Goal: Task Accomplishment & Management: Manage account settings

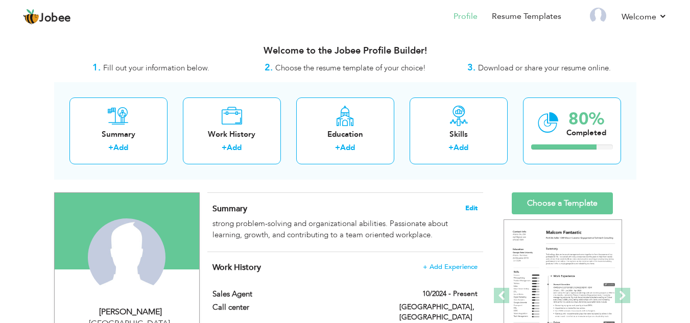
click at [467, 206] on span "Edit" at bounding box center [471, 208] width 12 height 7
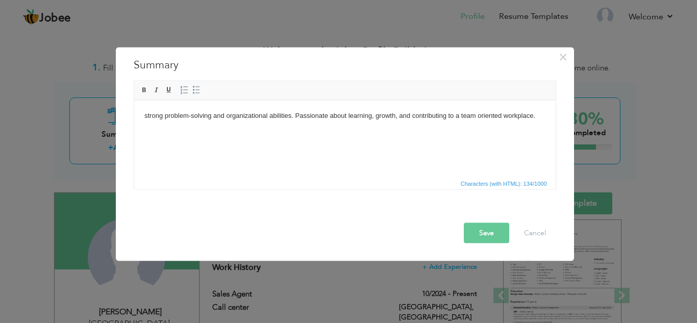
click at [141, 117] on html "strong problem-solving and organizational abilities. Passionate about learning,…" at bounding box center [345, 115] width 422 height 31
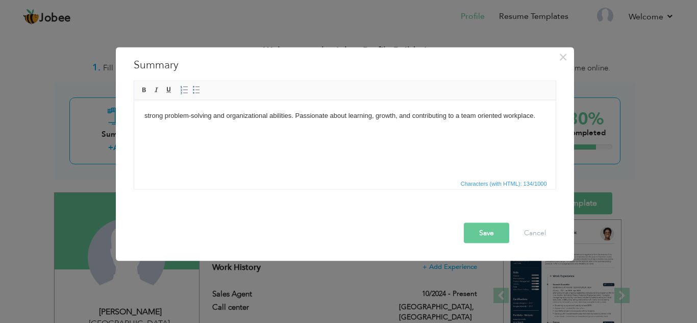
paste body
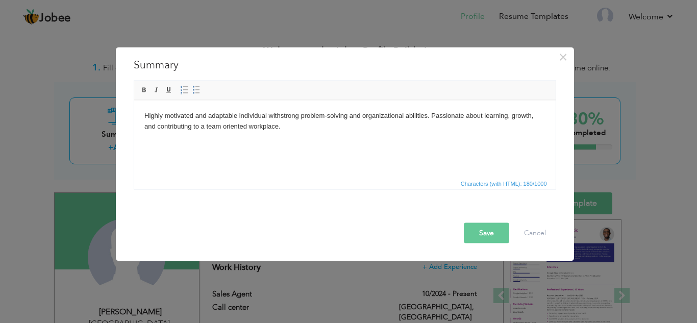
click at [430, 118] on body "Highly motivated and adaptable individual with strong problem-solving and organ…" at bounding box center [344, 120] width 401 height 21
click at [286, 131] on body "Highly motivated and adaptable individual with strong problem-solving and organ…" at bounding box center [344, 120] width 401 height 21
click at [142, 117] on html "Highly motivated and adaptable individual with strong problem-solving and organ…" at bounding box center [345, 121] width 422 height 42
click at [484, 227] on button "Save" at bounding box center [486, 233] width 45 height 20
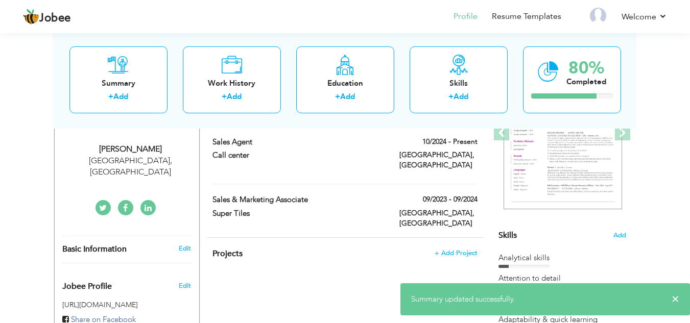
scroll to position [182, 0]
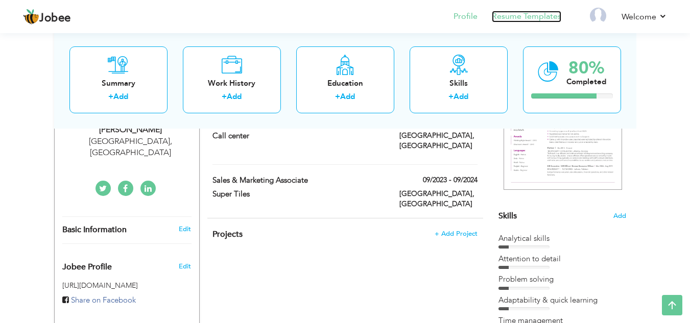
click at [548, 16] on link "Resume Templates" at bounding box center [526, 17] width 69 height 12
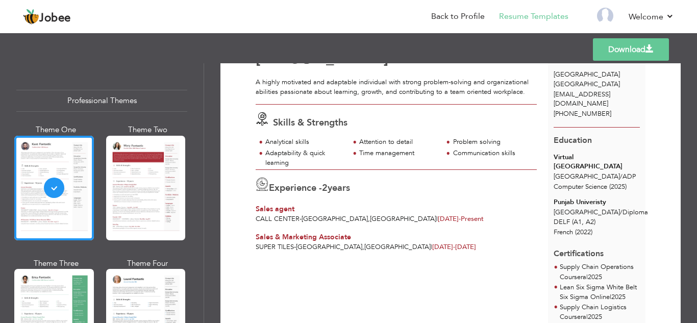
scroll to position [46, 0]
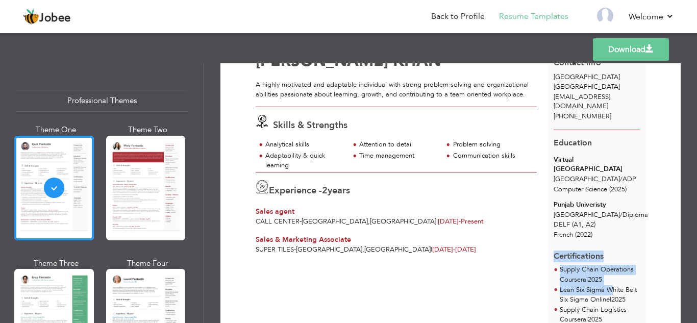
drag, startPoint x: 555, startPoint y: 246, endPoint x: 609, endPoint y: 280, distance: 63.3
click at [609, 280] on div "Certifications Supply Chain Operations Coursera | 2025 Lean Six Sigma White Bel…" at bounding box center [596, 314] width 97 height 142
drag, startPoint x: 501, startPoint y: 260, endPoint x: 400, endPoint y: 275, distance: 102.6
click at [498, 261] on div "[PERSON_NAME] A highly motivated and adaptable individual with strong problem-s…" at bounding box center [402, 242] width 292 height 390
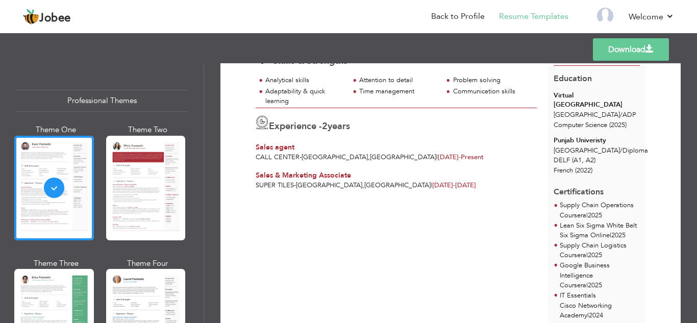
scroll to position [227, 0]
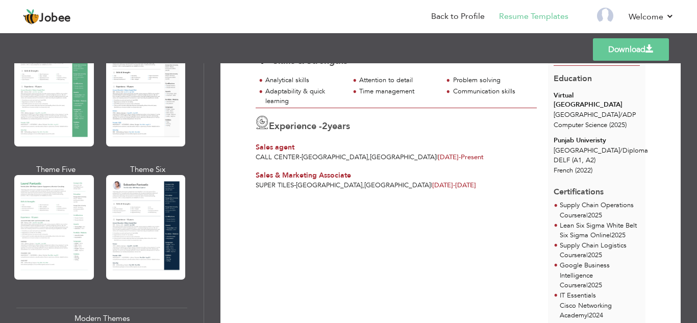
click at [196, 117] on div "Professional Themes Theme One Theme Two Theme Three Theme Six" at bounding box center [102, 193] width 204 height 260
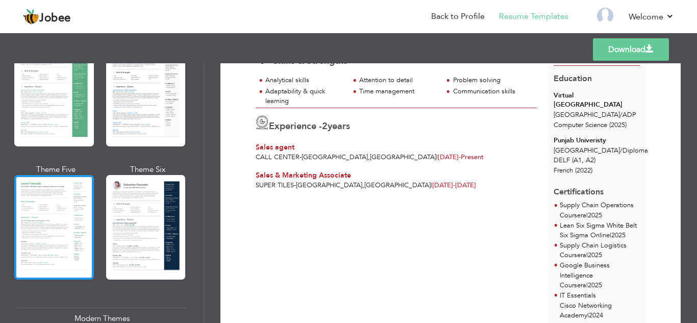
click at [66, 202] on div at bounding box center [54, 227] width 80 height 105
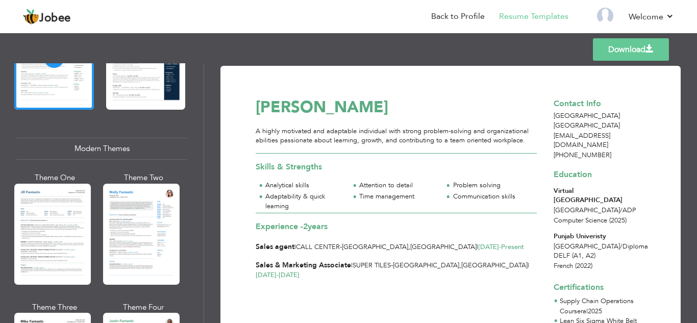
scroll to position [508, 0]
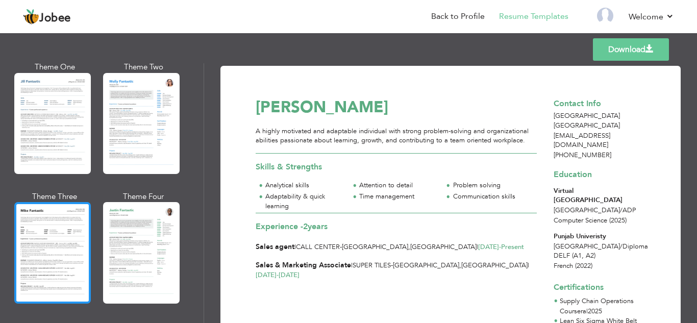
click at [57, 259] on div at bounding box center [52, 252] width 77 height 101
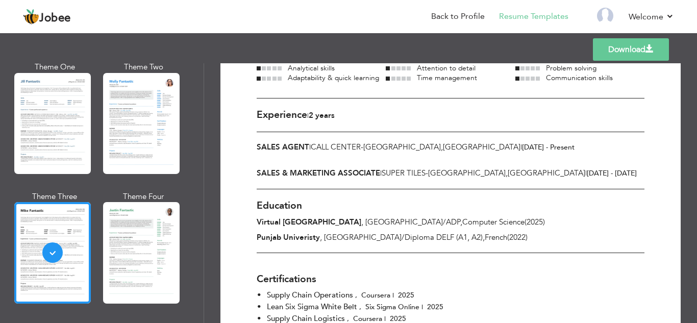
scroll to position [143, 0]
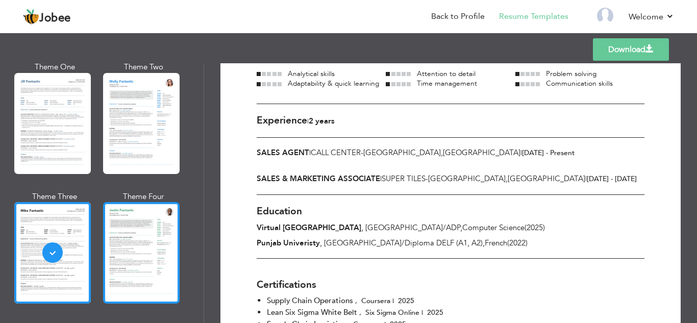
click at [157, 231] on div at bounding box center [141, 252] width 77 height 101
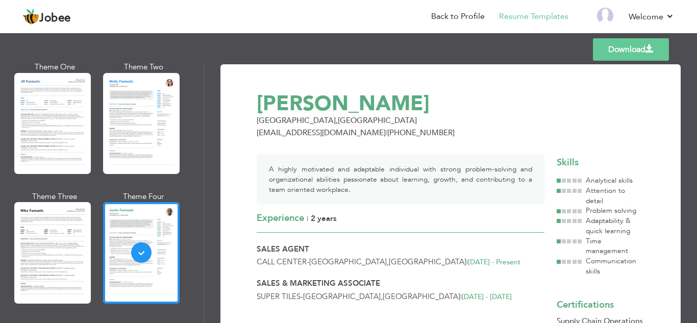
scroll to position [0, 0]
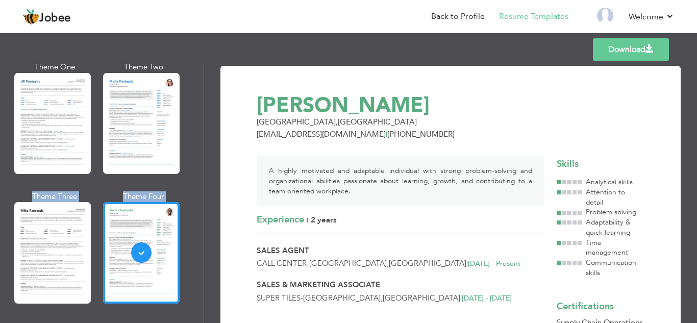
drag, startPoint x: 204, startPoint y: 140, endPoint x: 195, endPoint y: 166, distance: 27.4
click at [195, 166] on div "Professional Themes Theme One Theme Two Theme Three Theme Four" at bounding box center [348, 193] width 697 height 260
click at [197, 163] on div "Professional Themes Theme One Theme Two Theme Three Theme Six" at bounding box center [102, 193] width 204 height 260
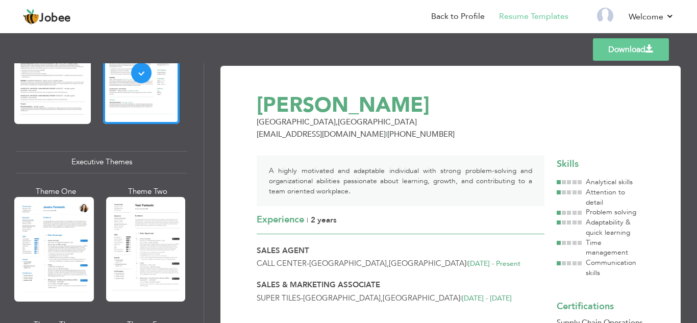
scroll to position [716, 0]
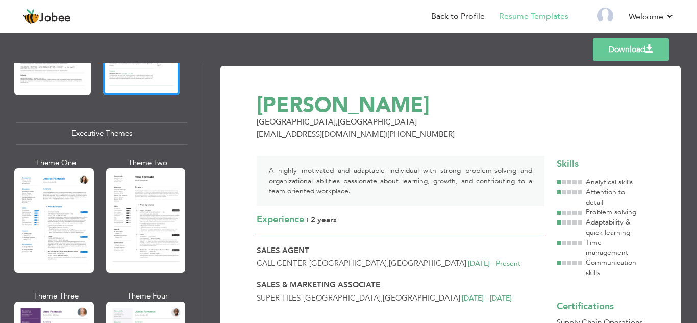
drag, startPoint x: 205, startPoint y: 176, endPoint x: 204, endPoint y: 200, distance: 24.0
click at [204, 200] on div "Professional Themes Theme One Theme Two Theme Three Theme Four" at bounding box center [348, 193] width 697 height 260
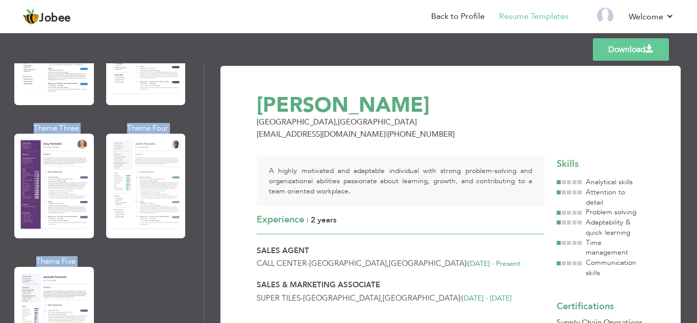
scroll to position [913, 0]
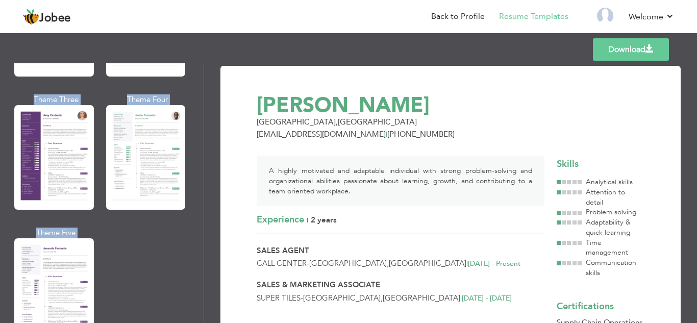
click at [187, 212] on div "Professional Themes Theme One Theme Two Theme Three Theme Six" at bounding box center [102, 193] width 204 height 260
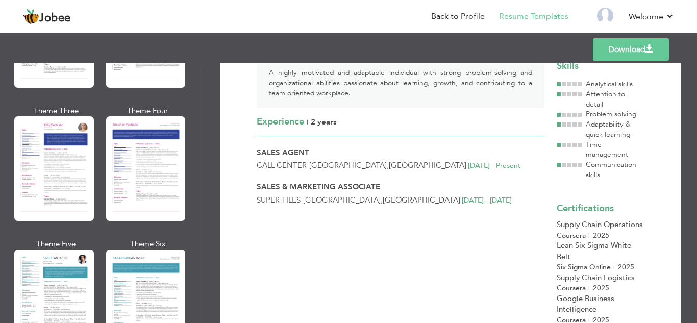
scroll to position [91, 0]
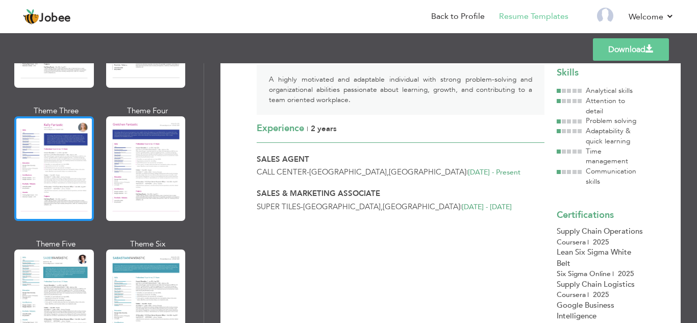
click at [83, 177] on div at bounding box center [54, 168] width 80 height 105
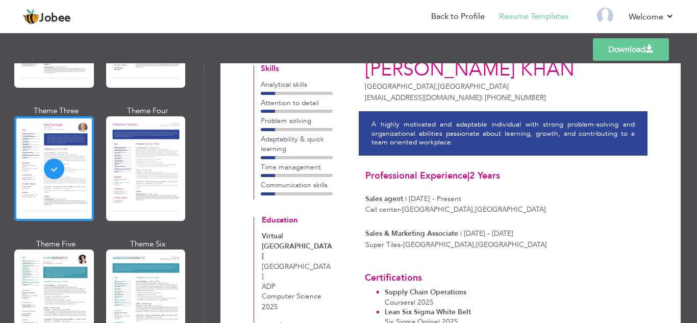
scroll to position [0, 0]
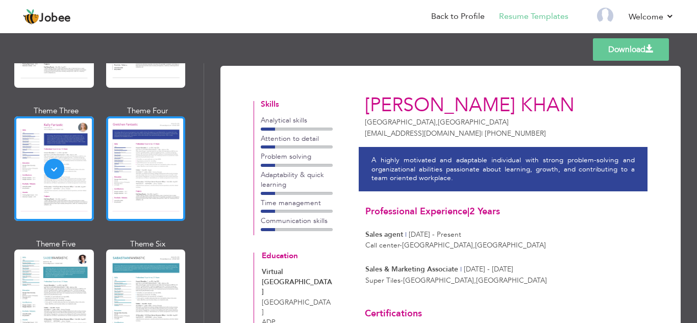
click at [160, 189] on div at bounding box center [146, 168] width 80 height 105
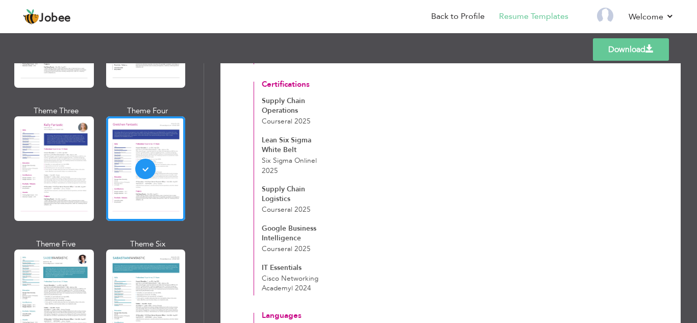
scroll to position [475, 0]
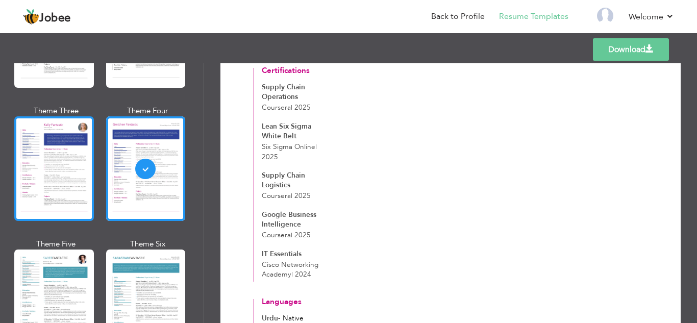
click at [61, 184] on div at bounding box center [54, 168] width 80 height 105
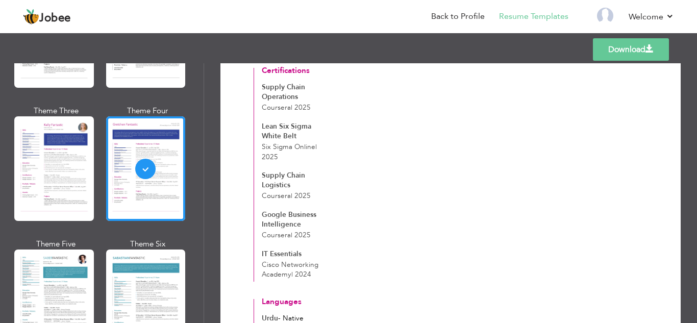
scroll to position [0, 0]
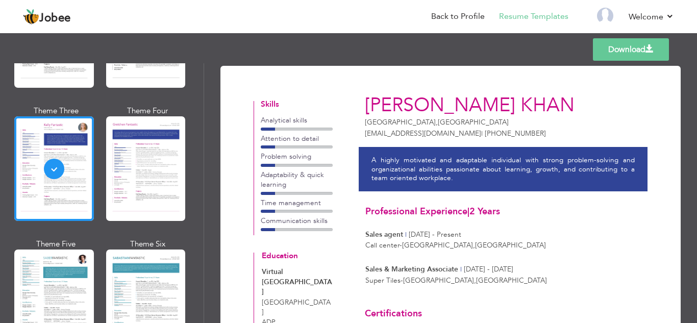
click at [292, 144] on div "Attention to detail" at bounding box center [296, 141] width 71 height 15
click at [309, 128] on div at bounding box center [296, 129] width 71 height 3
click at [302, 228] on div at bounding box center [296, 229] width 71 height 3
click at [450, 176] on p "A highly motivated and adaptable individual with strong problem-solving and org…" at bounding box center [503, 169] width 263 height 27
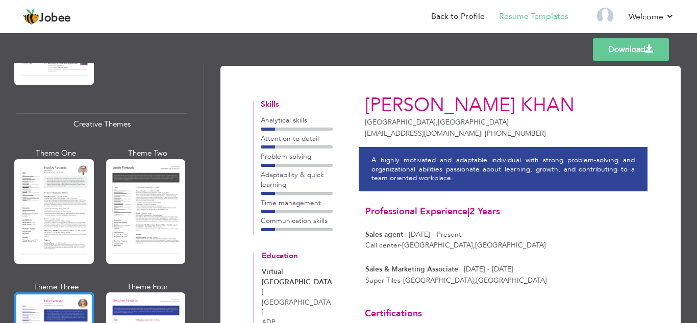
scroll to position [1187, 0]
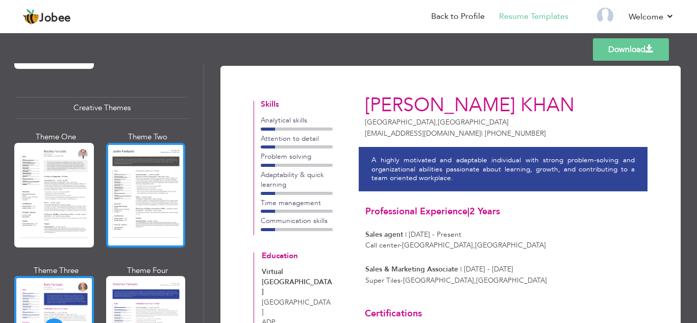
click at [157, 213] on div at bounding box center [146, 195] width 80 height 105
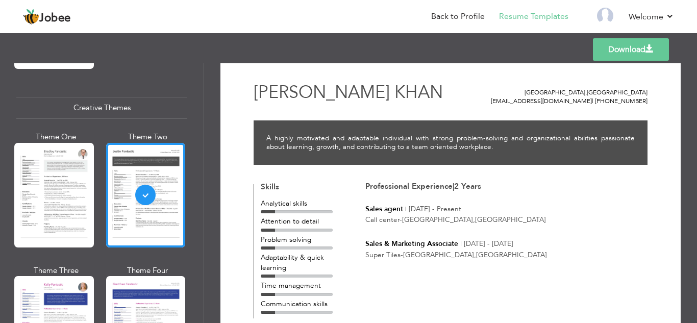
scroll to position [0, 0]
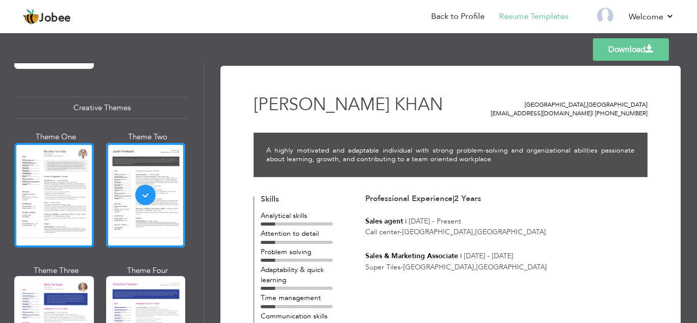
click at [32, 174] on div at bounding box center [54, 195] width 80 height 105
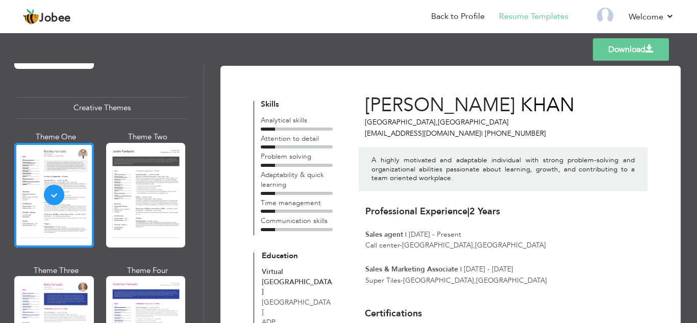
drag, startPoint x: 443, startPoint y: 133, endPoint x: 518, endPoint y: 138, distance: 75.7
click at [518, 138] on p "ak6230092@gmail.com | +92 310 2486648" at bounding box center [503, 134] width 276 height 10
copy p "+92 310 2486648"
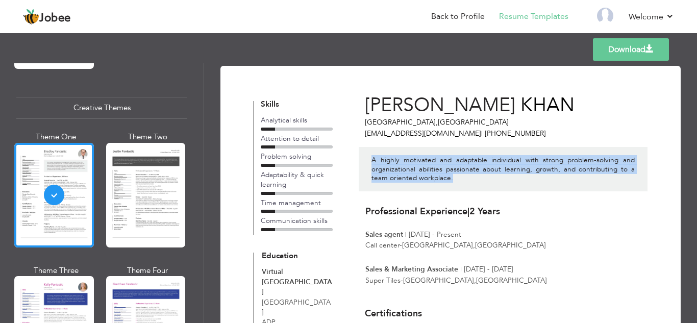
drag, startPoint x: 461, startPoint y: 177, endPoint x: 372, endPoint y: 156, distance: 91.7
click at [367, 156] on div "A highly motivated and adaptable individual with strong problem-solving and org…" at bounding box center [503, 169] width 289 height 44
copy p "A highly motivated and adaptable individual with strong problem-solving and org…"
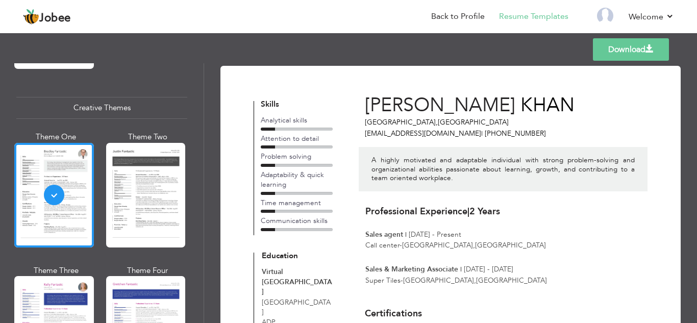
click at [357, 190] on div "ABDULLAH AHMAD KHAN Lahore , Pakistan ak6230092@gmail.com | +92 310 2486648 A h…" at bounding box center [500, 277] width 296 height 381
drag, startPoint x: 307, startPoint y: 117, endPoint x: 261, endPoint y: 117, distance: 46.4
click at [261, 117] on div "Analytical skills" at bounding box center [296, 120] width 71 height 10
drag, startPoint x: 285, startPoint y: 119, endPoint x: 305, endPoint y: 103, distance: 25.0
click at [305, 103] on h4 "Skills" at bounding box center [296, 105] width 71 height 9
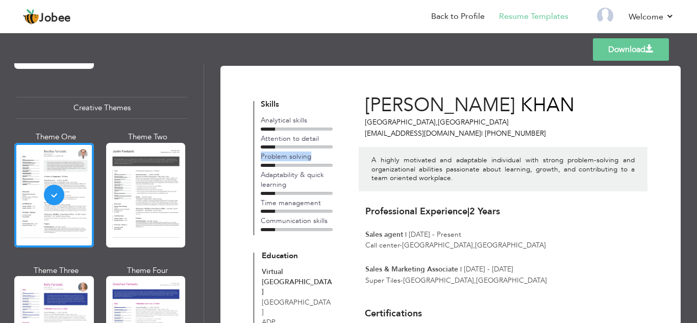
drag, startPoint x: 309, startPoint y: 156, endPoint x: 259, endPoint y: 155, distance: 50.0
click at [259, 155] on div "Skills Analytical skills Attention to detail Problem solving Adaptability & qui…" at bounding box center [297, 169] width 85 height 136
copy div "Problem solving"
drag, startPoint x: 312, startPoint y: 119, endPoint x: 257, endPoint y: 116, distance: 55.2
click at [257, 116] on div "Skills Analytical skills Attention to detail Problem solving Adaptability & qui…" at bounding box center [297, 169] width 85 height 136
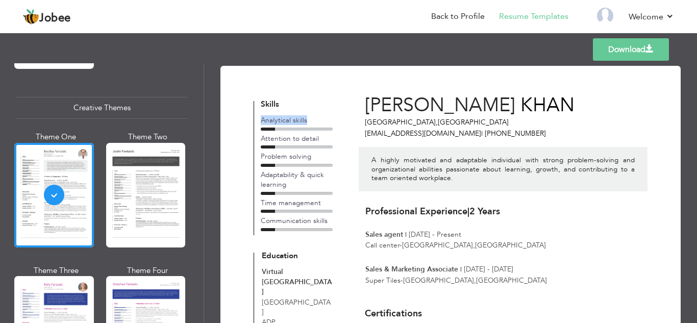
copy div "Analytical skills"
drag, startPoint x: 272, startPoint y: 146, endPoint x: 341, endPoint y: 197, distance: 85.9
click at [273, 146] on div at bounding box center [268, 146] width 14 height 3
drag, startPoint x: 290, startPoint y: 185, endPoint x: 261, endPoint y: 173, distance: 31.8
click at [261, 173] on div "Adaptability & quick learning" at bounding box center [296, 180] width 71 height 20
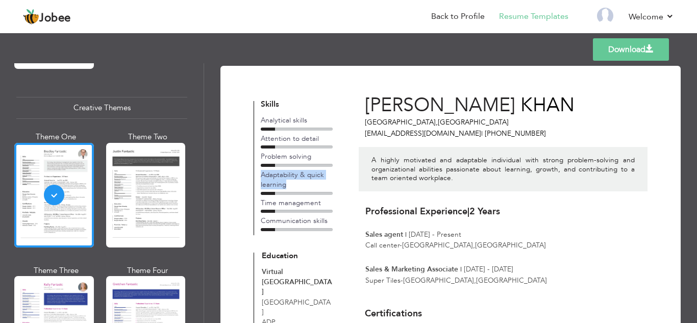
copy div "Adaptability & quick learning"
drag, startPoint x: 323, startPoint y: 135, endPoint x: 270, endPoint y: 134, distance: 53.1
click at [270, 134] on div "Attention to detail" at bounding box center [296, 139] width 71 height 10
click at [293, 183] on div "Adaptability & quick learning" at bounding box center [296, 180] width 71 height 20
drag, startPoint x: 322, startPoint y: 139, endPoint x: 255, endPoint y: 134, distance: 67.0
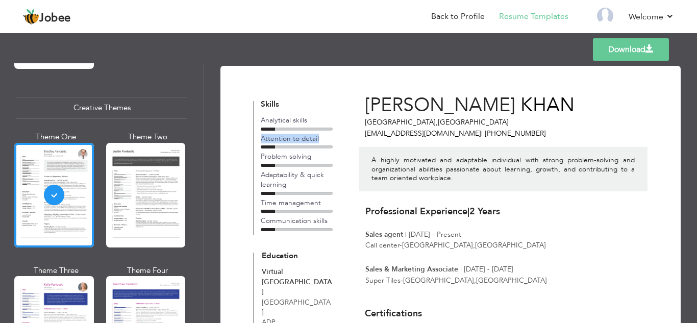
click at [256, 135] on div "Skills Analytical skills Attention to detail Problem solving Adaptability & qui…" at bounding box center [297, 169] width 85 height 136
copy div "Attention to detail"
click at [481, 214] on h3 "Professional Experience | 2 Years" at bounding box center [506, 212] width 282 height 10
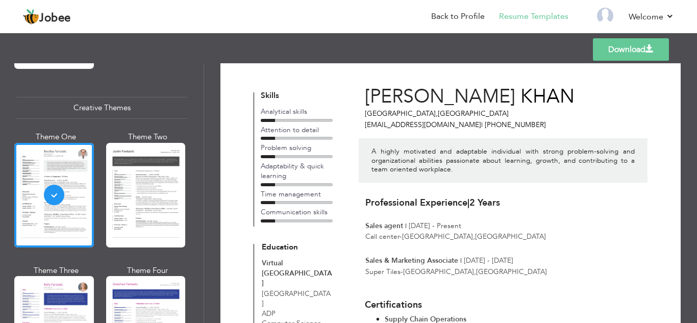
scroll to position [15, 0]
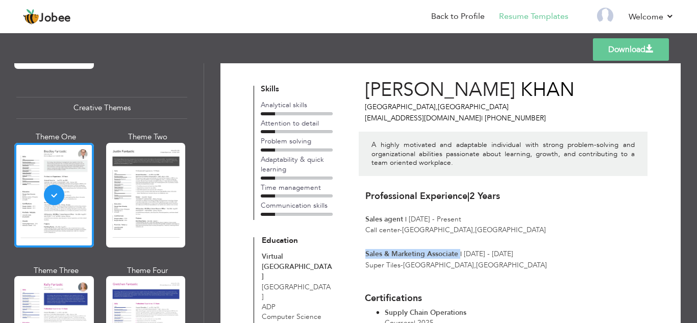
drag, startPoint x: 363, startPoint y: 254, endPoint x: 459, endPoint y: 256, distance: 95.5
click at [459, 256] on div "Professional Experience | 2 Years Sales agent | Oct 2024 - Present Call center …" at bounding box center [503, 174] width 288 height 205
copy p "Sales & Marketing Associate"
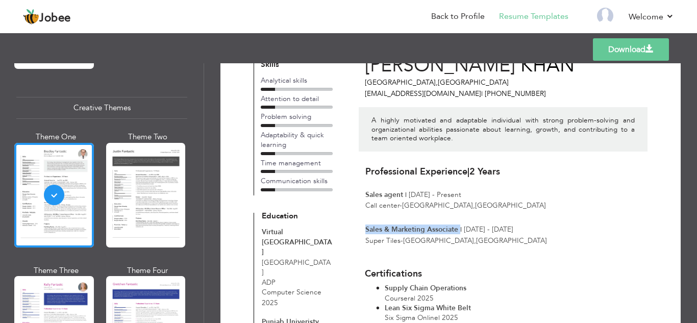
scroll to position [38, 0]
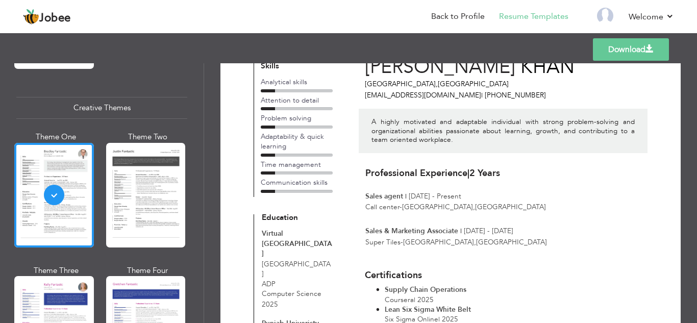
click at [492, 166] on div "Professional Experience | 2 Years Sales agent | Oct 2024 - Present" at bounding box center [506, 184] width 282 height 36
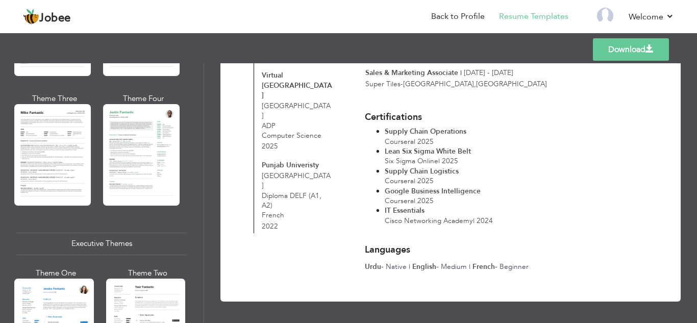
scroll to position [589, 0]
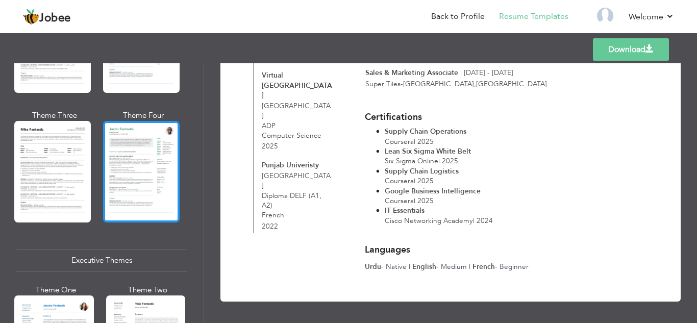
click at [133, 172] on div at bounding box center [141, 171] width 77 height 101
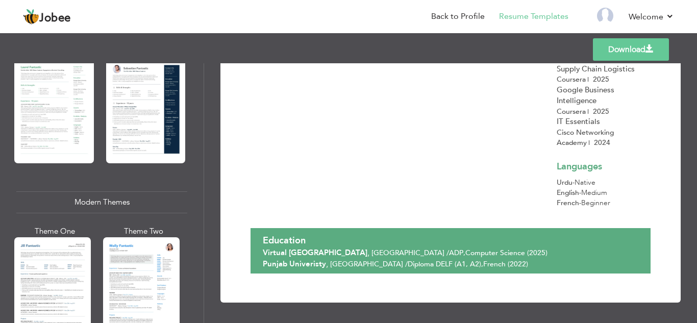
scroll to position [327, 0]
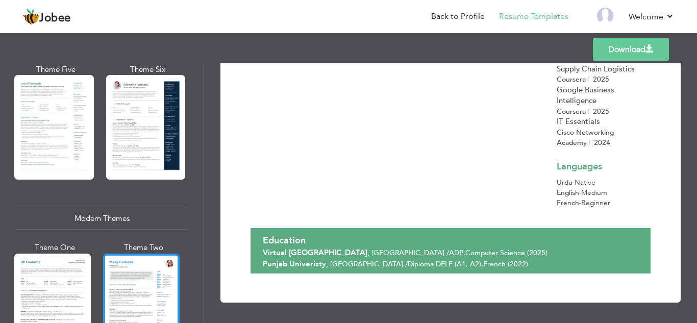
click at [136, 262] on div at bounding box center [141, 304] width 77 height 101
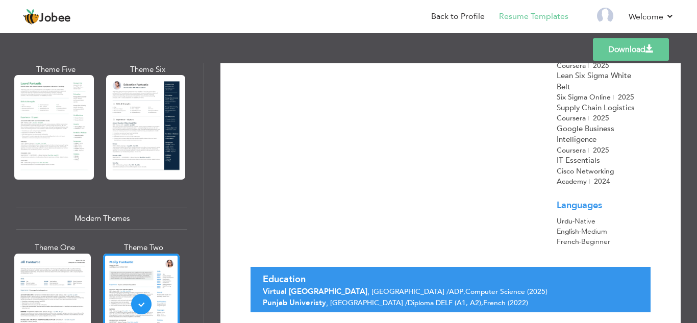
scroll to position [307, 0]
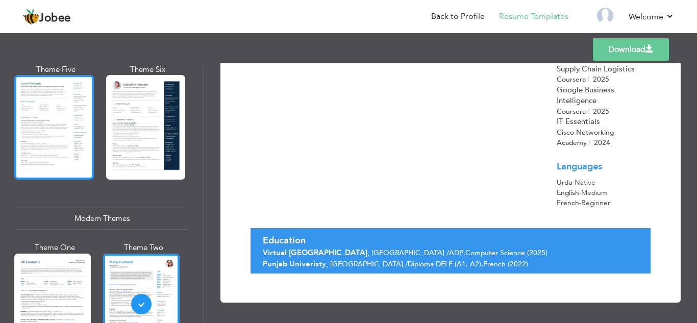
click at [61, 140] on div at bounding box center [54, 127] width 80 height 105
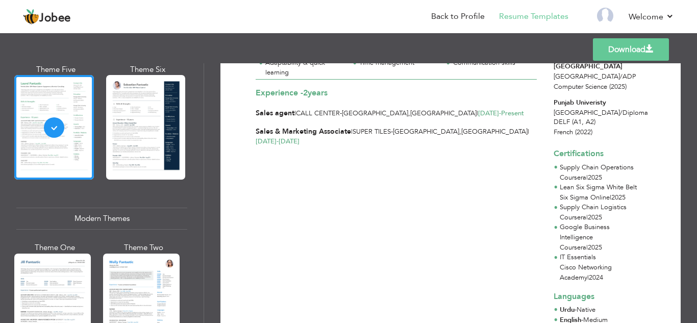
scroll to position [160, 0]
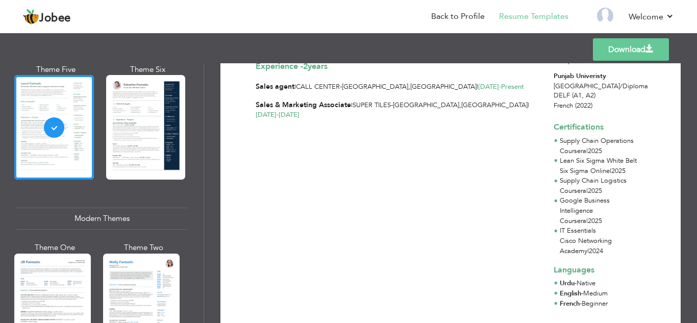
click at [693, 235] on div "Download ABDULLAH AHMAD KHAN A highly motivated and adaptable individual with s…" at bounding box center [450, 193] width 493 height 260
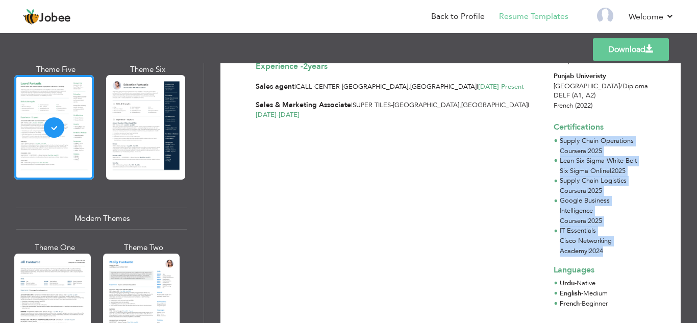
drag, startPoint x: 554, startPoint y: 130, endPoint x: 612, endPoint y: 242, distance: 126.0
click at [612, 242] on div "Certifications Supply Chain Operations Coursera | 2025 Lean Six Sigma White Bel…" at bounding box center [596, 185] width 97 height 142
copy div "Supply Chain Operations Coursera | 2025 Lean Six Sigma White Belt Six Sigma Onl…"
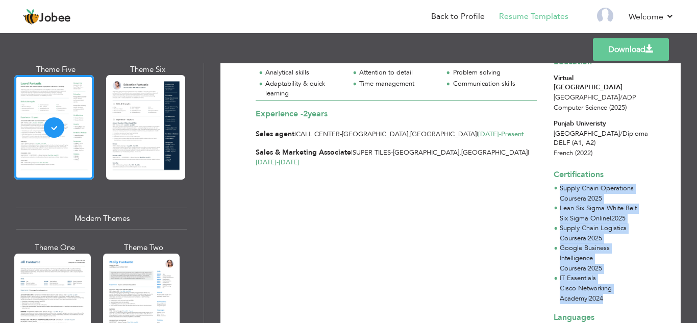
scroll to position [101, 0]
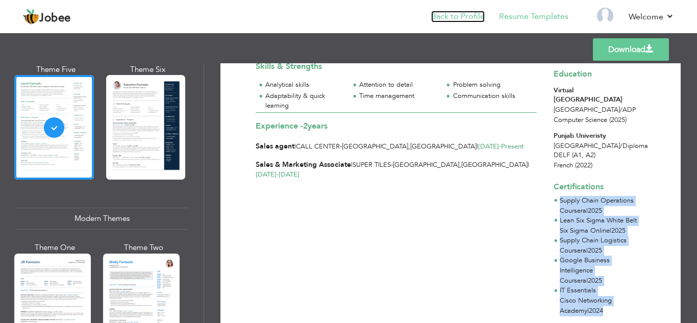
click at [477, 18] on link "Back to Profile" at bounding box center [458, 17] width 54 height 12
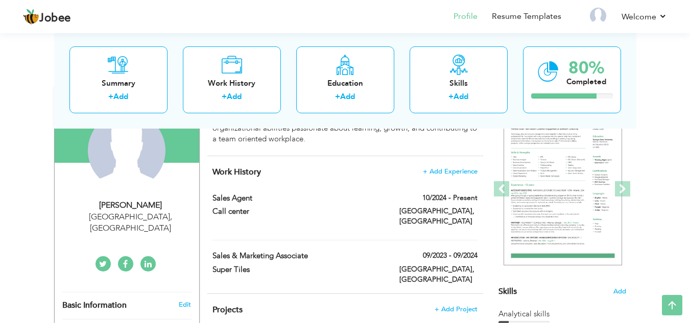
scroll to position [70, 0]
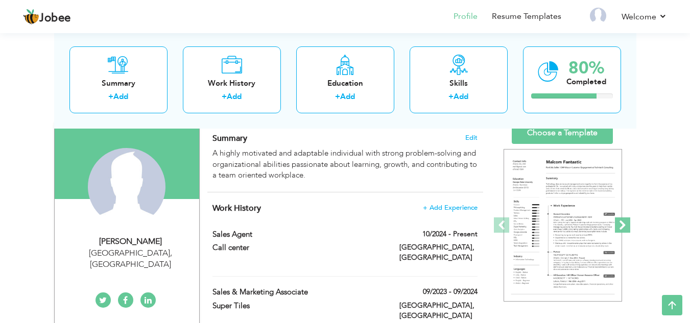
click at [625, 225] on span at bounding box center [622, 224] width 15 height 15
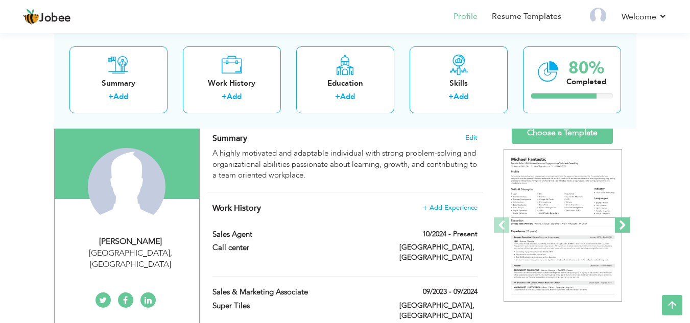
click at [625, 225] on span at bounding box center [622, 224] width 15 height 15
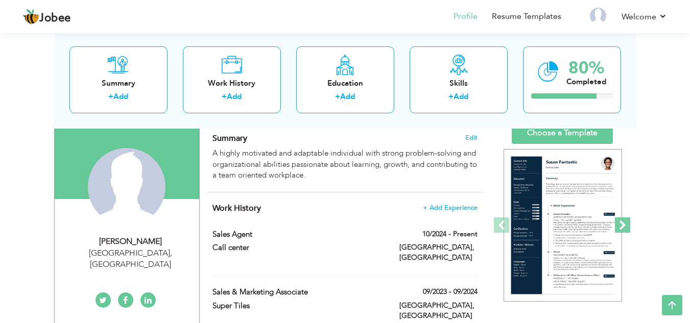
click at [625, 225] on span at bounding box center [622, 224] width 15 height 15
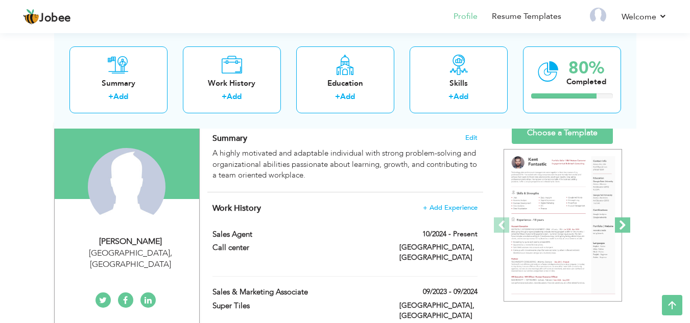
click at [624, 225] on span at bounding box center [622, 224] width 15 height 15
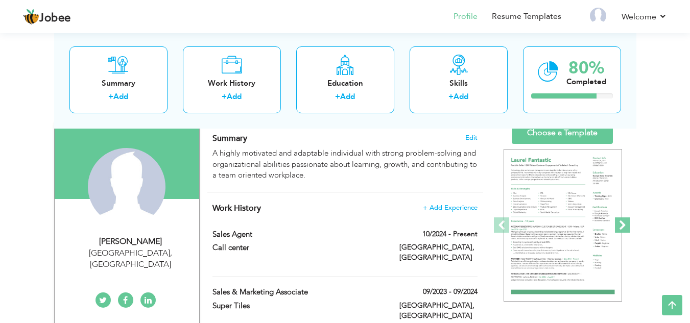
click at [617, 229] on span at bounding box center [622, 224] width 15 height 15
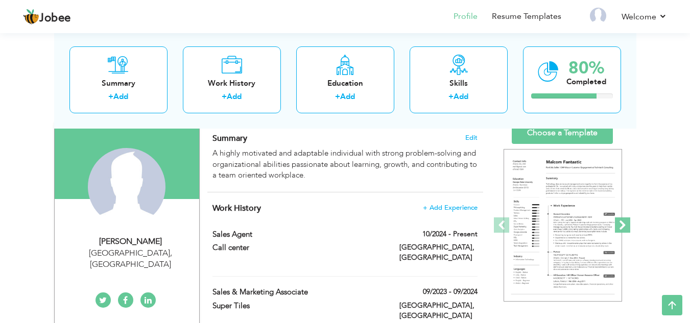
click at [617, 229] on span at bounding box center [622, 224] width 15 height 15
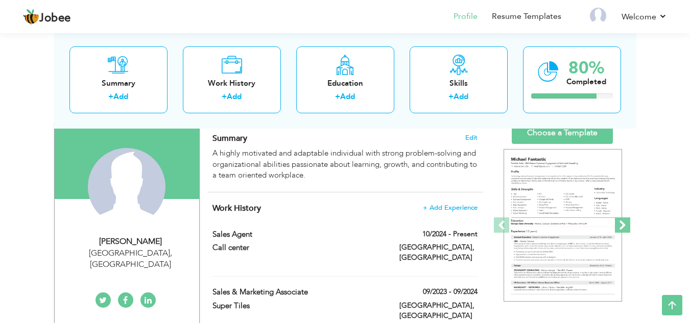
click at [618, 229] on span at bounding box center [622, 224] width 15 height 15
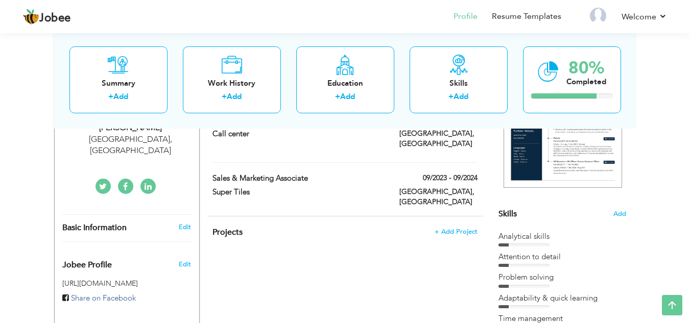
scroll to position [0, 0]
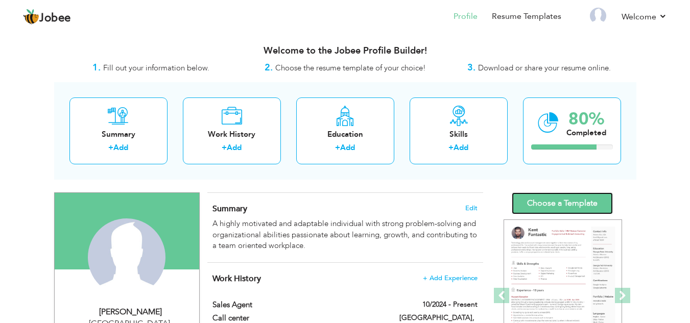
click at [582, 198] on link "Choose a Template" at bounding box center [561, 203] width 101 height 22
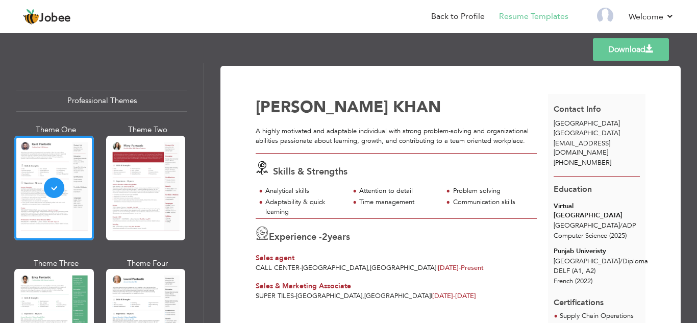
click at [441, 287] on div "Sales & Marketing Associate" at bounding box center [396, 286] width 281 height 10
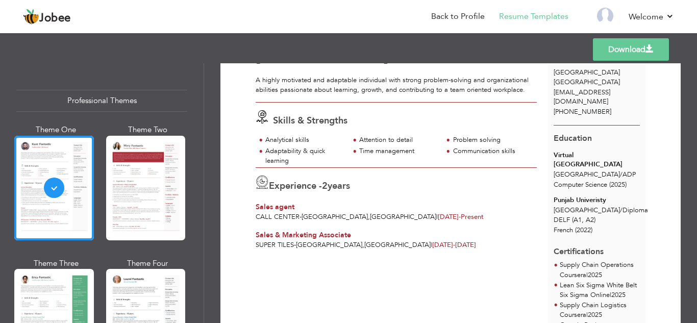
scroll to position [56, 0]
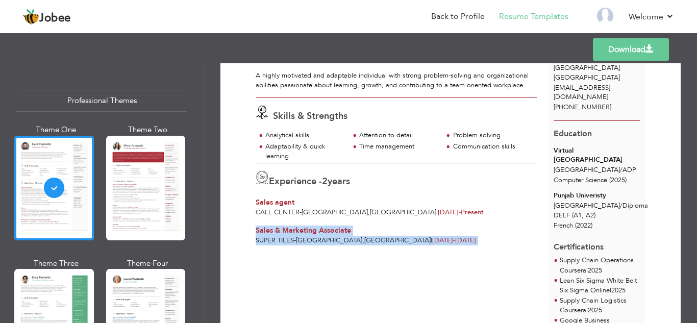
drag, startPoint x: 428, startPoint y: 242, endPoint x: 253, endPoint y: 230, distance: 176.0
click at [256, 230] on div "[PERSON_NAME] A highly motivated and adaptable individual with strong problem-s…" at bounding box center [402, 233] width 292 height 390
copy div "Sales & Marketing Associate Super Tiles - LAHORE , Pakistan | Sep 2023 - Sep 20…"
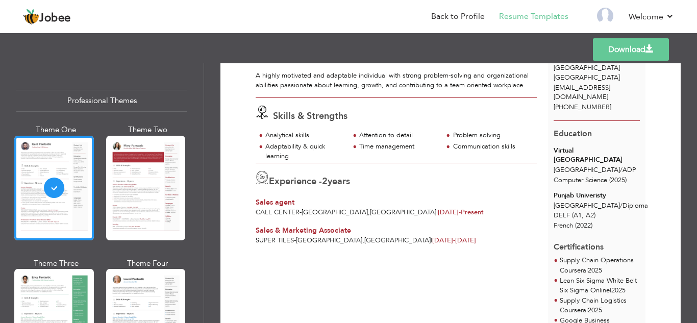
click at [419, 176] on div "Experience - 2 years" at bounding box center [396, 180] width 281 height 19
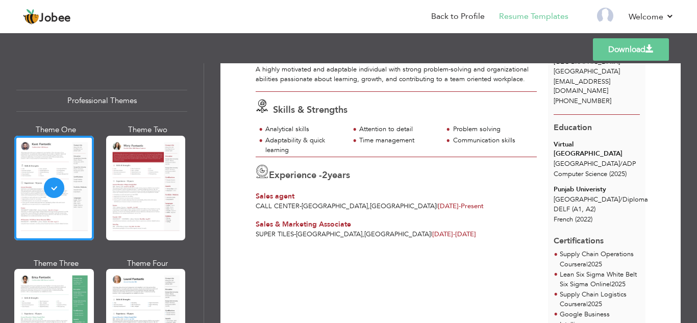
scroll to position [0, 0]
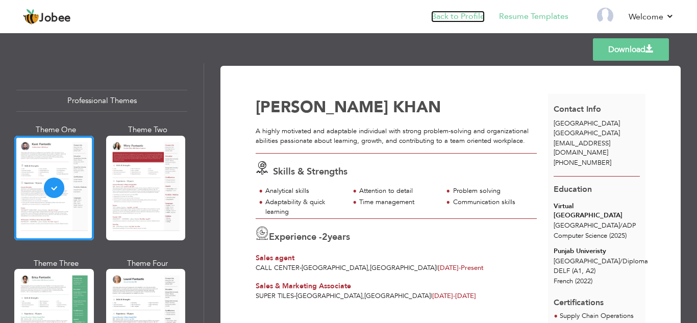
click at [472, 20] on link "Back to Profile" at bounding box center [458, 17] width 54 height 12
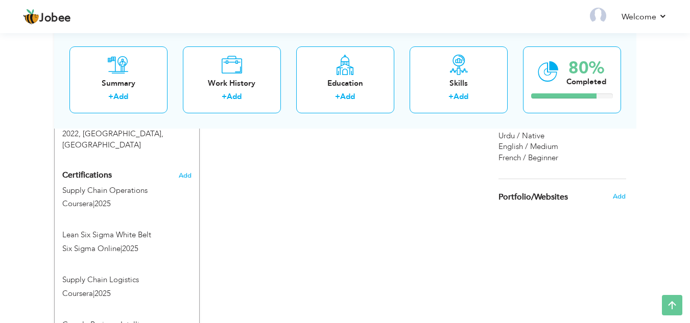
scroll to position [505, 0]
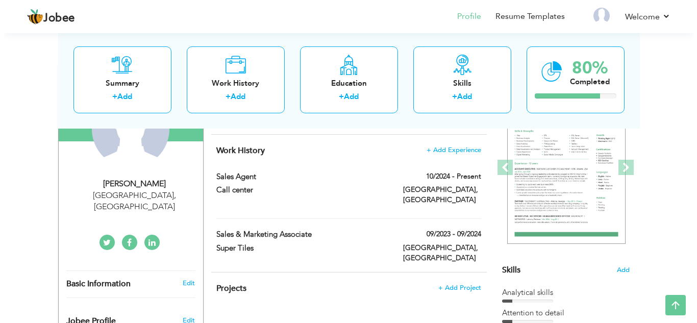
scroll to position [130, 0]
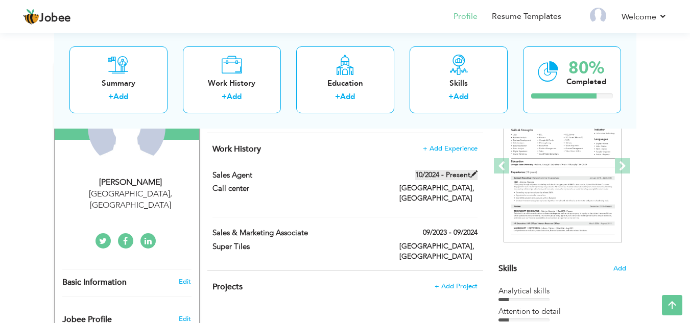
click at [474, 175] on span at bounding box center [473, 173] width 7 height 7
type input "Sales agent"
type input "Call center"
type input "10/2024"
type input "[GEOGRAPHIC_DATA]"
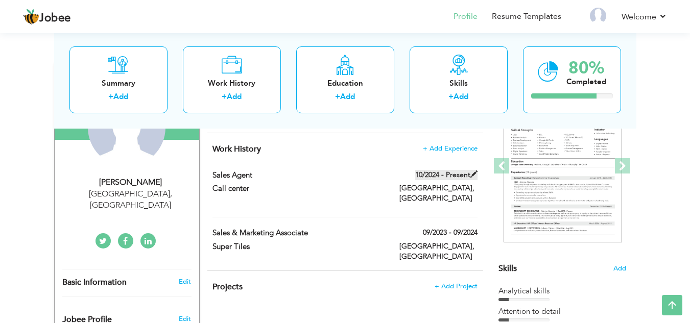
type input "[GEOGRAPHIC_DATA]"
checkbox input "true"
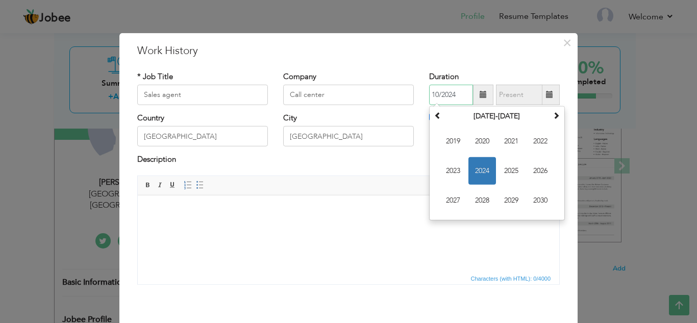
click at [435, 94] on input "10/2024" at bounding box center [451, 95] width 44 height 20
click at [448, 171] on span "2023" at bounding box center [453, 171] width 28 height 28
click at [453, 204] on span "Sep" at bounding box center [453, 201] width 28 height 28
type input "09/2023"
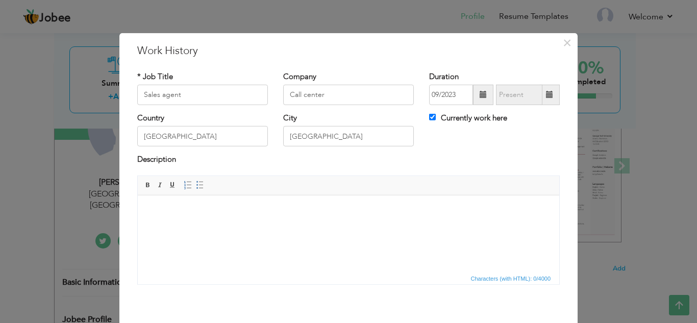
click at [456, 117] on label "Currently work here" at bounding box center [468, 118] width 78 height 11
click at [436, 117] on input "Currently work here" at bounding box center [432, 117] width 7 height 7
checkbox input "false"
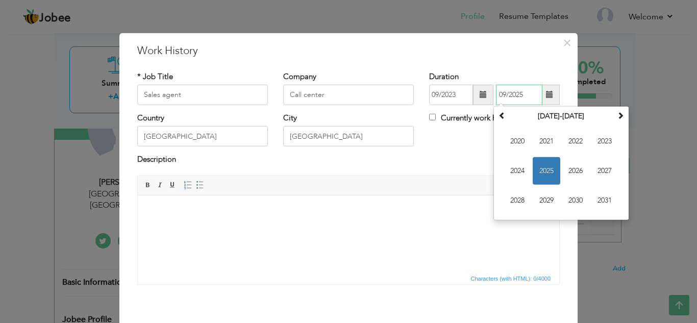
click at [520, 97] on input "09/2025" at bounding box center [519, 95] width 46 height 20
click at [515, 171] on span "2024" at bounding box center [518, 171] width 28 height 28
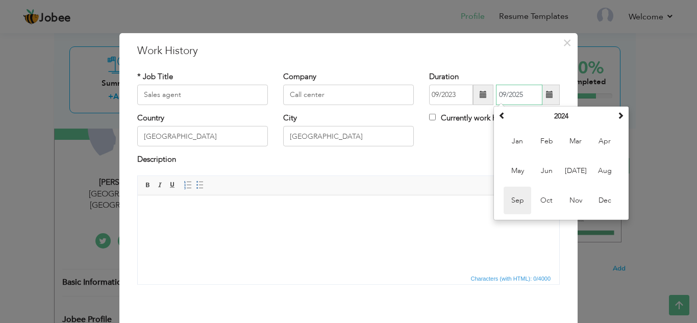
click at [508, 199] on span "Sep" at bounding box center [518, 201] width 28 height 28
type input "09/2024"
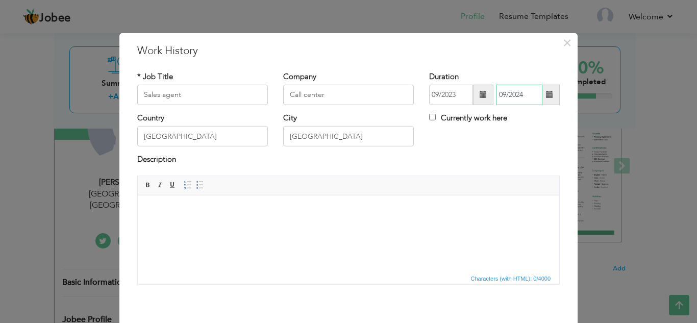
click at [501, 98] on input "09/2024" at bounding box center [519, 95] width 46 height 20
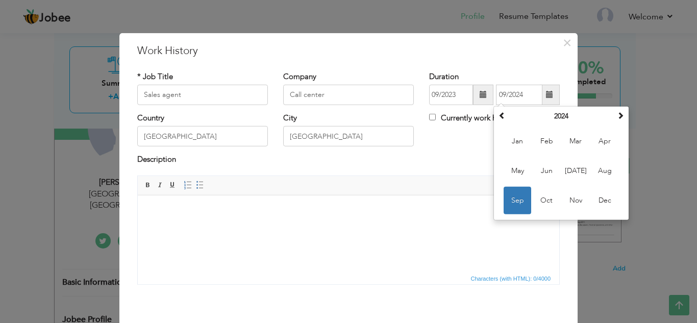
click at [439, 134] on div "Country Pakistan City LAHORE Currently work here" at bounding box center [349, 133] width 438 height 41
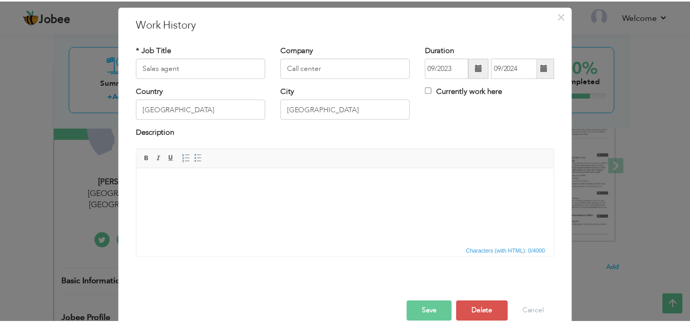
scroll to position [44, 0]
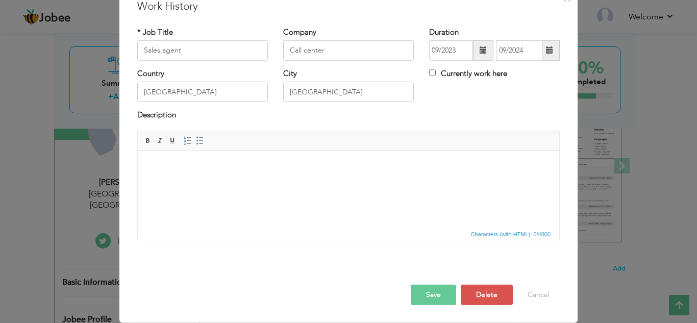
click at [428, 298] on button "Save" at bounding box center [433, 295] width 45 height 20
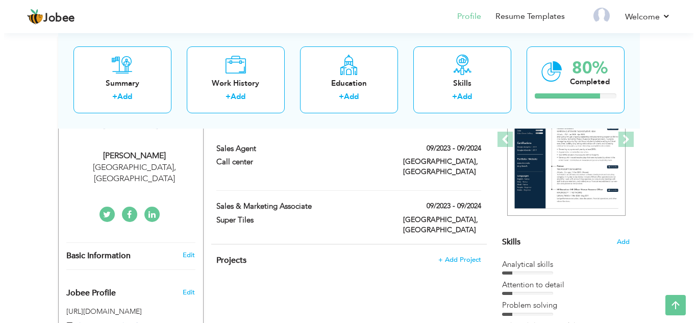
scroll to position [133, 0]
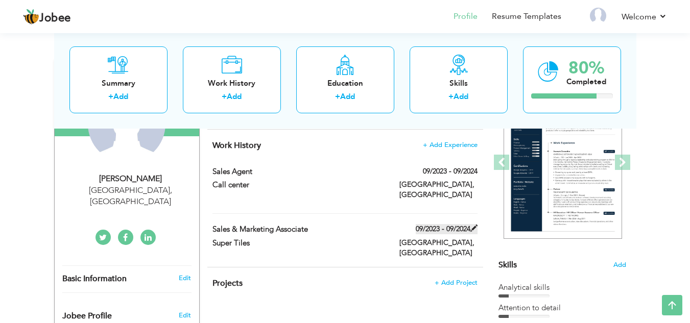
click at [437, 224] on label "09/2023 - 09/2024" at bounding box center [446, 229] width 62 height 10
type input "Sales & Marketing Associate"
type input "Super Tiles"
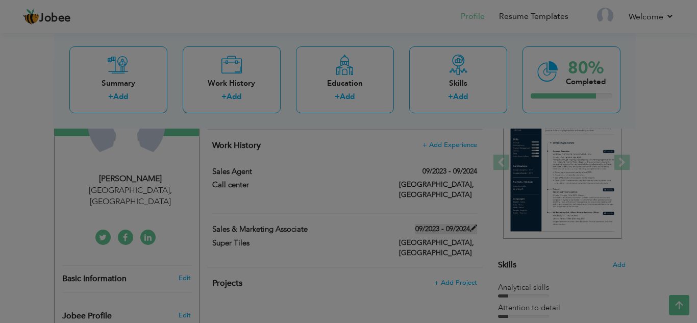
scroll to position [0, 0]
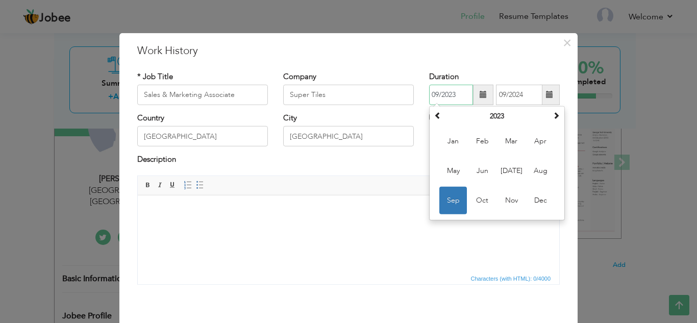
click at [433, 93] on input "09/2023" at bounding box center [451, 95] width 44 height 20
click at [438, 93] on input "09/2023" at bounding box center [451, 95] width 44 height 20
click at [433, 92] on input "09/2023" at bounding box center [451, 95] width 44 height 20
click at [436, 92] on input "09/2023" at bounding box center [451, 95] width 44 height 20
click at [473, 203] on span "Oct" at bounding box center [483, 201] width 28 height 28
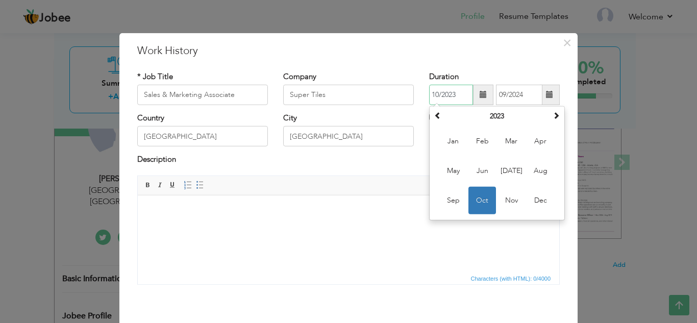
click at [460, 94] on input "10/2023" at bounding box center [451, 95] width 44 height 20
click at [554, 116] on span at bounding box center [556, 115] width 7 height 7
click at [482, 201] on span "Oct" at bounding box center [483, 201] width 28 height 28
type input "10/2024"
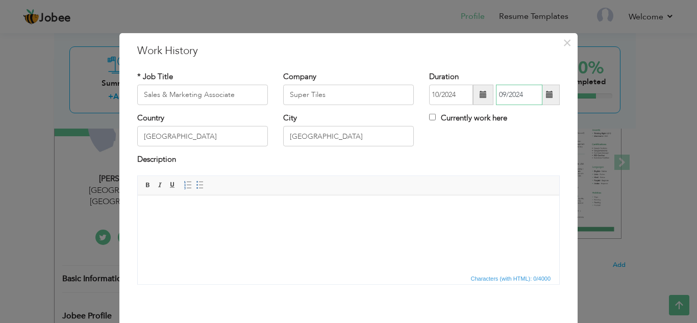
click at [524, 91] on input "09/2024" at bounding box center [519, 95] width 46 height 20
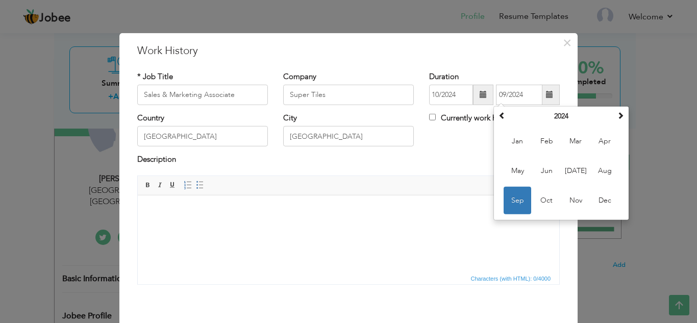
click at [450, 125] on div "Currently work here" at bounding box center [494, 119] width 131 height 13
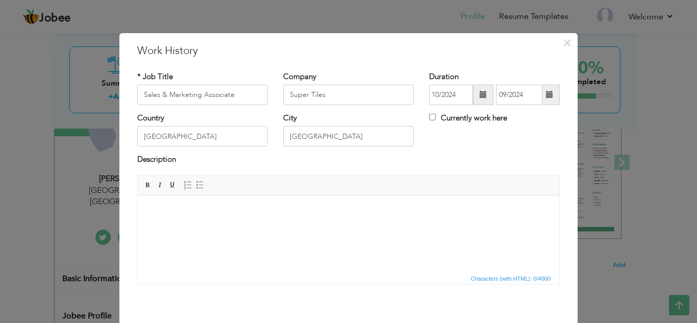
click at [456, 122] on label "Currently work here" at bounding box center [468, 118] width 78 height 11
click at [436, 120] on input "Currently work here" at bounding box center [432, 117] width 7 height 7
checkbox input "true"
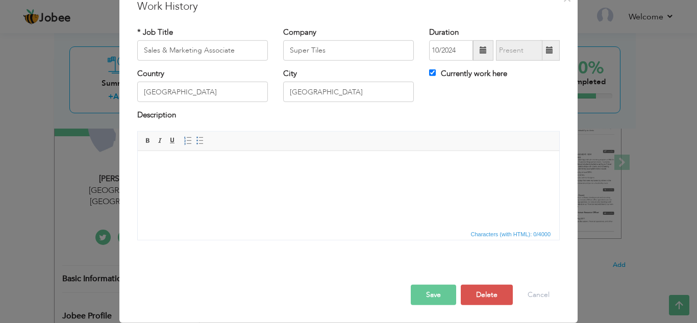
click at [414, 289] on button "Save" at bounding box center [433, 295] width 45 height 20
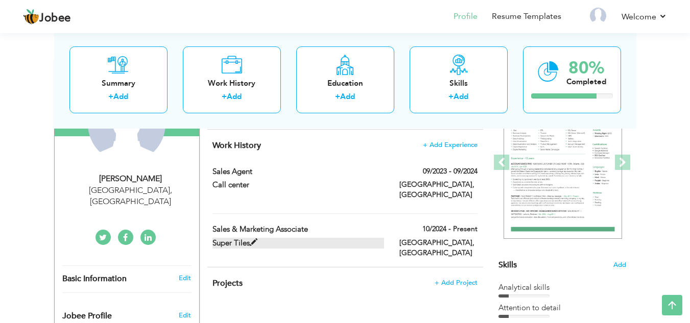
click at [255, 239] on span at bounding box center [254, 243] width 8 height 8
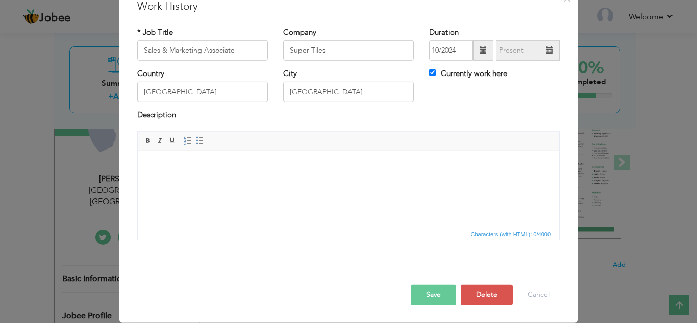
scroll to position [0, 0]
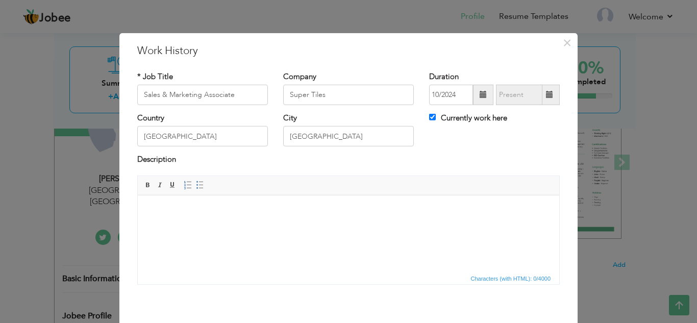
click at [199, 213] on body at bounding box center [348, 210] width 401 height 11
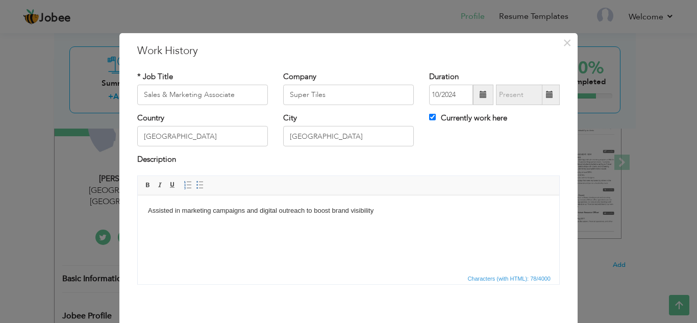
click at [149, 208] on body "Assisted in marketing campaigns and digital outreach to boost brand visibility" at bounding box center [348, 210] width 401 height 11
click at [423, 218] on html "Assisted in marketing campaigns and digital outreach to boost brand visibility" at bounding box center [349, 210] width 422 height 31
click at [251, 237] on html "Assisted in marketing campaigns and digital outreach to boost brand visibility" at bounding box center [349, 216] width 422 height 42
drag, startPoint x: 305, startPoint y: 222, endPoint x: 272, endPoint y: 415, distance: 196.8
click at [138, 222] on html "Assisted in marketing campaigns and digital outreach to boost brand visibility …" at bounding box center [349, 216] width 422 height 42
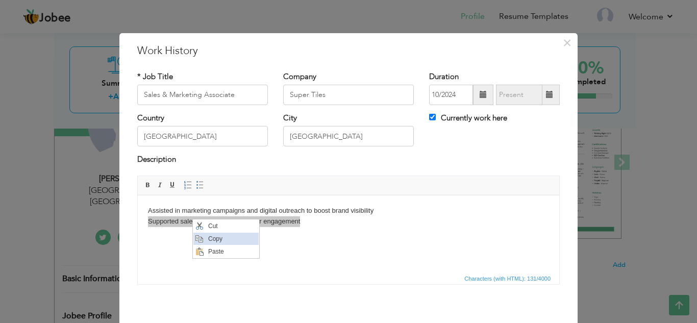
click at [210, 234] on span "Copy" at bounding box center [231, 238] width 53 height 12
copy body "Supported sales promotions, customer engagement"
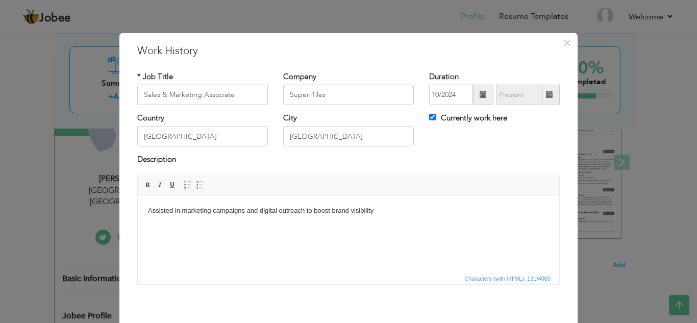
click at [213, 226] on body "Assisted in marketing campaigns and digital outreach to boost brand visibility" at bounding box center [348, 215] width 401 height 21
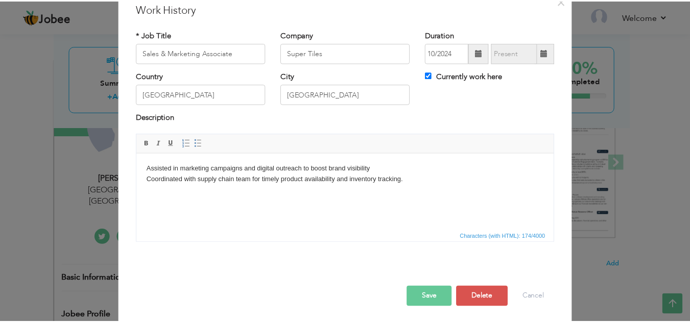
scroll to position [44, 0]
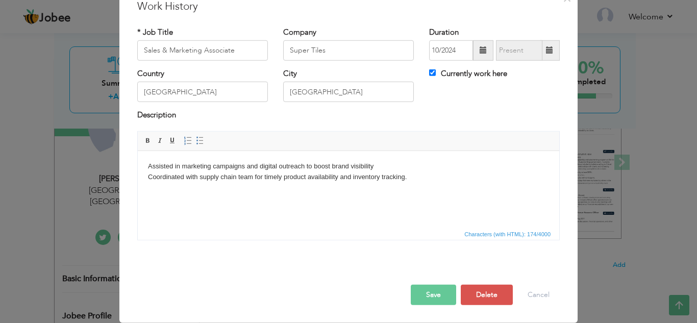
click at [436, 293] on button "Save" at bounding box center [433, 295] width 45 height 20
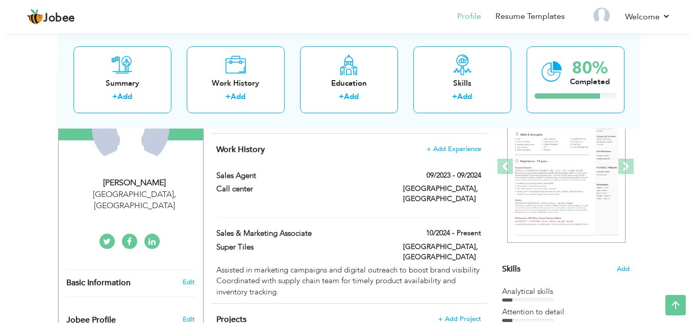
scroll to position [128, 0]
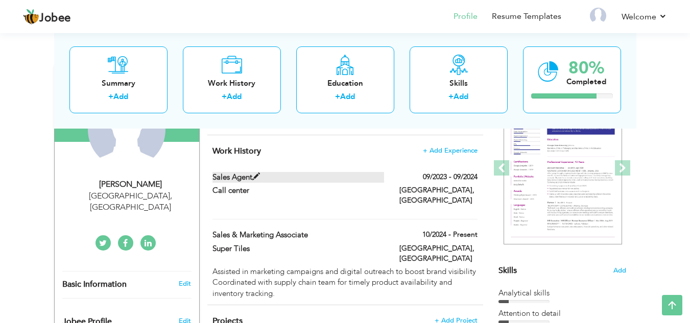
click at [254, 177] on span at bounding box center [256, 177] width 8 height 8
type input "Sales agent"
type input "Call center"
type input "09/2023"
type input "09/2024"
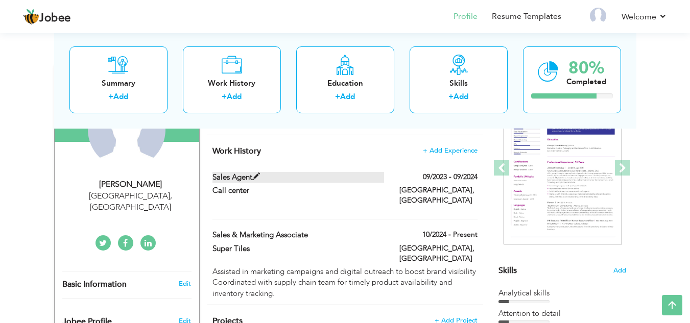
checkbox input "false"
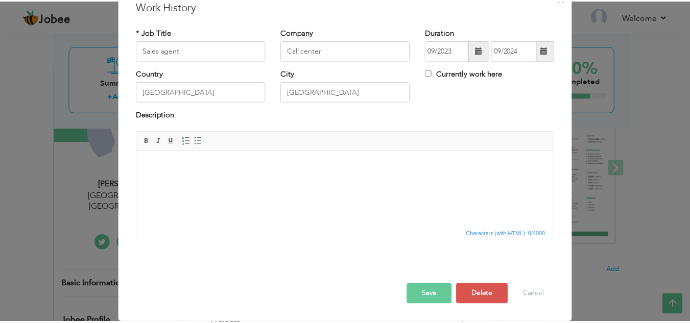
scroll to position [0, 0]
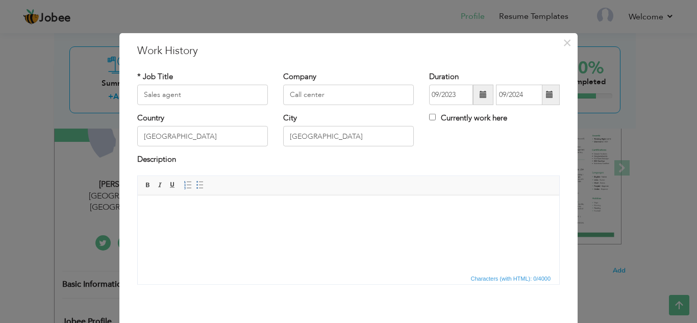
click at [214, 223] on html at bounding box center [349, 210] width 422 height 31
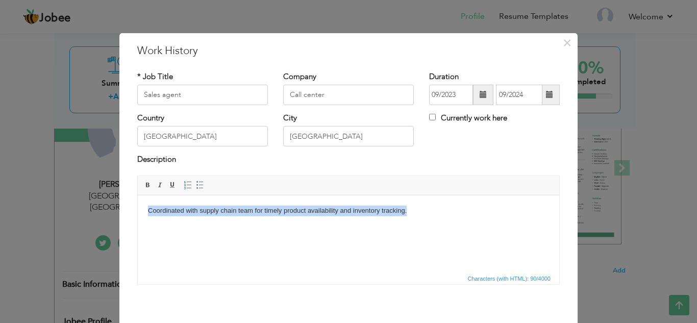
drag, startPoint x: 435, startPoint y: 213, endPoint x: 117, endPoint y: 227, distance: 318.3
click at [138, 226] on html "Coordinated with supply chain team for timely product availability and inventor…" at bounding box center [349, 210] width 422 height 31
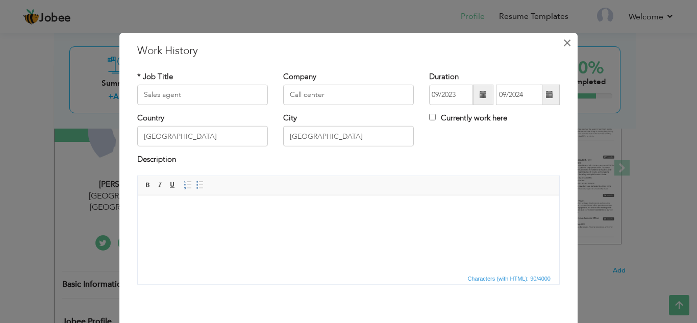
click at [563, 46] on span "×" at bounding box center [567, 42] width 9 height 18
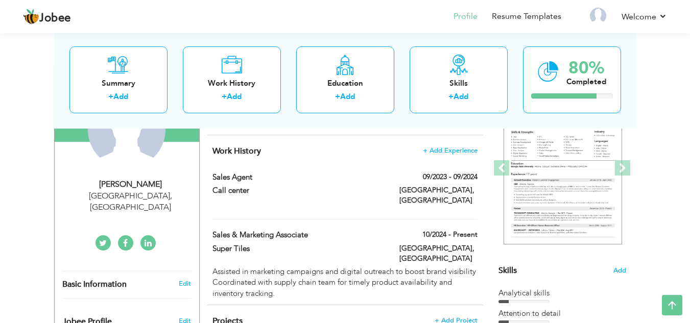
drag, startPoint x: 207, startPoint y: 173, endPoint x: 396, endPoint y: 195, distance: 190.7
click at [396, 195] on div "Sales agent 09/2023 - 09/2024 Sales agent 09/2023 - 09/2024 Call center LAHORE,…" at bounding box center [344, 195] width 264 height 47
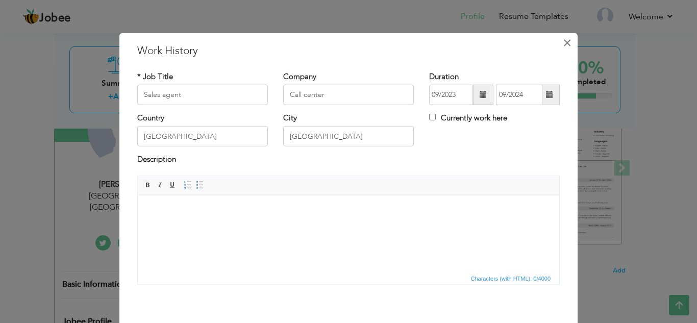
drag, startPoint x: 558, startPoint y: 48, endPoint x: 550, endPoint y: 60, distance: 14.3
click at [559, 47] on button "×" at bounding box center [567, 42] width 16 height 16
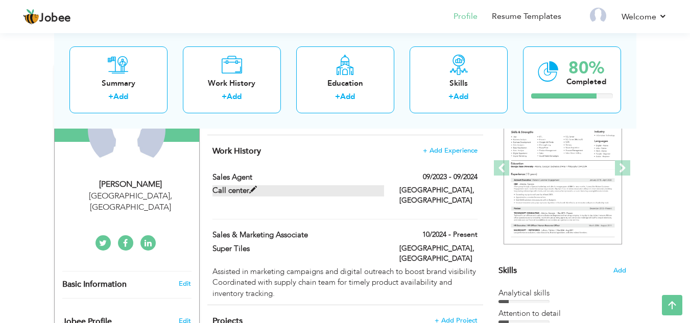
drag, startPoint x: 206, startPoint y: 144, endPoint x: 234, endPoint y: 190, distance: 53.8
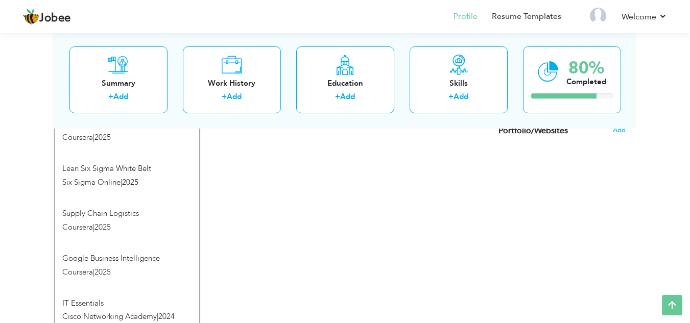
scroll to position [581, 0]
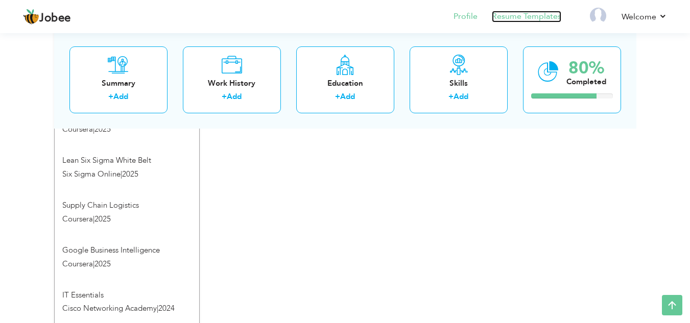
click at [504, 20] on link "Resume Templates" at bounding box center [526, 17] width 69 height 12
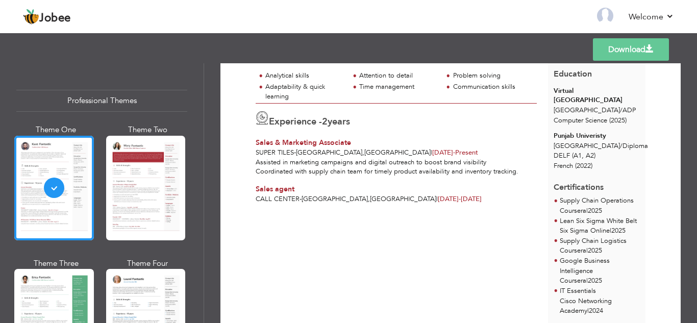
scroll to position [109, 0]
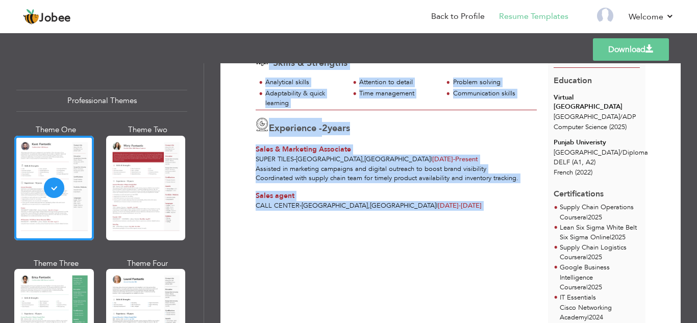
drag, startPoint x: 256, startPoint y: 194, endPoint x: 431, endPoint y: 210, distance: 175.7
click at [426, 211] on div "Download ABDULLAH AHMAD KHAN A highly motivated and adaptable individual with s…" at bounding box center [450, 180] width 425 height 421
click at [436, 210] on div at bounding box center [396, 210] width 292 height 1
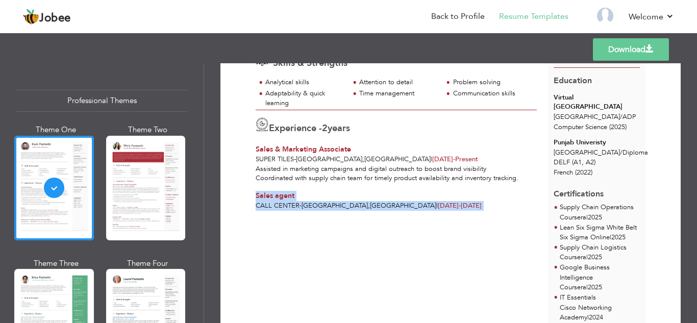
drag, startPoint x: 430, startPoint y: 211, endPoint x: 259, endPoint y: 198, distance: 172.0
click at [255, 198] on div "Sales agent Call center - LAHORE , Pakistan | Sep 2023 - Sep 2024" at bounding box center [396, 201] width 292 height 20
copy div "Sales agent Call center - LAHORE , Pakistan | Sep 2023 - Sep 2024"
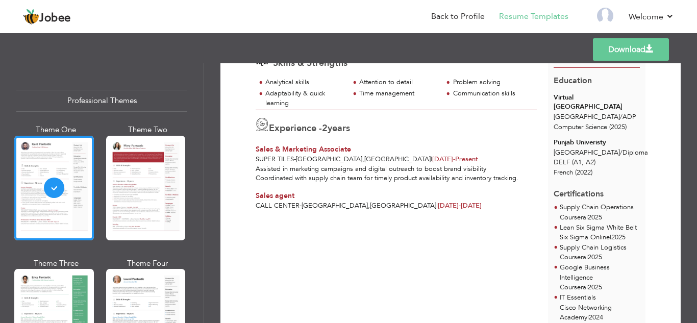
click at [460, 3] on header "Jobee Back to Profile Resume Templates Resume Templates Cover Letters About My …" at bounding box center [348, 16] width 697 height 34
click at [459, 15] on link "Back to Profile" at bounding box center [458, 17] width 54 height 12
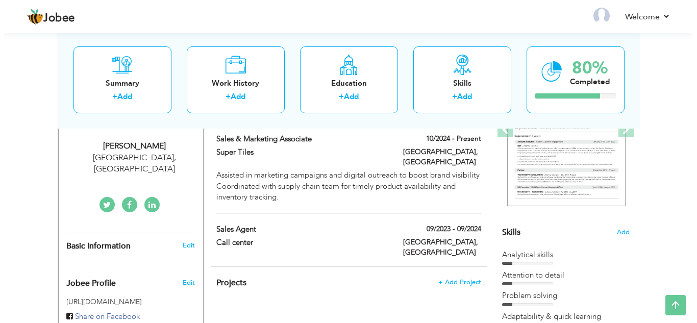
scroll to position [120, 0]
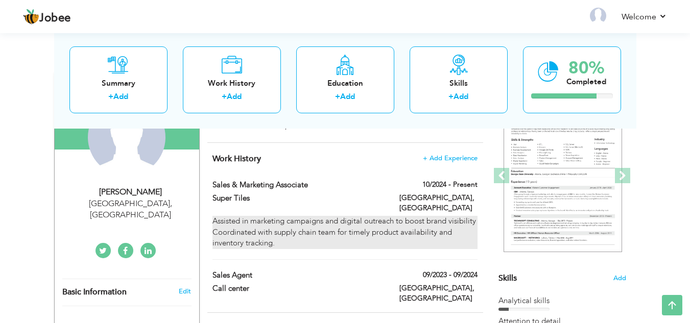
click at [377, 216] on div "Assisted in marketing campaigns and digital outreach to boost brand visibility …" at bounding box center [344, 232] width 264 height 33
type input "Sales & Marketing Associate"
type input "Super Tiles"
type input "10/2024"
type input "[GEOGRAPHIC_DATA]"
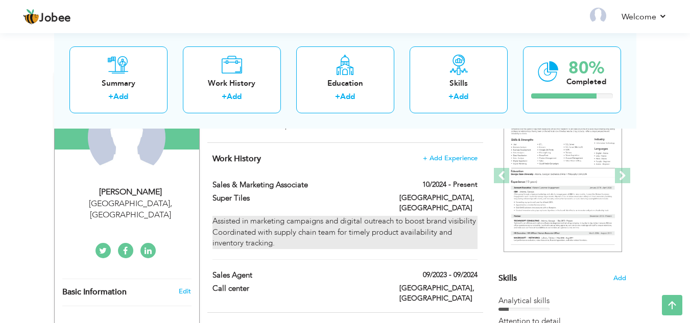
type input "[GEOGRAPHIC_DATA]"
checkbox input "true"
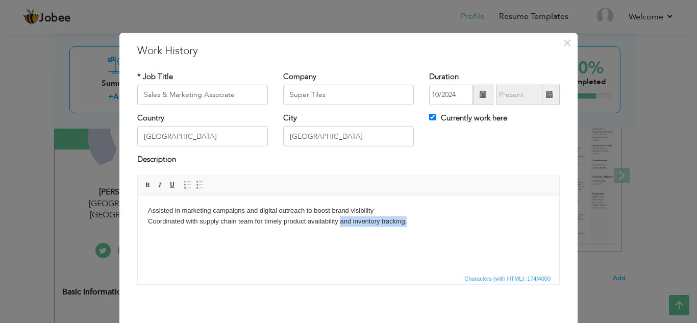
drag, startPoint x: 408, startPoint y: 222, endPoint x: 340, endPoint y: 221, distance: 67.9
click at [340, 221] on body "Assisted in marketing campaigns and digital outreach to boost brand visibility …" at bounding box center [348, 215] width 401 height 21
click at [332, 226] on body "Assisted in marketing campaigns and digital outreach to boost brand visibility …" at bounding box center [348, 215] width 401 height 21
click at [307, 222] on body "Assisted in marketing campaigns and digital outreach to boost brand visibility …" at bounding box center [348, 215] width 401 height 21
click at [284, 222] on body "Assisted in marketing campaigns and digital outreach to boost brand visibility …" at bounding box center [348, 215] width 401 height 21
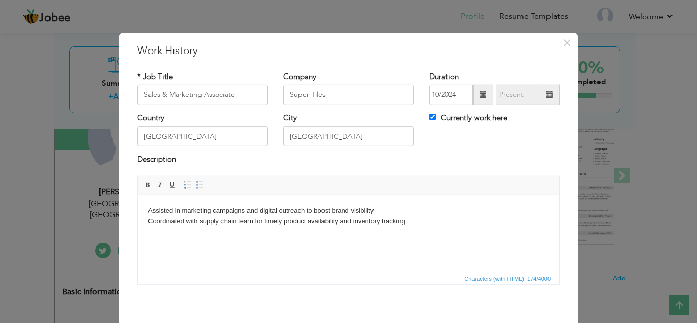
click at [284, 220] on body "Assisted in marketing campaigns and digital outreach to boost brand visibility …" at bounding box center [348, 215] width 401 height 21
click at [281, 220] on body "Assisted in marketing campaigns and digital outreach to boost brand visibility …" at bounding box center [348, 215] width 401 height 21
click at [402, 216] on body "Assisted in marketing campaigns and digital outreach to boost brand visibility …" at bounding box center [348, 215] width 401 height 21
click at [409, 222] on body "Assisted in marketing campaigns and digital outreach to boost brand visibility …" at bounding box center [348, 215] width 401 height 21
click at [389, 205] on body "Assisted in marketing campaigns and digital outreach to boost brand visibility …" at bounding box center [348, 221] width 401 height 32
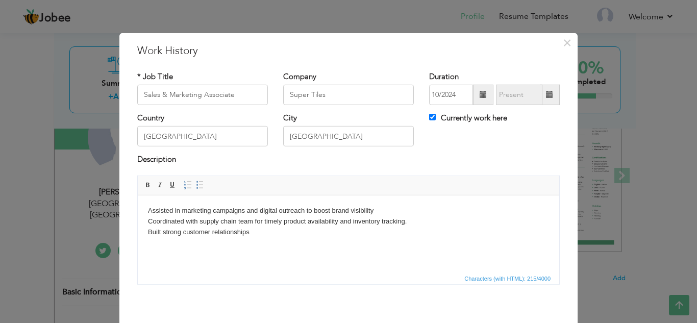
click at [149, 209] on body "Assisted in marketing campaigns and digital outreach to boost brand visibility …" at bounding box center [348, 221] width 401 height 32
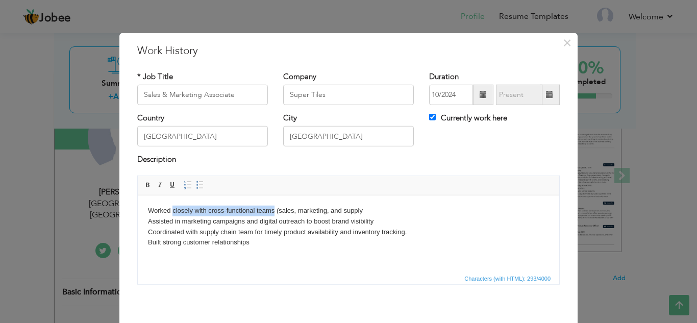
drag, startPoint x: 274, startPoint y: 211, endPoint x: 171, endPoint y: 213, distance: 102.1
click at [171, 213] on body "Worked closely with cross-functional teams (sales, marketing, and supply ​​​​​​…" at bounding box center [348, 226] width 401 height 42
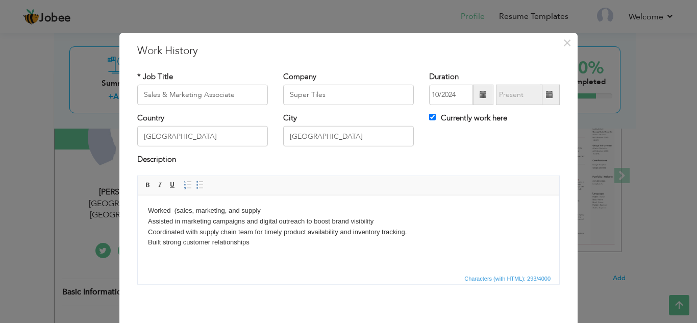
click at [177, 214] on body "Worked (sales, marketing, and supply Assisted in marketing campaigns and digita…" at bounding box center [348, 226] width 401 height 42
click at [278, 209] on body "Worked with sales, marketing, and supply Assisted in marketing campaigns and di…" at bounding box center [348, 226] width 401 height 42
click at [268, 246] on body "Worked with sales, marketing, and supply Assisted in marketing campaigns and di…" at bounding box center [348, 226] width 401 height 42
drag, startPoint x: 349, startPoint y: 223, endPoint x: 333, endPoint y: 223, distance: 15.8
click at [333, 223] on body "Worked with sales, marketing, and supply Assisted in marketing campaigns and di…" at bounding box center [348, 226] width 401 height 42
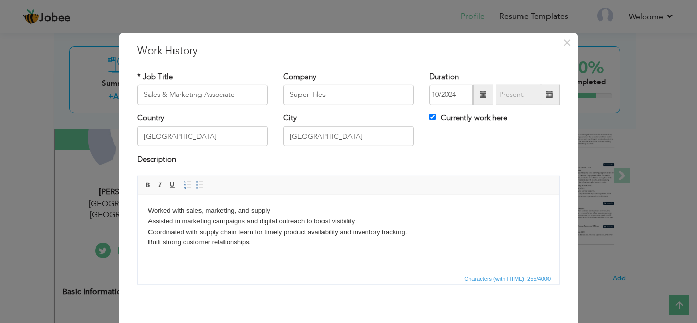
click at [301, 279] on span "Characters (with HTML): 255/4000" at bounding box center [349, 278] width 422 height 12
click at [305, 258] on html "Worked with sales, marketing, and supply Assisted in marketing campaigns and di…" at bounding box center [349, 226] width 422 height 63
click at [269, 258] on html "Worked with sales, marketing, and supply Assisted in marketing campaigns and di…" at bounding box center [349, 226] width 422 height 63
click at [254, 234] on body "Worked with sales, marketing, and supply Assisted in marketing campaigns and di…" at bounding box center [348, 226] width 401 height 42
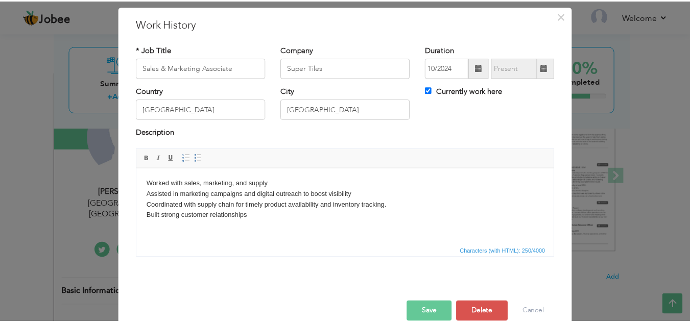
scroll to position [44, 0]
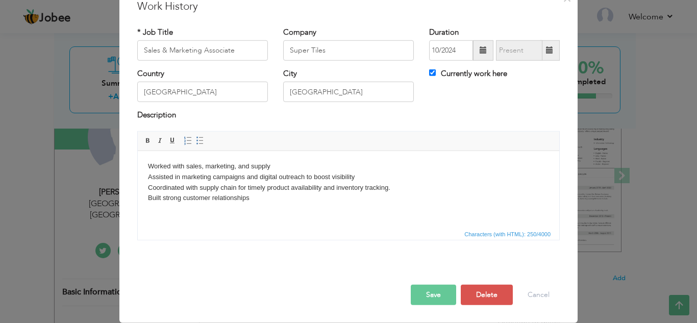
click at [428, 299] on button "Save" at bounding box center [433, 295] width 45 height 20
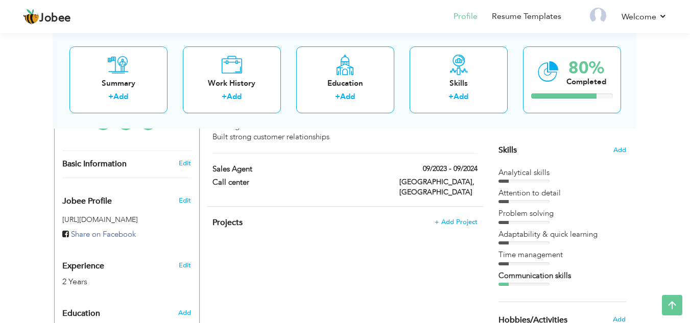
scroll to position [252, 0]
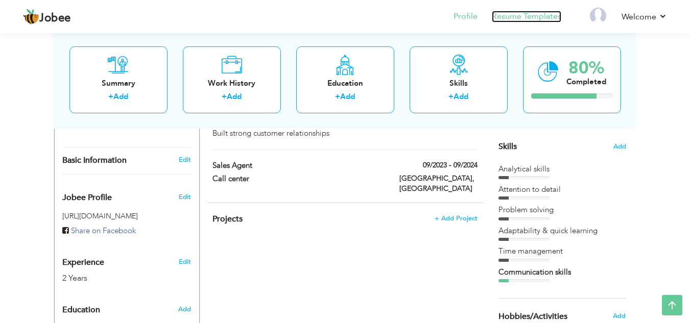
click at [514, 19] on link "Resume Templates" at bounding box center [526, 17] width 69 height 12
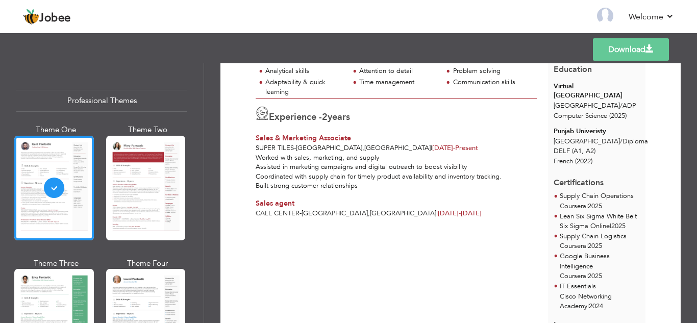
scroll to position [117, 0]
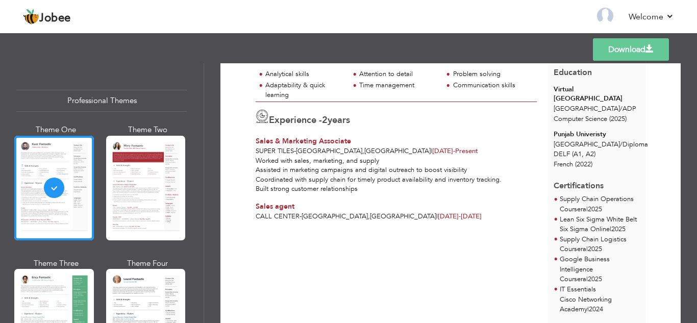
click at [432, 148] on span "[DATE] - Present" at bounding box center [455, 150] width 46 height 9
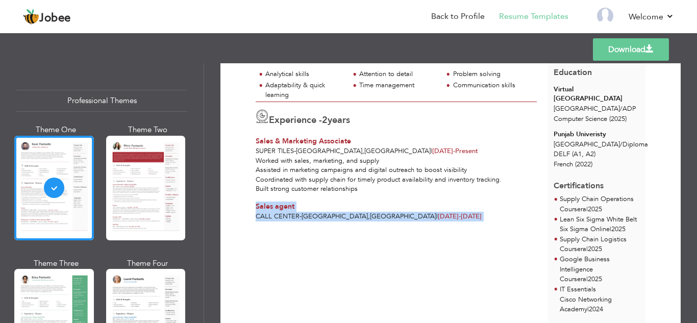
drag, startPoint x: 254, startPoint y: 204, endPoint x: 436, endPoint y: 226, distance: 183.0
click at [436, 226] on div "[PERSON_NAME] A highly motivated and adaptable individual with strong problem-s…" at bounding box center [402, 172] width 292 height 390
copy div "Sales agent Call center - [GEOGRAPHIC_DATA] , [GEOGRAPHIC_DATA] | [DATE] - [DAT…"
click at [447, 17] on link "Back to Profile" at bounding box center [458, 17] width 54 height 12
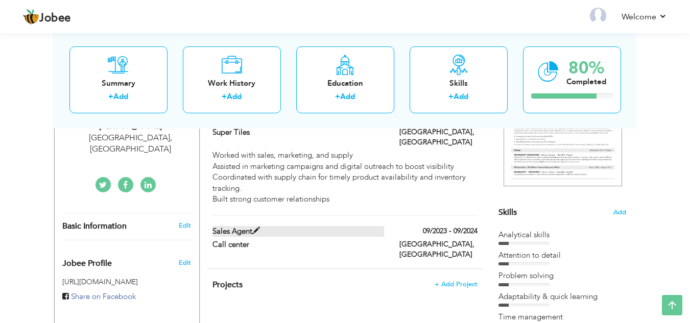
click at [317, 226] on label "Sales agent" at bounding box center [297, 231] width 171 height 11
type input "Sales agent"
type input "Call center"
type input "09/2023"
type input "09/2024"
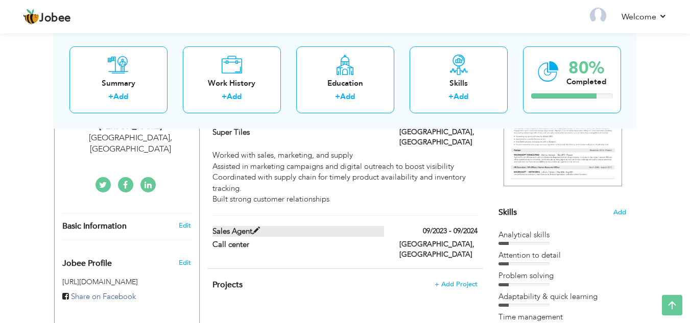
type input "[GEOGRAPHIC_DATA]"
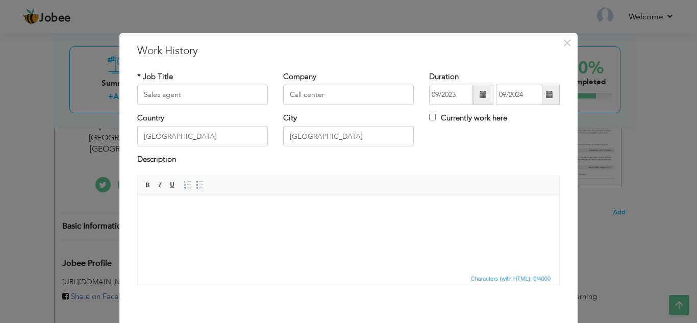
click at [240, 226] on html at bounding box center [349, 210] width 422 height 31
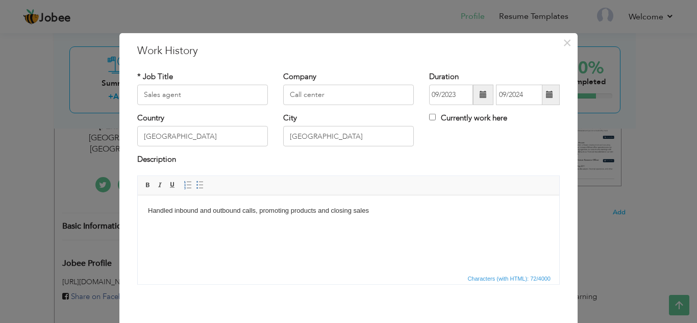
click at [257, 213] on body "Handled inbound and outbound calls, promoting products and closing sales" at bounding box center [348, 210] width 401 height 11
click at [282, 220] on body "Handled inbound and outbound calls Promoting products and closing sales" at bounding box center [348, 215] width 401 height 21
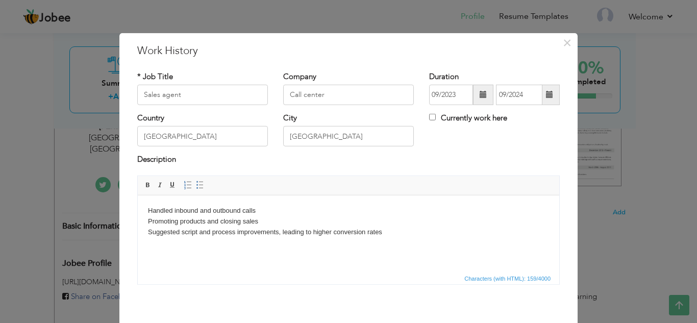
click at [280, 233] on body "Handled inbound and outbound calls Promoting products and closing sales ​​​​​​​…" at bounding box center [348, 221] width 401 height 32
click at [403, 238] on html "Handled inbound and outbound calls Promoting products and closing sales Suggest…" at bounding box center [349, 221] width 422 height 52
click at [273, 224] on body "Handled inbound and outbound calls Promoting products and closing sales Suggest…" at bounding box center [348, 226] width 401 height 42
click at [269, 210] on body "Handled inbound and outbound calls Promoting products and closing sales Suggest…" at bounding box center [348, 226] width 401 height 42
click at [257, 208] on body "Handled inbound and outbound calls Resolved customer complaints and provided ef…" at bounding box center [348, 226] width 401 height 42
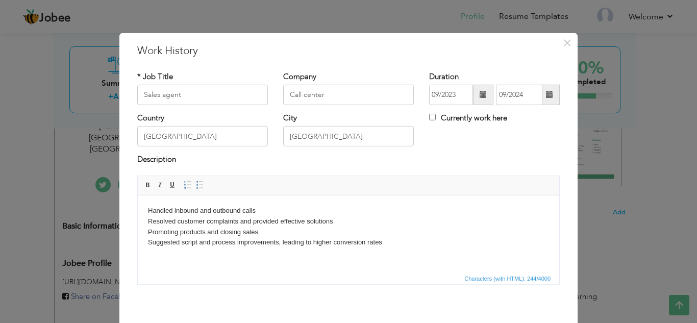
click at [278, 229] on body "Handled inbound and outbound calls ​​​​​​​ Resolved customer complaints and pro…" at bounding box center [348, 231] width 401 height 53
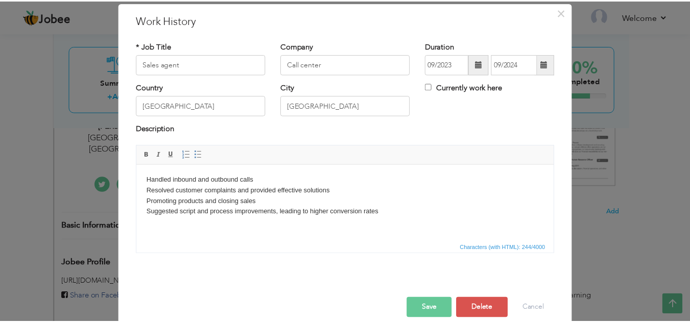
scroll to position [44, 0]
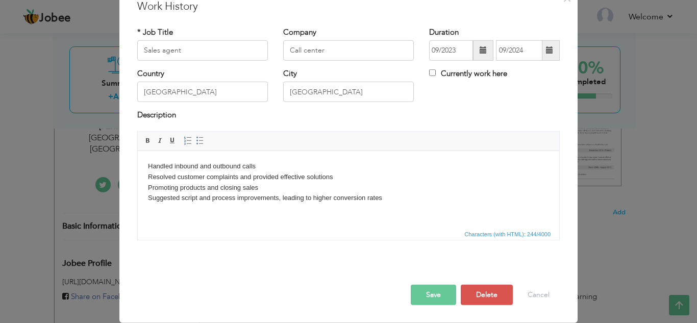
click at [438, 295] on button "Save" at bounding box center [433, 295] width 45 height 20
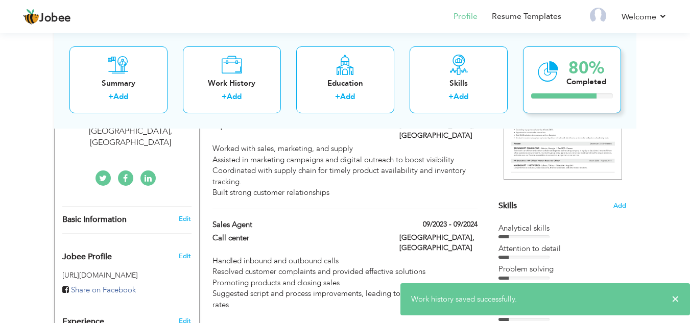
scroll to position [178, 0]
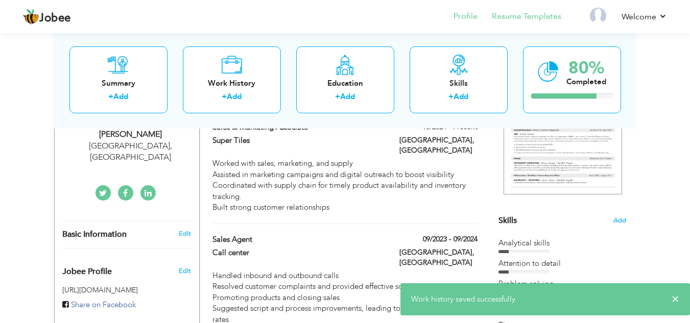
click at [503, 10] on li "Resume Templates" at bounding box center [519, 18] width 84 height 28
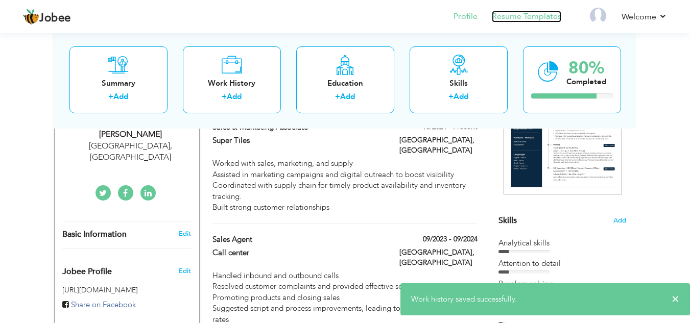
click at [504, 17] on link "Resume Templates" at bounding box center [526, 17] width 69 height 12
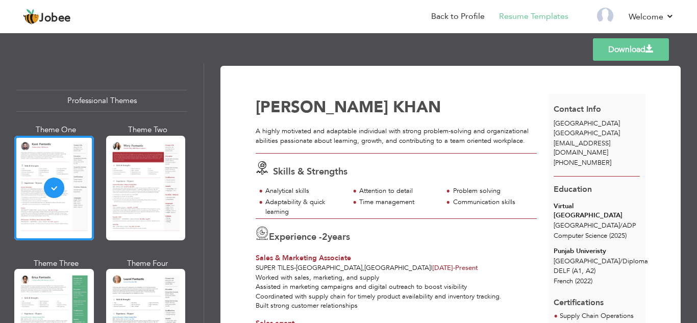
click at [266, 163] on icon at bounding box center [262, 167] width 13 height 13
click at [266, 166] on icon at bounding box center [262, 167] width 13 height 13
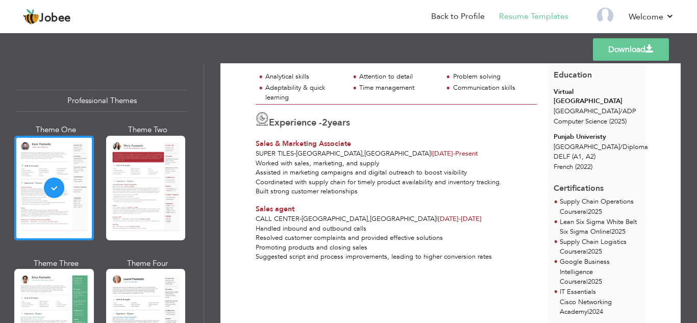
scroll to position [118, 0]
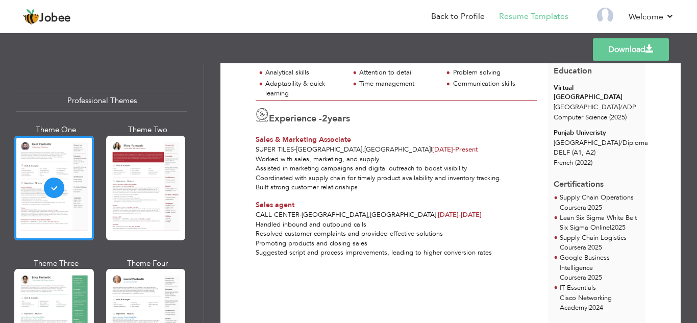
click at [355, 262] on div "Handled inbound and outbound calls Resolved customer complaints and provided ef…" at bounding box center [396, 243] width 292 height 47
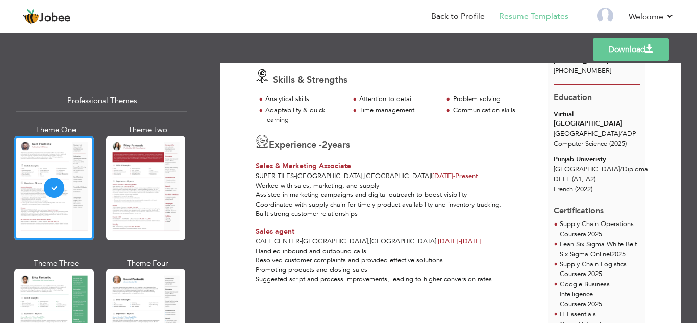
scroll to position [0, 0]
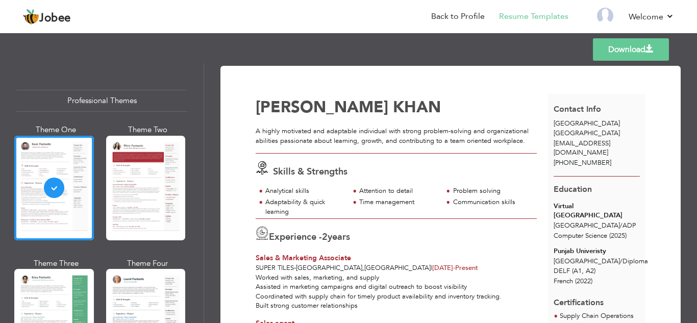
click at [131, 303] on div at bounding box center [146, 321] width 80 height 105
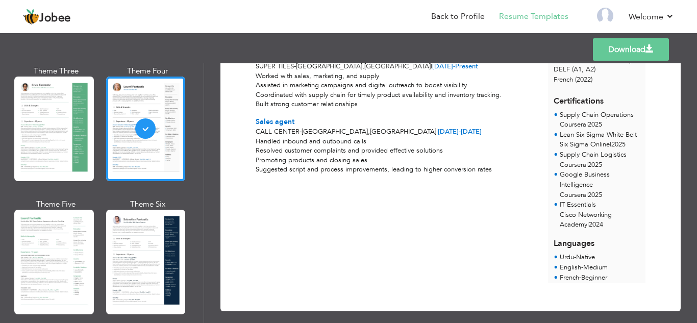
scroll to position [201, 0]
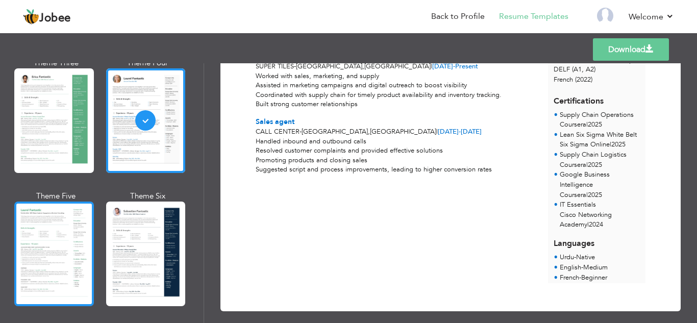
click at [44, 238] on div at bounding box center [54, 254] width 80 height 105
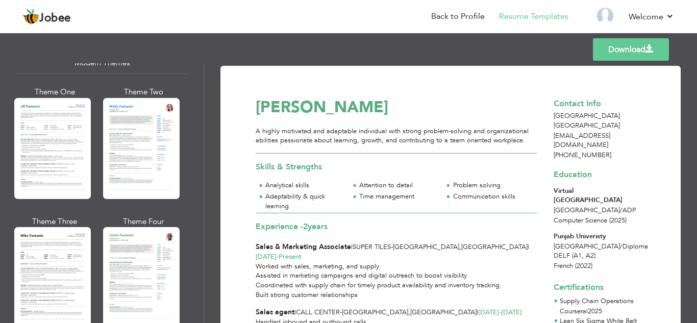
scroll to position [503, 0]
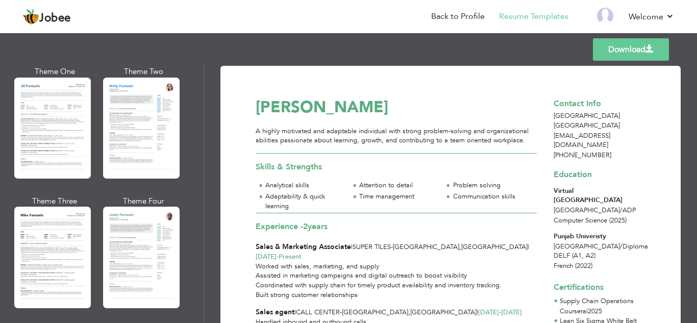
click at [333, 146] on div "A highly motivated and adaptable individual with strong problem-solving and org…" at bounding box center [396, 140] width 281 height 27
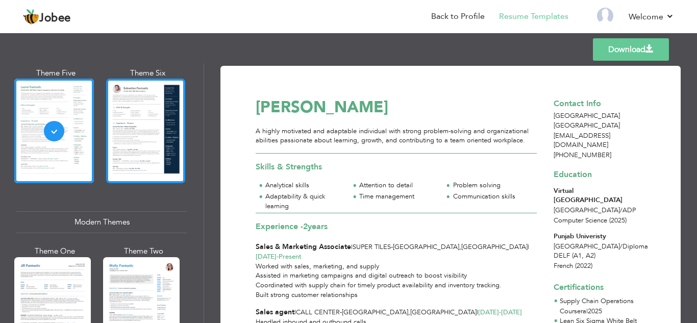
click at [156, 127] on div at bounding box center [146, 131] width 80 height 105
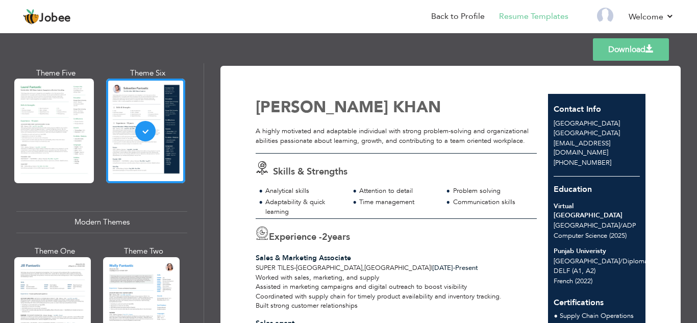
drag, startPoint x: 261, startPoint y: 137, endPoint x: 264, endPoint y: 194, distance: 56.7
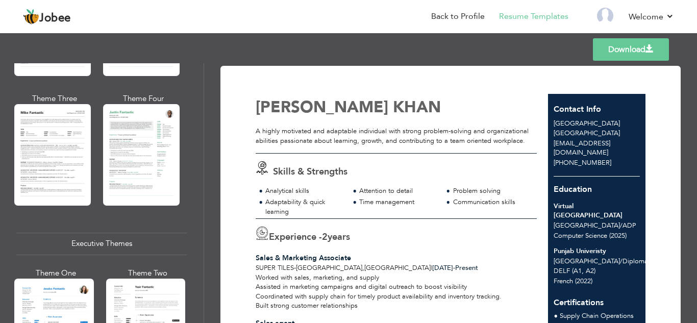
scroll to position [610, 0]
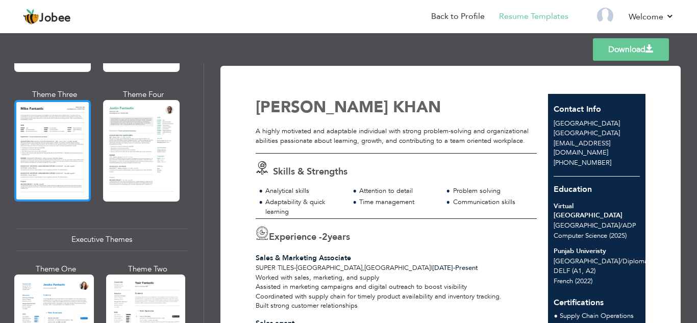
click at [86, 148] on div at bounding box center [52, 150] width 77 height 101
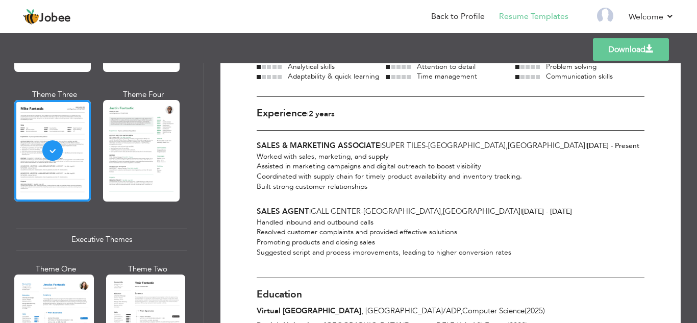
scroll to position [0, 0]
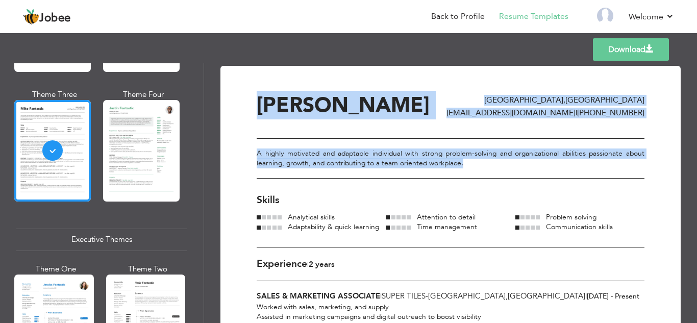
drag, startPoint x: 465, startPoint y: 178, endPoint x: 255, endPoint y: 160, distance: 211.0
click at [283, 177] on div "A highly motivated and adaptable individual with strong problem-solving and org…" at bounding box center [451, 158] width 388 height 41
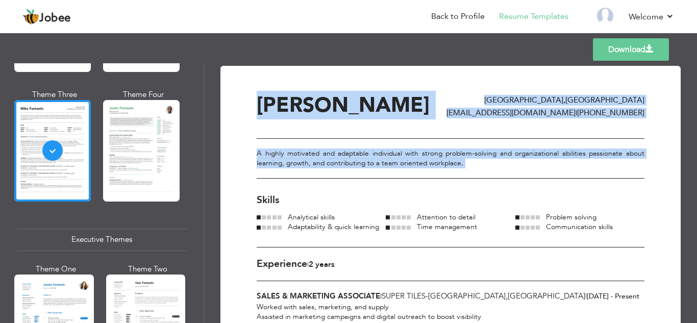
drag, startPoint x: 255, startPoint y: 170, endPoint x: 467, endPoint y: 182, distance: 211.7
click at [461, 179] on div "A highly motivated and adaptable individual with strong problem-solving and org…" at bounding box center [451, 158] width 388 height 41
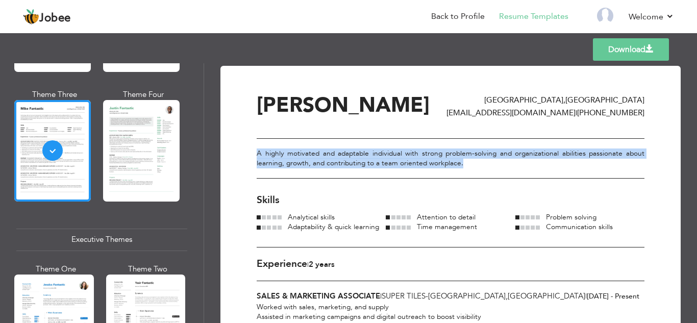
drag, startPoint x: 465, startPoint y: 184, endPoint x: 258, endPoint y: 171, distance: 207.6
click at [258, 171] on div "A highly motivated and adaptable individual with strong problem-solving and org…" at bounding box center [451, 158] width 388 height 41
copy div "A highly motivated and adaptable individual with strong problem-solving and org…"
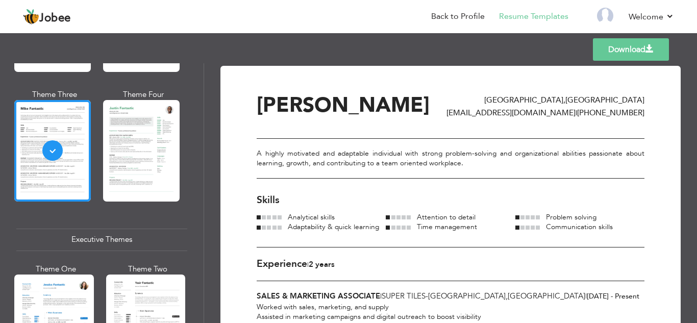
click at [365, 226] on div "Skills Analytical skills Attention to detail Problem solving Adaptability & qui…" at bounding box center [451, 220] width 388 height 54
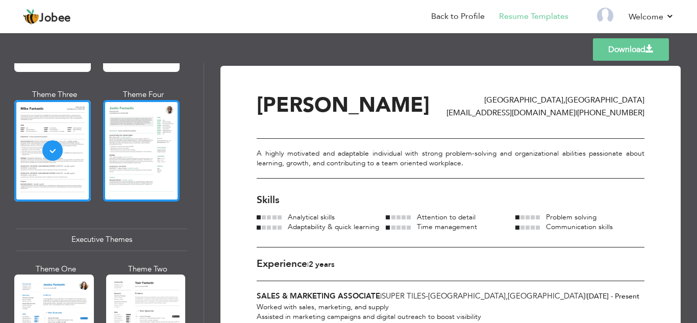
click at [154, 156] on div at bounding box center [141, 150] width 77 height 101
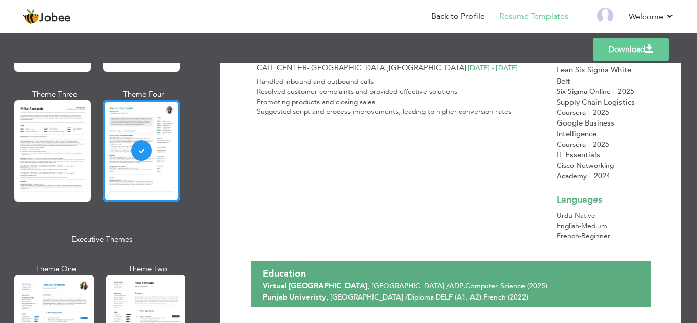
scroll to position [307, 0]
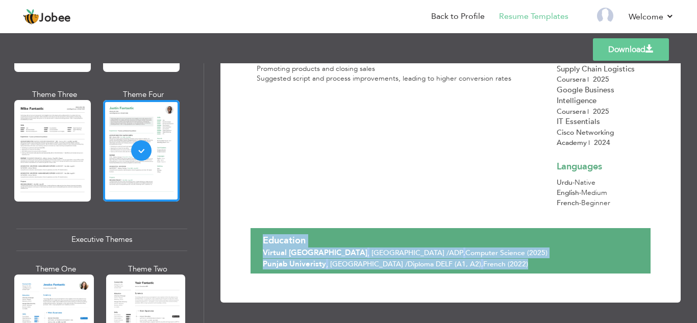
drag, startPoint x: 644, startPoint y: 269, endPoint x: 443, endPoint y: 214, distance: 208.5
click at [444, 214] on div "Download ABDULLAH AHMAD KHAN Lahore , Pakistan ak6230092@gmail.com | +92 310 24…" at bounding box center [451, 30] width 400 height 485
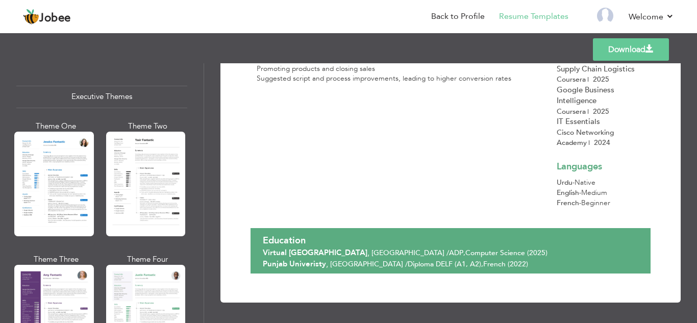
click at [34, 161] on div at bounding box center [54, 184] width 80 height 105
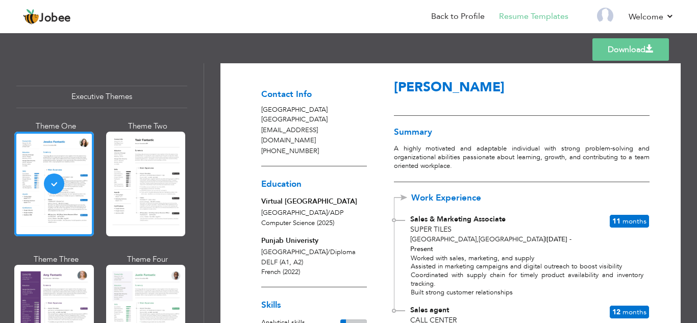
scroll to position [8, 0]
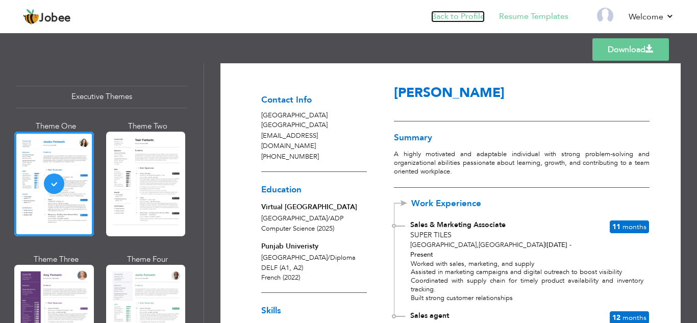
click at [459, 11] on link "Back to Profile" at bounding box center [458, 17] width 54 height 12
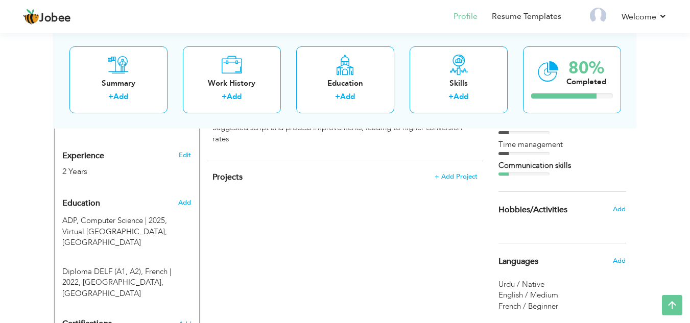
scroll to position [353, 0]
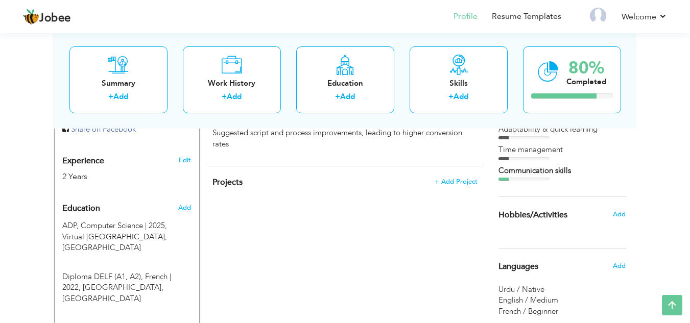
click at [626, 212] on div "Add" at bounding box center [621, 214] width 24 height 19
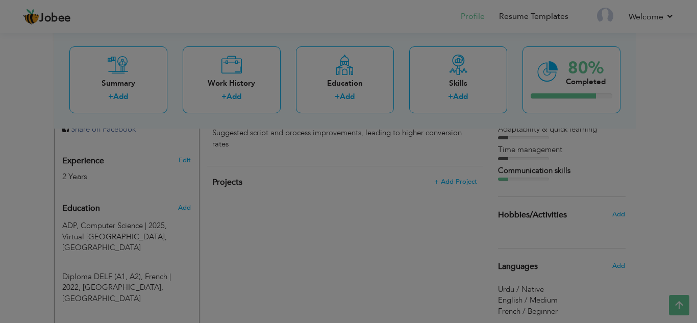
click at [0, 0] on div "× Hobbies/Extra Activities Enter your hobbies or extra curricular activities be…" at bounding box center [0, 0] width 0 height 0
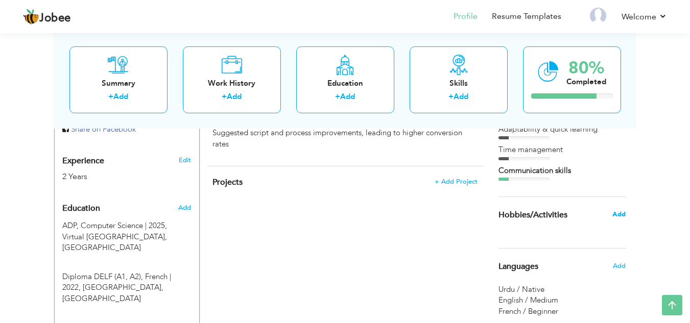
click at [616, 215] on span "Add" at bounding box center [618, 214] width 13 height 9
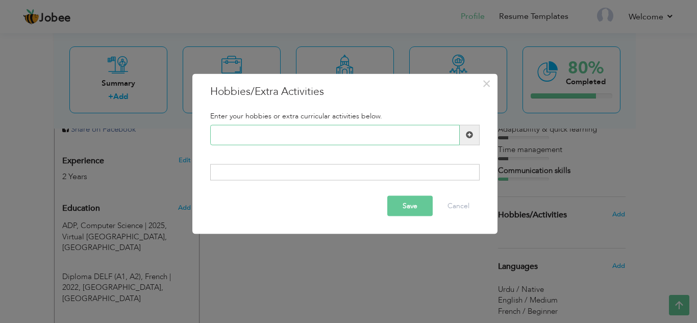
click at [251, 139] on input "text" at bounding box center [335, 135] width 250 height 20
click at [263, 178] on div at bounding box center [344, 172] width 269 height 16
click at [264, 167] on div at bounding box center [344, 172] width 269 height 16
click at [268, 132] on input "text" at bounding box center [335, 135] width 250 height 20
paste input "football"
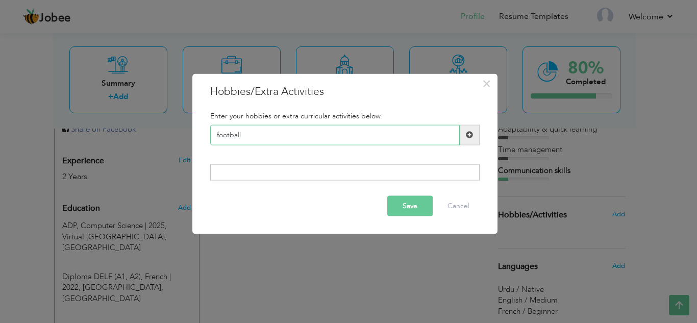
type input "football"
click at [416, 199] on button "Save" at bounding box center [409, 206] width 45 height 20
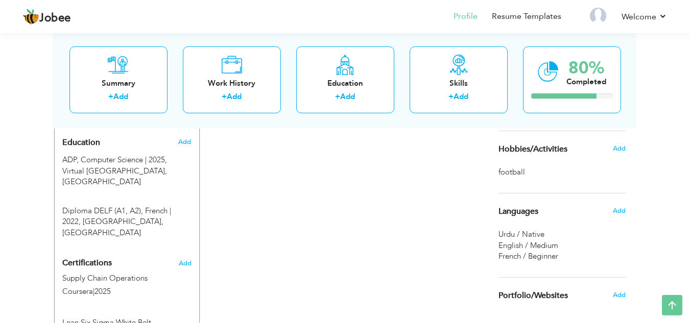
scroll to position [427, 0]
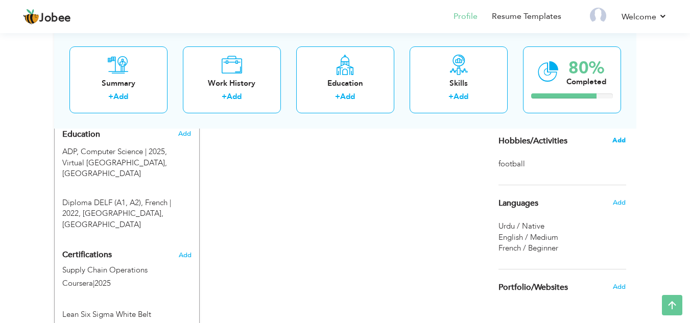
click at [624, 144] on span "Add" at bounding box center [618, 140] width 13 height 9
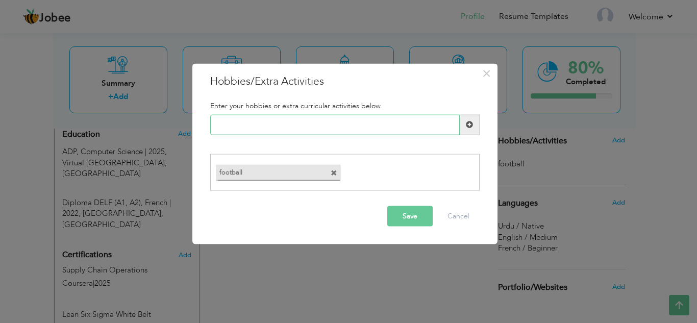
click at [262, 120] on input "text" at bounding box center [335, 124] width 250 height 20
paste input "Learning new IT tools and"
click at [265, 130] on input "Learning new IT tools and" at bounding box center [335, 124] width 250 height 20
click at [267, 126] on input "Learning new IT tools and" at bounding box center [335, 124] width 250 height 20
click at [307, 123] on input "Learning new tools and" at bounding box center [335, 124] width 250 height 20
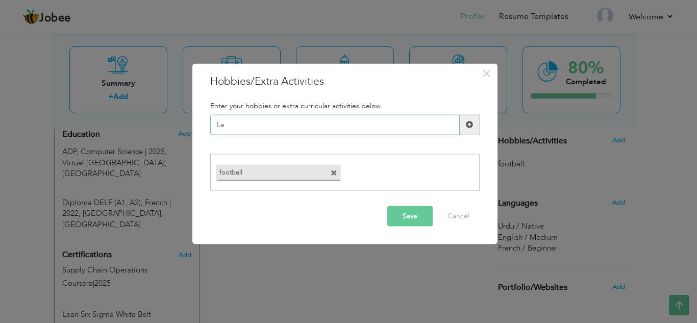
type input "L"
type input "Reading books"
click at [412, 217] on button "Save" at bounding box center [409, 216] width 45 height 20
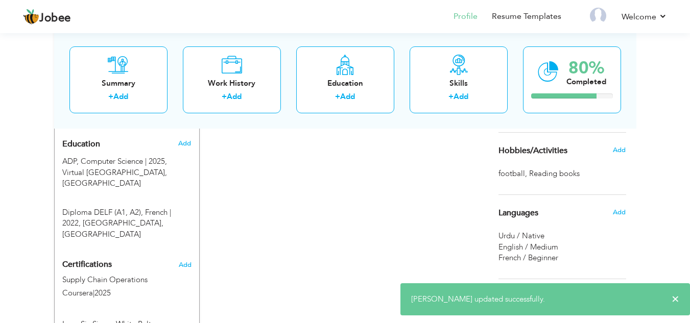
scroll to position [368, 0]
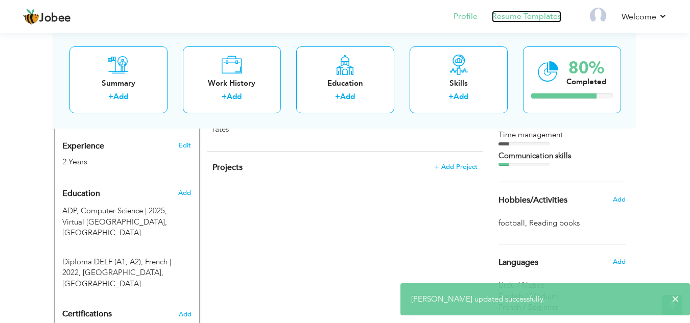
click at [523, 15] on link "Resume Templates" at bounding box center [526, 17] width 69 height 12
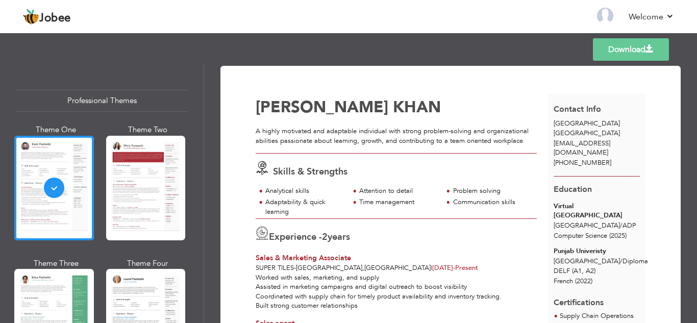
click at [199, 124] on div "Professional Themes Theme One Theme Two Theme Three Theme Six" at bounding box center [102, 193] width 204 height 260
click at [198, 91] on div "Professional Themes Theme One Theme Two Theme Three Theme Six" at bounding box center [102, 193] width 204 height 260
drag, startPoint x: 200, startPoint y: 93, endPoint x: 191, endPoint y: 123, distance: 31.2
click at [191, 123] on div "Professional Themes Theme One Theme Two Theme Three Theme Six" at bounding box center [102, 193] width 204 height 260
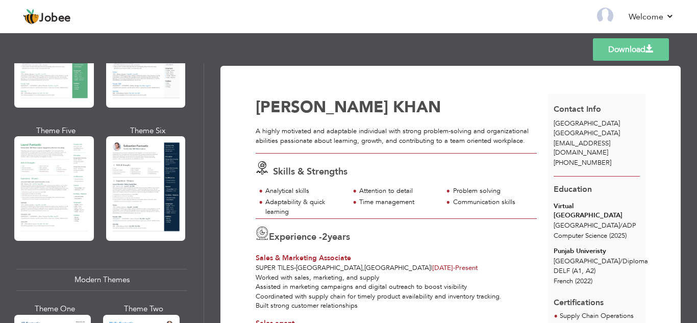
scroll to position [278, 0]
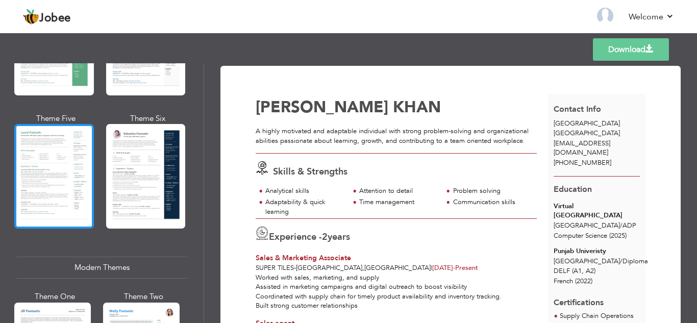
click at [65, 152] on div at bounding box center [54, 176] width 80 height 105
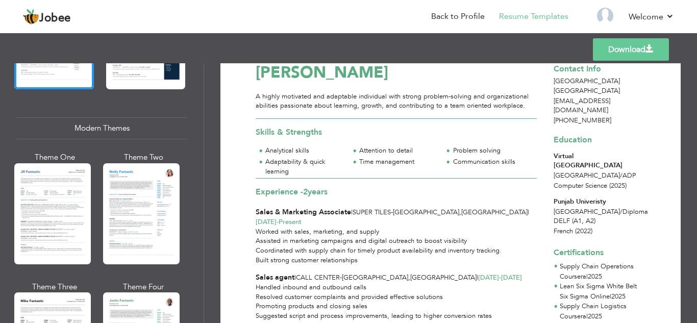
scroll to position [430, 0]
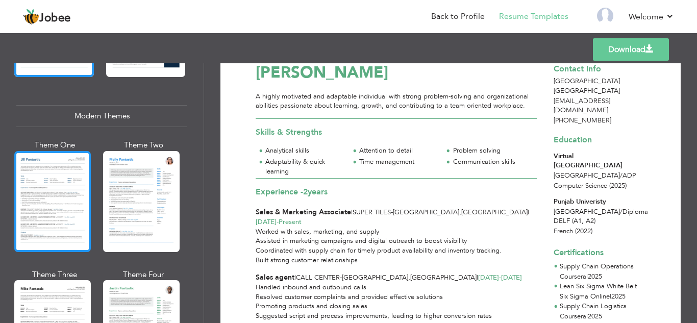
click at [58, 185] on div at bounding box center [52, 201] width 77 height 101
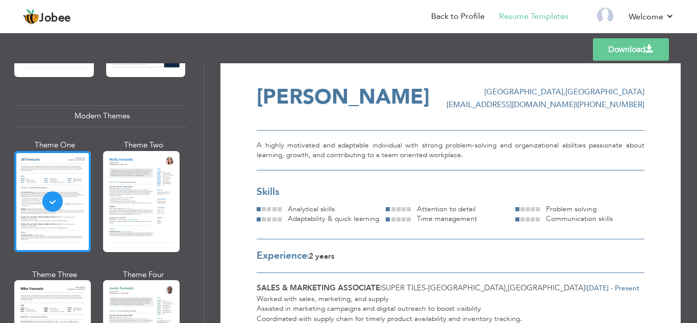
scroll to position [0, 0]
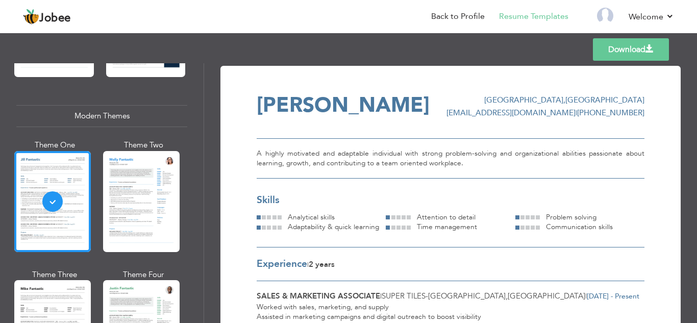
click at [184, 206] on div "Professional Themes Theme One Theme Two Theme Three Theme Six" at bounding box center [102, 193] width 204 height 260
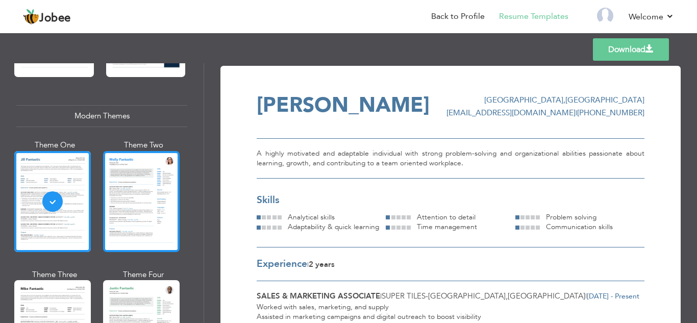
click at [166, 207] on div at bounding box center [141, 201] width 77 height 101
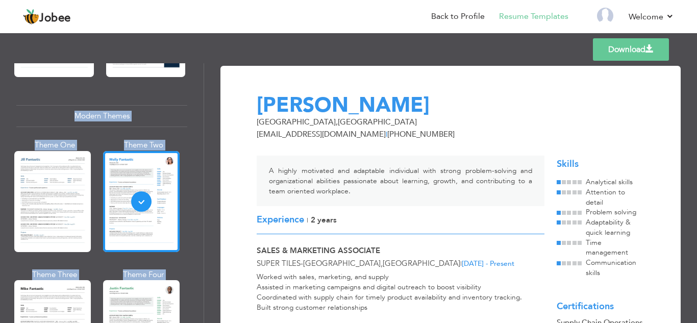
drag, startPoint x: 697, startPoint y: 52, endPoint x: 697, endPoint y: 86, distance: 34.2
click at [697, 86] on div "Templates Download Professional Themes Theme One Theme Two Theme Three Theme Fo…" at bounding box center [348, 177] width 697 height 292
click at [687, 80] on div "Download ABDULLAH AHMAD KHAN Lahore , Pakistan ak6230092@gmail.com | +92 310 24…" at bounding box center [450, 193] width 493 height 260
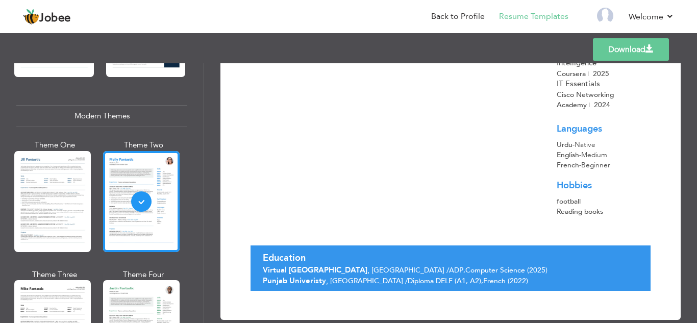
scroll to position [362, 0]
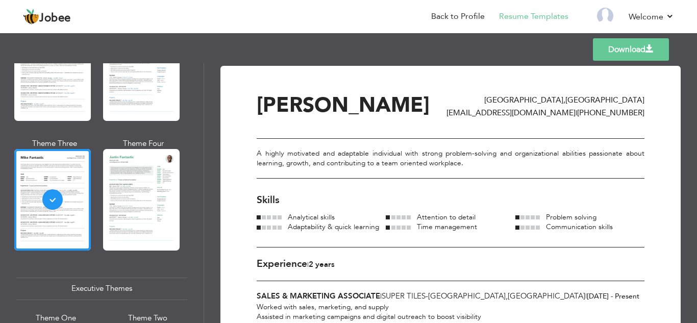
scroll to position [581, 0]
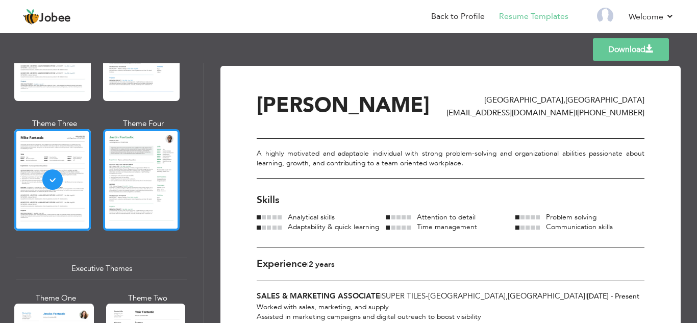
click at [166, 155] on div at bounding box center [141, 179] width 77 height 101
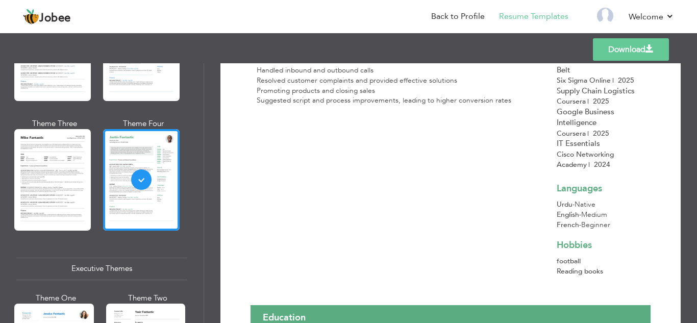
scroll to position [291, 0]
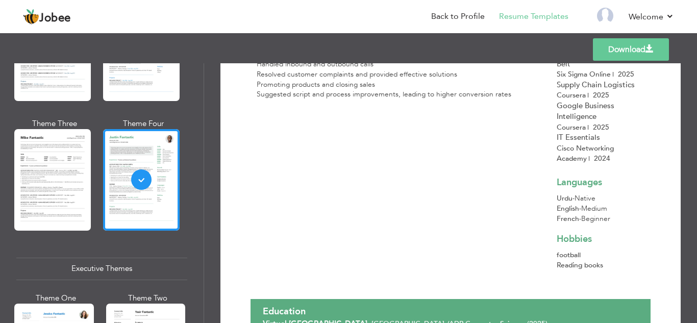
click at [204, 159] on div "Professional Themes Theme One Theme Two Theme Three Theme Four Theme Five" at bounding box center [102, 193] width 204 height 260
drag, startPoint x: 198, startPoint y: 156, endPoint x: 200, endPoint y: 166, distance: 10.4
click at [200, 166] on div "Professional Themes Theme One Theme Two Theme Three Theme Six" at bounding box center [102, 193] width 204 height 260
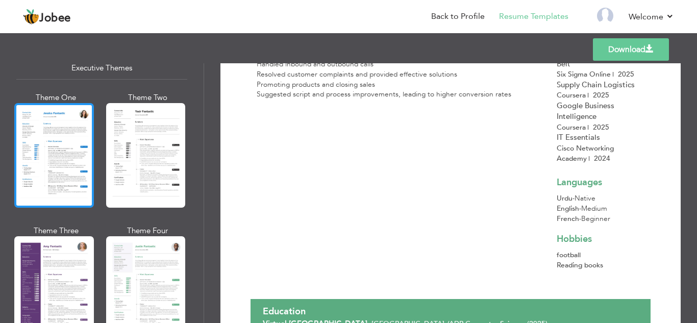
scroll to position [790, 0]
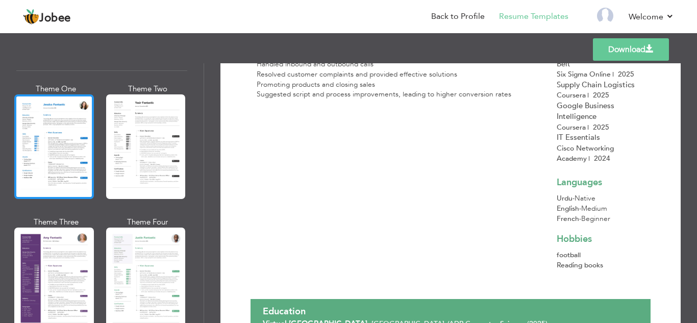
click at [42, 162] on div at bounding box center [54, 146] width 80 height 105
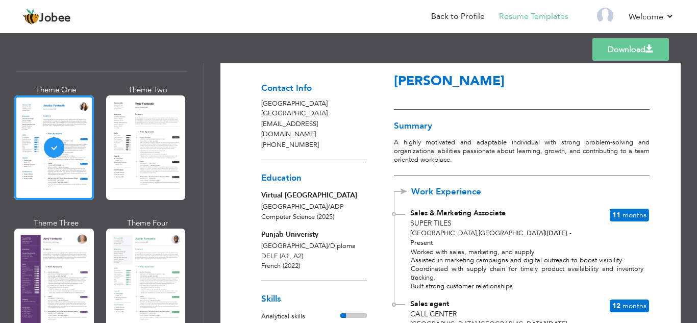
scroll to position [0, 0]
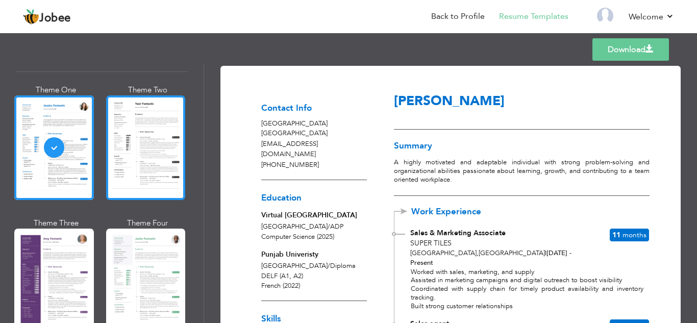
click at [152, 143] on div at bounding box center [146, 147] width 80 height 105
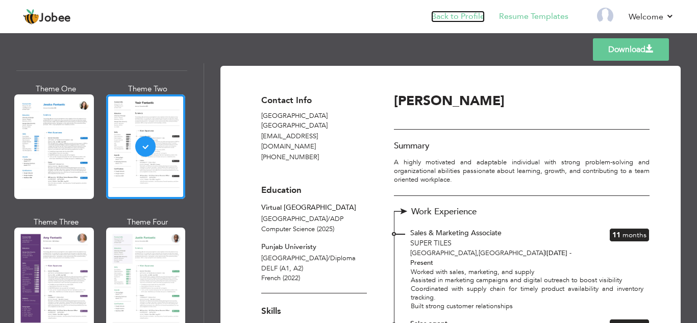
click at [473, 12] on link "Back to Profile" at bounding box center [458, 17] width 54 height 12
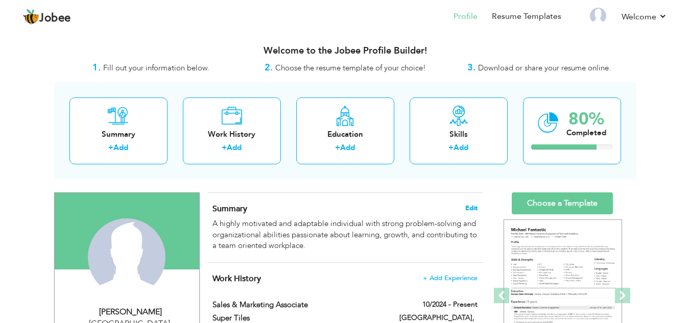
click at [474, 207] on span "Edit" at bounding box center [471, 208] width 12 height 7
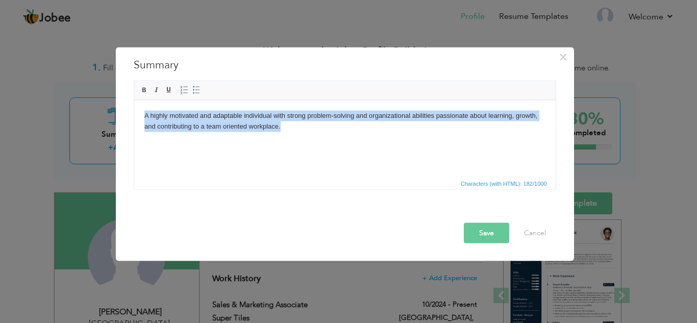
drag, startPoint x: 303, startPoint y: 144, endPoint x: 129, endPoint y: 94, distance: 181.1
click at [134, 100] on html "A highly motivated and adaptable individual with strong problem-solving and org…" at bounding box center [345, 121] width 422 height 42
copy body "A highly motivated and adaptable individual with strong problem-solving and org…"
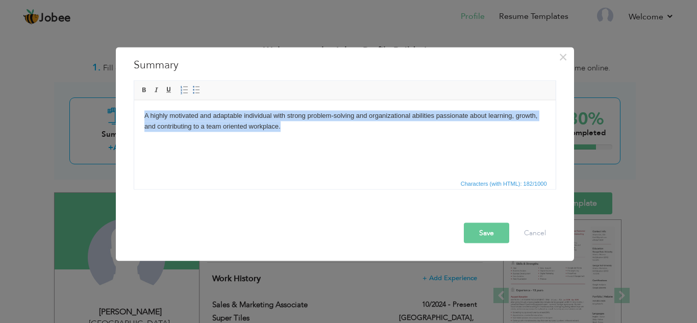
drag, startPoint x: 350, startPoint y: 158, endPoint x: 51, endPoint y: 90, distance: 307.2
click at [134, 100] on html "A highly motivated and adaptable individual with strong problem-solving and org…" at bounding box center [345, 121] width 422 height 42
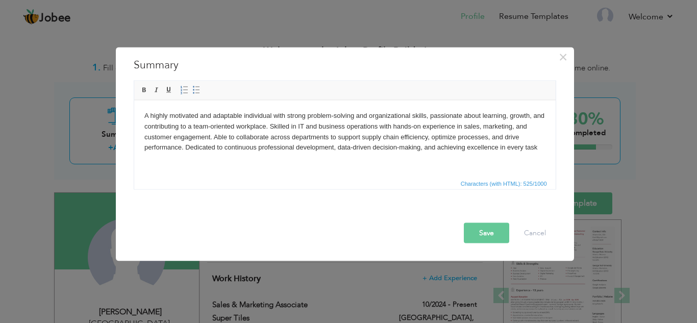
click at [359, 146] on body "A highly motivated and adaptable individual with strong problem-solving and org…" at bounding box center [344, 131] width 401 height 42
click at [544, 155] on html "A highly motivated and adaptable individual with strong problem-solving and org…" at bounding box center [345, 131] width 422 height 63
click at [143, 118] on html "A highly motivated and adaptable individual with strong problem-solving and org…" at bounding box center [345, 131] width 422 height 63
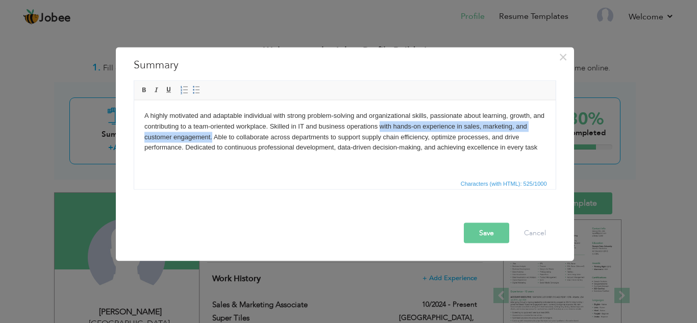
drag, startPoint x: 378, startPoint y: 126, endPoint x: 212, endPoint y: 138, distance: 166.3
click at [212, 138] on body "A highly motivated and adaptable individual with strong problem-solving and org…" at bounding box center [344, 131] width 401 height 42
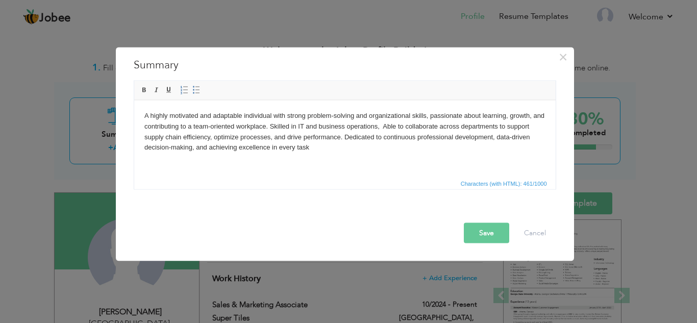
click at [304, 127] on body "A highly motivated and adaptable individual with strong problem-solving and org…" at bounding box center [344, 131] width 401 height 42
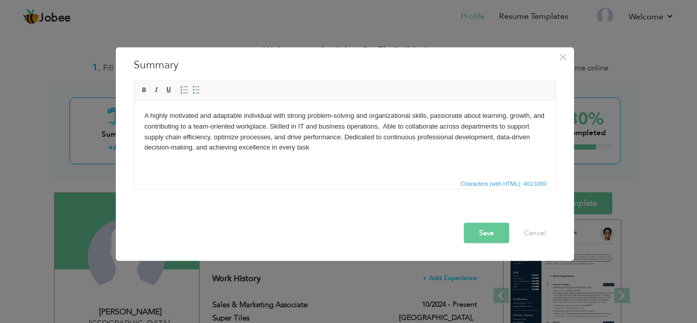
drag, startPoint x: 380, startPoint y: 126, endPoint x: 286, endPoint y: 123, distance: 94.0
click at [286, 123] on body "A highly motivated and adaptable individual with strong problem-solving and org…" at bounding box center [344, 131] width 401 height 42
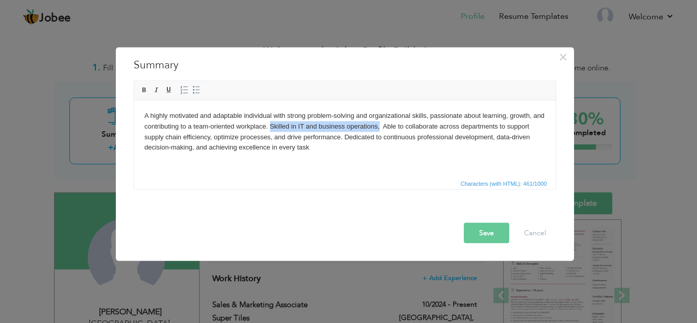
drag, startPoint x: 269, startPoint y: 128, endPoint x: 380, endPoint y: 126, distance: 110.3
click at [380, 126] on body "A highly motivated and adaptable individual with strong problem-solving and org…" at bounding box center [344, 131] width 401 height 42
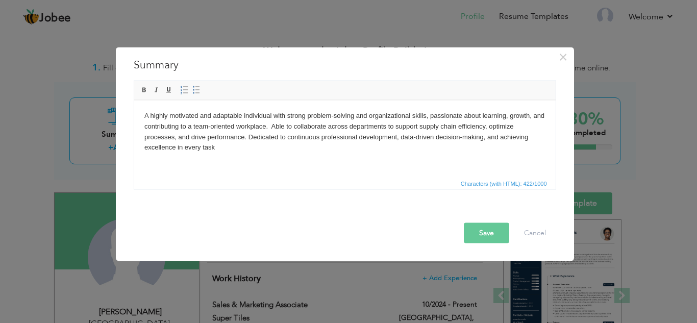
click at [222, 155] on html "A highly motivated and adaptable individual with strong problem-solving and org…" at bounding box center [345, 131] width 422 height 63
click at [271, 129] on body "A highly motivated and adaptable individual with strong problem-solving and org…" at bounding box center [344, 131] width 401 height 42
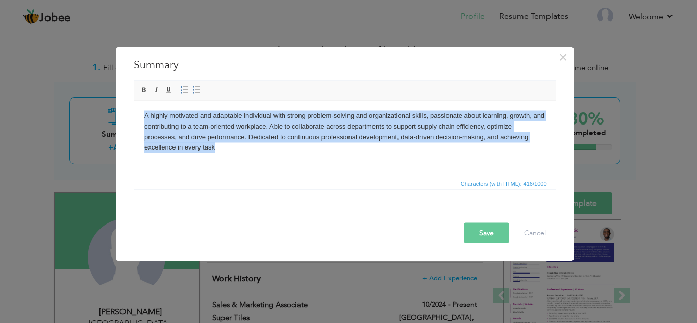
drag, startPoint x: 225, startPoint y: 151, endPoint x: 139, endPoint y: 107, distance: 96.3
click at [139, 107] on html "A highly motivated and adaptable individual with strong problem-solving and org…" at bounding box center [345, 131] width 422 height 63
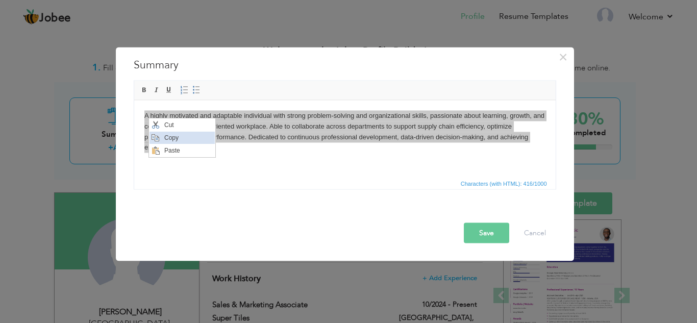
click at [173, 138] on span "Copy" at bounding box center [187, 138] width 53 height 12
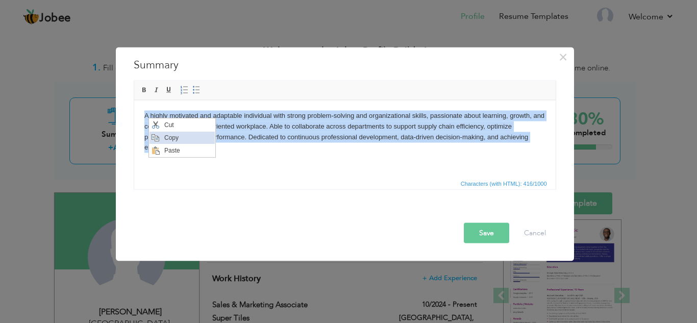
copy body "A highly motivated and adaptable individual with strong problem-solving and org…"
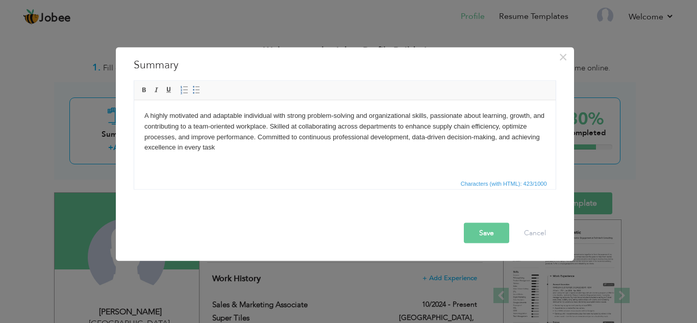
click at [486, 231] on button "Save" at bounding box center [486, 233] width 45 height 20
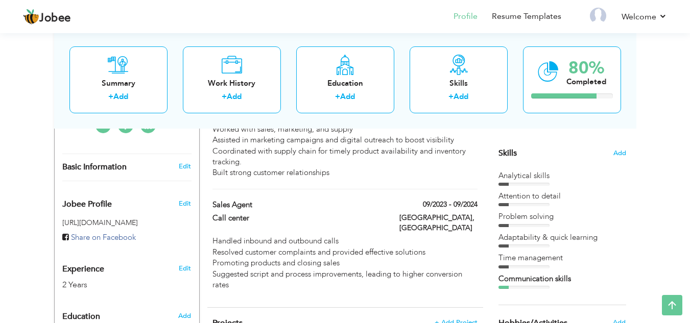
scroll to position [143, 0]
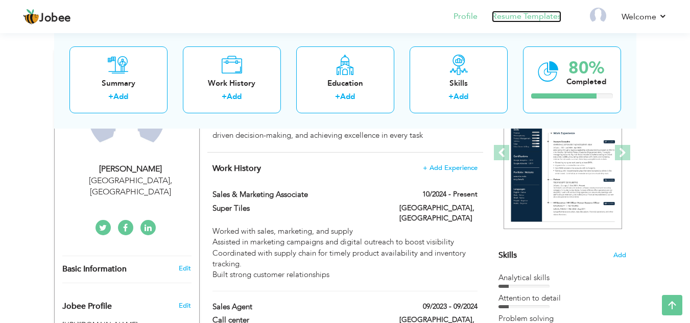
click at [509, 20] on link "Resume Templates" at bounding box center [526, 17] width 69 height 12
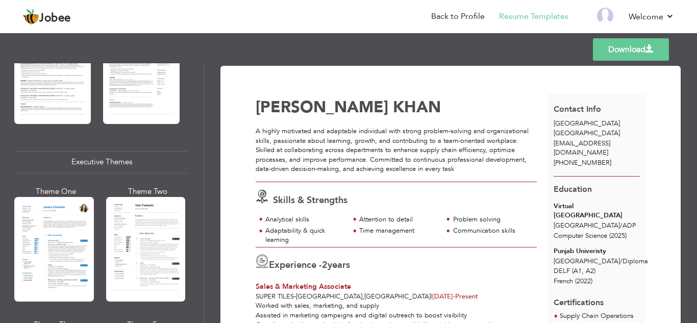
scroll to position [708, 0]
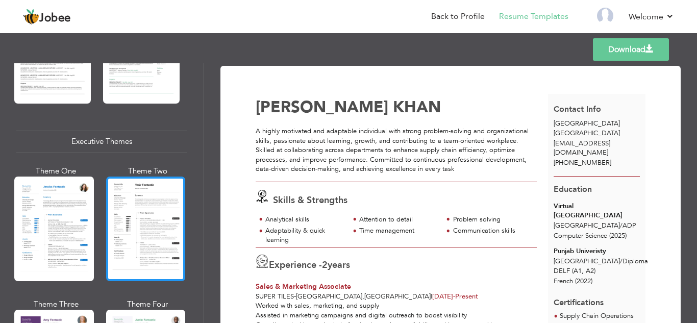
click at [161, 195] on div at bounding box center [146, 229] width 80 height 105
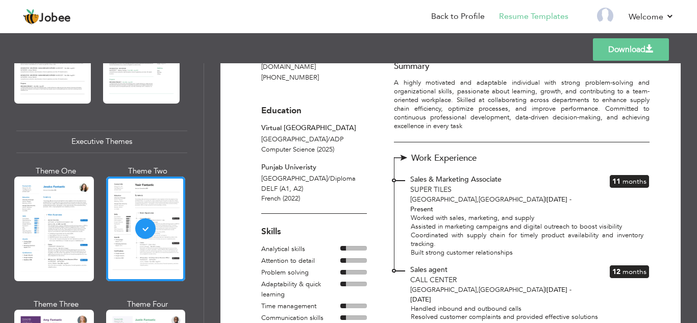
scroll to position [0, 0]
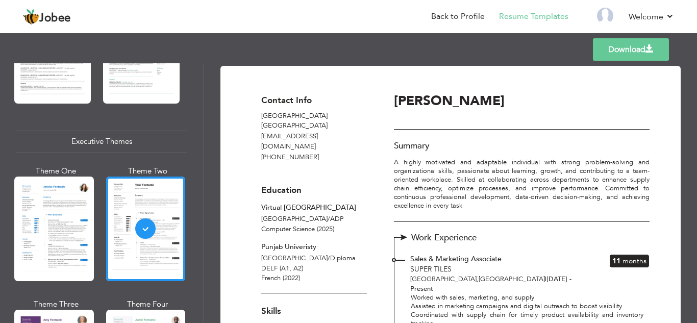
click at [402, 161] on p "A highly motivated and adaptable individual with strong problem-solving and org…" at bounding box center [522, 184] width 256 height 52
click at [675, 17] on div "Jobee Back to Profile Resume Templates Resume Templates Cover Letters About My …" at bounding box center [348, 18] width 667 height 28
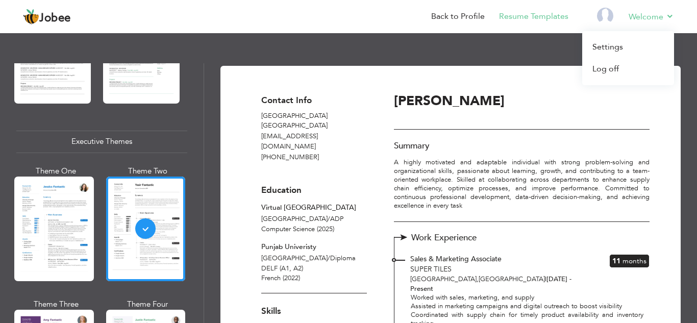
click at [670, 10] on li "Welcome Settings Log off" at bounding box center [645, 18] width 60 height 28
click at [615, 47] on link "Settings" at bounding box center [628, 47] width 92 height 22
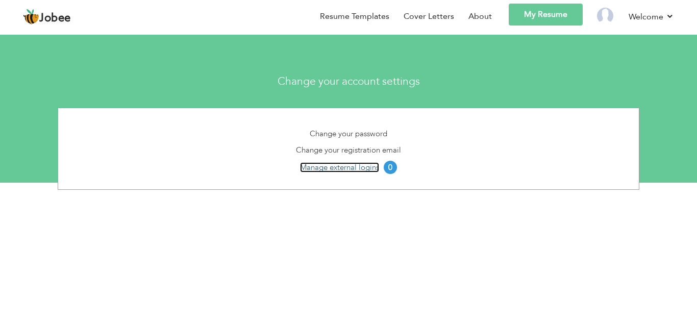
click at [370, 168] on link "Manage external logins" at bounding box center [339, 167] width 79 height 10
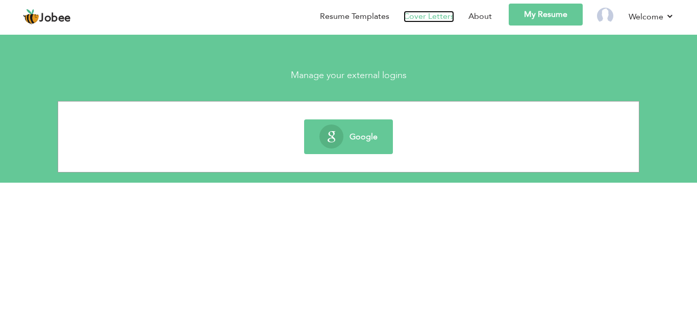
click at [422, 15] on link "Cover Letters" at bounding box center [429, 17] width 51 height 12
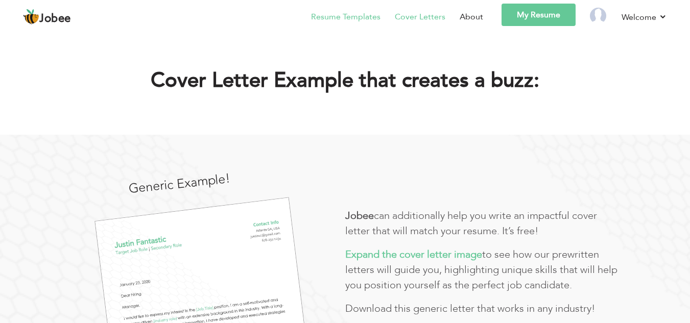
click at [345, 26] on li "Resume Templates" at bounding box center [339, 19] width 84 height 30
click at [351, 19] on link "Resume Templates" at bounding box center [345, 17] width 69 height 12
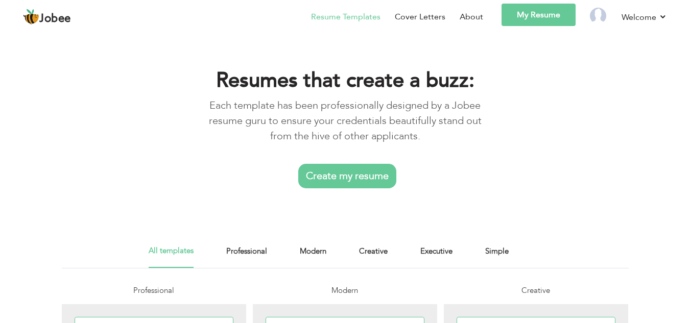
click at [0, 211] on div "Resumes that create a buzz: Each template has been professionally designed by a…" at bounding box center [345, 126] width 690 height 190
click at [143, 166] on div "Resumes that create a buzz: Each template has been professionally designed by a…" at bounding box center [345, 126] width 690 height 190
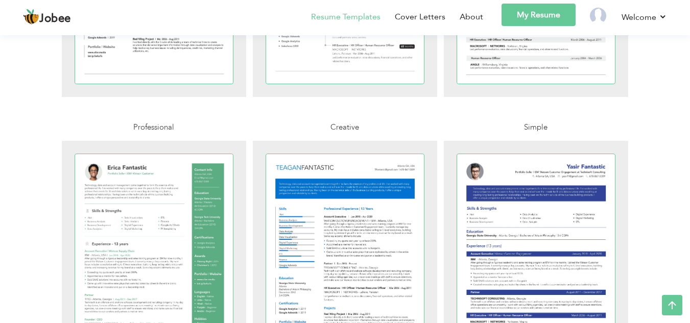
scroll to position [1342, 0]
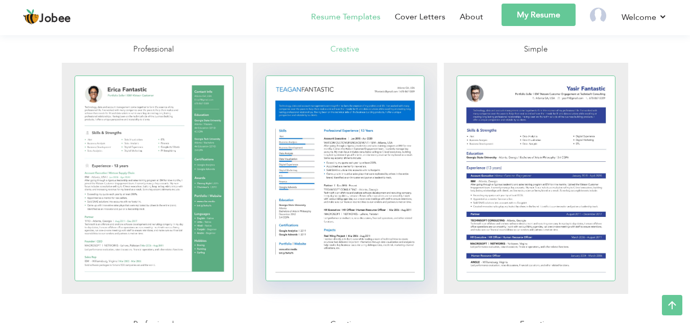
click at [385, 165] on div at bounding box center [345, 178] width 158 height 205
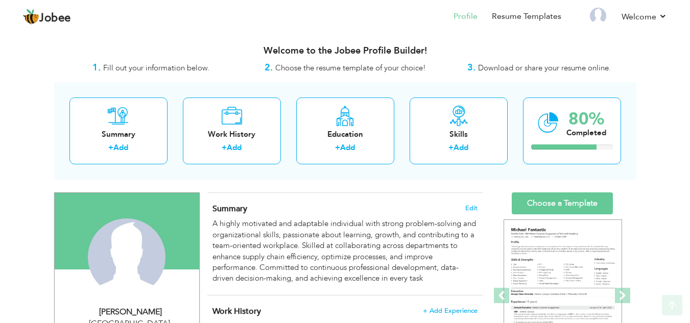
drag, startPoint x: 691, startPoint y: 136, endPoint x: 697, endPoint y: -1, distance: 136.4
click at [689, 0] on html "Jobee Profile Resume Templates Resume Templates Cover Letters About My Resume W…" at bounding box center [345, 161] width 690 height 323
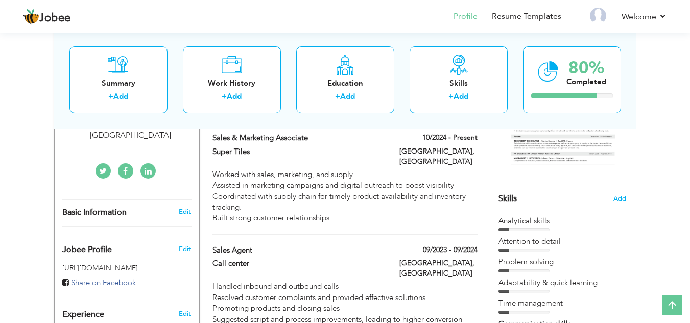
scroll to position [234, 0]
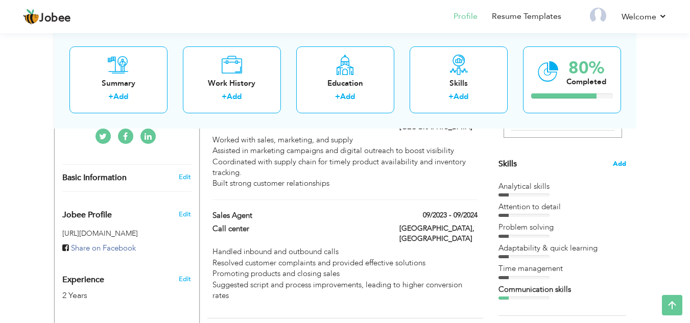
click at [616, 168] on span "Add" at bounding box center [618, 164] width 13 height 10
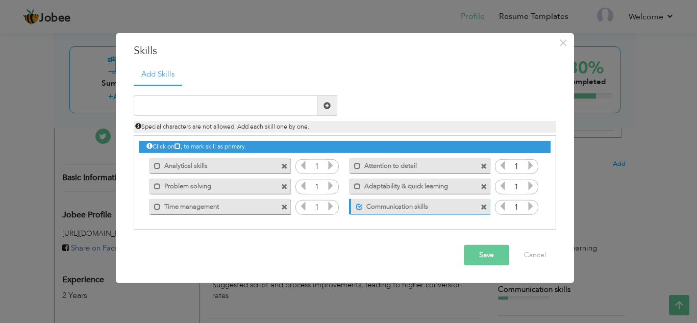
click at [316, 165] on input "1" at bounding box center [317, 166] width 19 height 14
drag, startPoint x: 314, startPoint y: 169, endPoint x: 289, endPoint y: 244, distance: 79.1
click at [289, 244] on div "Save Cancel" at bounding box center [345, 255] width 438 height 36
click at [320, 208] on input "1" at bounding box center [317, 207] width 19 height 14
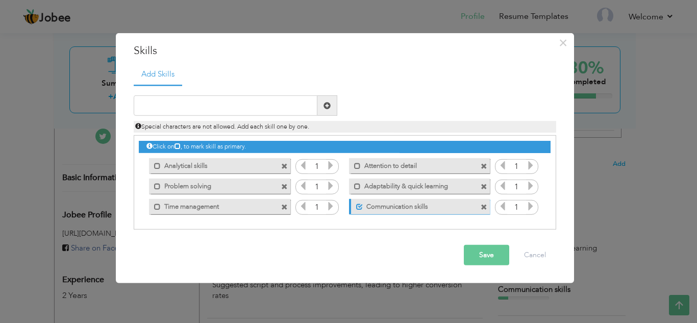
click at [316, 227] on div "Click on , to mark skill as primary." at bounding box center [345, 182] width 423 height 94
click at [542, 254] on button "Cancel" at bounding box center [535, 255] width 42 height 20
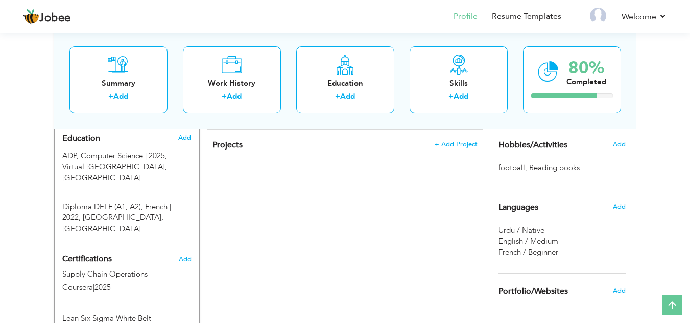
scroll to position [420, 0]
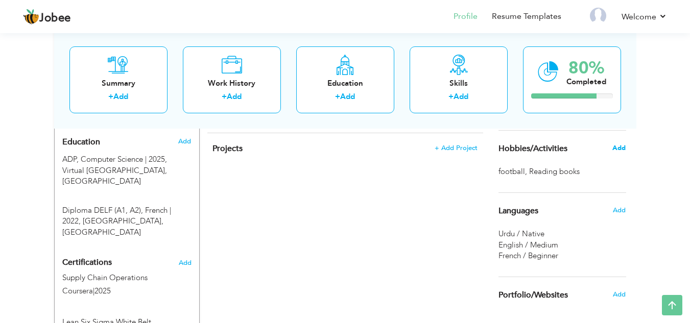
click at [618, 150] on span "Add" at bounding box center [618, 147] width 13 height 9
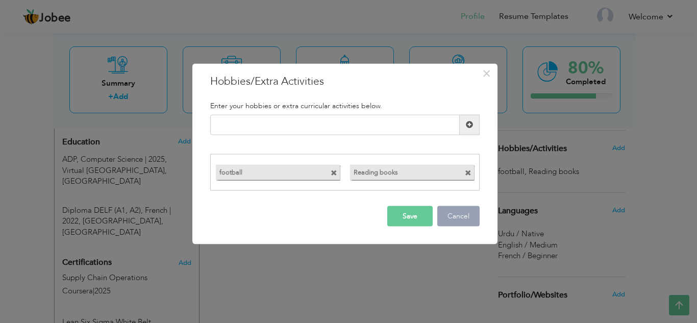
click at [464, 218] on button "Cancel" at bounding box center [458, 216] width 42 height 20
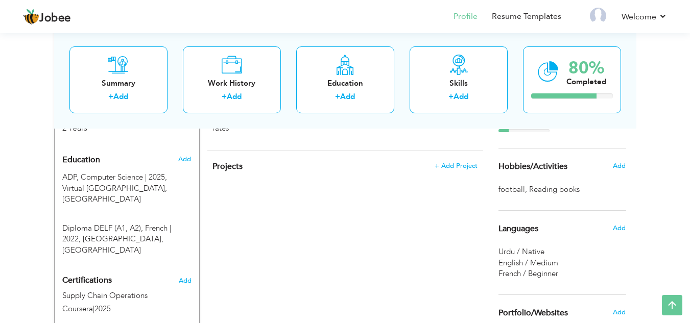
scroll to position [390, 0]
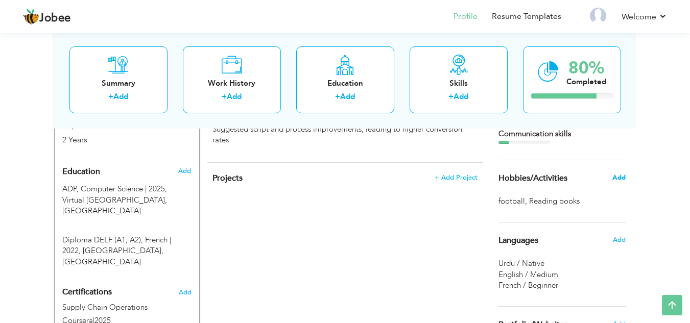
click at [615, 180] on span "Add" at bounding box center [618, 177] width 13 height 9
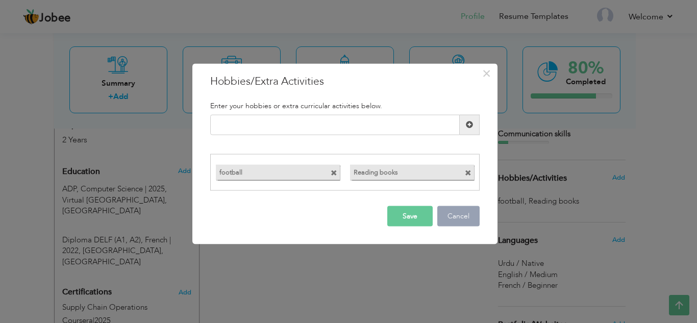
click at [454, 220] on button "Cancel" at bounding box center [458, 216] width 42 height 20
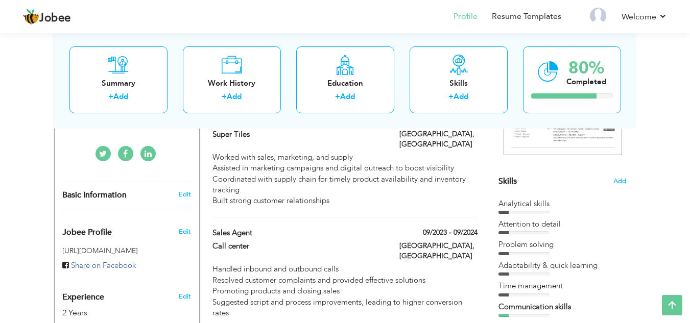
scroll to position [0, 0]
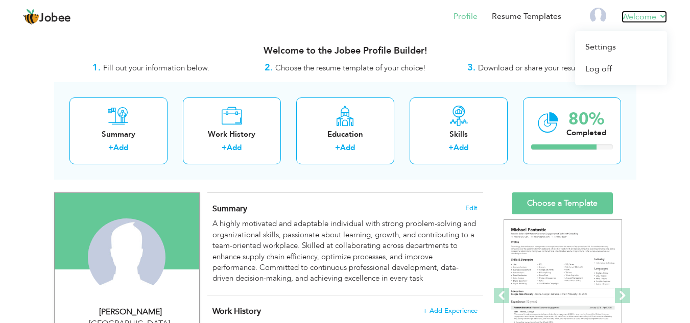
click at [635, 19] on link "Welcome" at bounding box center [643, 17] width 45 height 12
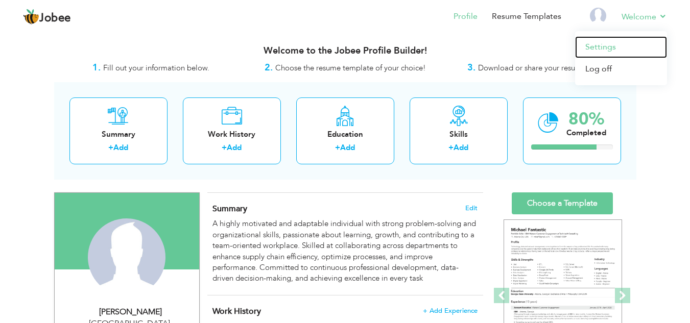
click at [603, 50] on link "Settings" at bounding box center [621, 47] width 92 height 22
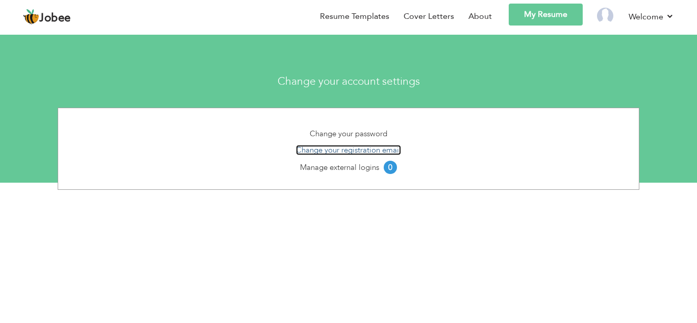
click at [373, 152] on link "Change your registration email" at bounding box center [348, 150] width 105 height 10
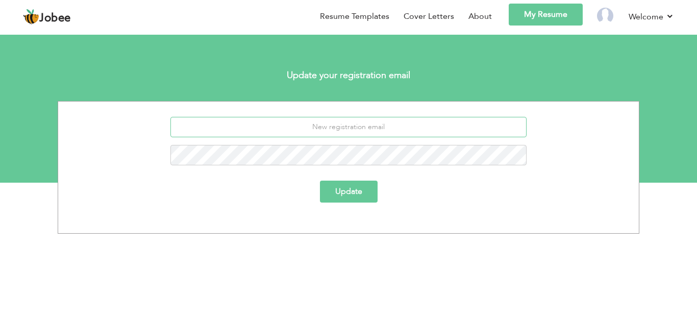
click at [380, 128] on input "email" at bounding box center [348, 127] width 357 height 20
type input "[EMAIL_ADDRESS][DOMAIN_NAME]"
click at [362, 192] on button "Update" at bounding box center [349, 192] width 58 height 22
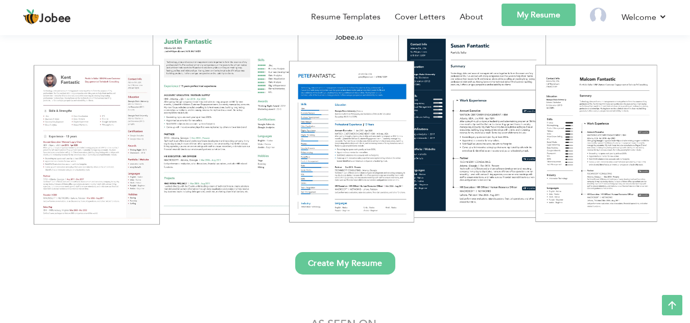
scroll to position [114, 0]
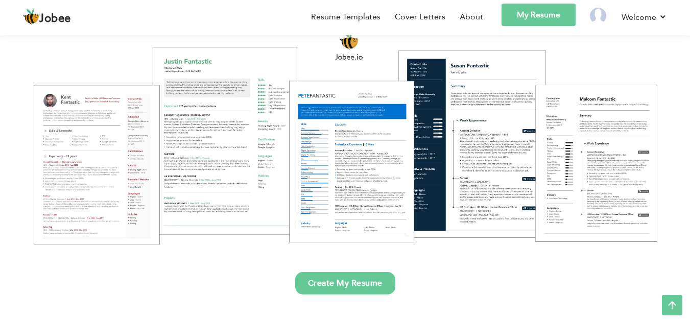
click at [530, 15] on link "My Resume" at bounding box center [538, 15] width 74 height 22
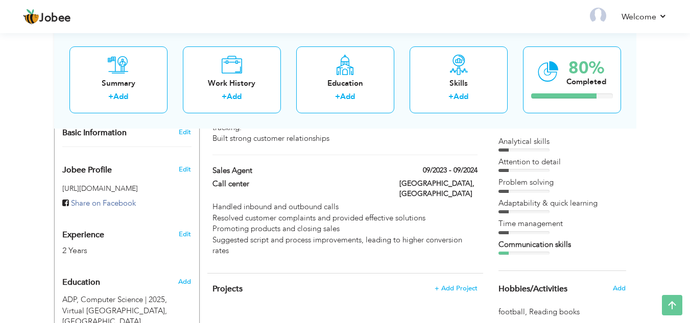
scroll to position [278, 0]
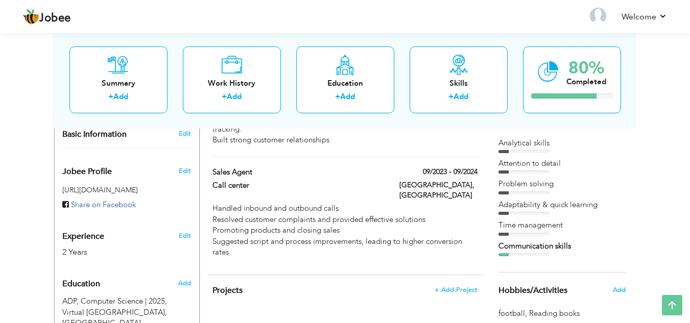
click at [4, 183] on div "View Resume Export PDF Profile Summary Public Link Experience Education Awards …" at bounding box center [345, 233] width 690 height 960
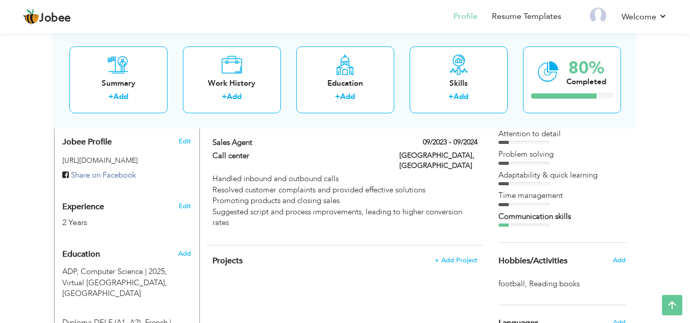
scroll to position [301, 0]
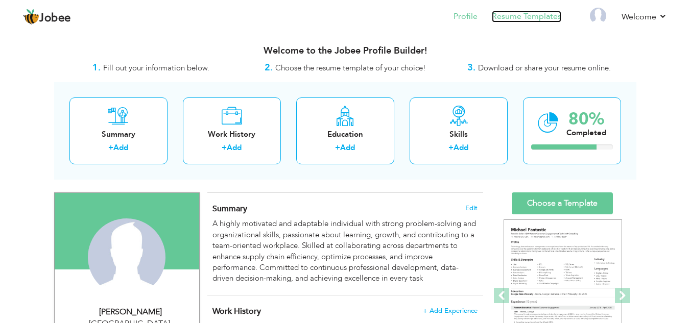
click at [531, 13] on link "Resume Templates" at bounding box center [526, 17] width 69 height 12
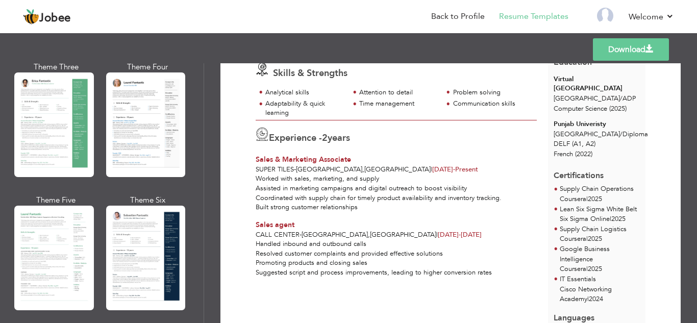
scroll to position [287, 0]
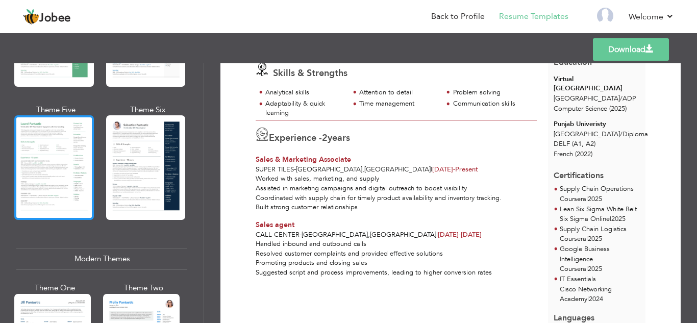
click at [81, 145] on div at bounding box center [54, 167] width 80 height 105
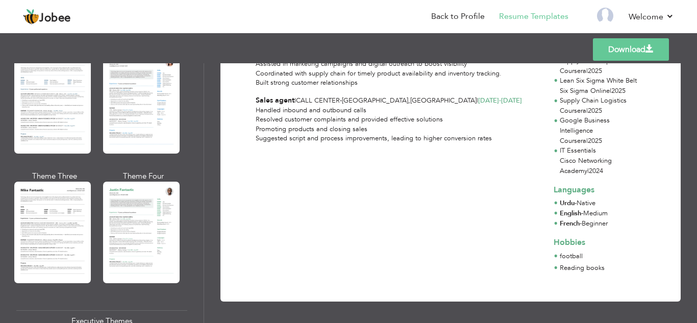
scroll to position [553, 0]
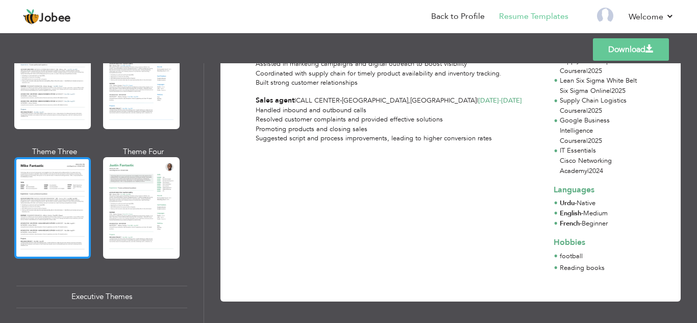
click at [79, 200] on div at bounding box center [52, 207] width 77 height 101
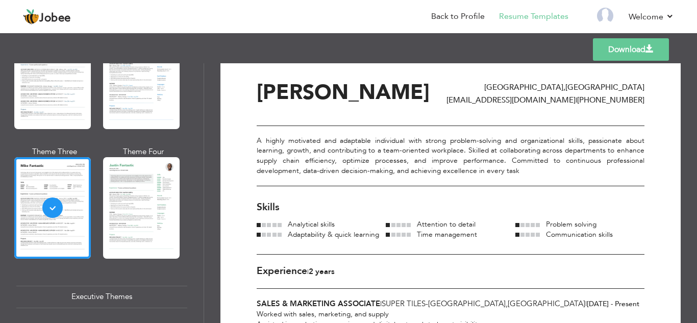
scroll to position [0, 0]
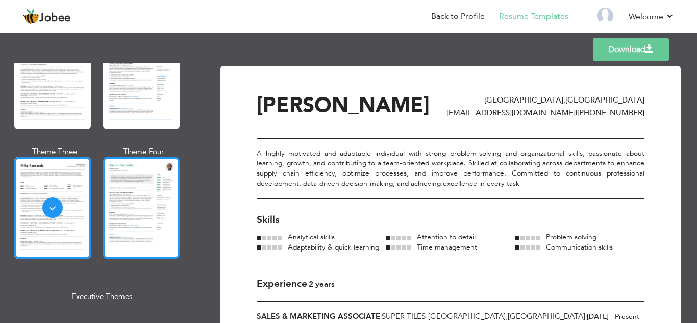
click at [138, 205] on div at bounding box center [141, 207] width 77 height 101
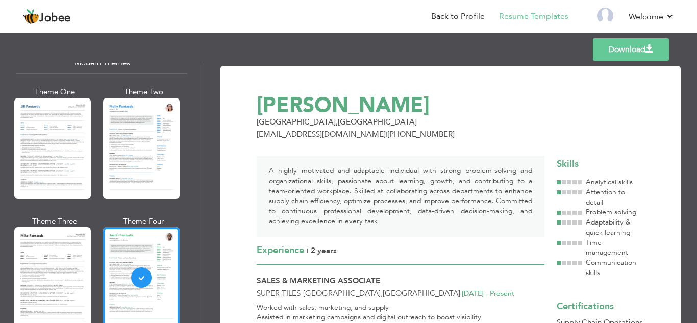
scroll to position [450, 0]
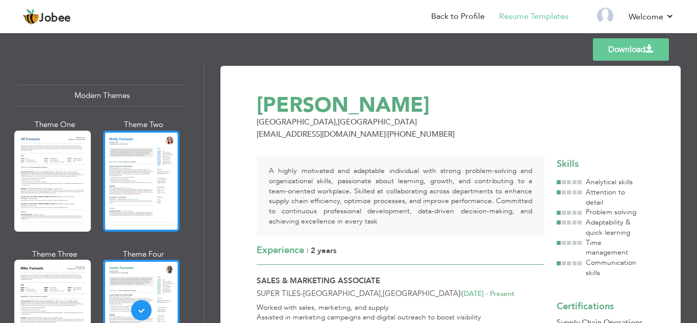
click at [135, 183] on div at bounding box center [141, 181] width 77 height 101
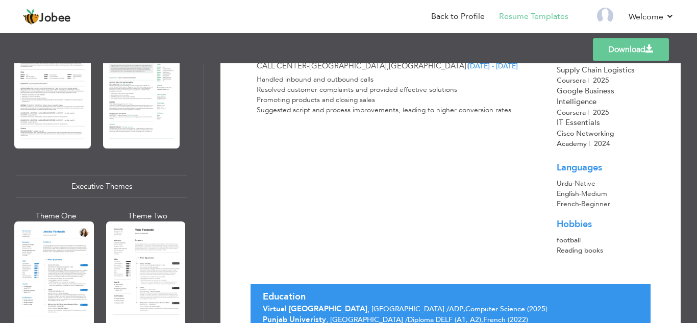
scroll to position [749, 0]
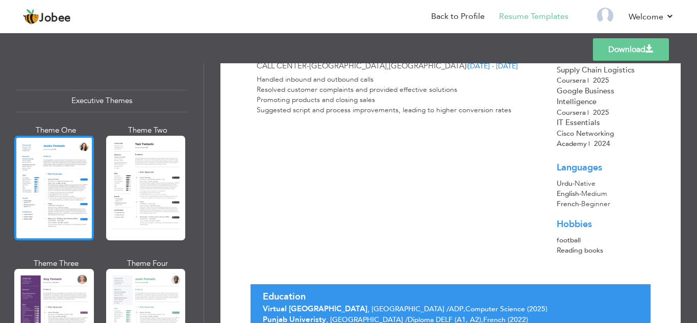
click at [81, 197] on div at bounding box center [54, 188] width 80 height 105
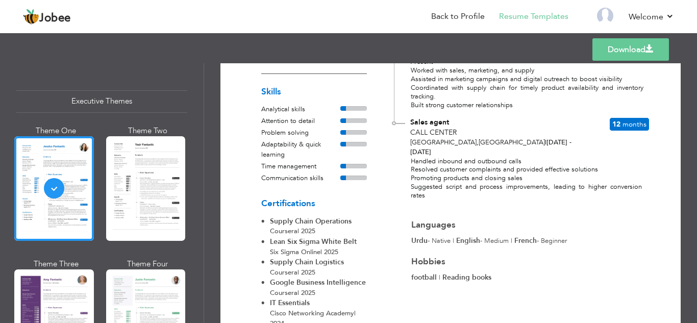
scroll to position [241, 0]
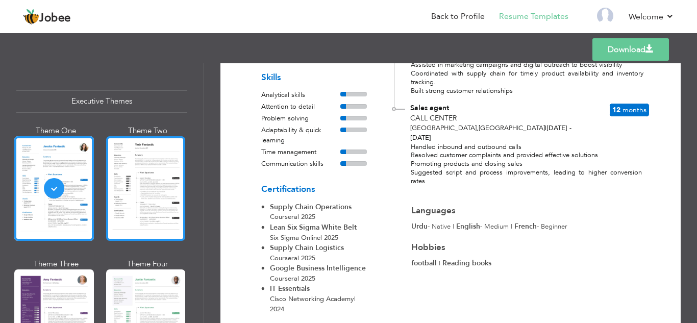
click at [123, 188] on div at bounding box center [146, 188] width 80 height 105
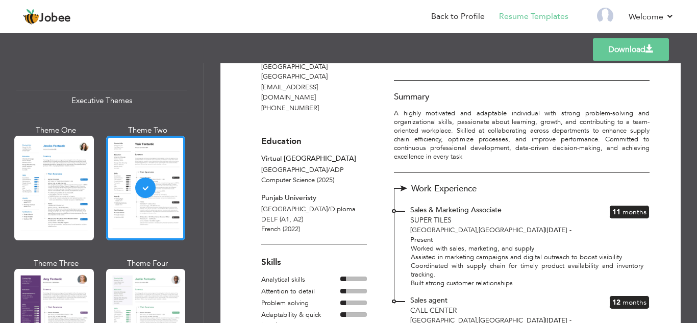
scroll to position [26, 0]
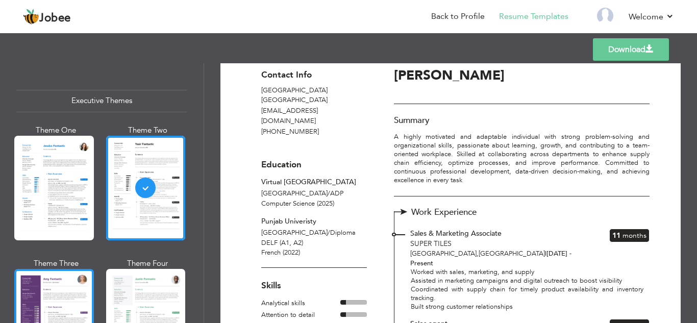
click at [57, 292] on div at bounding box center [54, 321] width 80 height 105
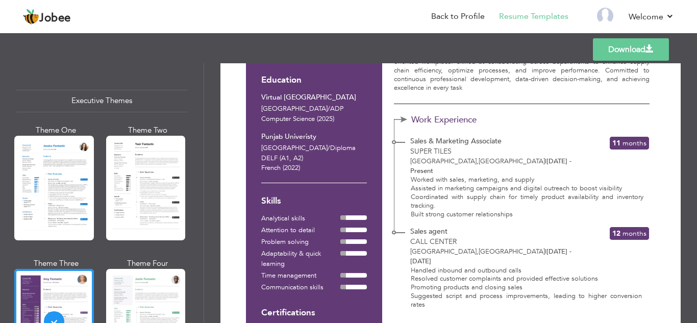
scroll to position [266, 0]
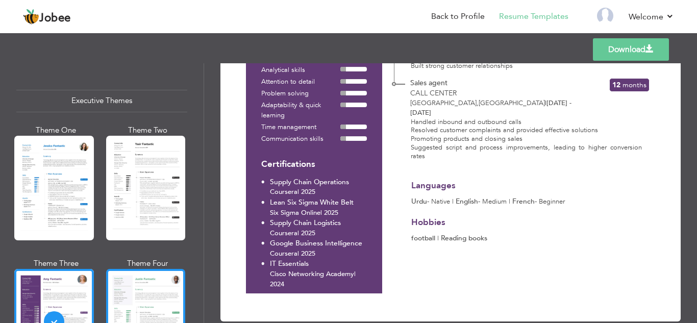
click at [176, 269] on div at bounding box center [146, 321] width 80 height 105
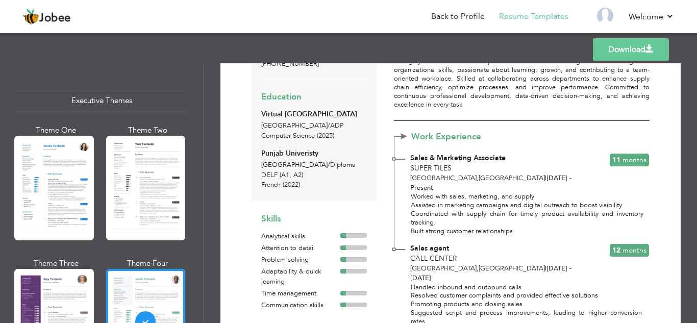
scroll to position [0, 0]
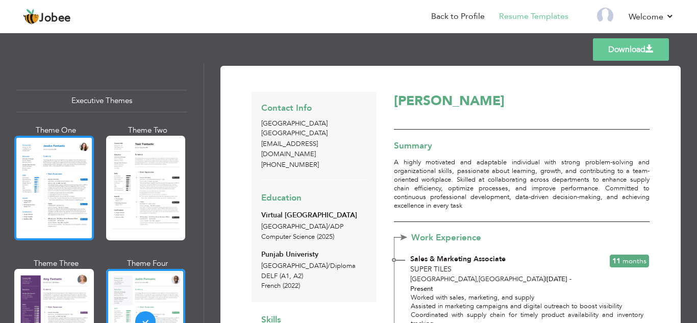
click at [75, 190] on div at bounding box center [54, 188] width 80 height 105
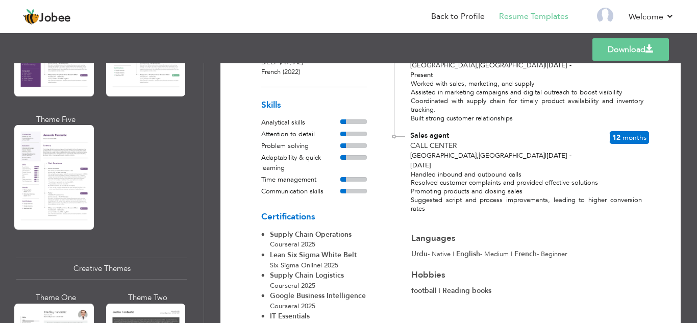
scroll to position [1063, 0]
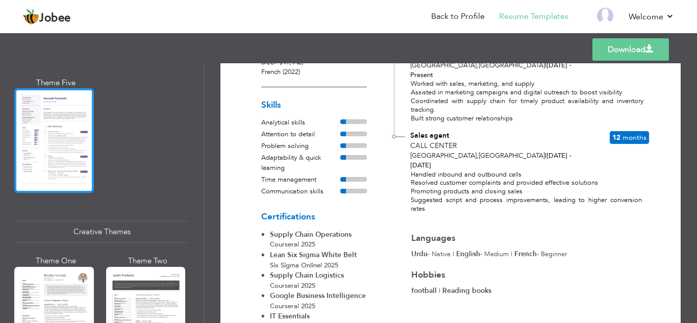
click at [85, 154] on div at bounding box center [54, 140] width 80 height 105
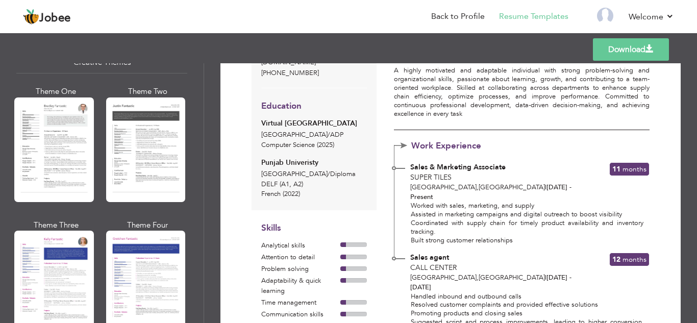
scroll to position [90, 0]
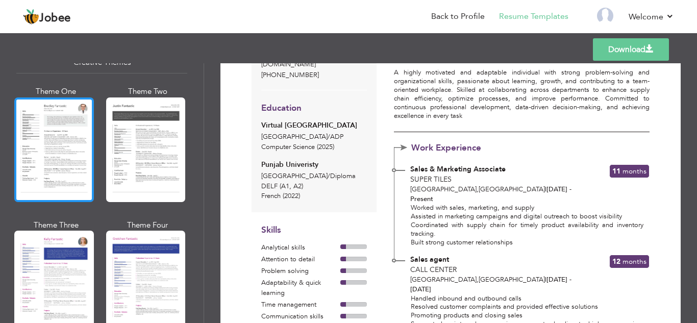
click at [56, 132] on div at bounding box center [54, 149] width 80 height 105
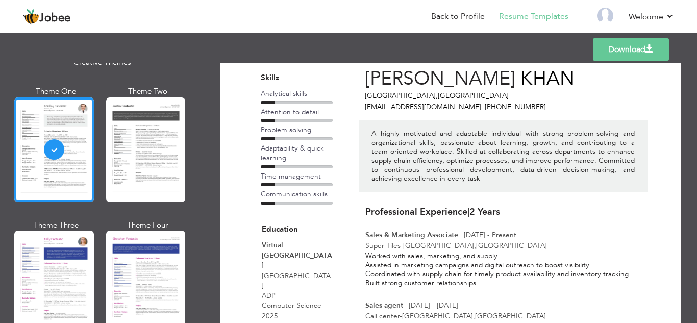
scroll to position [0, 0]
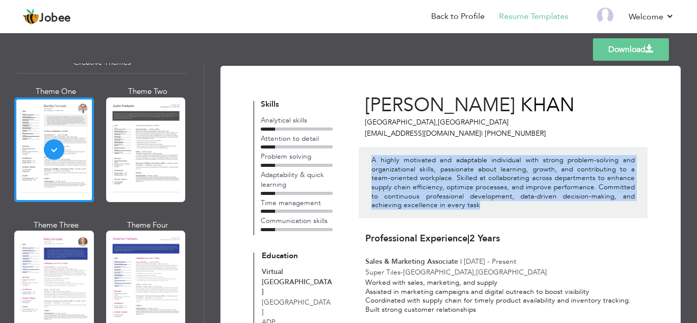
drag, startPoint x: 452, startPoint y: 206, endPoint x: 372, endPoint y: 160, distance: 92.1
click at [372, 160] on p "A highly motivated and adaptable individual with strong problem-solving and org…" at bounding box center [503, 183] width 263 height 54
copy p "A highly motivated and adaptable individual with strong problem-solving and org…"
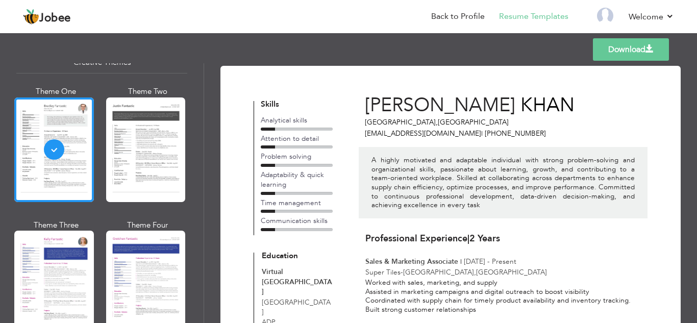
click at [457, 276] on p "Super Tiles - LAHORE , Pakistan" at bounding box center [506, 272] width 282 height 10
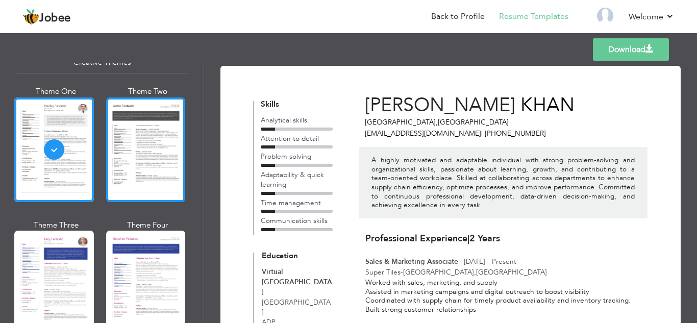
click at [163, 154] on div at bounding box center [146, 149] width 80 height 105
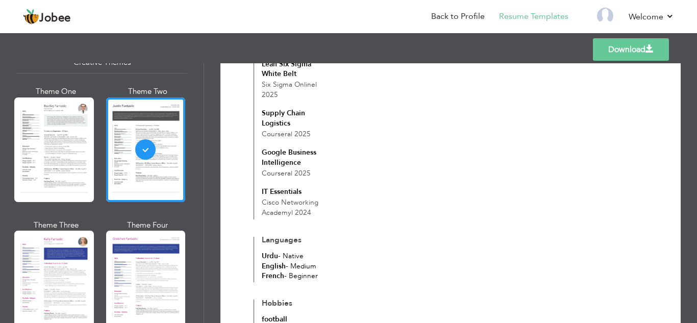
scroll to position [588, 0]
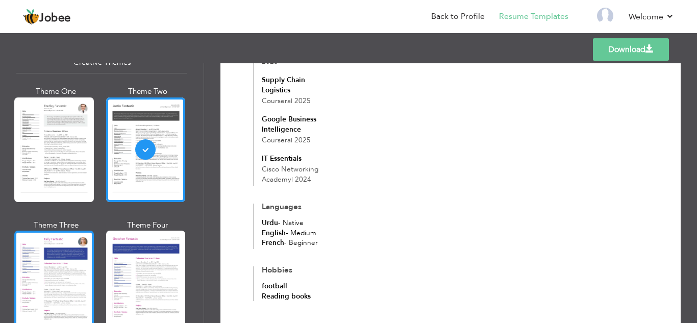
click at [63, 247] on div at bounding box center [54, 283] width 80 height 105
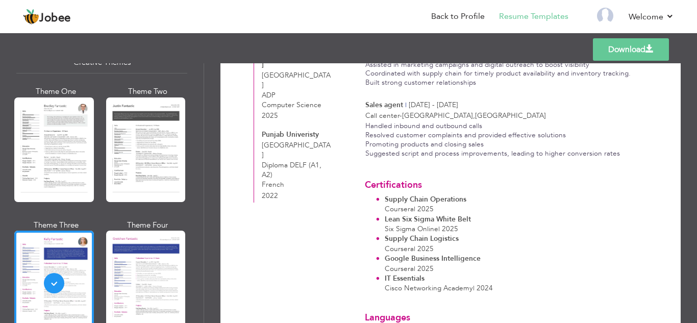
scroll to position [336, 0]
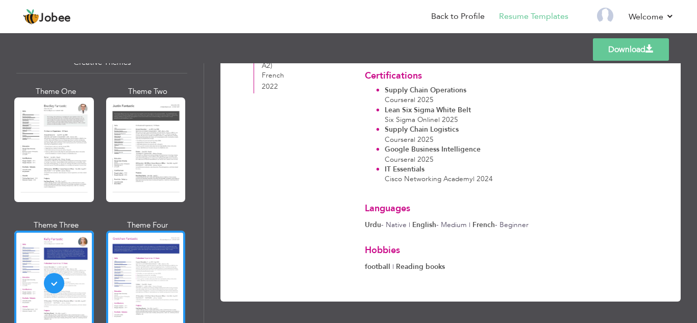
click at [134, 249] on div at bounding box center [146, 283] width 80 height 105
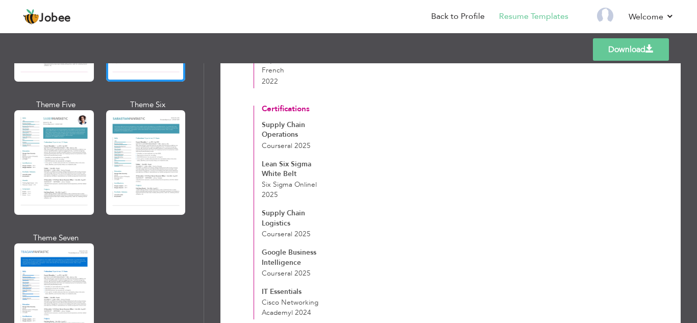
scroll to position [1493, 0]
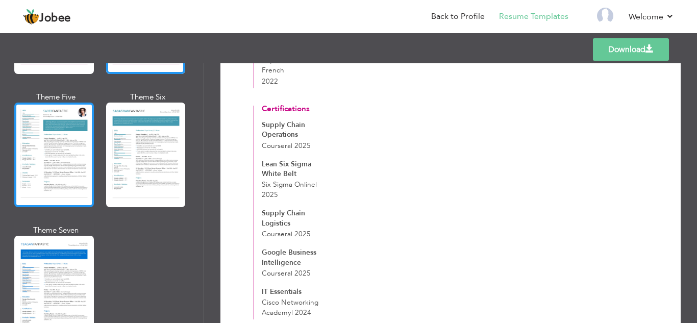
click at [66, 178] on div at bounding box center [54, 155] width 80 height 105
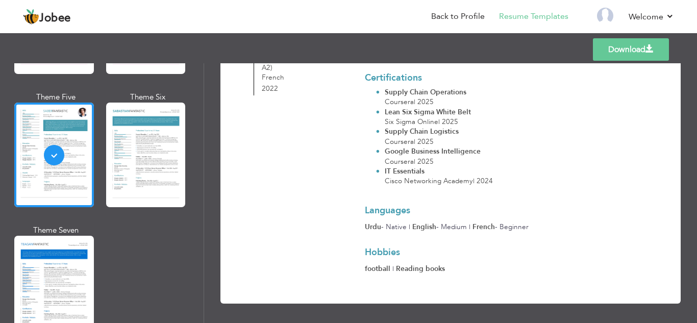
scroll to position [336, 0]
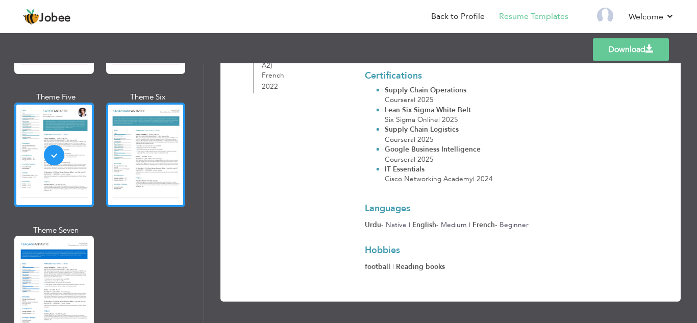
click at [128, 180] on div at bounding box center [146, 155] width 80 height 105
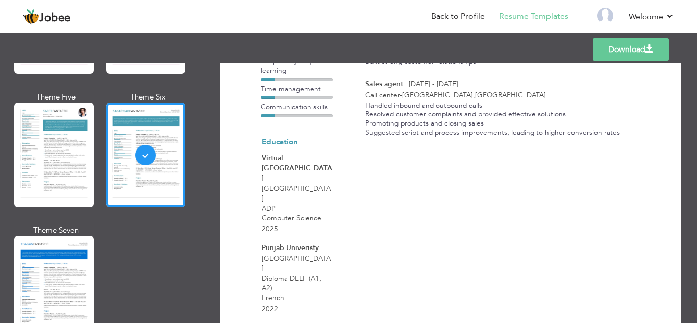
scroll to position [454, 0]
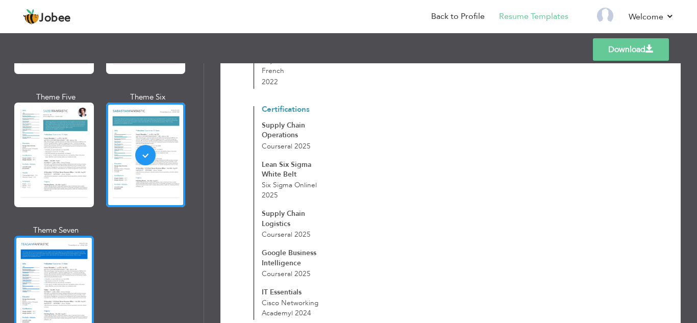
click at [73, 291] on div at bounding box center [54, 288] width 80 height 105
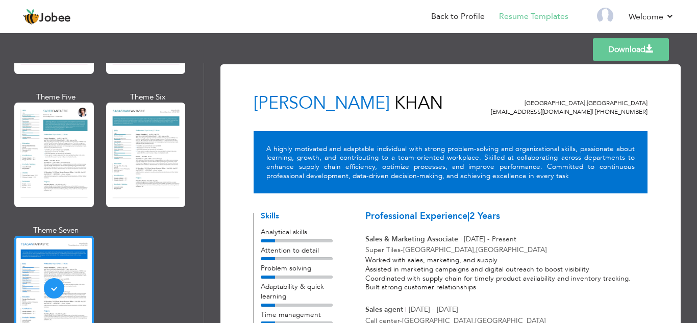
scroll to position [0, 0]
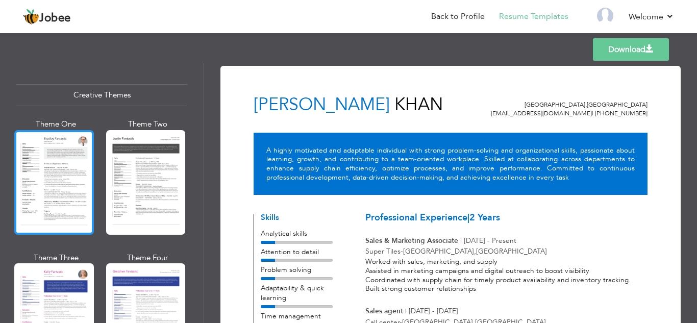
click at [69, 178] on div at bounding box center [54, 182] width 80 height 105
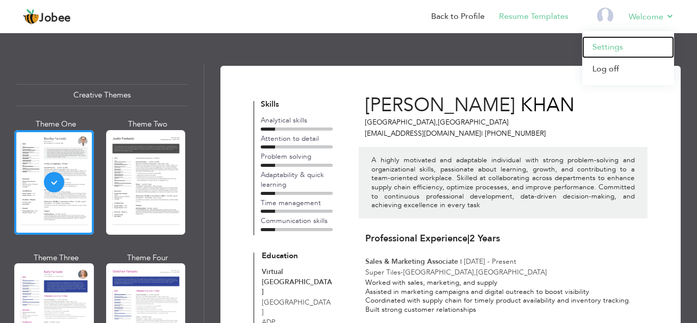
click at [623, 46] on link "Settings" at bounding box center [628, 47] width 92 height 22
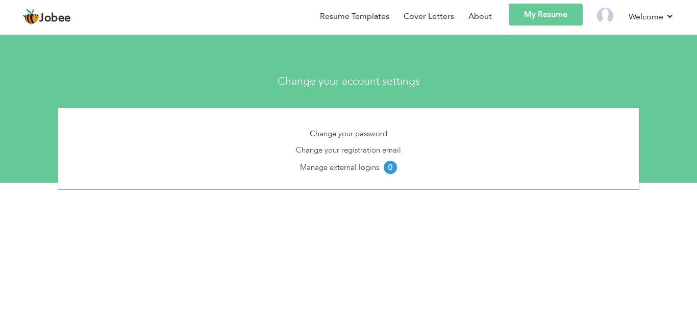
click at [430, 61] on section "Change your account settings Change your password Change your registration emai…" at bounding box center [348, 106] width 697 height 153
click at [365, 56] on section "Change your account settings Change your password Change your registration emai…" at bounding box center [348, 106] width 697 height 153
click at [368, 55] on section "Change your account settings Change your password Change your registration emai…" at bounding box center [348, 106] width 697 height 153
click at [369, 52] on section "Change your account settings Change your password Change your registration emai…" at bounding box center [348, 106] width 697 height 153
click at [372, 8] on li "Resume Templates" at bounding box center [348, 18] width 84 height 29
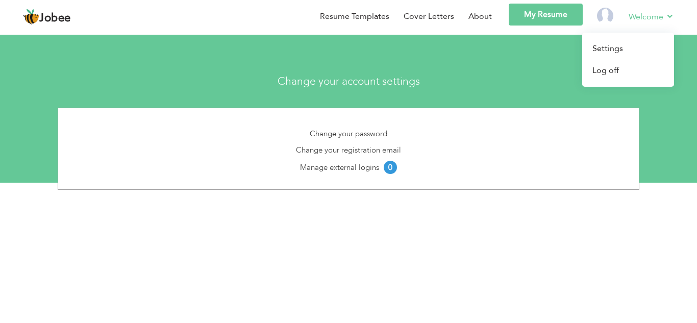
click at [618, 17] on li "Welcome Settings Log off" at bounding box center [645, 18] width 60 height 29
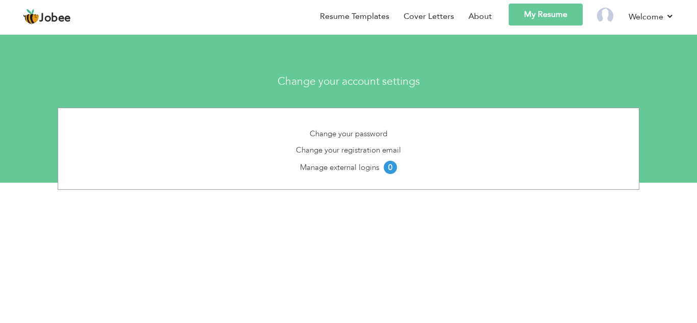
click at [596, 12] on li at bounding box center [599, 18] width 32 height 29
drag, startPoint x: 607, startPoint y: 16, endPoint x: 608, endPoint y: 22, distance: 5.7
click at [607, 16] on img at bounding box center [605, 16] width 16 height 16
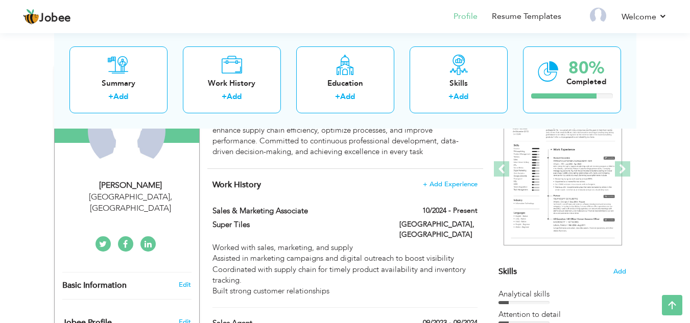
scroll to position [125, 0]
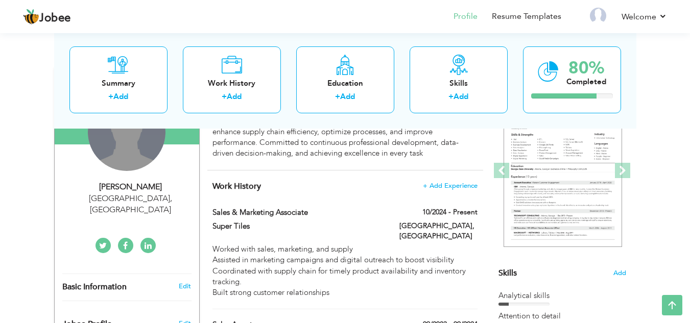
click at [132, 133] on div "Change Remove" at bounding box center [127, 132] width 78 height 78
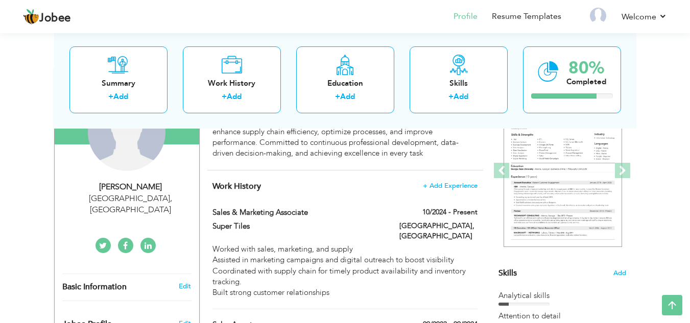
click at [143, 143] on div "Change Remove" at bounding box center [127, 132] width 78 height 78
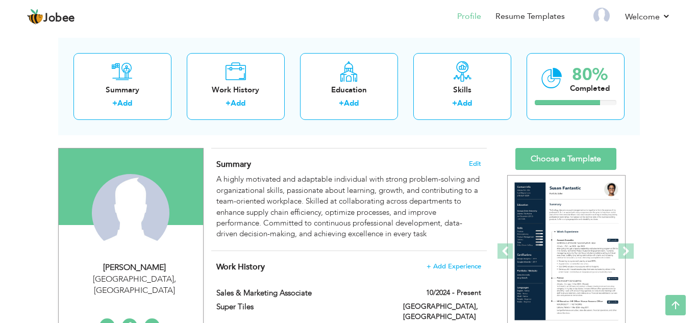
scroll to position [3, 0]
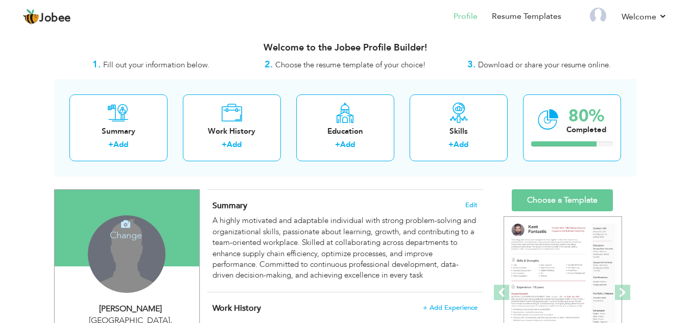
click at [121, 220] on icon at bounding box center [125, 223] width 9 height 9
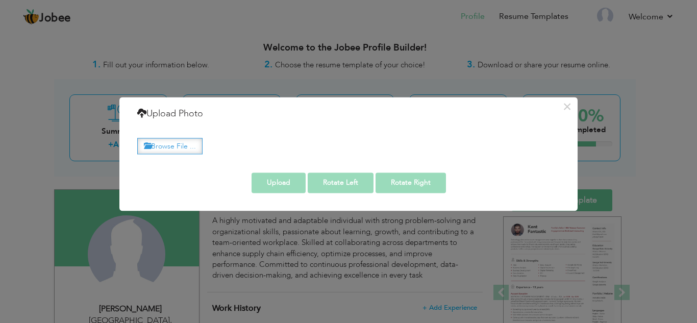
click at [191, 146] on label "Browse File ..." at bounding box center [169, 146] width 65 height 16
click at [0, 0] on input "Browse File ..." at bounding box center [0, 0] width 0 height 0
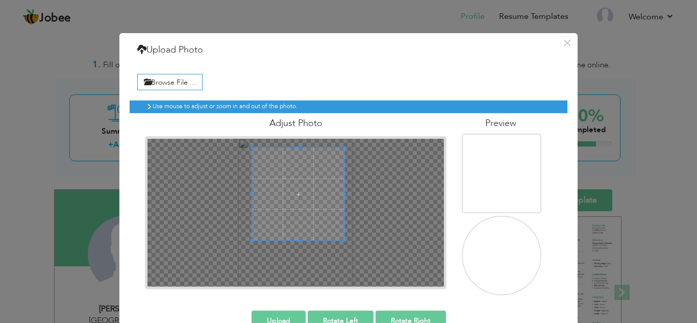
click at [300, 192] on span at bounding box center [298, 194] width 92 height 92
click at [305, 212] on span at bounding box center [297, 193] width 92 height 92
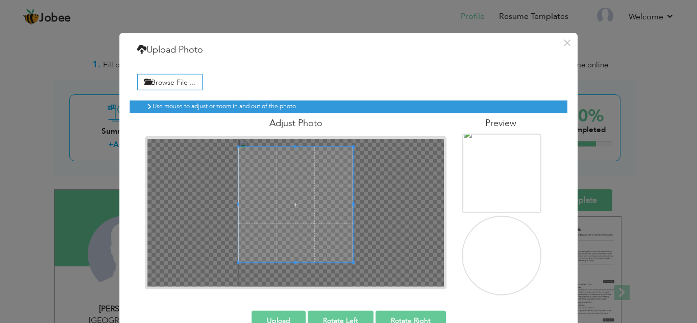
click at [368, 320] on html "Jobee Profile Resume Templates Resume Templates Cover Letters About My Resume W…" at bounding box center [348, 158] width 697 height 323
click at [331, 249] on span at bounding box center [295, 205] width 115 height 115
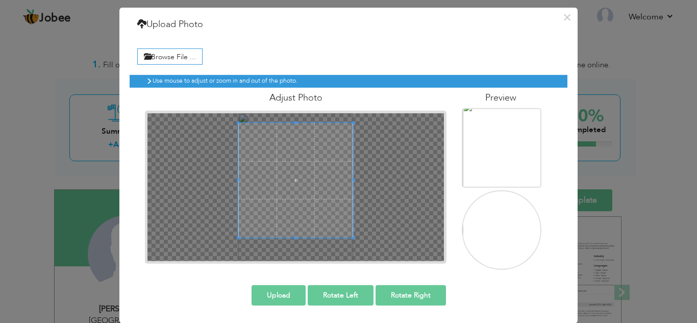
click at [284, 295] on button "Upload" at bounding box center [279, 295] width 54 height 20
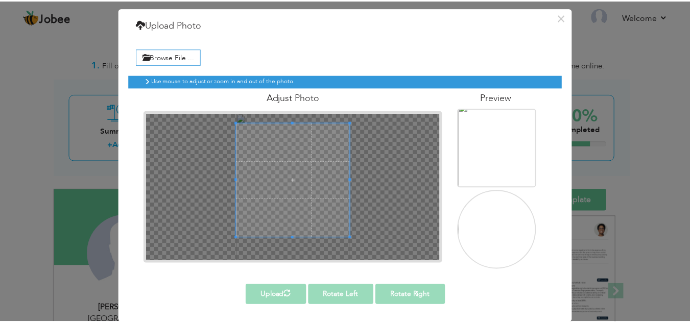
scroll to position [0, 0]
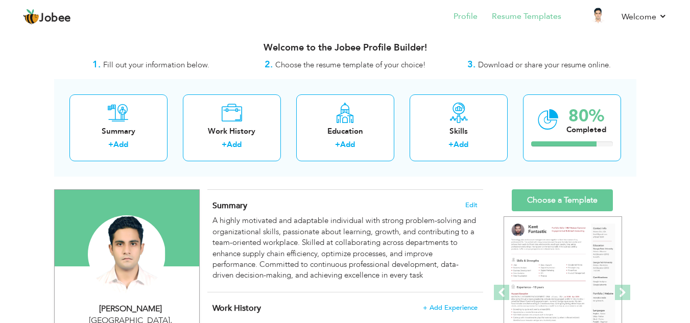
click at [522, 24] on li "Resume Templates" at bounding box center [519, 18] width 84 height 28
click at [553, 18] on link "Resume Templates" at bounding box center [526, 17] width 69 height 12
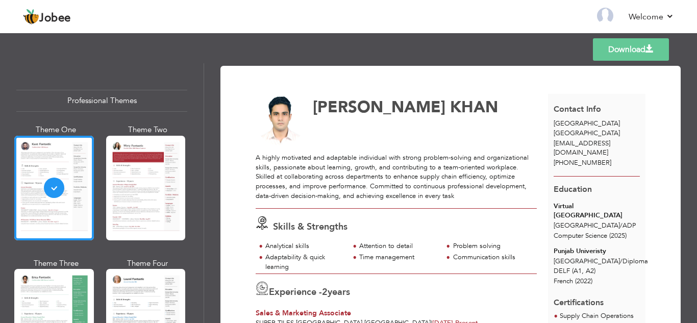
click at [282, 124] on img at bounding box center [281, 121] width 50 height 50
drag, startPoint x: 284, startPoint y: 124, endPoint x: 252, endPoint y: 109, distance: 35.9
click at [249, 108] on div "Download [PERSON_NAME] Skills & Strengths" at bounding box center [450, 312] width 425 height 466
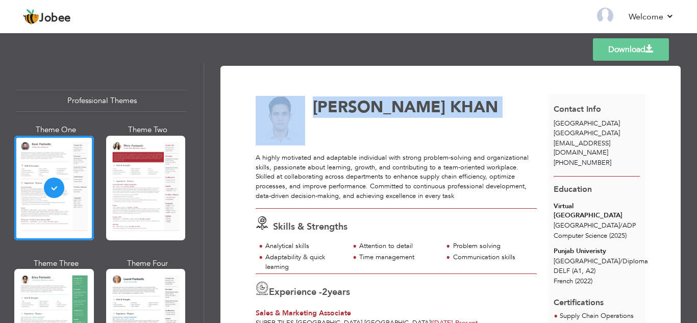
drag, startPoint x: 413, startPoint y: 139, endPoint x: 271, endPoint y: 110, distance: 145.9
click at [271, 110] on div "[PERSON_NAME]" at bounding box center [402, 121] width 304 height 50
click at [273, 110] on img at bounding box center [281, 121] width 50 height 50
click at [320, 131] on div "[PERSON_NAME]" at bounding box center [402, 121] width 304 height 50
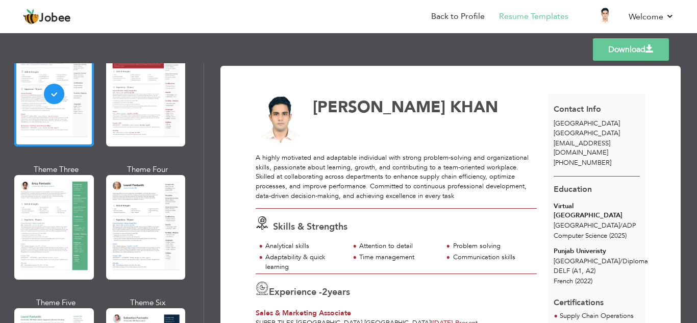
scroll to position [143, 0]
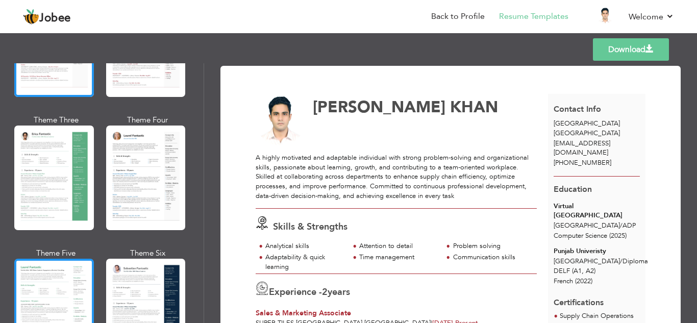
click at [86, 289] on div at bounding box center [54, 311] width 80 height 105
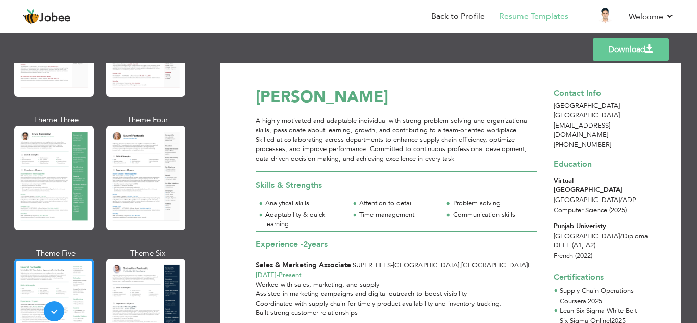
scroll to position [0, 0]
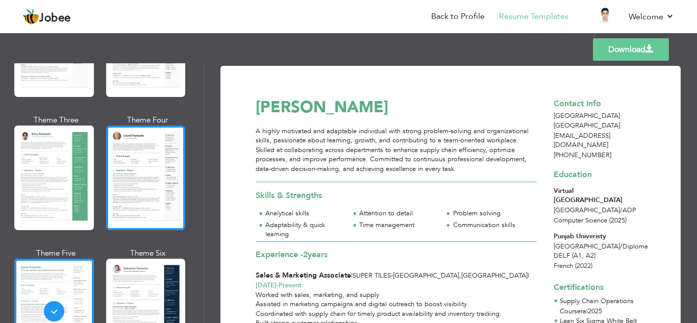
click at [152, 210] on div at bounding box center [146, 178] width 80 height 105
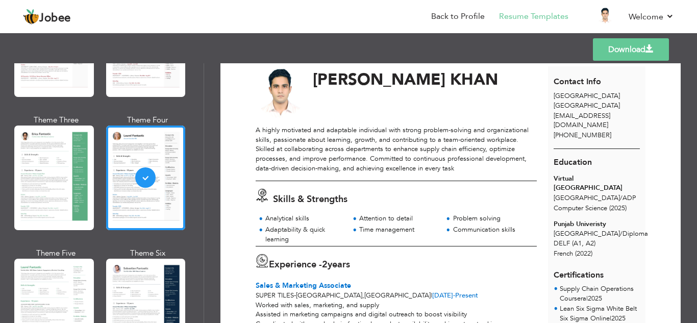
scroll to position [17, 0]
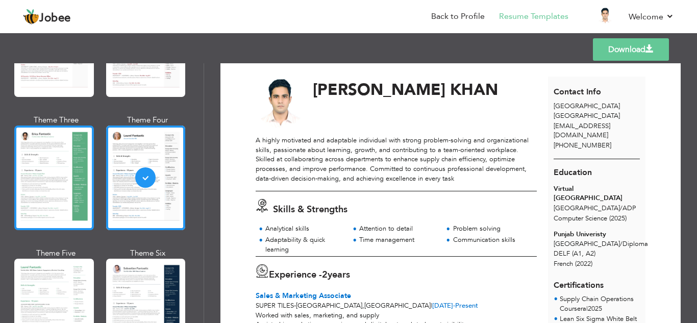
click at [65, 206] on div at bounding box center [54, 178] width 80 height 105
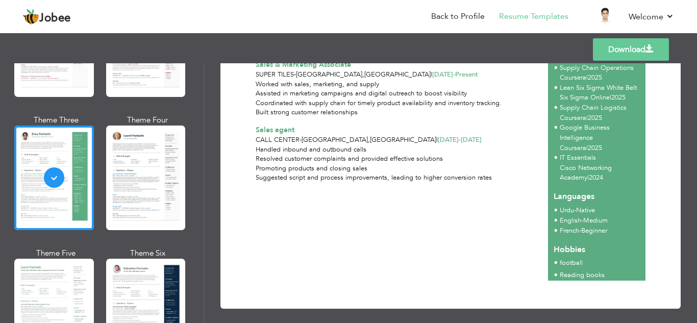
scroll to position [256, 0]
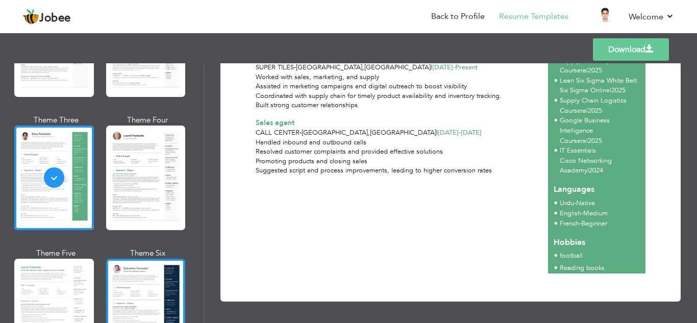
click at [146, 267] on div at bounding box center [146, 311] width 80 height 105
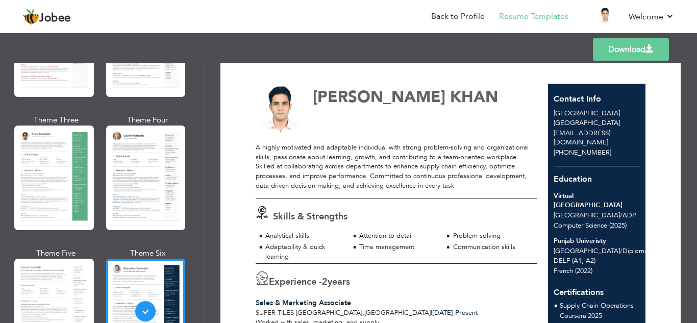
scroll to position [8, 0]
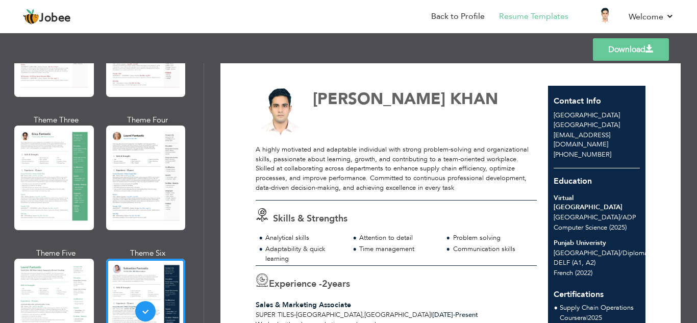
drag, startPoint x: 204, startPoint y: 106, endPoint x: 208, endPoint y: 78, distance: 27.8
click at [208, 78] on div "Download [PERSON_NAME] Skills & Strengths 2" at bounding box center [450, 193] width 493 height 260
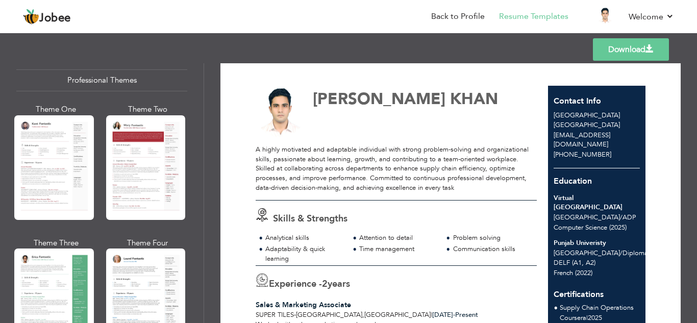
scroll to position [0, 0]
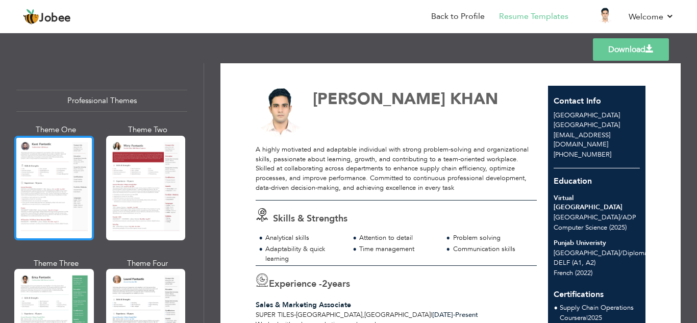
click at [66, 180] on div at bounding box center [54, 188] width 80 height 105
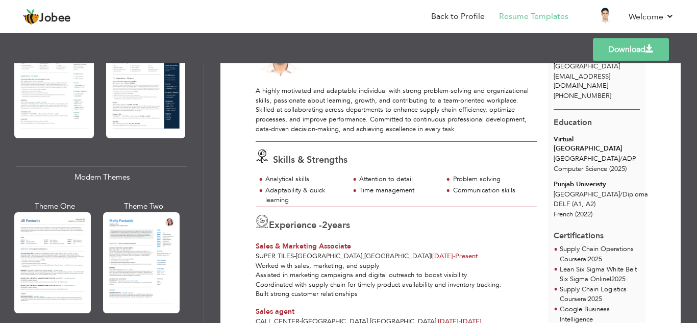
scroll to position [405, 0]
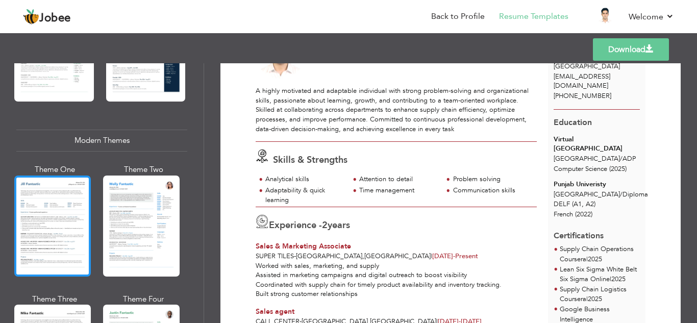
click at [48, 193] on div at bounding box center [52, 226] width 77 height 101
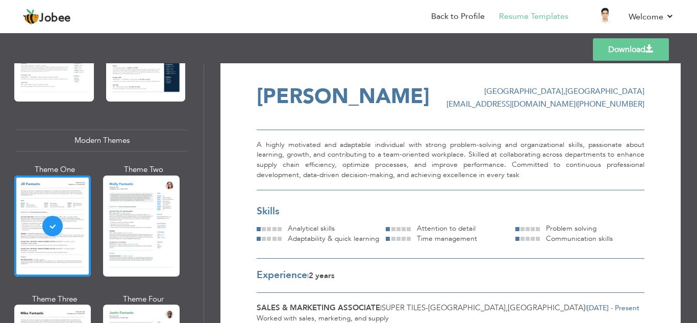
scroll to position [0, 0]
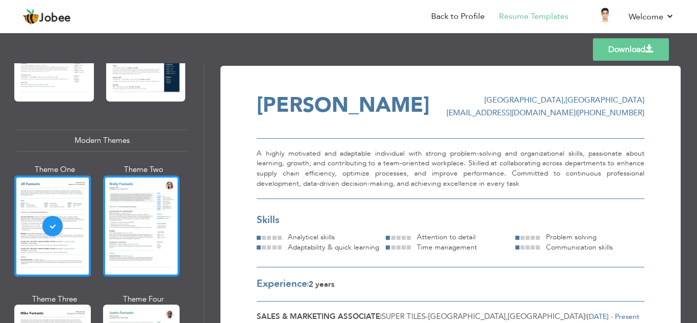
click at [165, 233] on div at bounding box center [141, 226] width 77 height 101
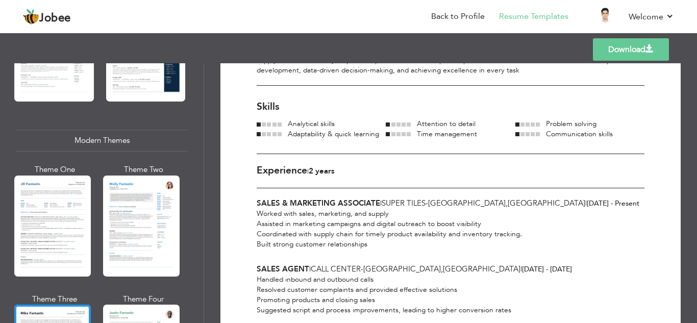
scroll to position [80, 0]
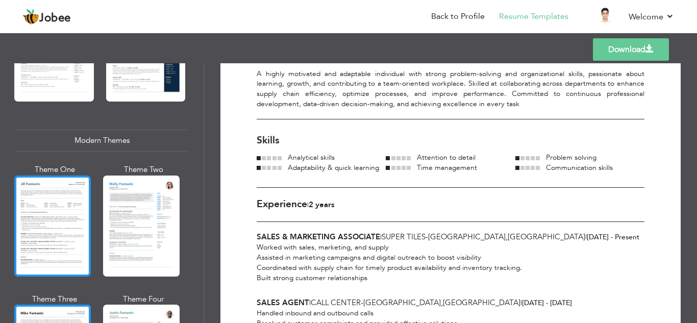
click at [79, 235] on div at bounding box center [52, 226] width 77 height 101
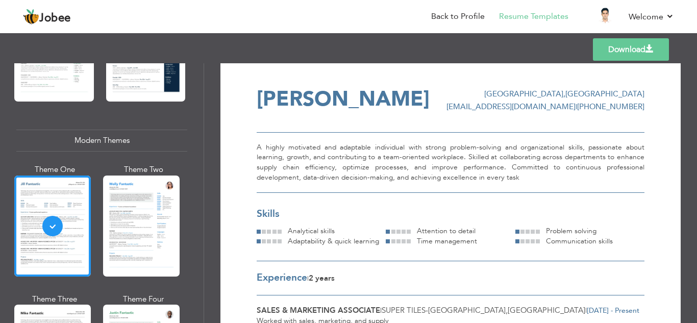
scroll to position [0, 0]
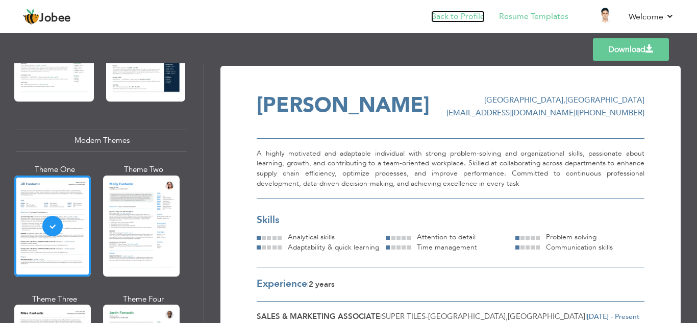
click at [469, 18] on link "Back to Profile" at bounding box center [458, 17] width 54 height 12
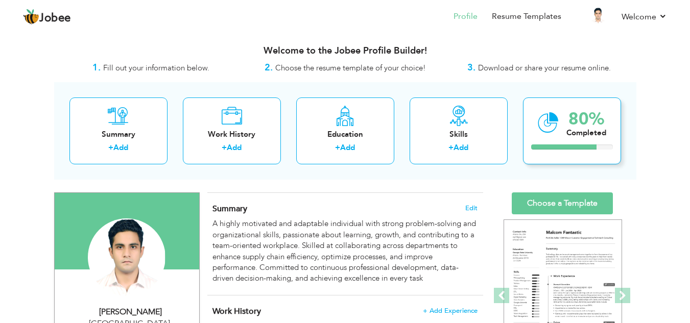
click at [559, 127] on div "80% Completed" at bounding box center [572, 130] width 98 height 67
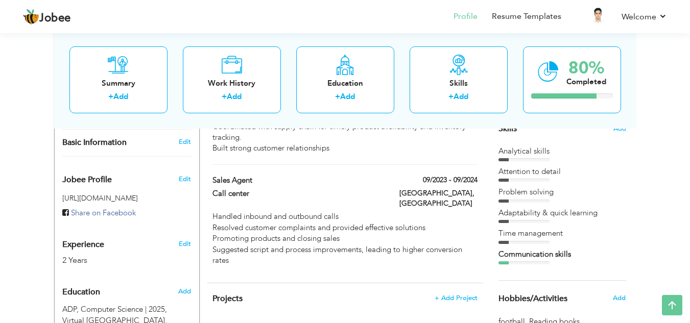
scroll to position [250, 0]
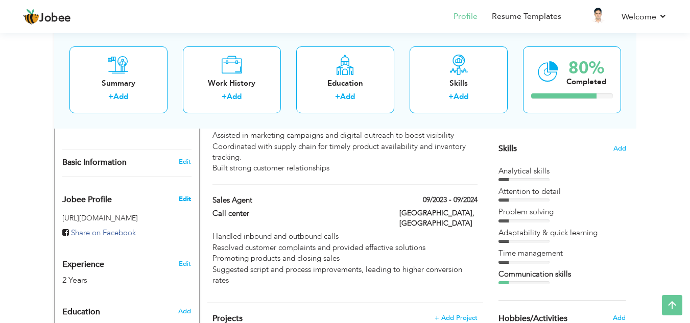
click at [184, 194] on span "Edit" at bounding box center [185, 198] width 12 height 9
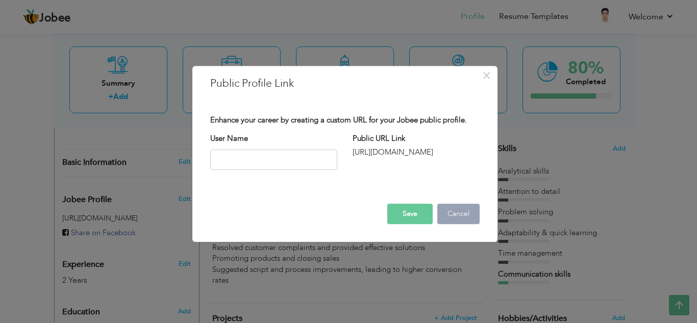
click at [458, 213] on button "Cancel" at bounding box center [458, 214] width 42 height 20
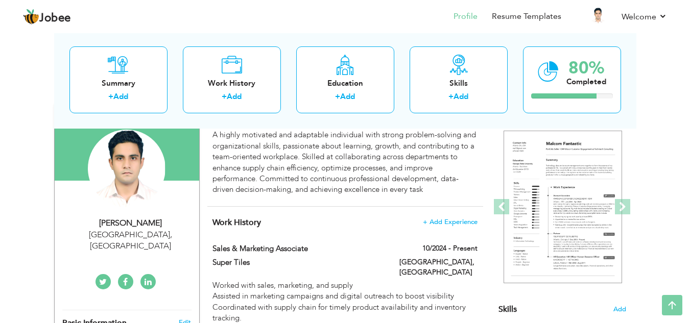
scroll to position [41, 0]
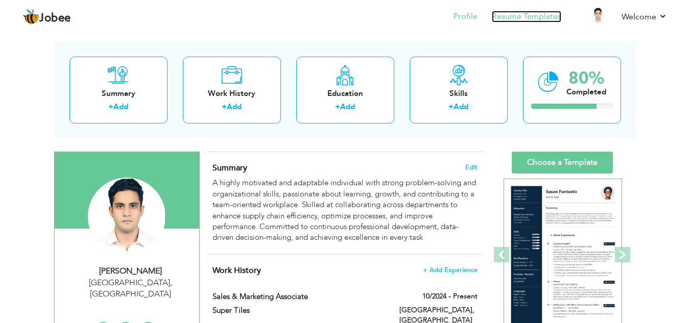
click at [517, 21] on link "Resume Templates" at bounding box center [526, 17] width 69 height 12
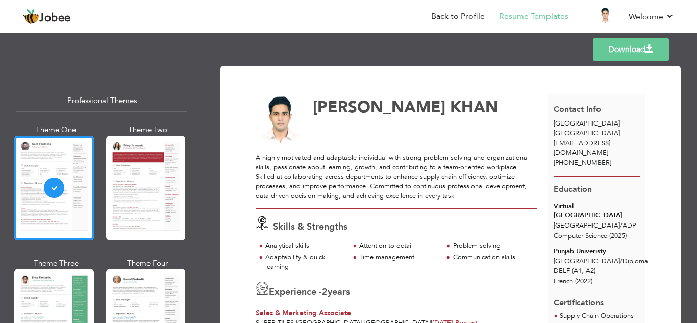
click at [276, 130] on img at bounding box center [281, 121] width 50 height 50
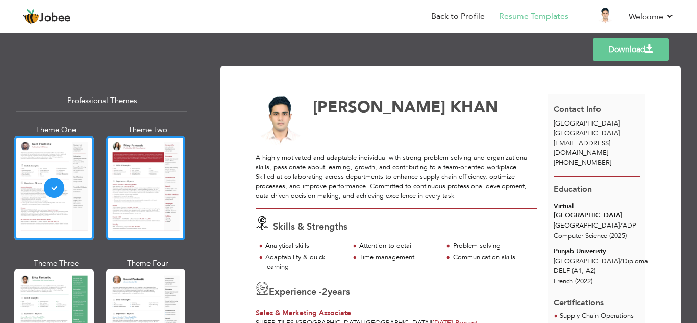
click at [153, 184] on div at bounding box center [146, 188] width 80 height 105
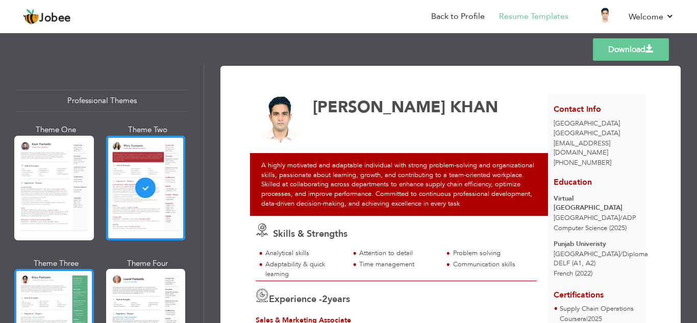
click at [71, 280] on div at bounding box center [54, 321] width 80 height 105
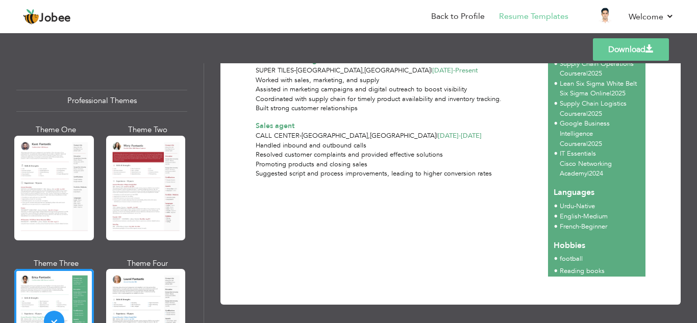
scroll to position [255, 0]
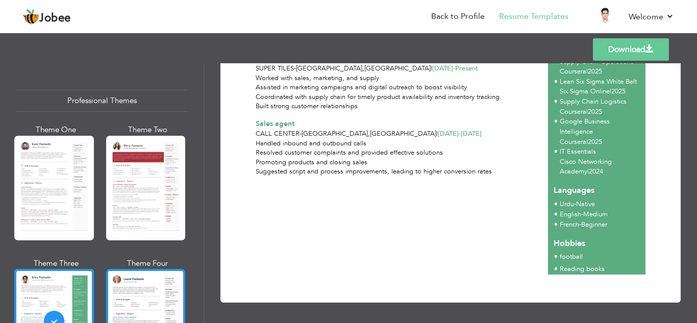
click at [145, 308] on div at bounding box center [146, 321] width 80 height 105
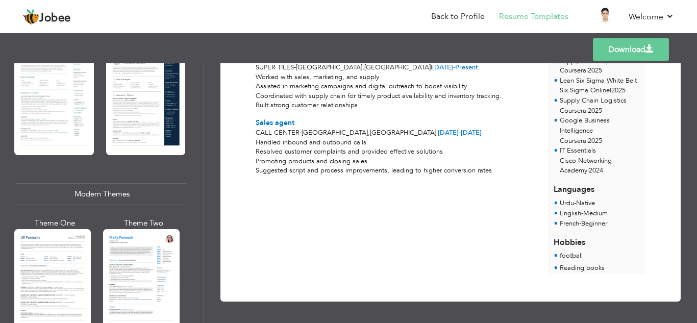
scroll to position [356, 0]
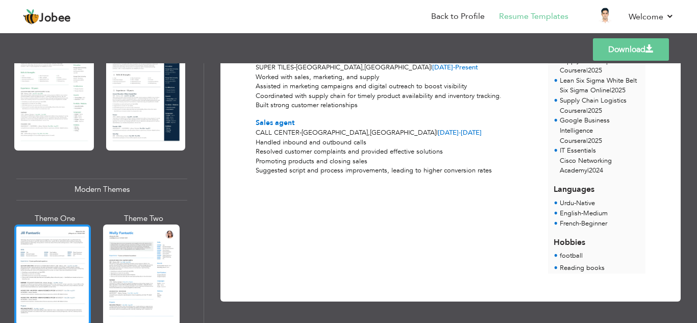
click at [84, 247] on div at bounding box center [52, 275] width 77 height 101
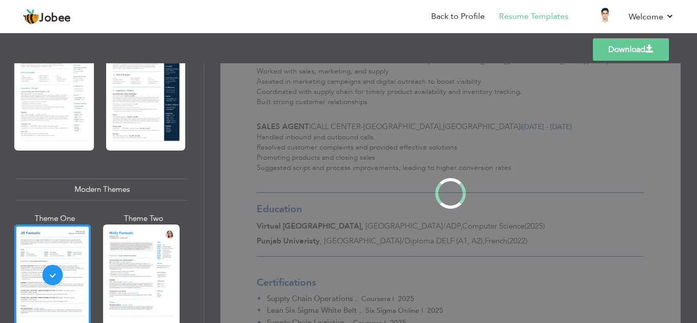
scroll to position [0, 0]
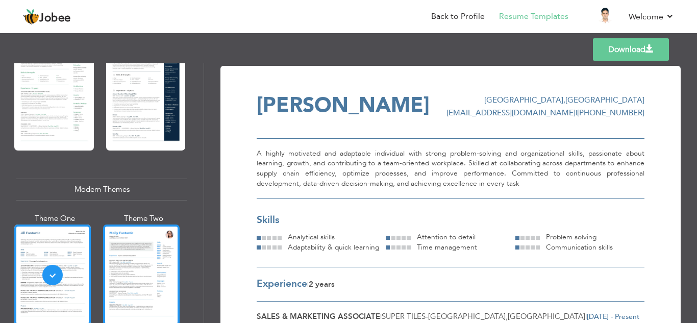
click at [119, 279] on div at bounding box center [141, 275] width 77 height 101
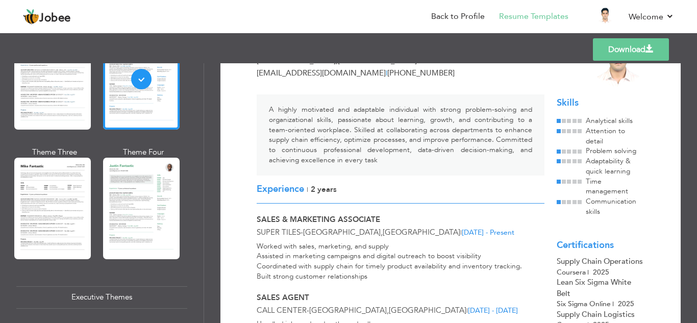
scroll to position [581, 0]
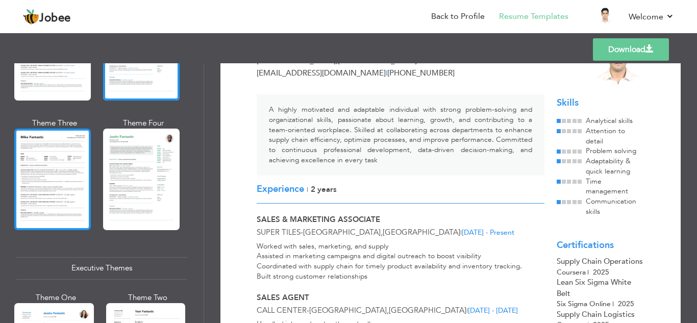
click at [90, 172] on div at bounding box center [52, 179] width 77 height 101
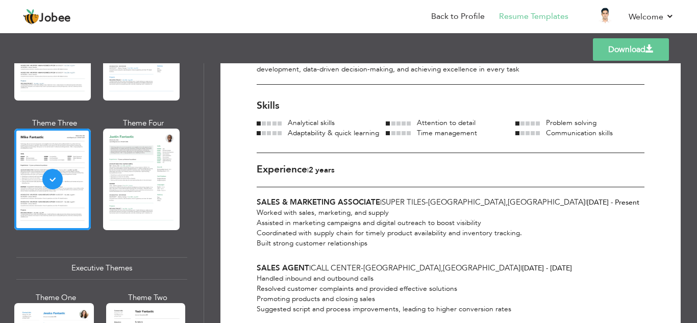
scroll to position [0, 0]
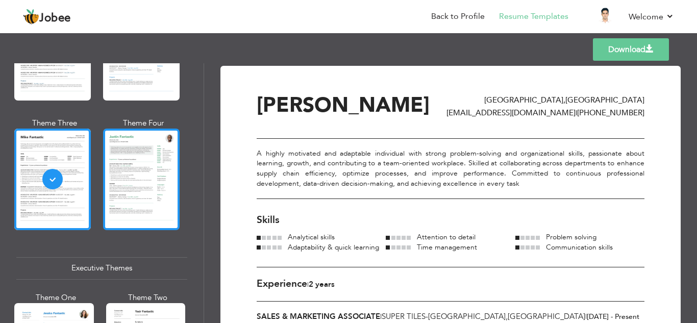
click at [159, 151] on div at bounding box center [141, 179] width 77 height 101
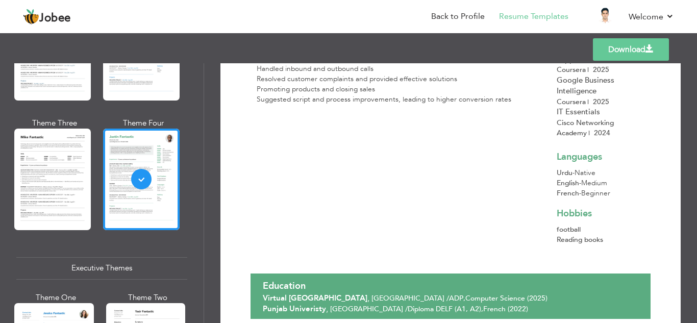
scroll to position [362, 0]
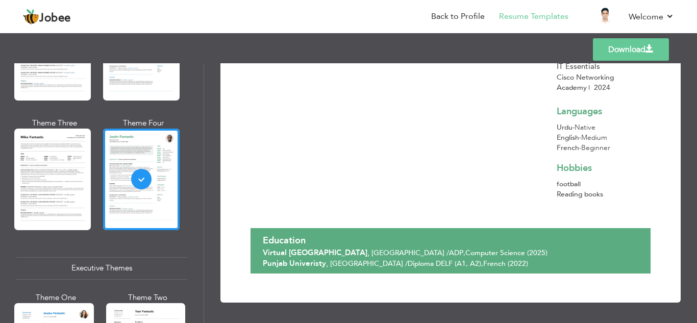
drag, startPoint x: 204, startPoint y: 158, endPoint x: 205, endPoint y: 184, distance: 26.1
click at [205, 184] on div "Download ABDULLAH AHMAD KHAN Lahore , Pakistan abdullahkhanzak5@gmail.com | +92…" at bounding box center [450, 193] width 493 height 260
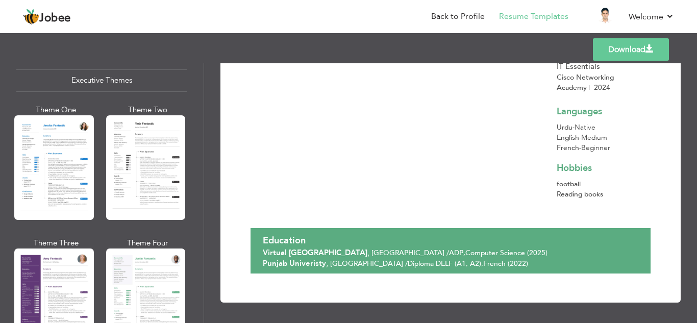
scroll to position [802, 0]
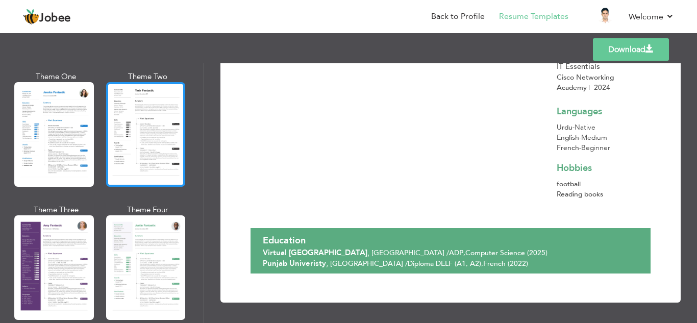
click at [123, 157] on div at bounding box center [146, 134] width 80 height 105
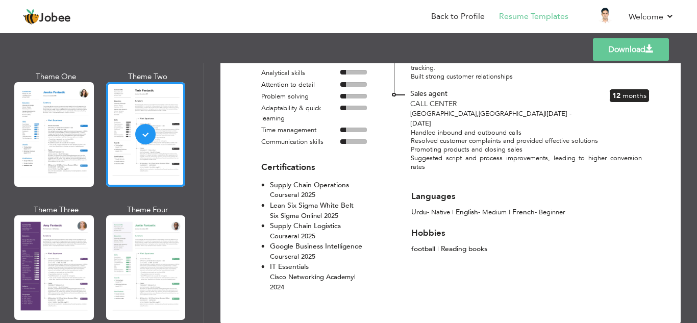
scroll to position [259, 0]
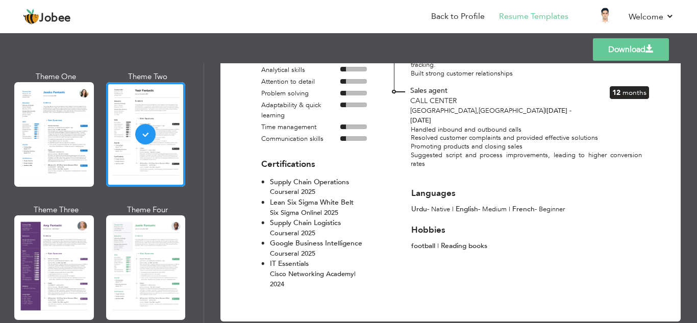
drag, startPoint x: 414, startPoint y: 257, endPoint x: 414, endPoint y: 248, distance: 9.7
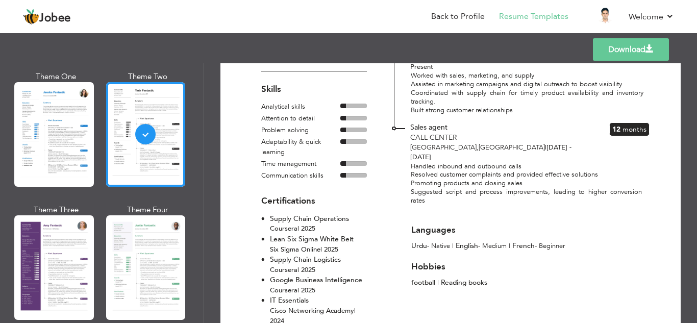
scroll to position [0, 0]
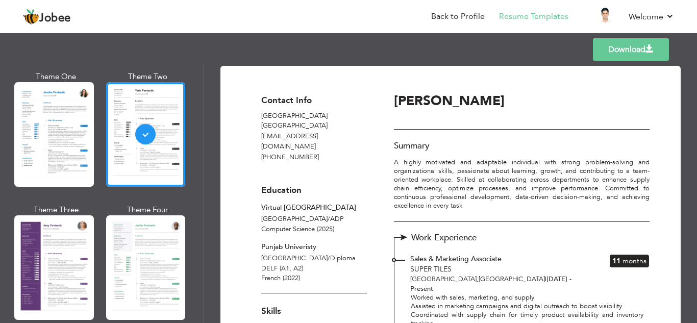
click at [623, 50] on link "Download" at bounding box center [631, 49] width 76 height 22
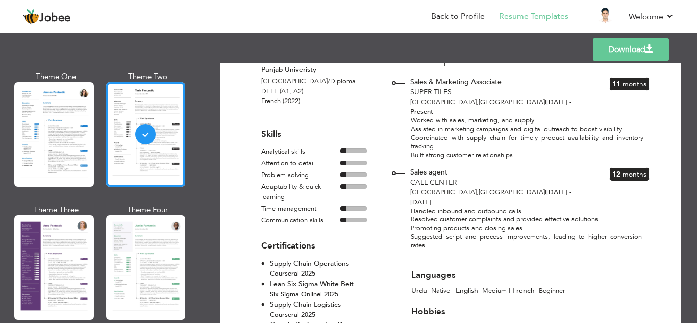
scroll to position [180, 0]
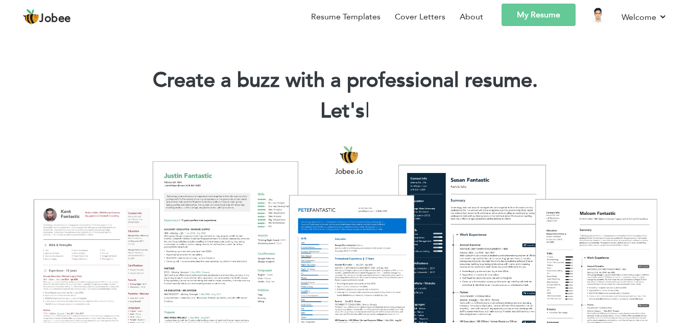
click at [528, 15] on link "My Resume" at bounding box center [538, 15] width 74 height 22
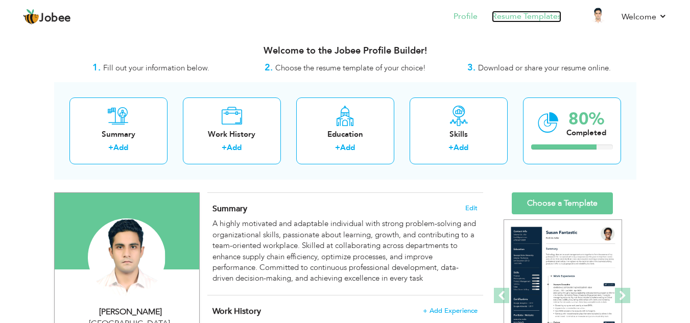
click at [494, 14] on link "Resume Templates" at bounding box center [526, 17] width 69 height 12
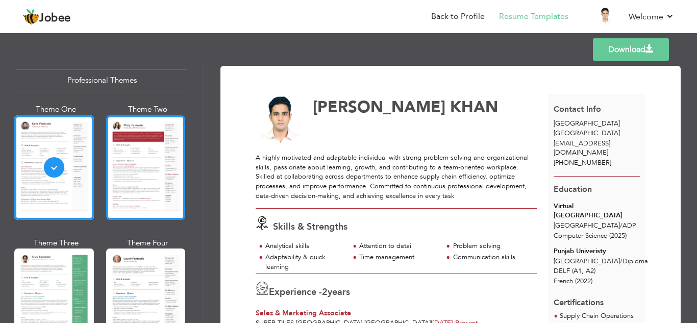
click at [176, 167] on div at bounding box center [146, 167] width 80 height 105
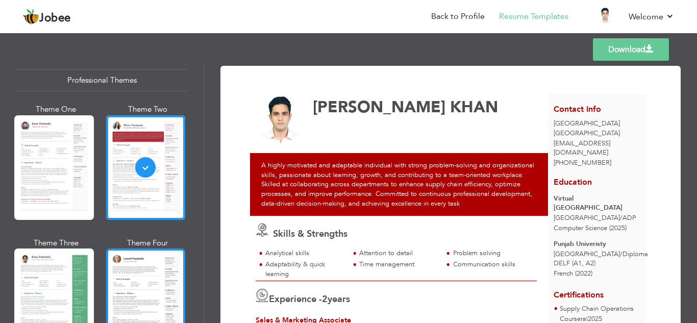
click at [115, 266] on div at bounding box center [146, 301] width 80 height 105
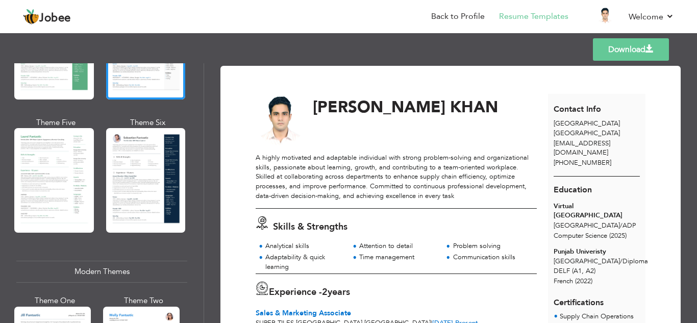
scroll to position [290, 0]
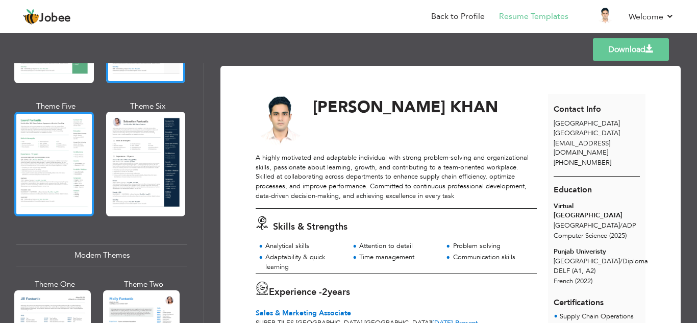
click at [89, 141] on div at bounding box center [54, 164] width 80 height 105
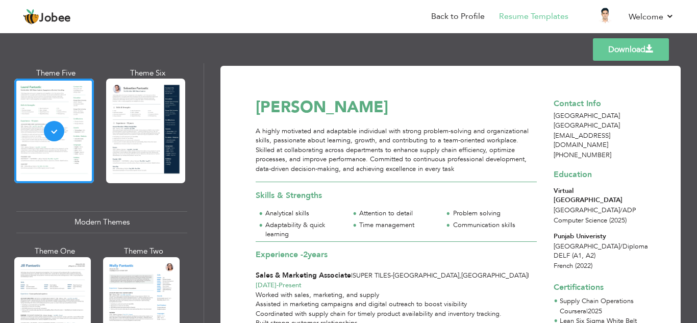
scroll to position [331, 0]
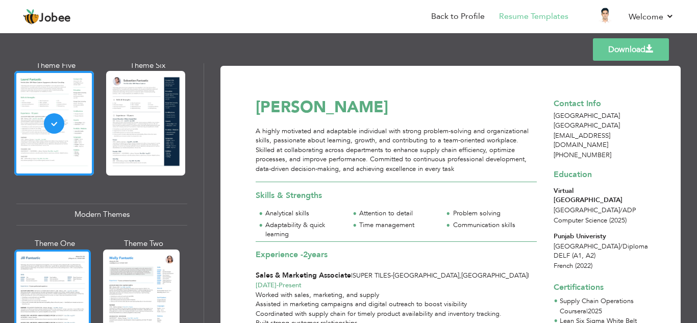
click at [40, 275] on div at bounding box center [52, 300] width 77 height 101
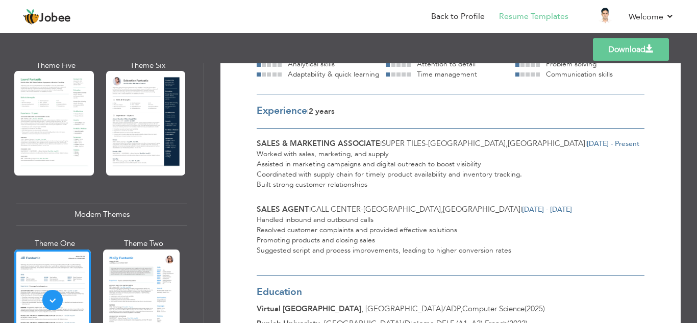
scroll to position [163, 0]
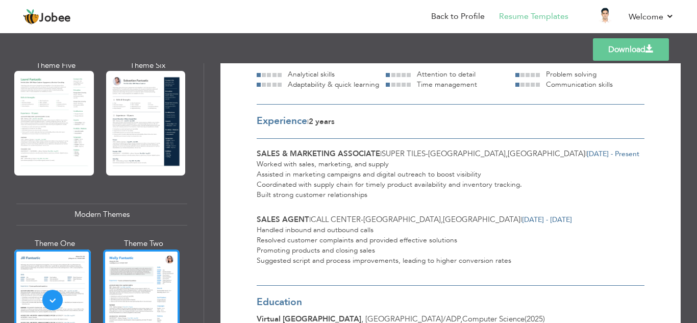
click at [166, 266] on div at bounding box center [141, 300] width 77 height 101
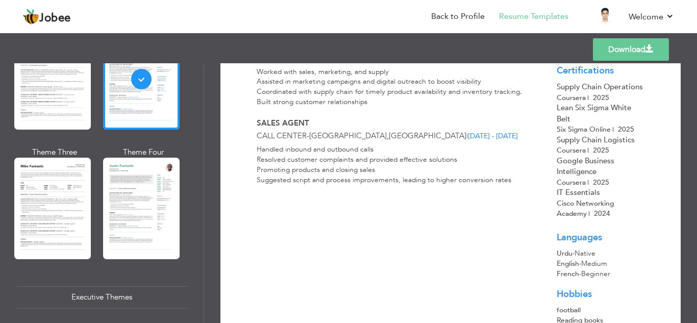
scroll to position [536, 0]
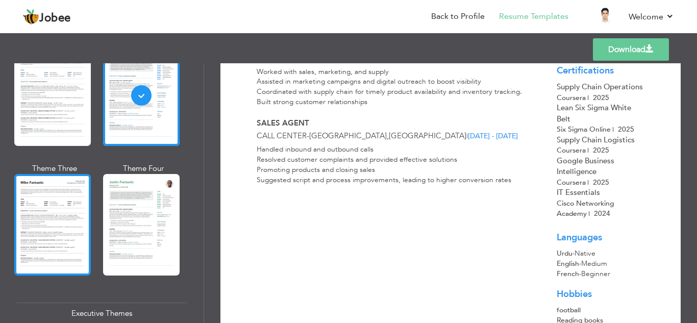
click at [69, 207] on div at bounding box center [52, 224] width 77 height 101
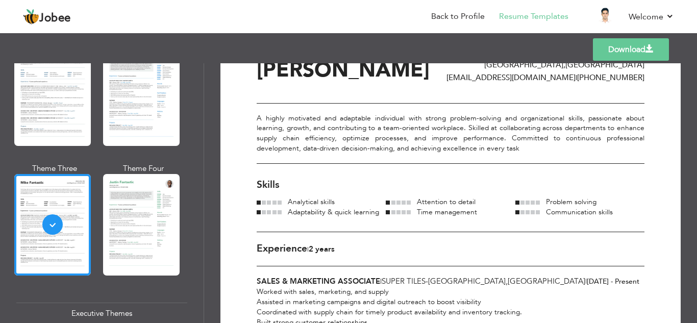
scroll to position [0, 0]
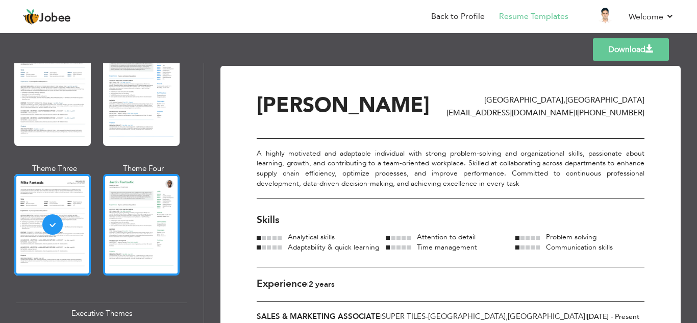
click at [171, 208] on div at bounding box center [141, 224] width 77 height 101
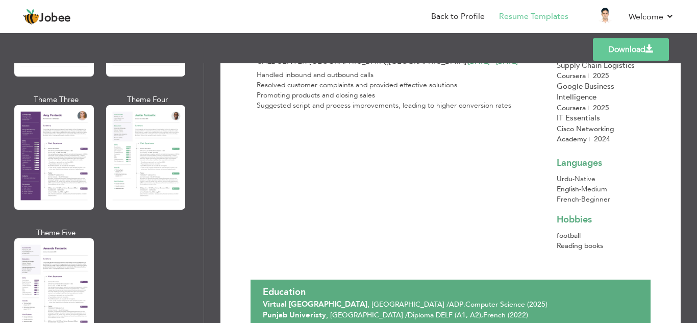
scroll to position [769, 0]
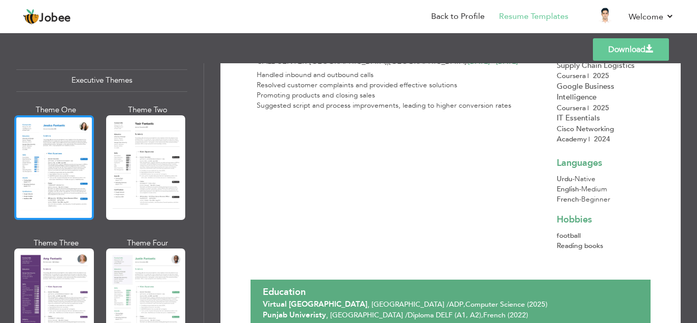
click at [86, 188] on div at bounding box center [54, 167] width 80 height 105
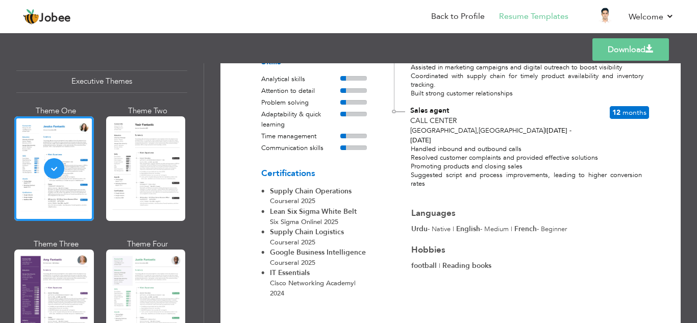
scroll to position [266, 0]
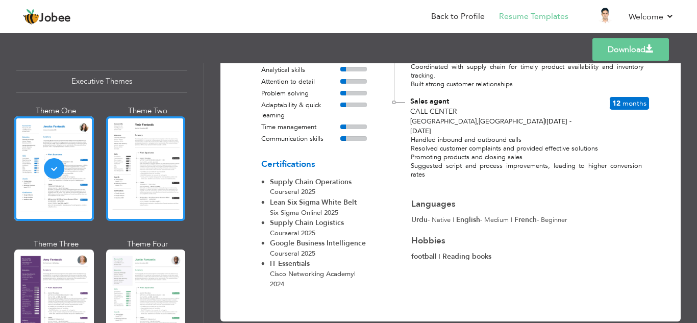
click at [164, 163] on div at bounding box center [146, 168] width 80 height 105
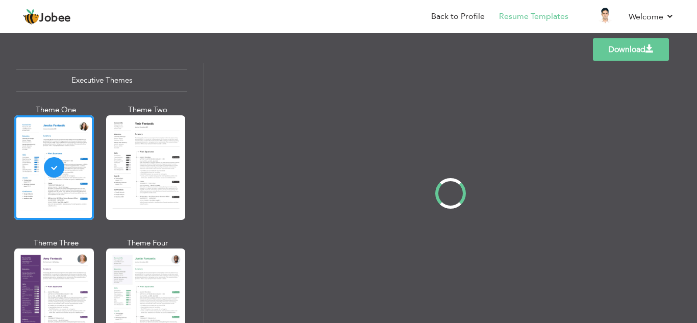
scroll to position [0, 0]
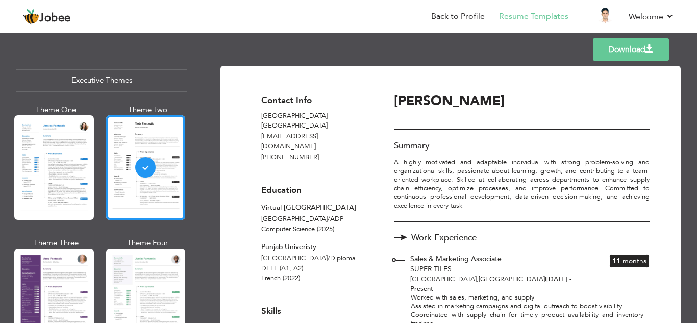
click at [103, 158] on div "Theme One Theme Two Theme Three Theme Four" at bounding box center [101, 305] width 171 height 400
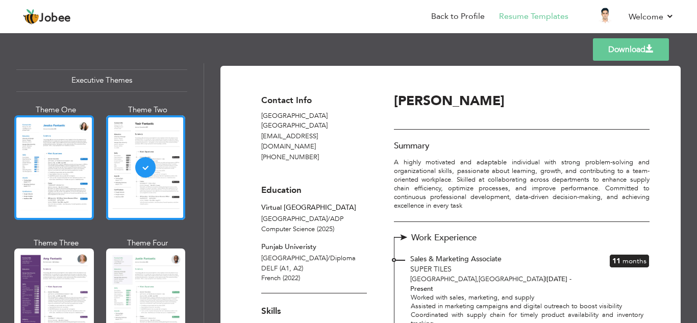
click at [61, 162] on div at bounding box center [54, 167] width 80 height 105
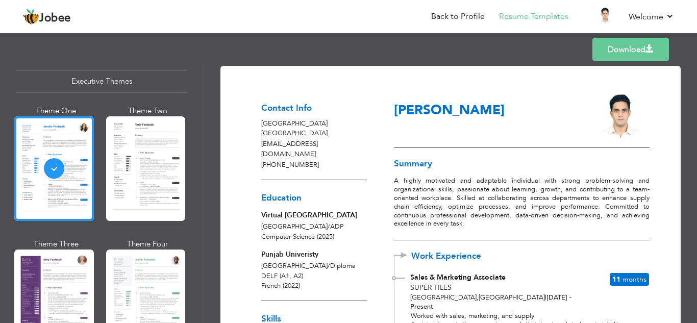
click at [600, 122] on div at bounding box center [615, 117] width 46 height 46
click at [628, 52] on link "Download" at bounding box center [631, 49] width 77 height 22
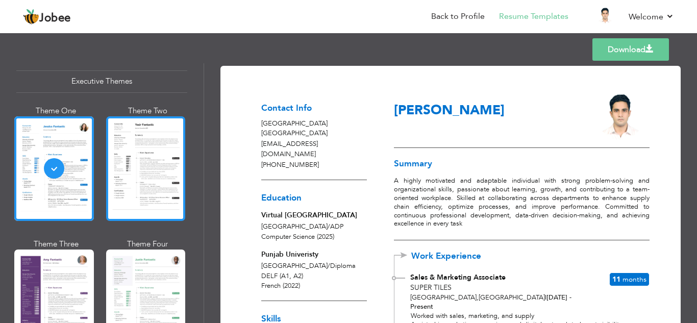
click at [123, 152] on div at bounding box center [146, 168] width 80 height 105
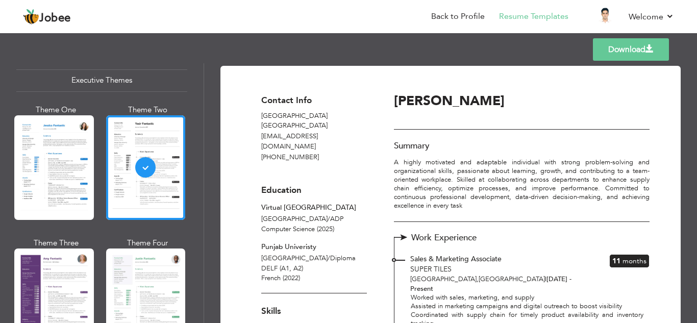
click at [636, 46] on link "Download" at bounding box center [631, 49] width 76 height 22
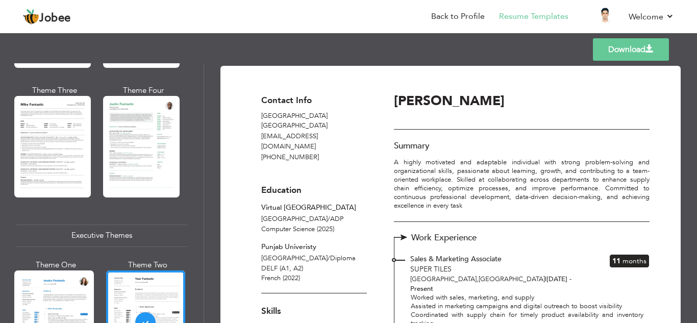
scroll to position [610, 0]
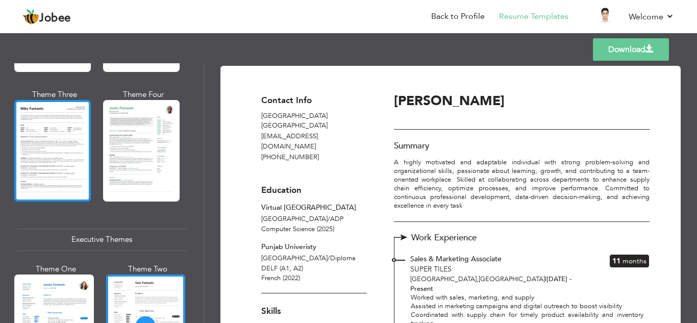
click at [79, 137] on div at bounding box center [52, 150] width 77 height 101
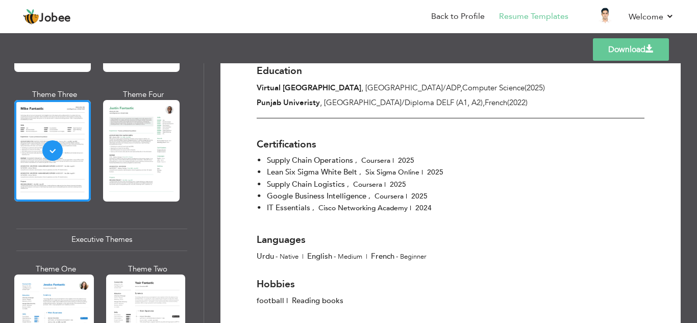
scroll to position [397, 0]
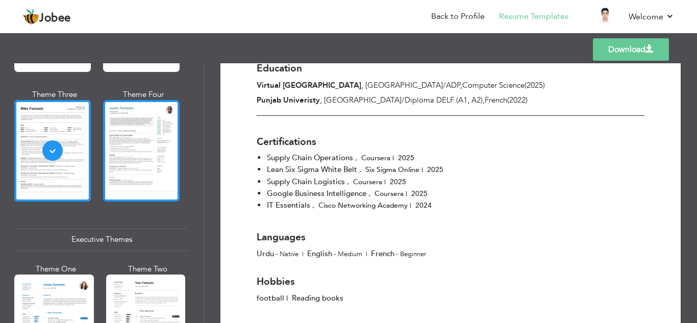
click at [161, 140] on div at bounding box center [141, 150] width 77 height 101
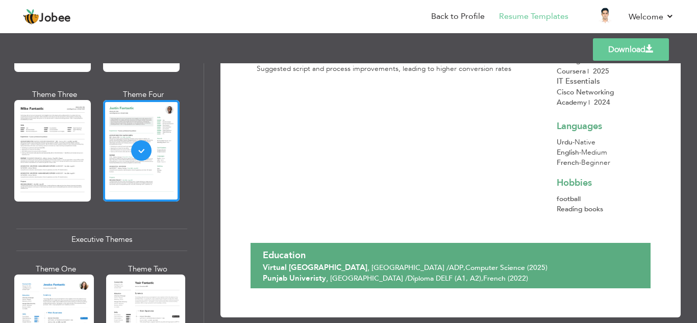
scroll to position [362, 0]
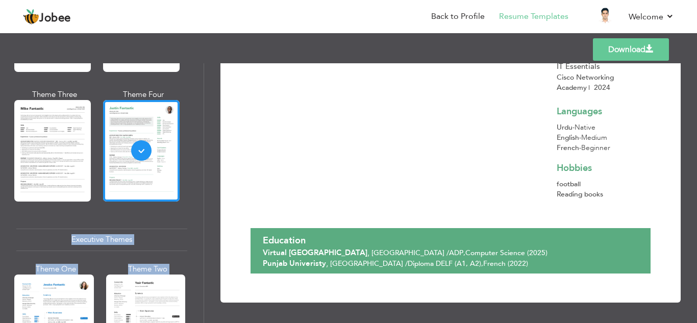
drag, startPoint x: 200, startPoint y: 155, endPoint x: 207, endPoint y: 129, distance: 27.0
click at [207, 129] on div "Professional Themes Theme One Theme Two Theme Three Theme Four" at bounding box center [348, 193] width 697 height 260
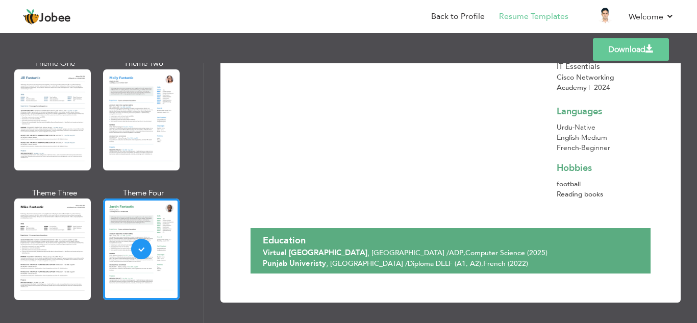
scroll to position [462, 0]
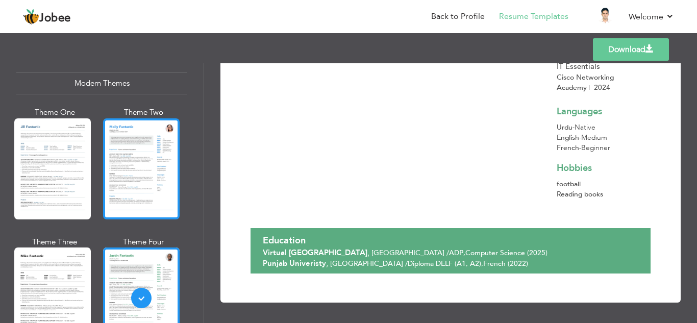
click at [113, 151] on div at bounding box center [141, 168] width 77 height 101
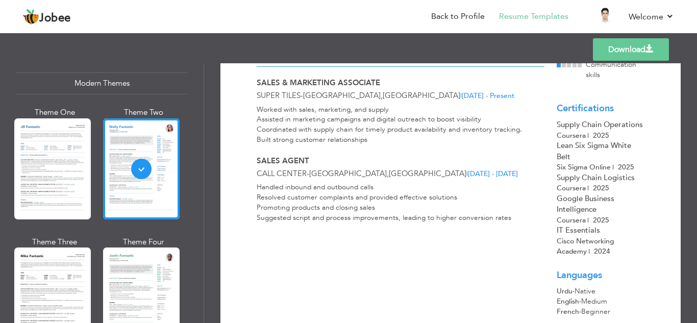
scroll to position [181, 0]
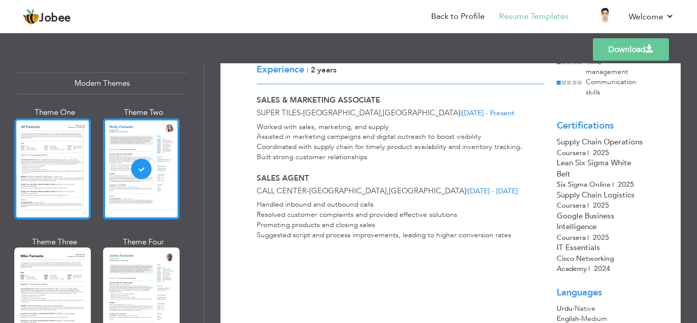
click at [74, 155] on div at bounding box center [52, 168] width 77 height 101
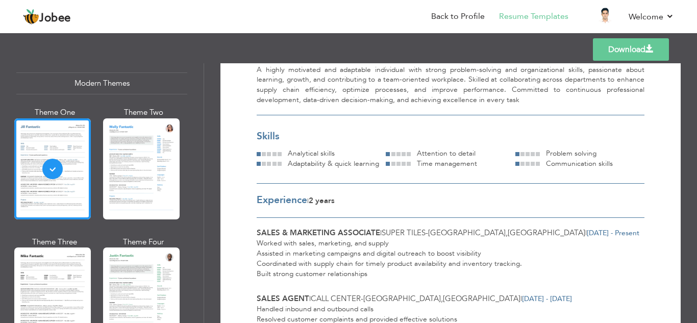
scroll to position [82, 0]
click at [467, 12] on link "Back to Profile" at bounding box center [458, 17] width 54 height 12
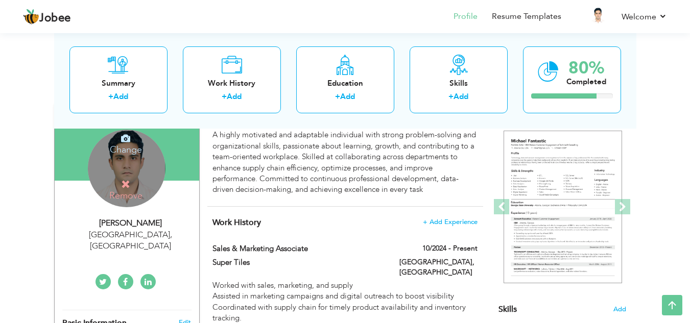
scroll to position [77, 0]
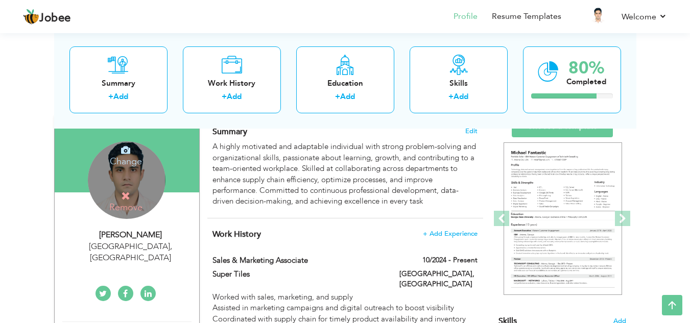
drag, startPoint x: 697, startPoint y: 67, endPoint x: 686, endPoint y: 91, distance: 26.1
click at [686, 91] on html "Jobee Profile Resume Templates Resume Templates Cover Letters About My Resume W…" at bounding box center [345, 84] width 690 height 323
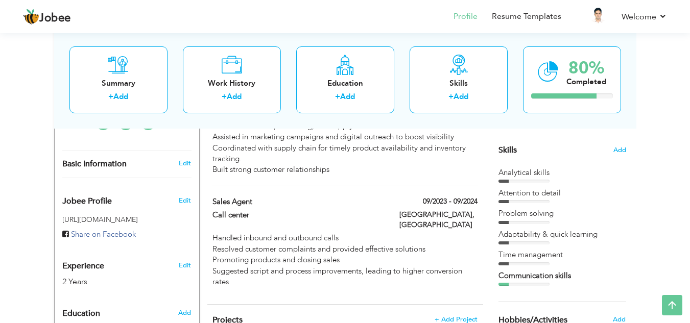
scroll to position [222, 0]
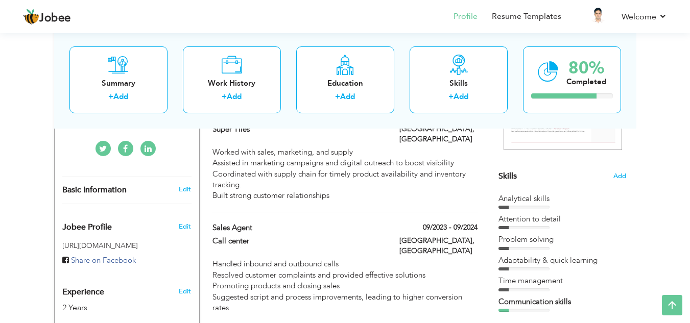
click at [612, 175] on div "Skills Add" at bounding box center [562, 76] width 128 height 212
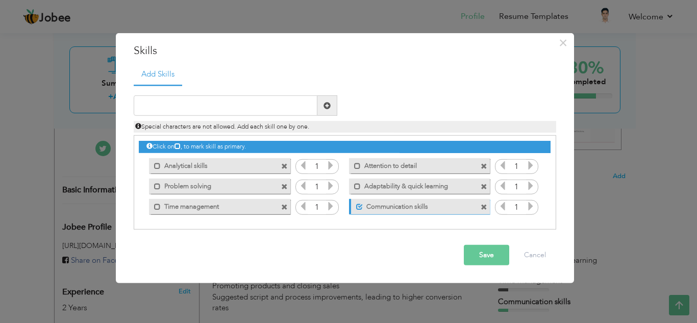
click at [333, 168] on icon at bounding box center [330, 165] width 9 height 9
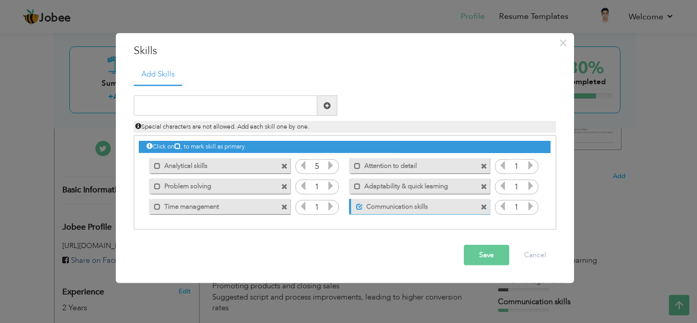
click at [333, 168] on icon at bounding box center [330, 165] width 9 height 9
click at [304, 166] on icon at bounding box center [303, 165] width 9 height 9
click at [332, 187] on icon at bounding box center [330, 185] width 9 height 9
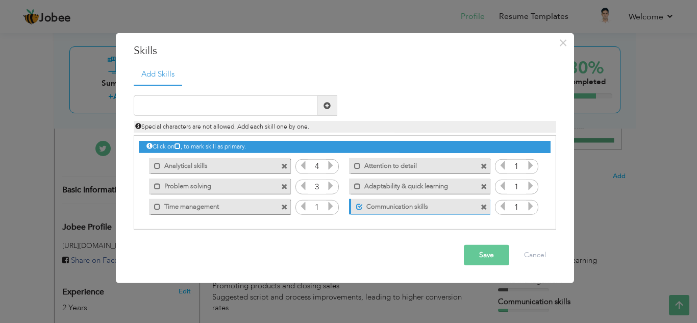
click at [332, 187] on icon at bounding box center [330, 185] width 9 height 9
click at [300, 187] on icon at bounding box center [303, 185] width 9 height 9
click at [330, 205] on icon at bounding box center [330, 206] width 9 height 9
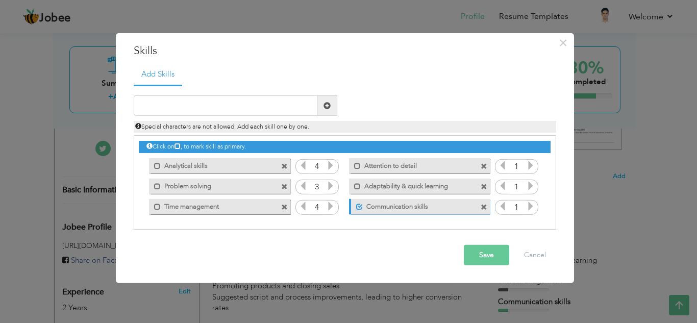
click at [302, 207] on icon at bounding box center [303, 206] width 9 height 9
click at [533, 165] on icon at bounding box center [530, 165] width 9 height 9
click at [502, 165] on icon at bounding box center [502, 165] width 9 height 9
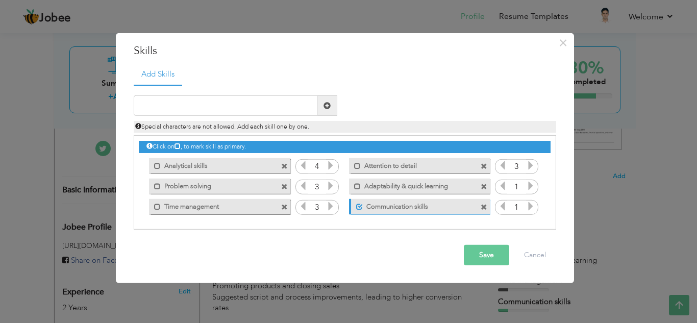
click at [533, 183] on icon at bounding box center [530, 185] width 9 height 9
click at [502, 188] on icon at bounding box center [502, 185] width 9 height 9
click at [532, 205] on icon at bounding box center [530, 206] width 9 height 9
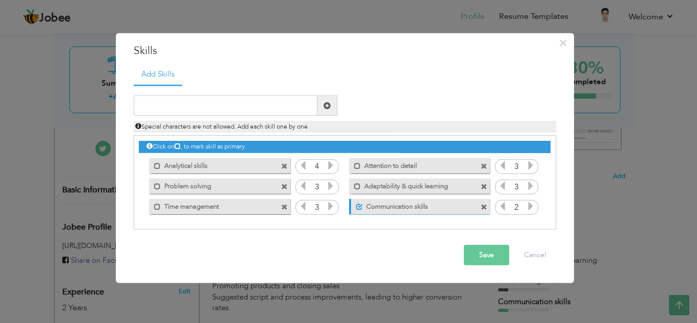
click at [532, 205] on icon at bounding box center [530, 206] width 9 height 9
click at [499, 208] on icon at bounding box center [502, 206] width 9 height 9
click at [483, 252] on button "Save" at bounding box center [486, 255] width 45 height 20
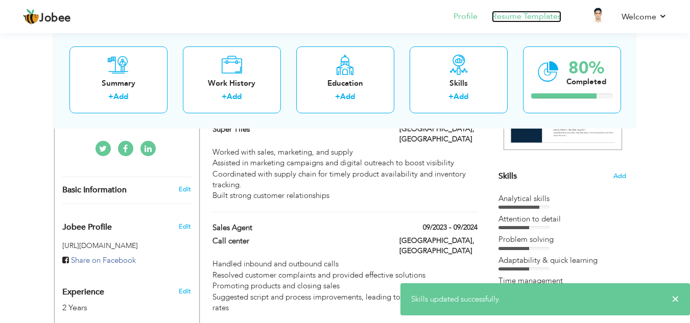
click at [533, 19] on link "Resume Templates" at bounding box center [526, 17] width 69 height 12
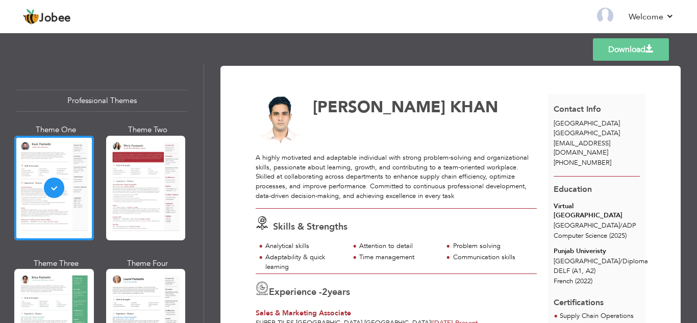
drag, startPoint x: 387, startPoint y: 143, endPoint x: 397, endPoint y: 150, distance: 12.5
click at [291, 112] on img at bounding box center [281, 121] width 50 height 50
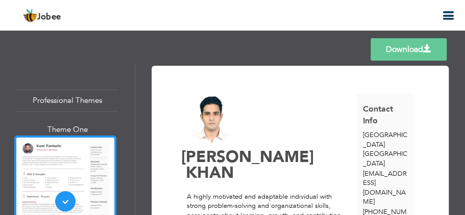
drag, startPoint x: 684, startPoint y: 1, endPoint x: 225, endPoint y: 132, distance: 477.7
click at [223, 132] on img at bounding box center [212, 121] width 50 height 50
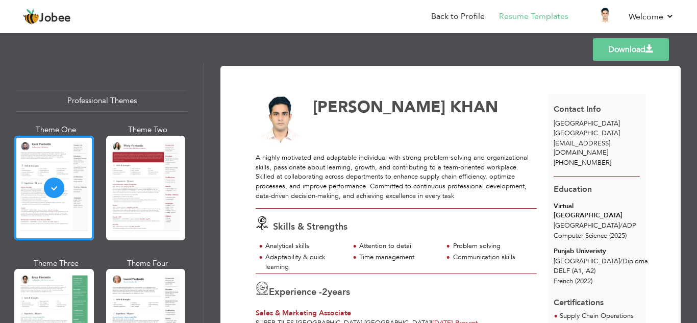
drag, startPoint x: 448, startPoint y: 0, endPoint x: 431, endPoint y: 174, distance: 174.9
click at [431, 174] on div "A highly motivated and adaptable individual with strong problem-solving and org…" at bounding box center [396, 176] width 281 height 47
click at [326, 152] on div "ABDULLAH AHMAD KHAN Skills & Strengths 2 years" at bounding box center [402, 311] width 292 height 435
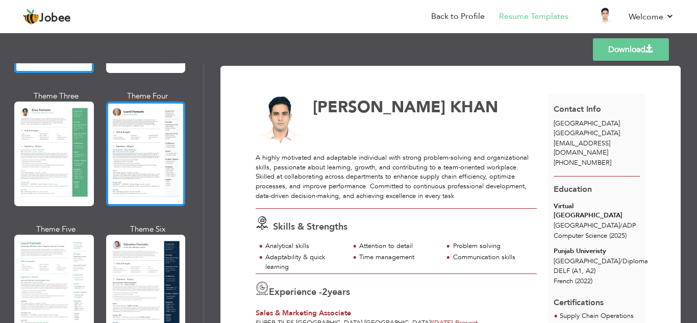
click at [166, 157] on div at bounding box center [146, 154] width 80 height 105
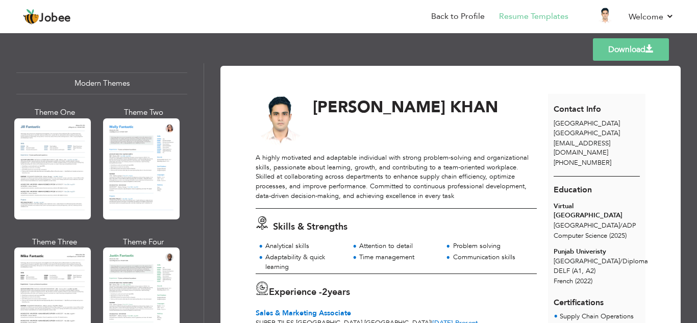
scroll to position [491, 0]
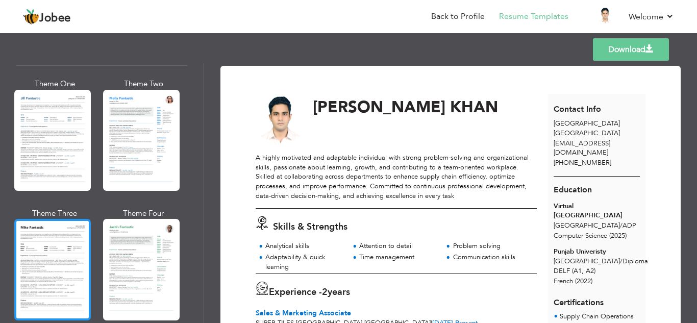
click at [48, 242] on div at bounding box center [52, 269] width 77 height 101
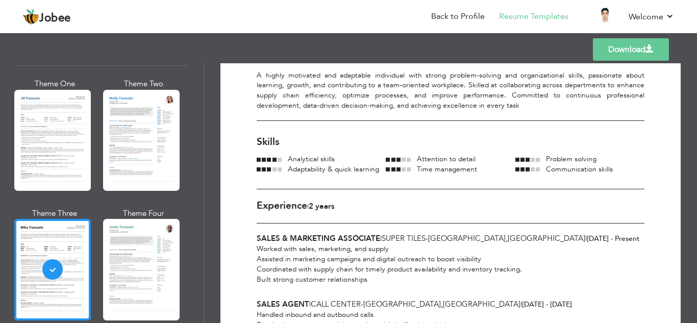
scroll to position [65, 0]
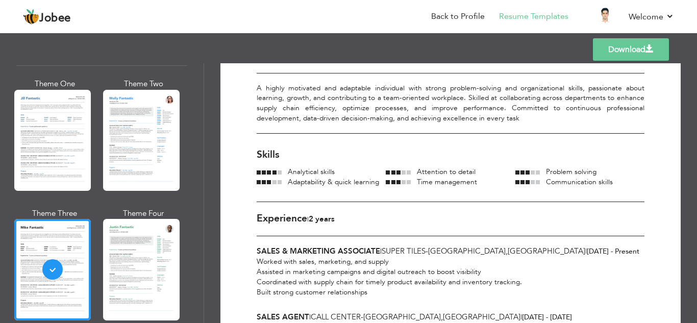
click at [67, 145] on div at bounding box center [52, 140] width 77 height 101
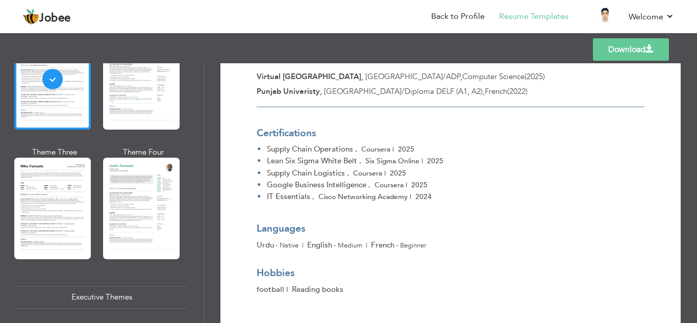
scroll to position [561, 0]
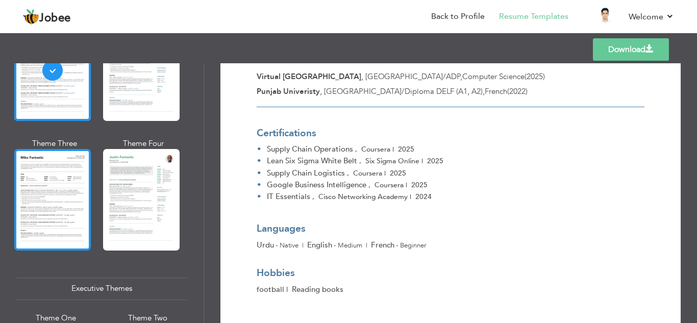
click at [78, 185] on div at bounding box center [52, 199] width 77 height 101
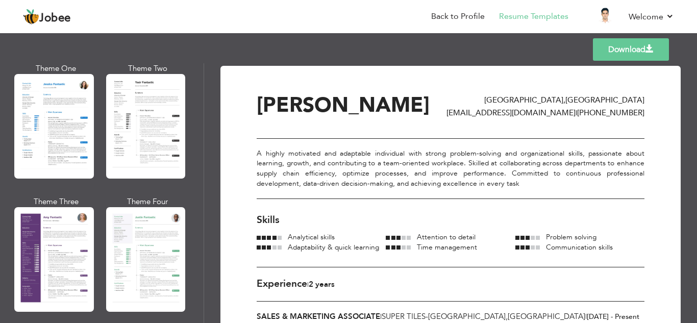
scroll to position [827, 0]
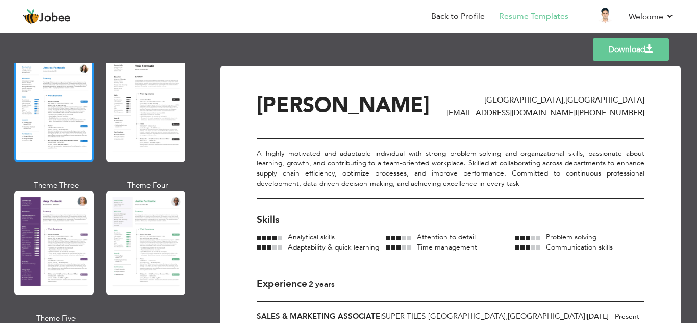
click at [82, 139] on div at bounding box center [54, 110] width 80 height 105
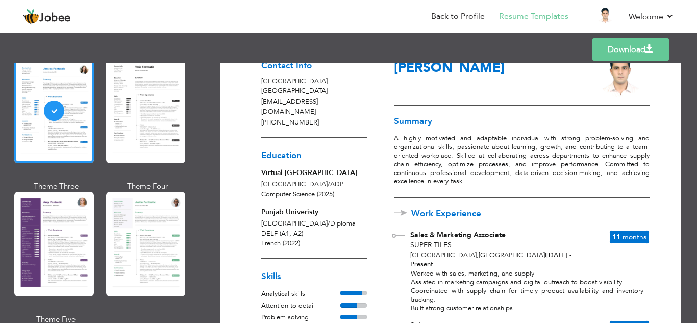
scroll to position [0, 0]
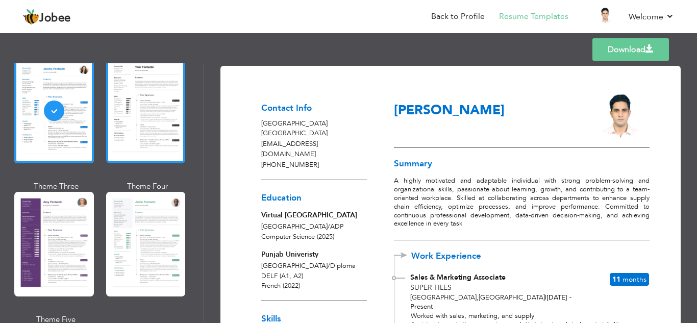
click at [174, 139] on div at bounding box center [146, 111] width 80 height 105
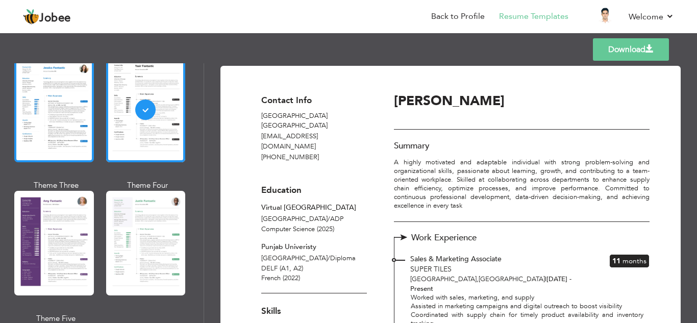
click at [78, 114] on div at bounding box center [54, 110] width 80 height 105
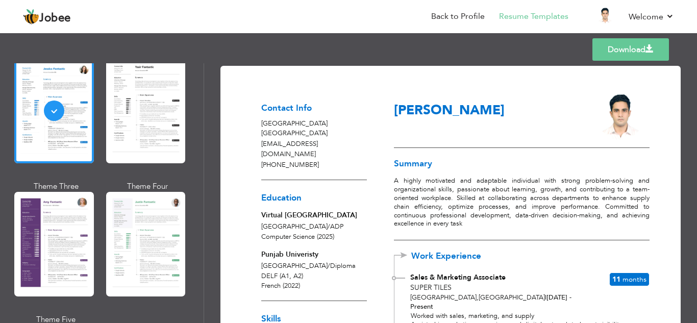
click at [632, 47] on link "Download" at bounding box center [631, 49] width 77 height 22
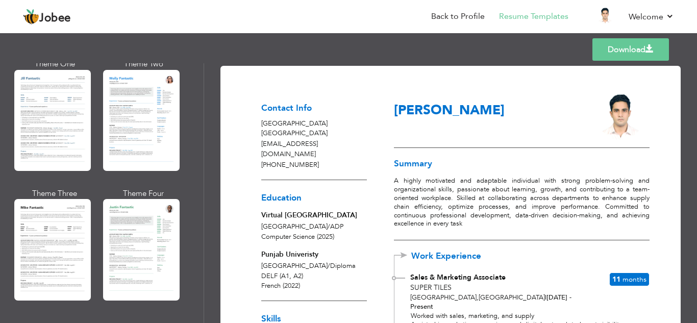
scroll to position [486, 0]
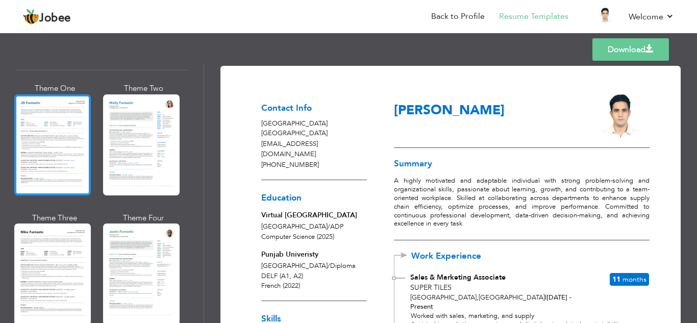
click at [77, 150] on div at bounding box center [52, 144] width 77 height 101
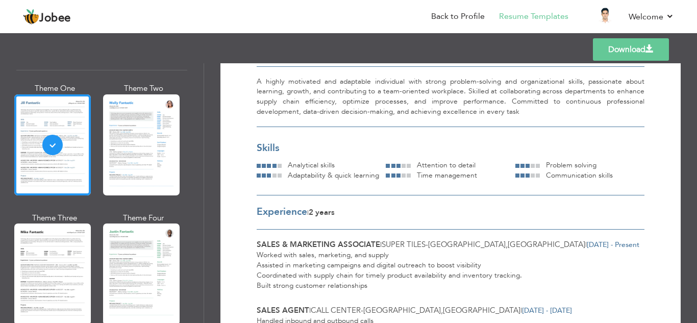
scroll to position [0, 0]
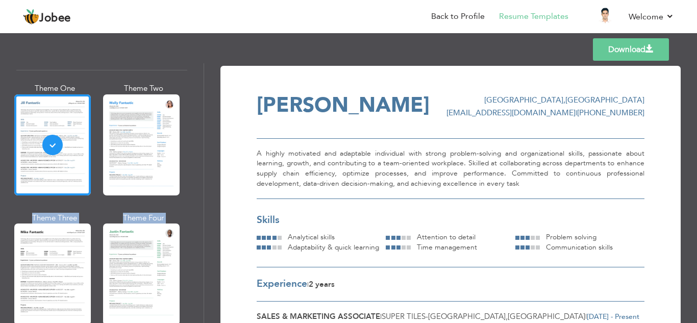
drag, startPoint x: 199, startPoint y: 147, endPoint x: 206, endPoint y: 137, distance: 12.0
click at [206, 137] on div "Professional Themes Theme One Theme Two Theme Three Theme Four" at bounding box center [348, 193] width 697 height 260
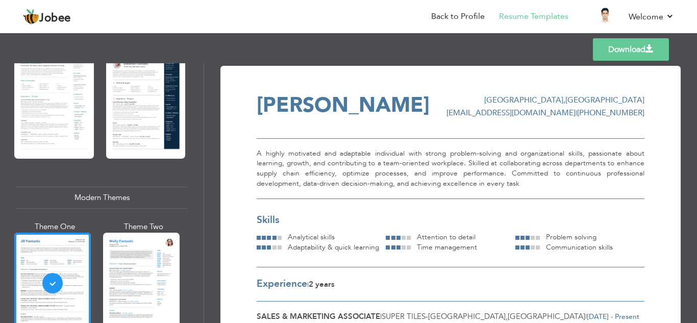
scroll to position [319, 0]
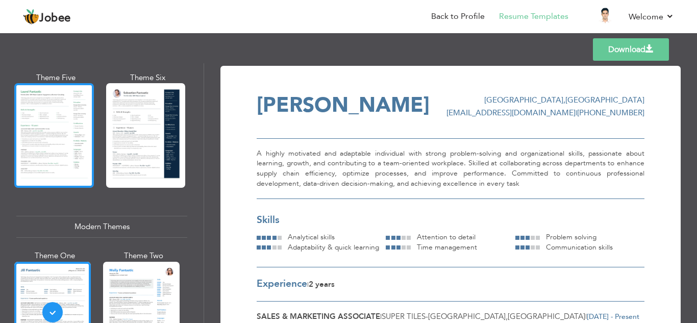
click at [82, 125] on div at bounding box center [54, 135] width 80 height 105
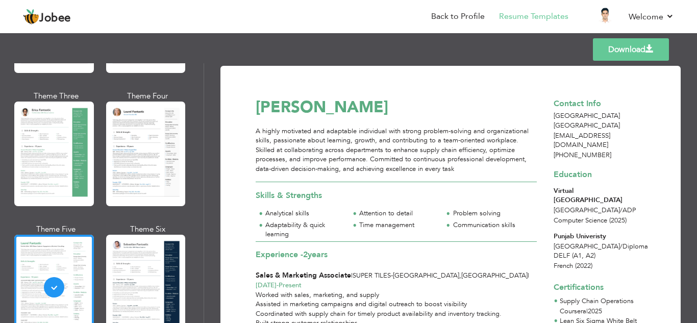
scroll to position [147, 0]
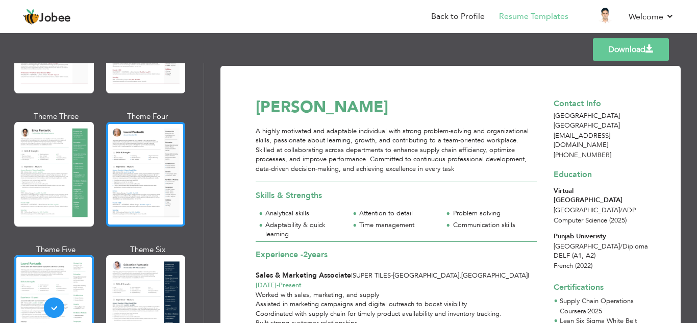
click at [120, 150] on div at bounding box center [146, 174] width 80 height 105
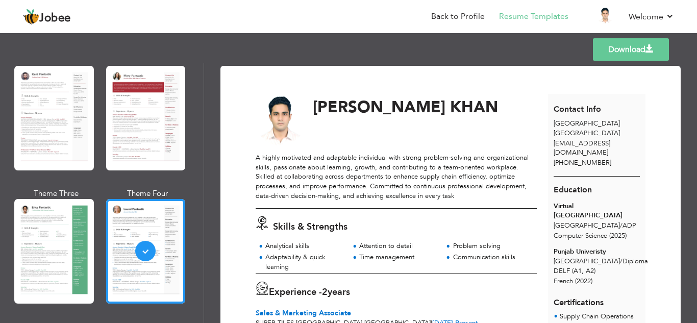
scroll to position [8, 0]
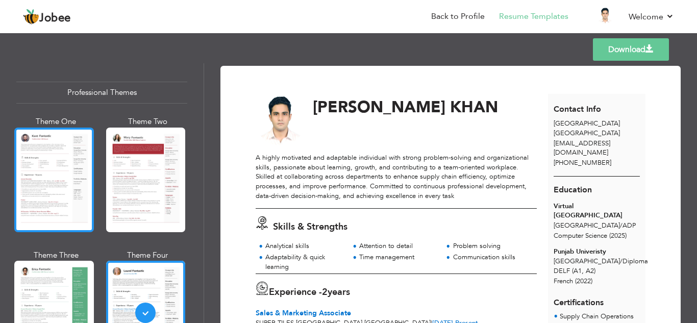
click at [50, 189] on div at bounding box center [54, 180] width 80 height 105
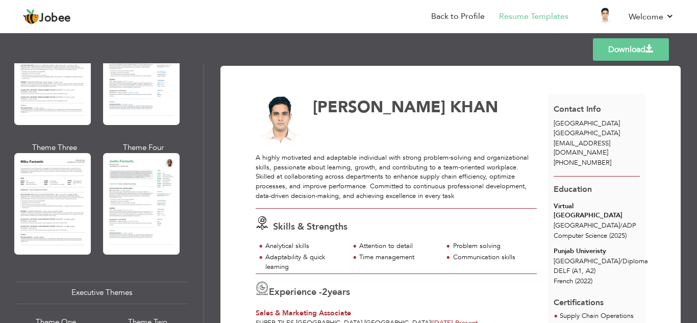
scroll to position [646, 0]
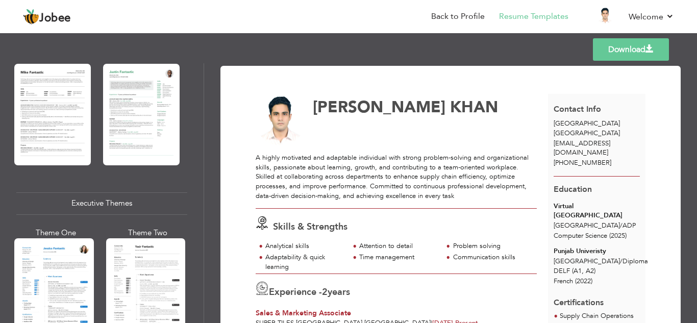
click at [99, 202] on div "Executive Themes" at bounding box center [101, 203] width 171 height 22
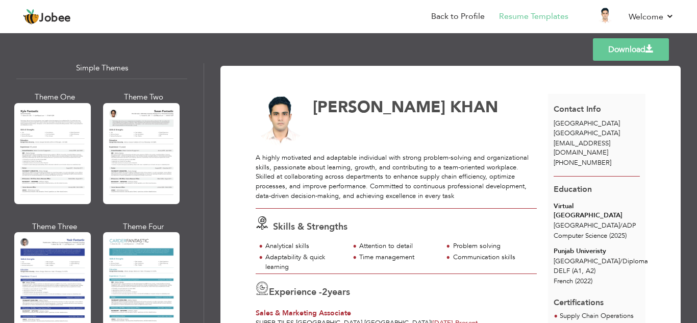
scroll to position [1821, 0]
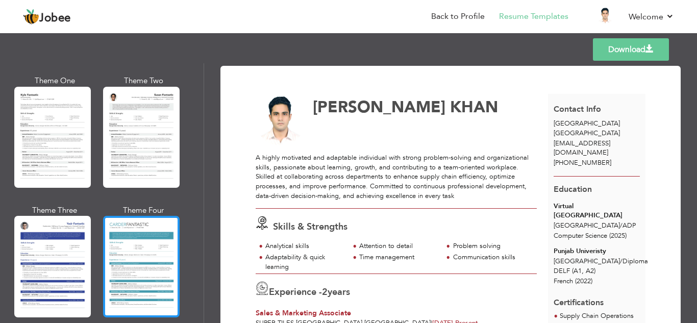
click at [133, 244] on div at bounding box center [141, 266] width 77 height 101
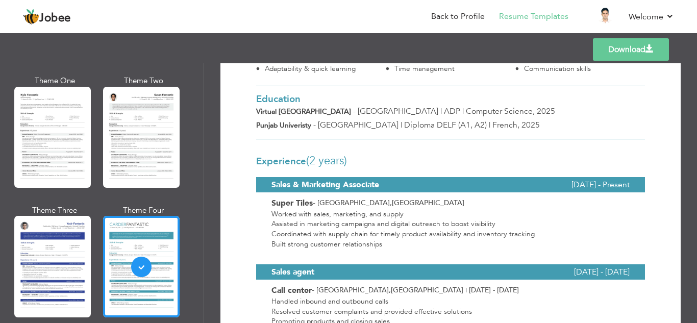
scroll to position [202, 0]
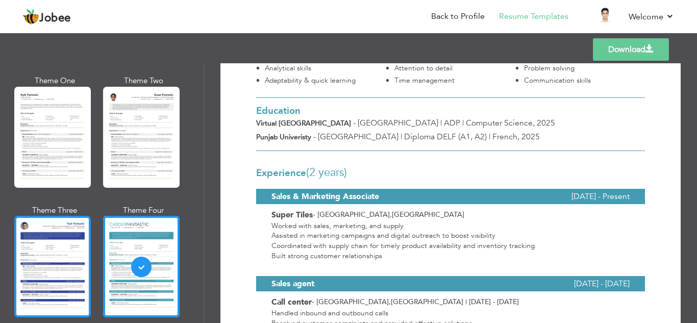
click at [53, 244] on div at bounding box center [52, 266] width 77 height 101
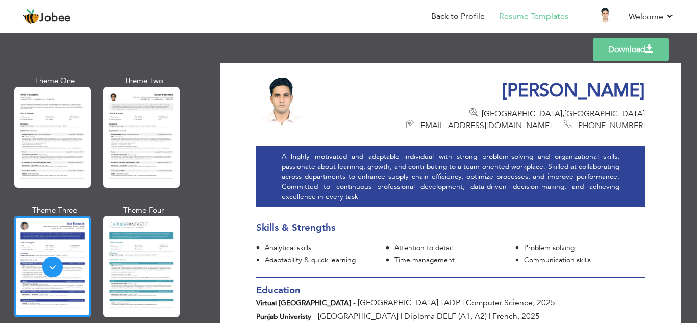
scroll to position [0, 0]
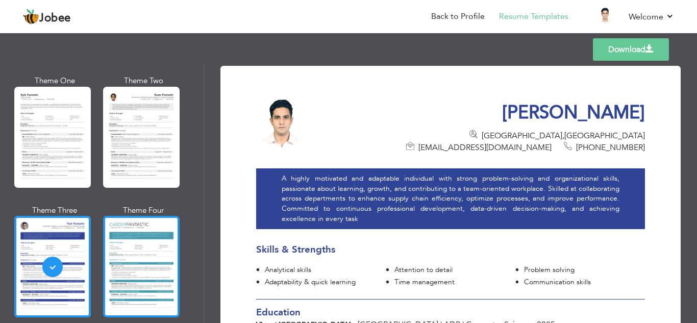
click at [170, 218] on div at bounding box center [141, 266] width 77 height 101
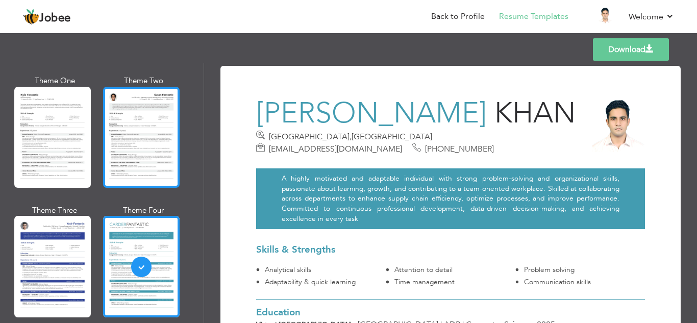
click at [130, 141] on div at bounding box center [141, 137] width 77 height 101
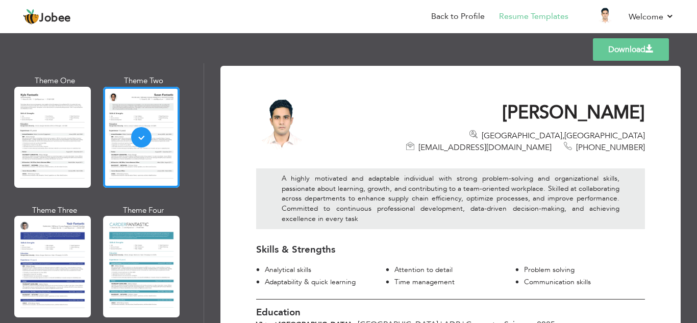
click at [425, 177] on div "A highly motivated and adaptable individual with strong problem-solving and org…" at bounding box center [450, 198] width 389 height 61
click at [610, 51] on link "Download" at bounding box center [631, 49] width 76 height 22
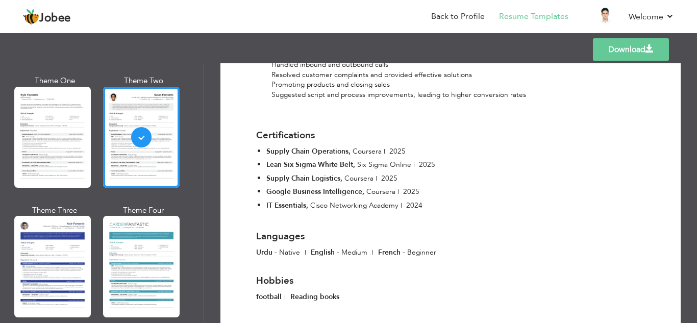
scroll to position [433, 0]
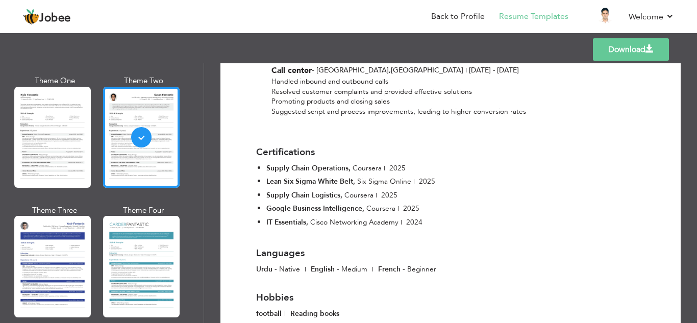
drag, startPoint x: 199, startPoint y: 300, endPoint x: 203, endPoint y: 290, distance: 10.1
click at [203, 291] on div "Professional Themes Theme One Theme Two Theme Three Theme Six" at bounding box center [102, 193] width 204 height 260
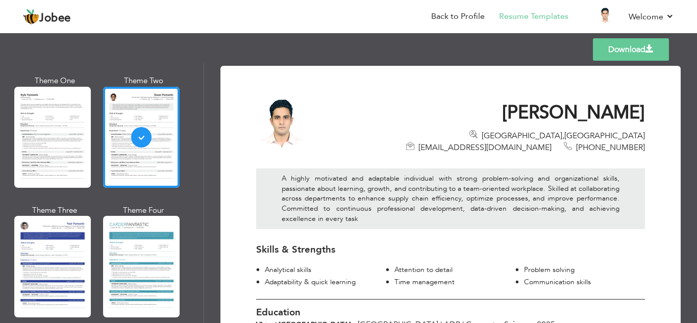
scroll to position [2, 0]
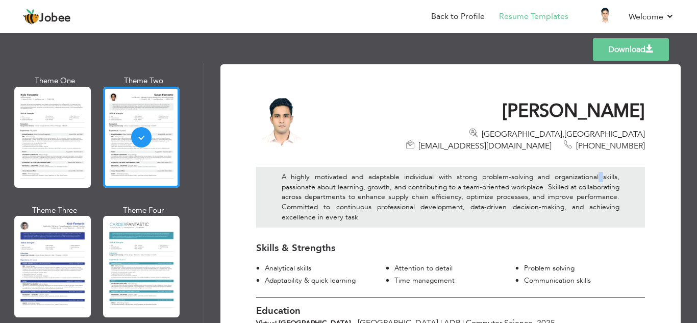
click at [596, 169] on div "A highly motivated and adaptable individual with strong problem-solving and org…" at bounding box center [450, 197] width 389 height 61
click at [606, 170] on div "A highly motivated and adaptable individual with strong problem-solving and org…" at bounding box center [450, 197] width 389 height 61
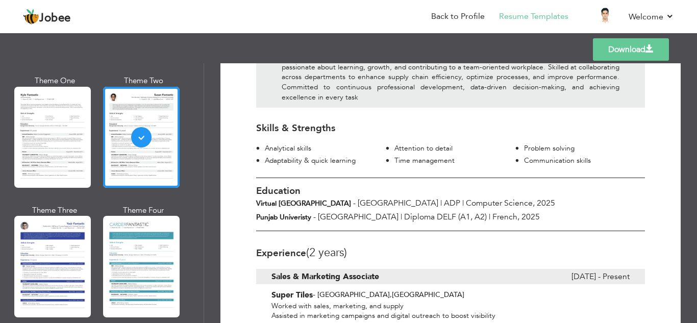
scroll to position [0, 0]
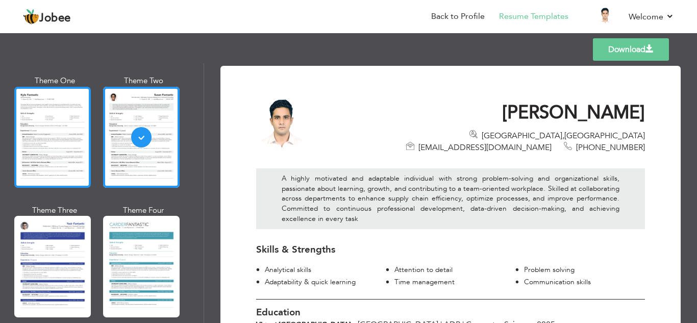
click at [34, 124] on div at bounding box center [52, 137] width 77 height 101
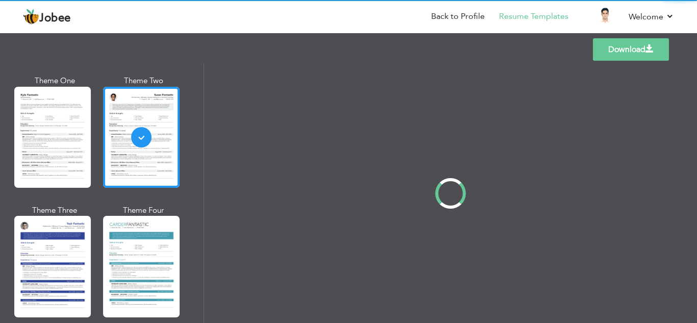
drag, startPoint x: 203, startPoint y: 303, endPoint x: 204, endPoint y: 291, distance: 11.8
click at [204, 291] on div "Professional Themes Theme One Theme Two Theme Three Theme Four" at bounding box center [348, 193] width 697 height 260
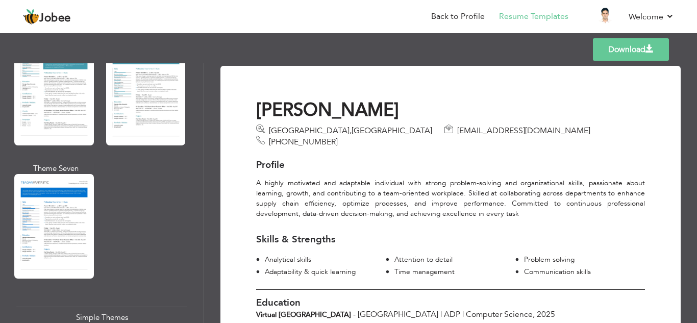
scroll to position [1551, 0]
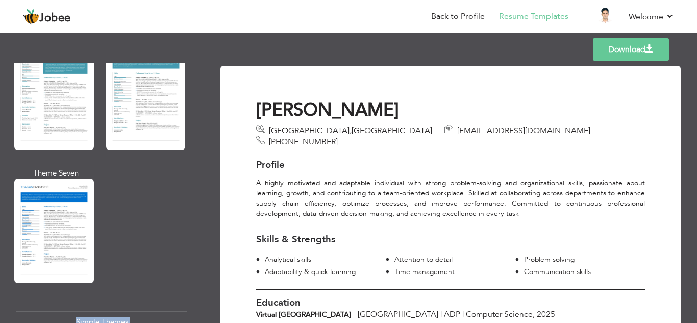
drag, startPoint x: 199, startPoint y: 266, endPoint x: 208, endPoint y: 246, distance: 22.4
click at [208, 246] on div "Professional Themes Theme One Theme Two Theme Three Theme Four" at bounding box center [348, 193] width 697 height 260
click at [198, 259] on div "Professional Themes Theme One Theme Two Theme Three Theme Six" at bounding box center [102, 193] width 204 height 260
click at [205, 267] on div "Download ABDULLAH AHMAD KHAN Lahore , Pakistan abdullahkhanzak5@gmail.com +92 3…" at bounding box center [450, 193] width 493 height 260
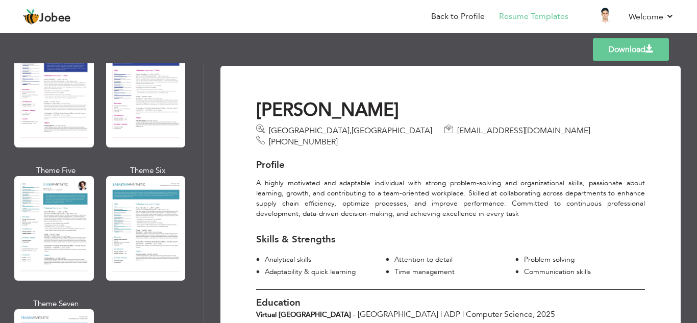
scroll to position [1264, 0]
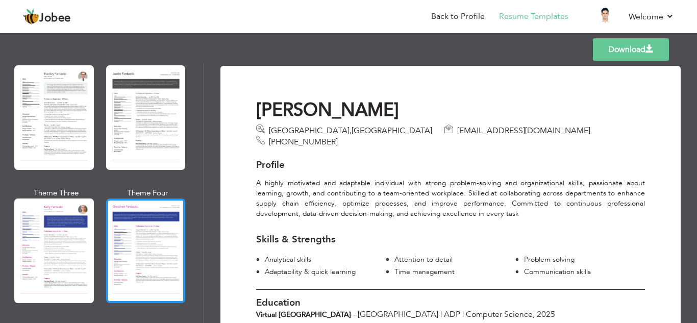
click at [166, 231] on div at bounding box center [146, 251] width 80 height 105
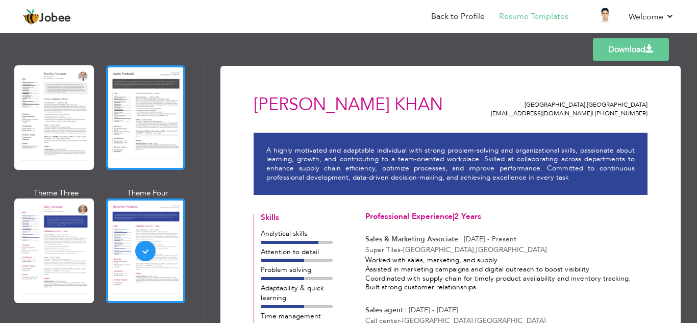
click at [161, 142] on div at bounding box center [146, 117] width 80 height 105
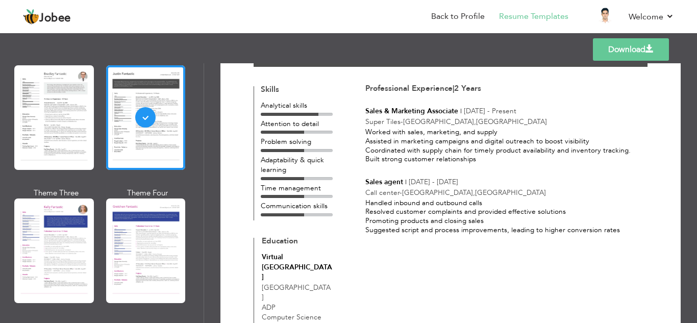
scroll to position [0, 0]
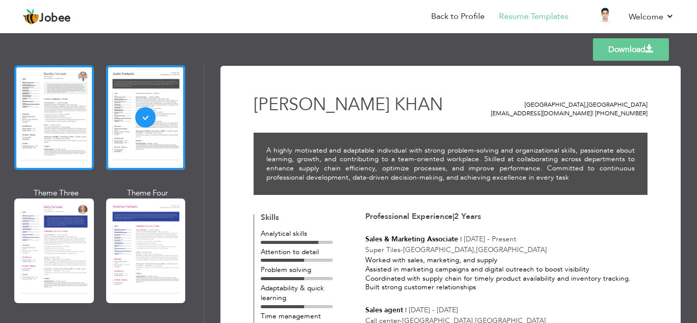
click at [83, 104] on div at bounding box center [54, 117] width 80 height 105
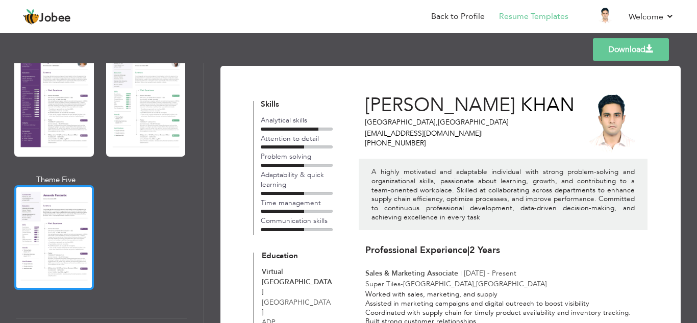
scroll to position [958, 0]
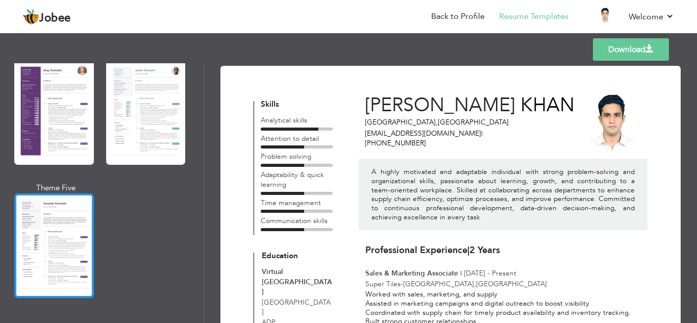
click at [46, 219] on div at bounding box center [54, 245] width 80 height 105
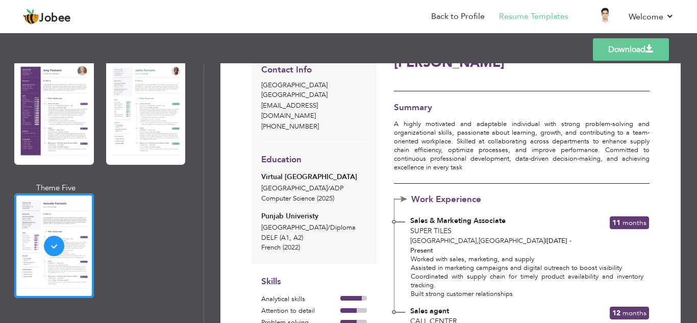
scroll to position [0, 0]
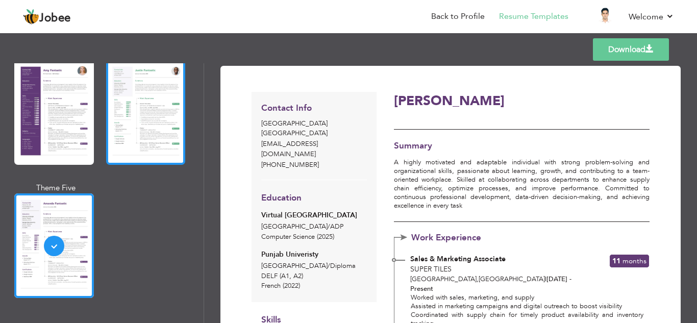
click at [137, 112] on div at bounding box center [146, 112] width 80 height 105
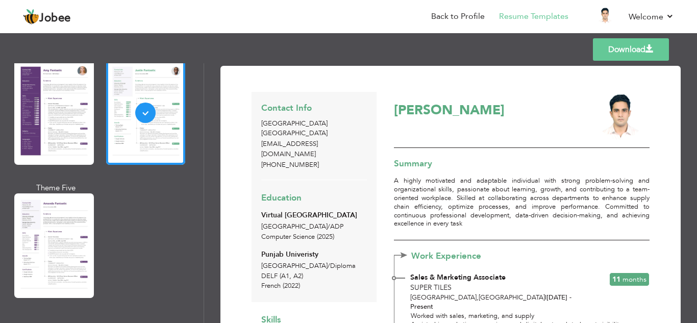
click at [627, 56] on link "Download" at bounding box center [631, 49] width 76 height 22
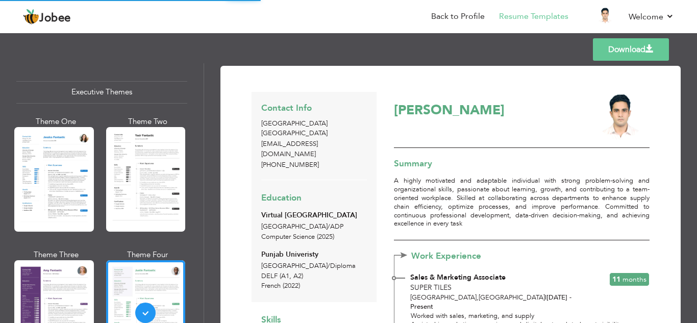
scroll to position [737, 0]
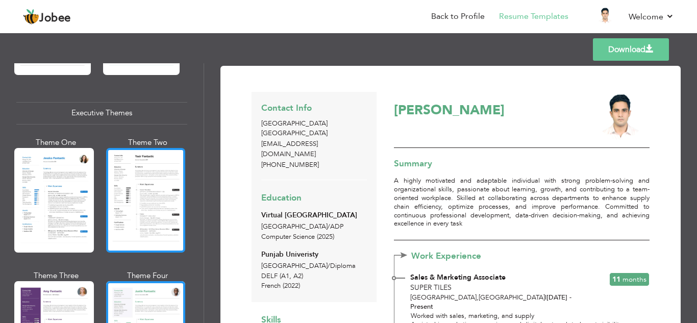
click at [128, 194] on div at bounding box center [146, 200] width 80 height 105
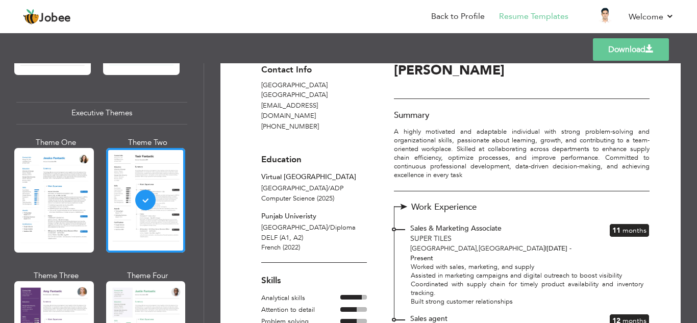
scroll to position [0, 0]
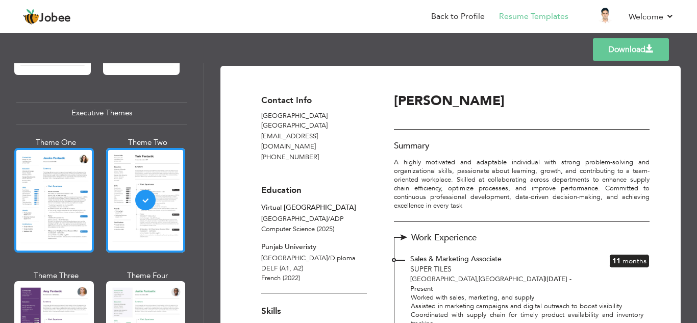
click at [78, 198] on div at bounding box center [54, 200] width 80 height 105
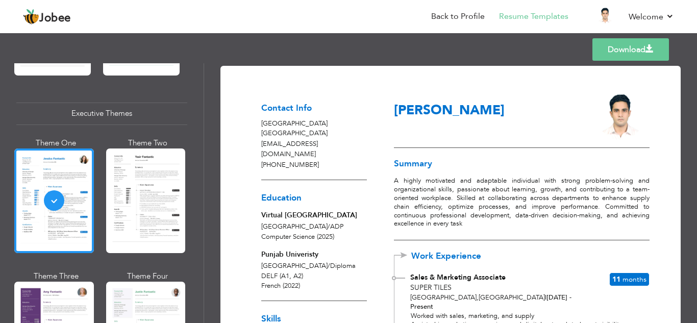
click at [626, 45] on link "Download" at bounding box center [631, 49] width 77 height 22
drag, startPoint x: 200, startPoint y: 170, endPoint x: 204, endPoint y: 155, distance: 15.8
click at [204, 155] on div "Professional Themes Theme One Theme Two Theme Three Theme Four Theme Five" at bounding box center [102, 193] width 204 height 260
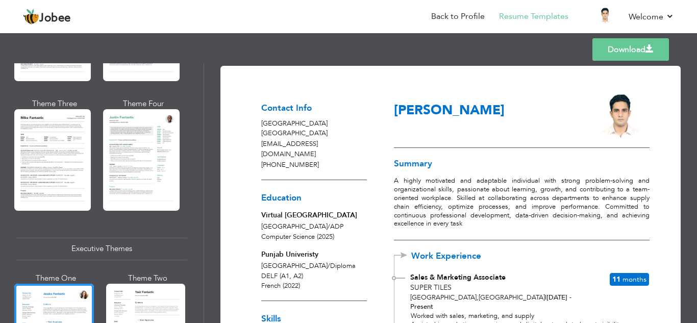
scroll to position [511, 0]
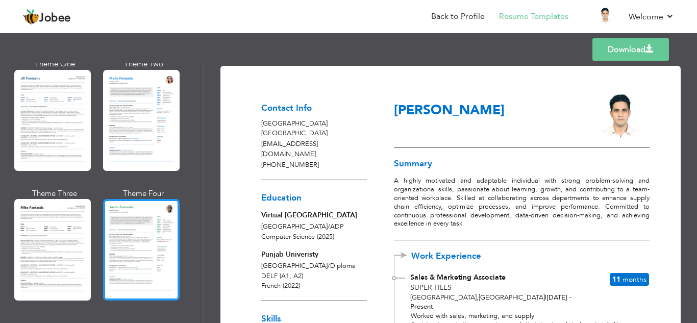
click at [167, 208] on div at bounding box center [141, 249] width 77 height 101
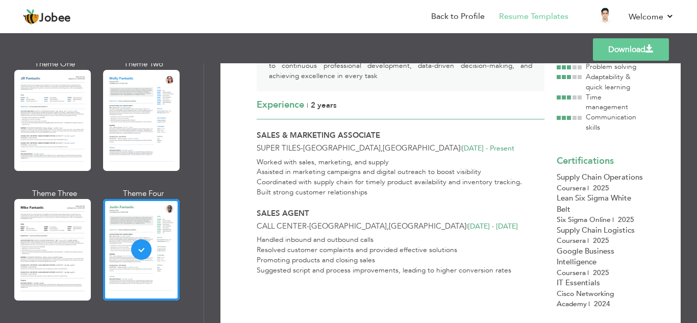
scroll to position [137, 0]
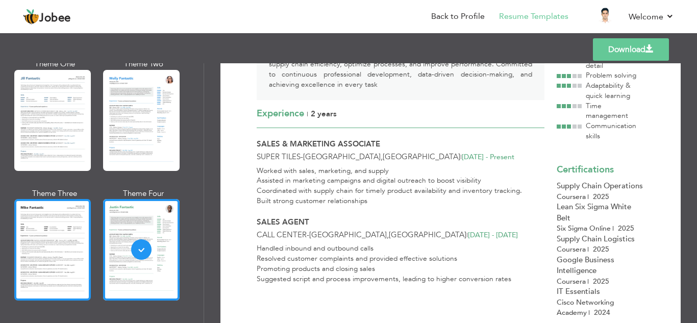
click at [35, 250] on div at bounding box center [52, 249] width 77 height 101
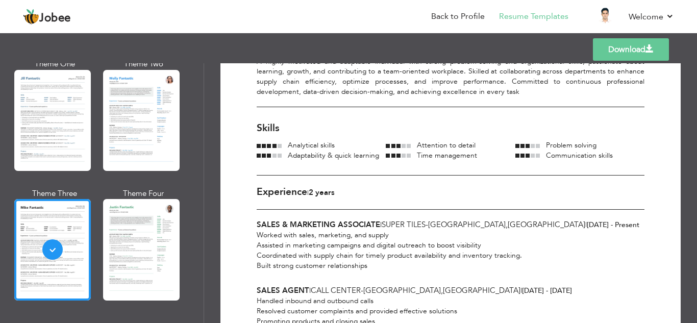
scroll to position [0, 0]
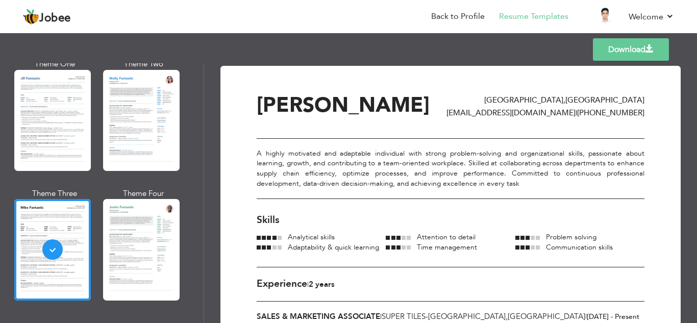
click at [182, 132] on div "Theme Two" at bounding box center [143, 118] width 77 height 119
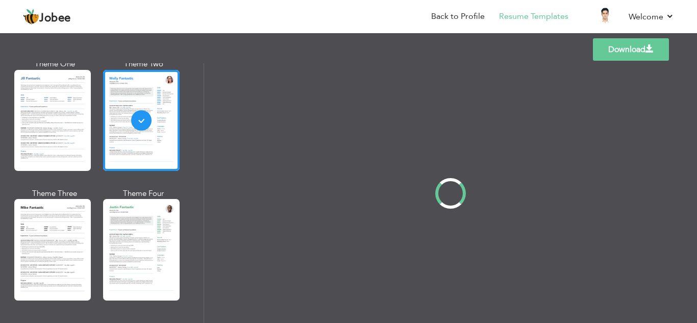
click at [157, 134] on div at bounding box center [141, 120] width 77 height 101
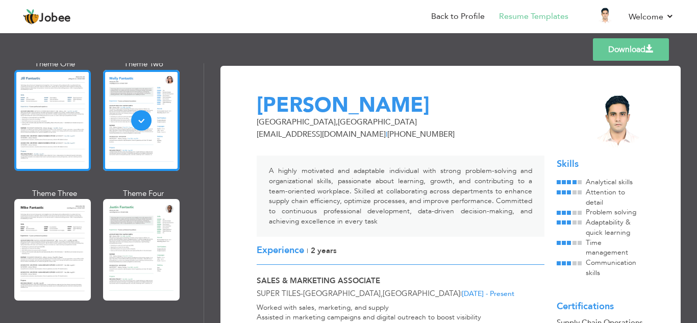
click at [20, 121] on div at bounding box center [52, 120] width 77 height 101
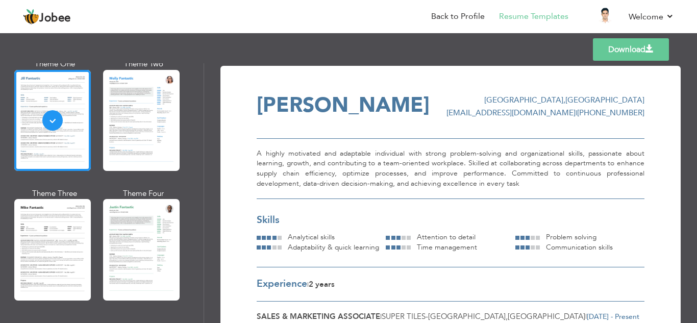
drag, startPoint x: 200, startPoint y: 145, endPoint x: 204, endPoint y: 106, distance: 39.0
click at [204, 106] on div "Professional Themes Theme One Theme Two Theme Three Theme Four Theme Five" at bounding box center [102, 193] width 204 height 260
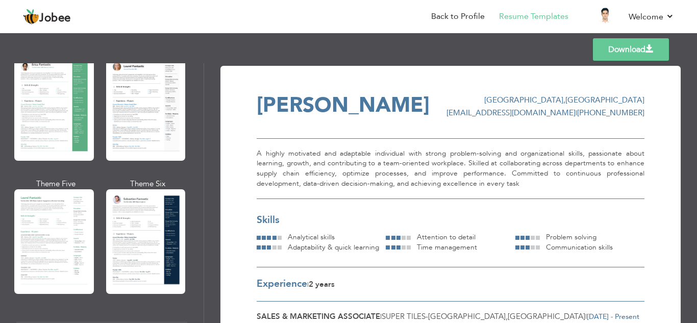
scroll to position [209, 0]
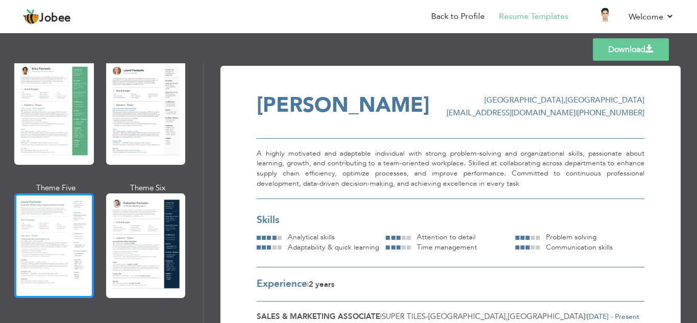
click at [66, 205] on div at bounding box center [54, 245] width 80 height 105
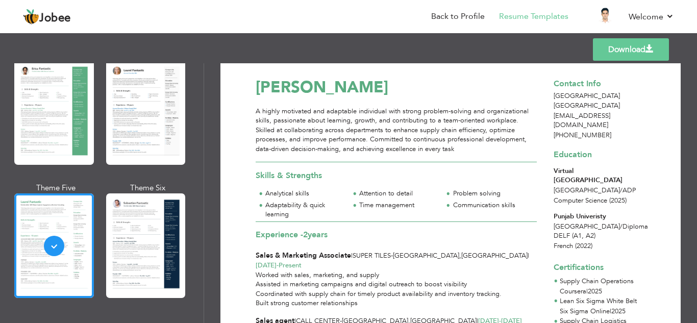
scroll to position [0, 0]
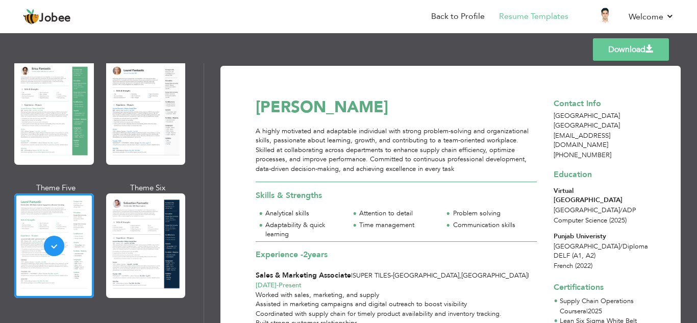
click at [635, 51] on link "Download" at bounding box center [631, 49] width 76 height 22
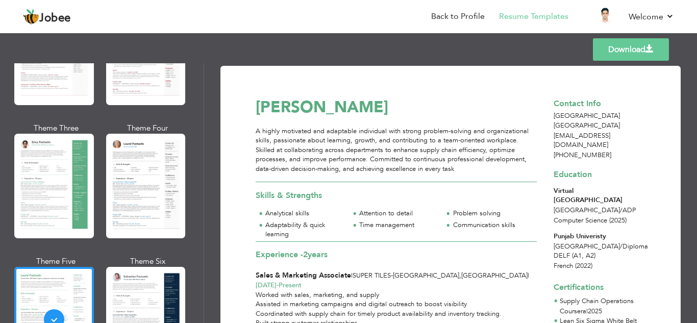
scroll to position [127, 0]
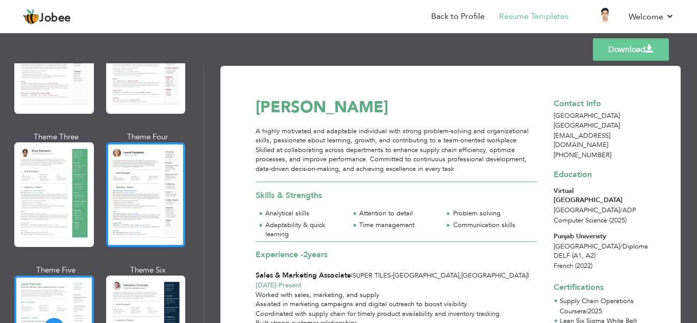
click at [153, 191] on div at bounding box center [146, 194] width 80 height 105
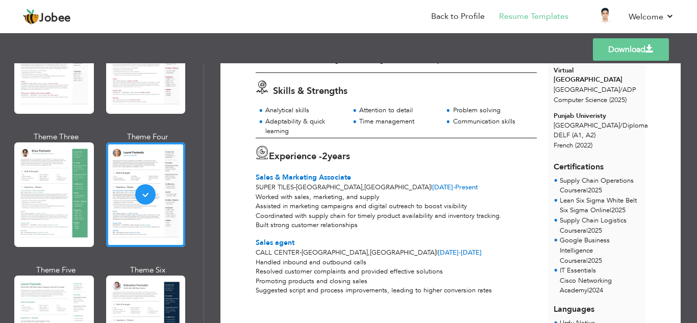
scroll to position [0, 0]
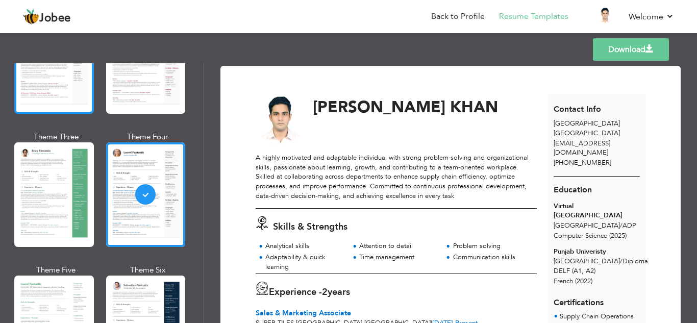
click at [73, 85] on div at bounding box center [54, 61] width 80 height 105
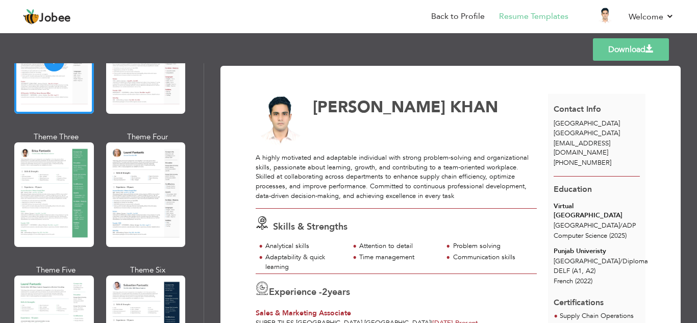
click at [639, 49] on link "Download" at bounding box center [631, 49] width 76 height 22
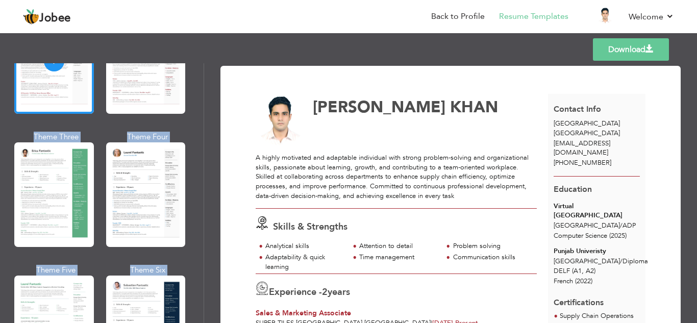
drag, startPoint x: 200, startPoint y: 100, endPoint x: 208, endPoint y: 75, distance: 26.0
click at [208, 75] on div "Professional Themes Theme One Theme Two Theme Three Theme Four" at bounding box center [348, 193] width 697 height 260
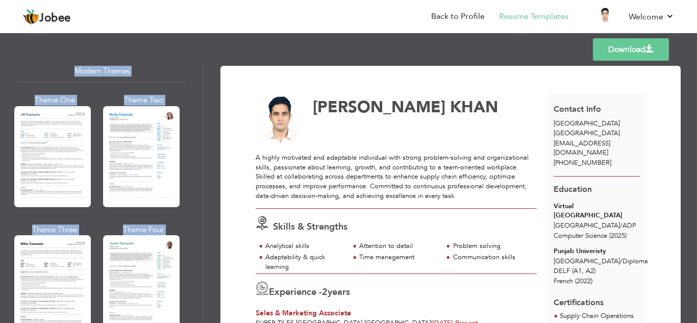
scroll to position [1821, 0]
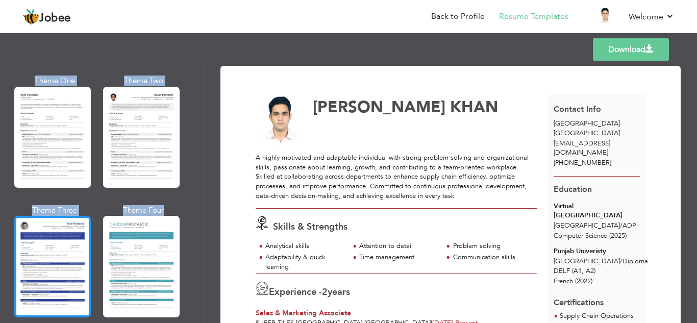
click at [54, 254] on div at bounding box center [52, 266] width 77 height 101
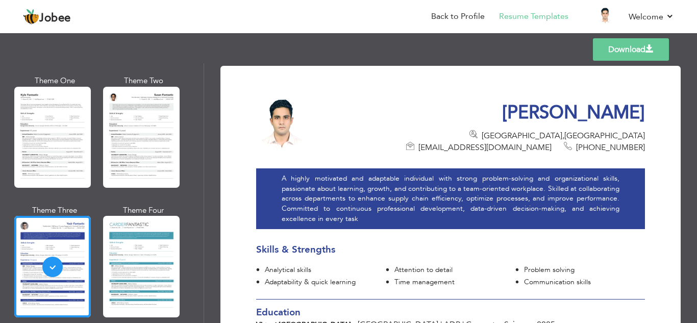
click at [332, 206] on div "A highly motivated and adaptable individual with strong problem-solving and org…" at bounding box center [450, 198] width 389 height 61
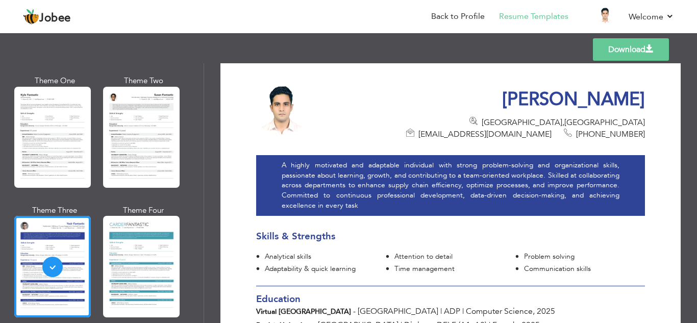
scroll to position [0, 0]
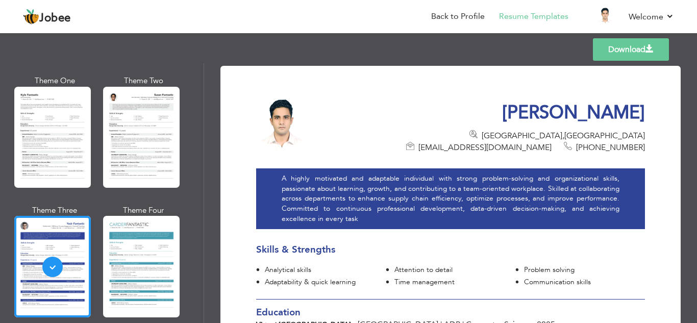
drag, startPoint x: 676, startPoint y: 3, endPoint x: 379, endPoint y: 183, distance: 347.0
click at [379, 183] on div "A highly motivated and adaptable individual with strong problem-solving and org…" at bounding box center [450, 198] width 389 height 61
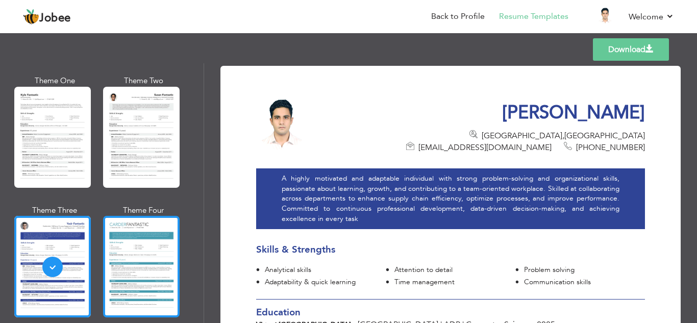
click at [111, 250] on div at bounding box center [141, 266] width 77 height 101
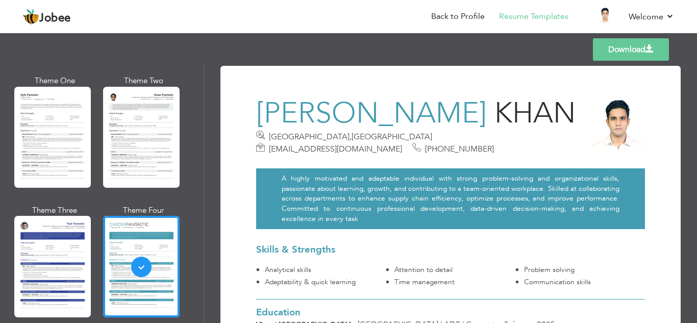
click at [461, 128] on h3 "ABDULLAH AHMAD KHAN" at bounding box center [417, 113] width 322 height 29
drag, startPoint x: 200, startPoint y: 299, endPoint x: 205, endPoint y: 276, distance: 23.6
click at [205, 276] on div "Professional Themes Theme One Theme Two Theme Three Theme Four" at bounding box center [348, 193] width 697 height 260
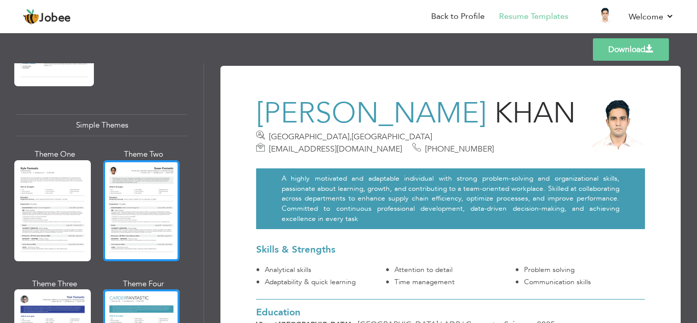
click at [145, 211] on div at bounding box center [141, 210] width 77 height 101
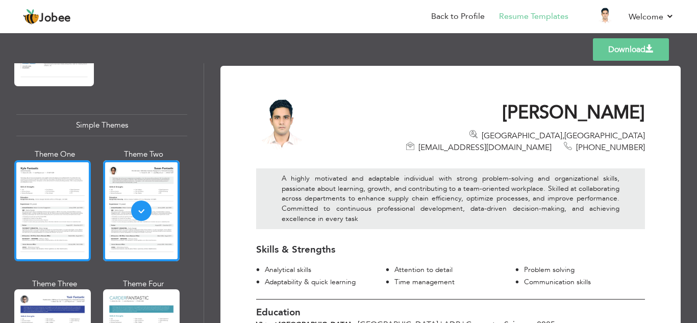
click at [75, 168] on div at bounding box center [52, 210] width 77 height 101
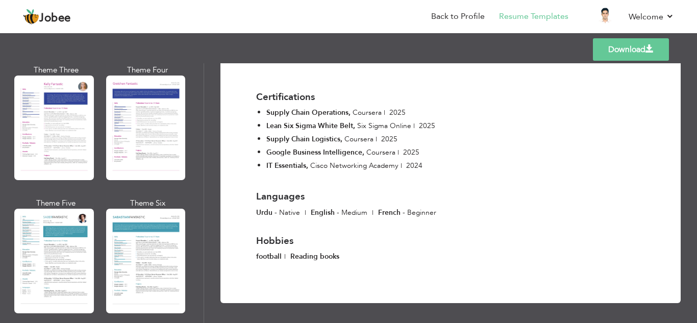
scroll to position [1371, 0]
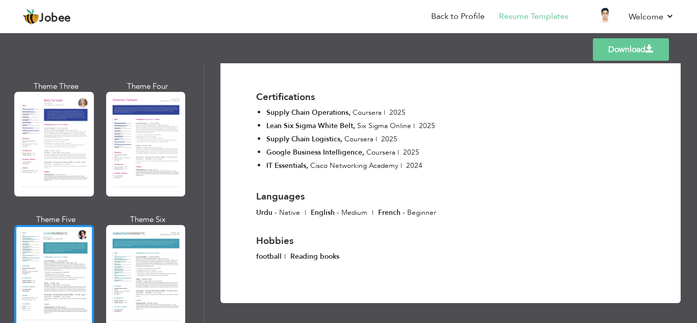
click at [71, 261] on div at bounding box center [54, 277] width 80 height 105
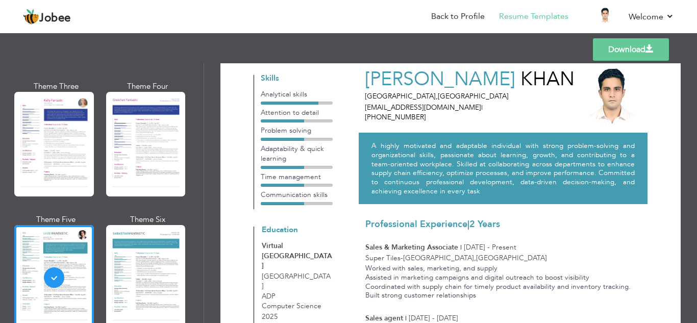
scroll to position [0, 0]
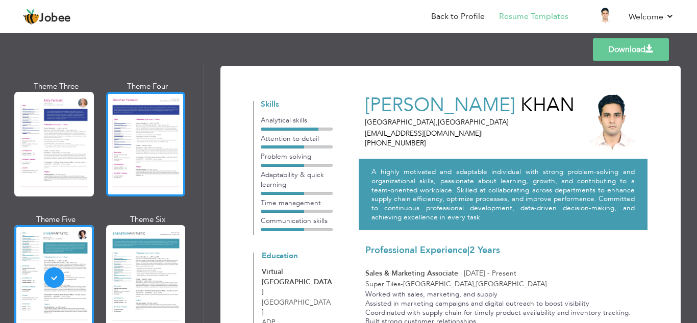
click at [172, 159] on div at bounding box center [146, 144] width 80 height 105
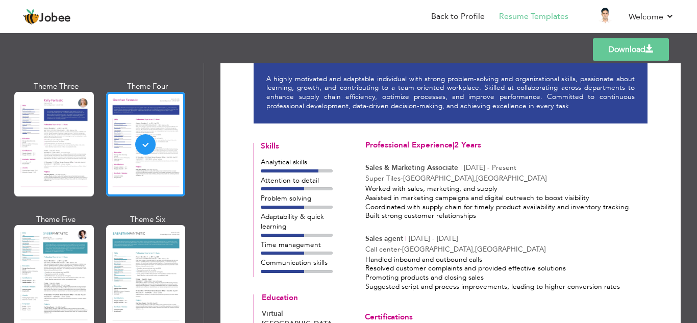
scroll to position [13, 0]
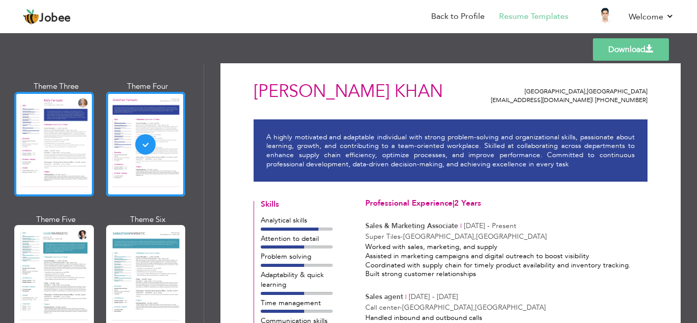
click at [88, 142] on div at bounding box center [54, 144] width 80 height 105
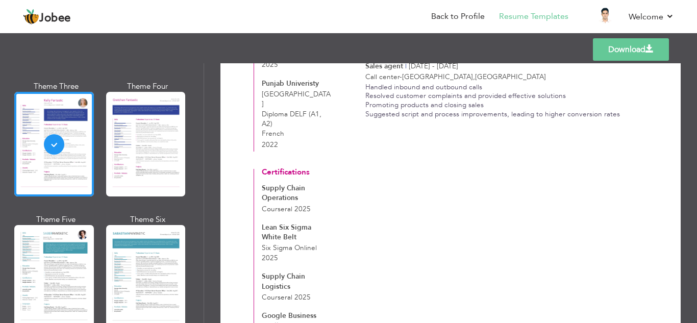
scroll to position [285, 0]
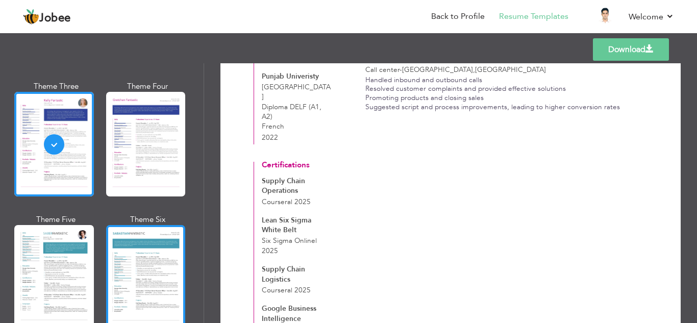
click at [151, 254] on div at bounding box center [146, 277] width 80 height 105
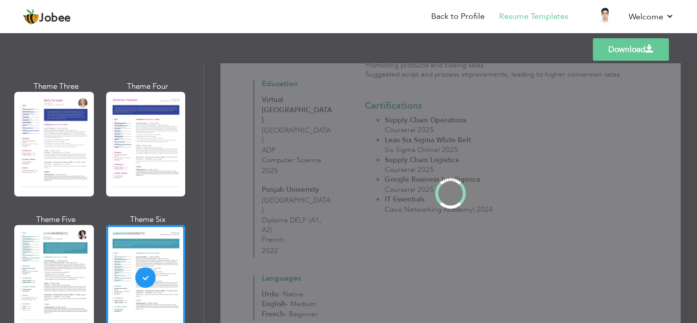
scroll to position [0, 0]
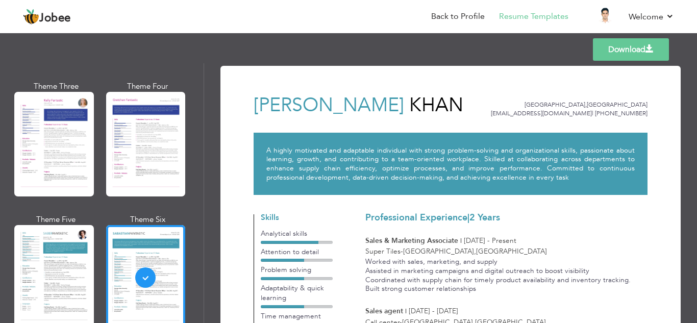
drag, startPoint x: 199, startPoint y: 249, endPoint x: 202, endPoint y: 259, distance: 10.5
click at [202, 259] on div "Professional Themes Theme One Theme Two Theme Three Theme Six" at bounding box center [102, 193] width 204 height 260
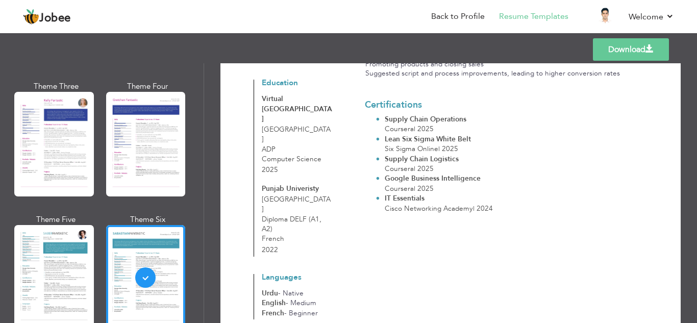
scroll to position [299, 0]
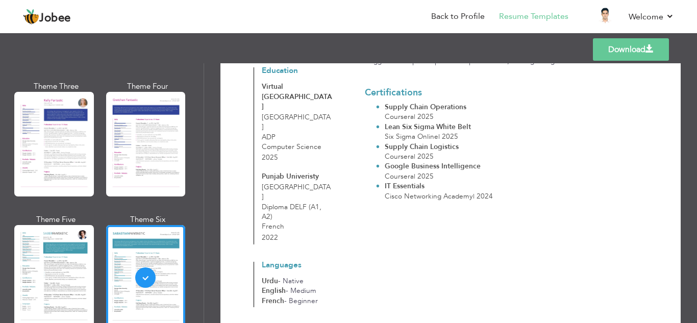
drag, startPoint x: 204, startPoint y: 241, endPoint x: 208, endPoint y: 256, distance: 15.4
click at [208, 256] on div "Professional Themes Theme One Theme Two Theme Three Theme Four" at bounding box center [348, 193] width 697 height 260
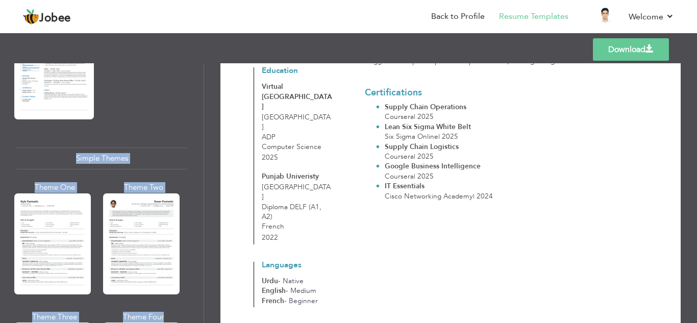
scroll to position [1719, 0]
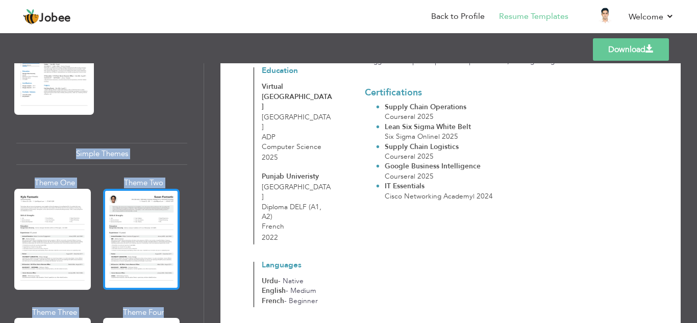
click at [116, 233] on div at bounding box center [141, 239] width 77 height 101
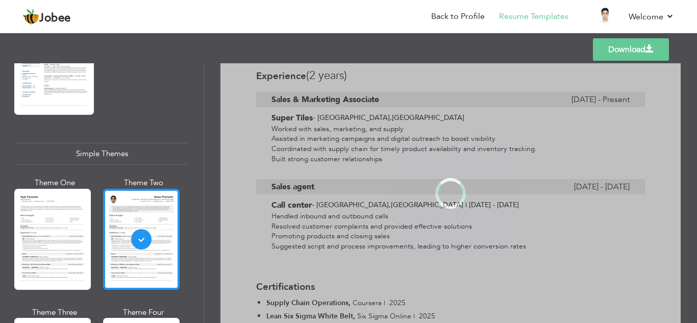
scroll to position [0, 0]
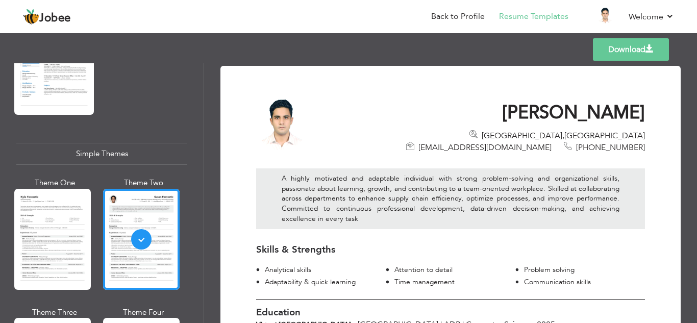
click at [524, 173] on div "A highly motivated and adaptable individual with strong problem-solving and org…" at bounding box center [450, 198] width 389 height 61
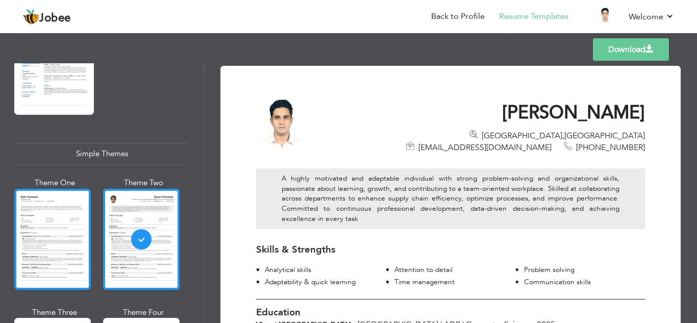
click at [67, 214] on div at bounding box center [52, 239] width 77 height 101
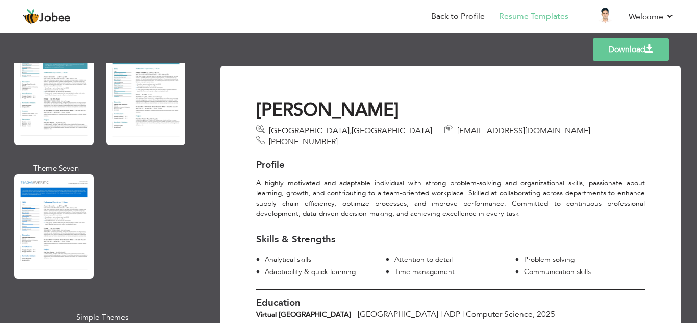
scroll to position [1379, 0]
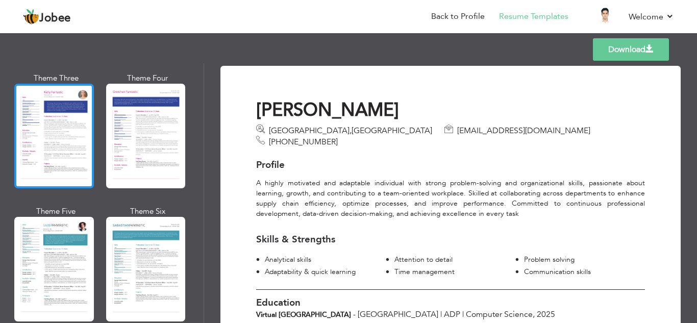
click at [67, 113] on div at bounding box center [54, 136] width 80 height 105
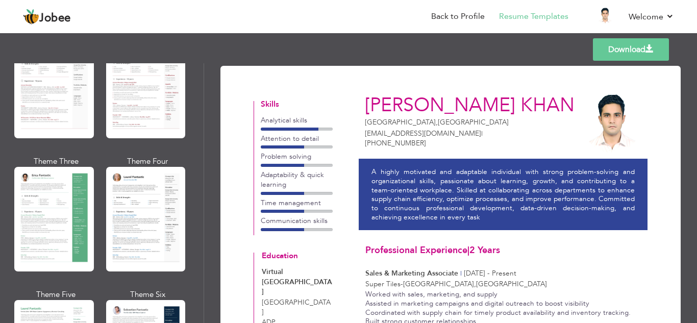
scroll to position [0, 0]
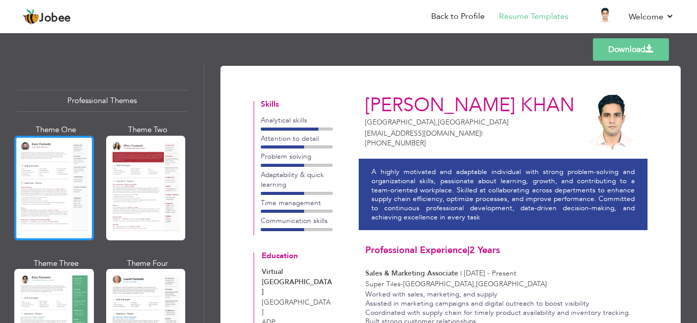
click at [91, 164] on div at bounding box center [54, 188] width 80 height 105
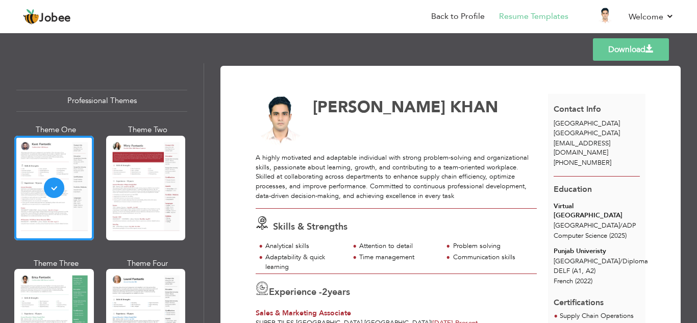
click at [643, 56] on link "Download" at bounding box center [631, 49] width 76 height 22
click at [155, 302] on div at bounding box center [146, 321] width 80 height 105
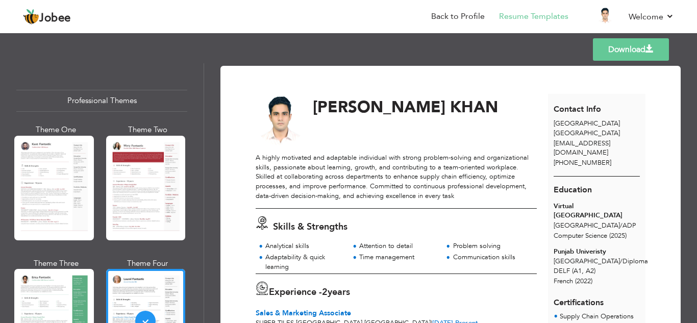
click at [618, 48] on link "Download" at bounding box center [631, 49] width 76 height 22
click at [470, 20] on link "Back to Profile" at bounding box center [458, 17] width 54 height 12
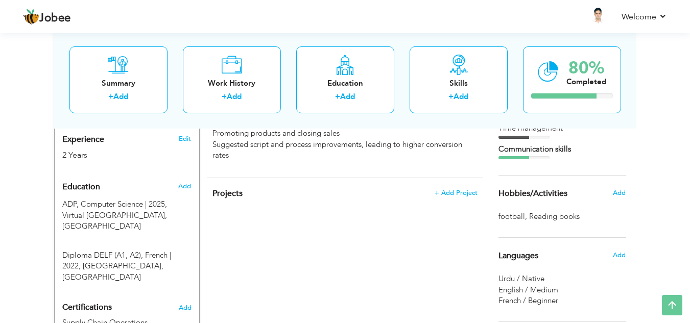
scroll to position [370, 0]
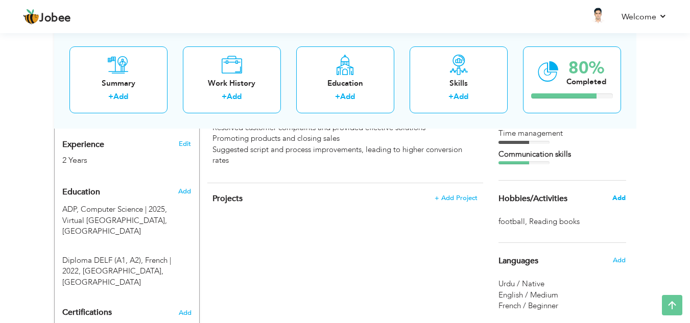
click at [619, 200] on span "Add" at bounding box center [618, 197] width 13 height 9
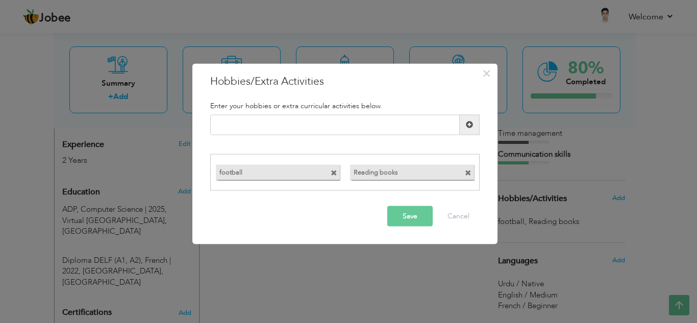
click at [337, 170] on span at bounding box center [334, 173] width 7 height 7
click at [358, 124] on input "text" at bounding box center [335, 124] width 250 height 20
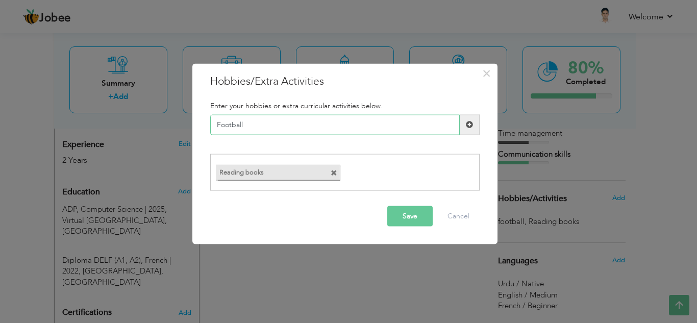
type input "Football"
click at [402, 220] on button "Save" at bounding box center [409, 216] width 45 height 20
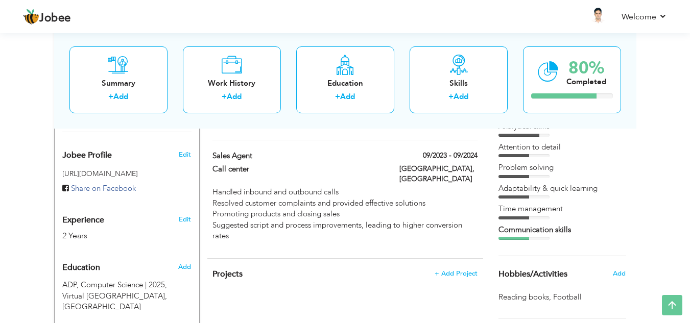
scroll to position [281, 0]
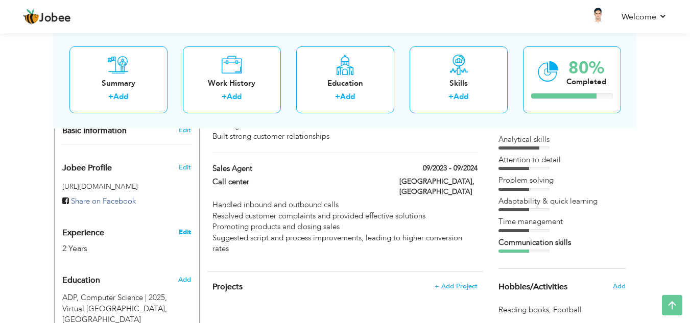
click at [188, 228] on link "Edit" at bounding box center [185, 232] width 12 height 9
type input "[PERSON_NAME]"
type input "KHAN"
type input "[PHONE_NUMBER]"
select select "number:166"
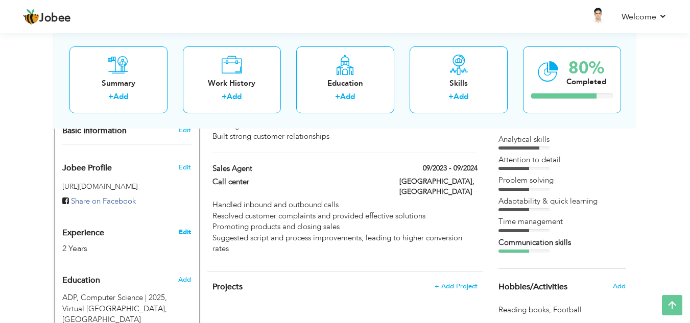
type input "[GEOGRAPHIC_DATA]"
select select "number:4"
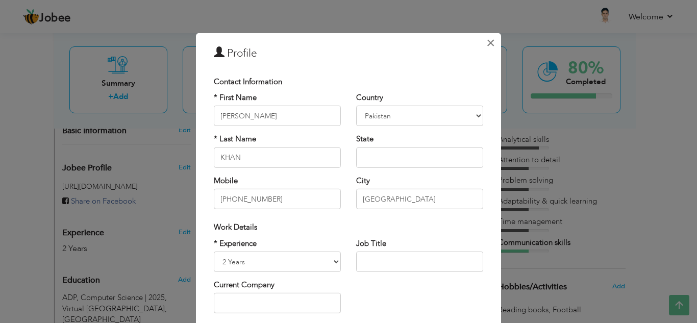
click at [494, 47] on button "×" at bounding box center [490, 42] width 16 height 16
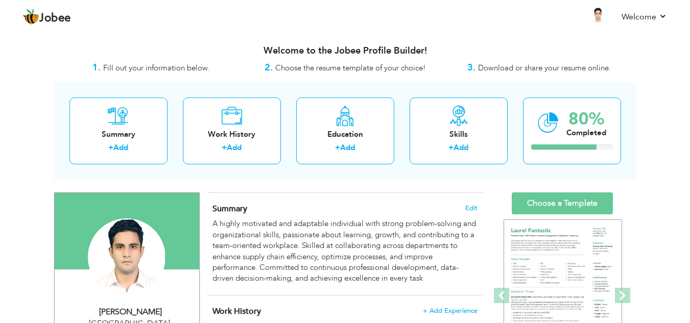
scroll to position [2, 0]
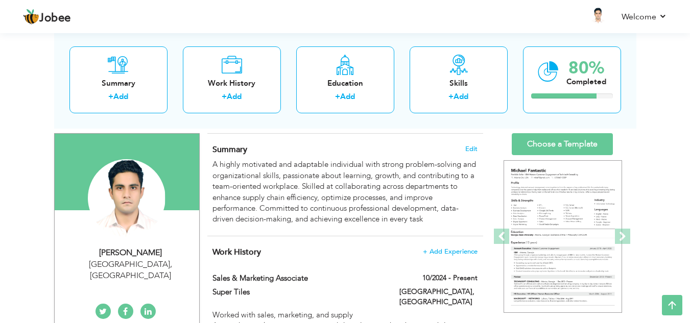
scroll to position [24, 0]
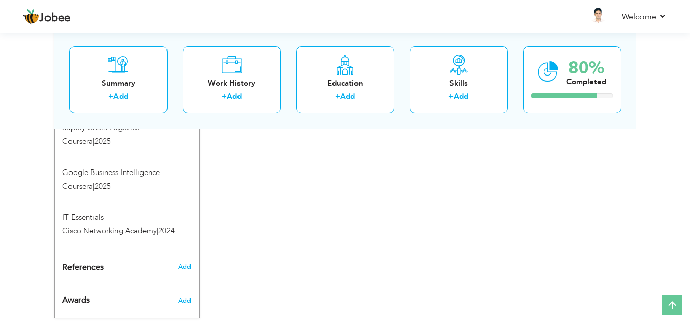
scroll to position [655, 0]
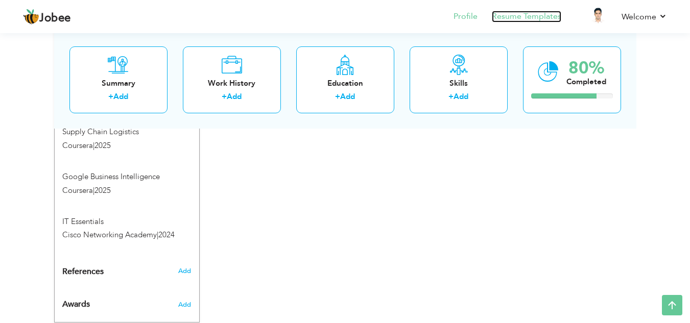
click at [516, 17] on link "Resume Templates" at bounding box center [526, 17] width 69 height 12
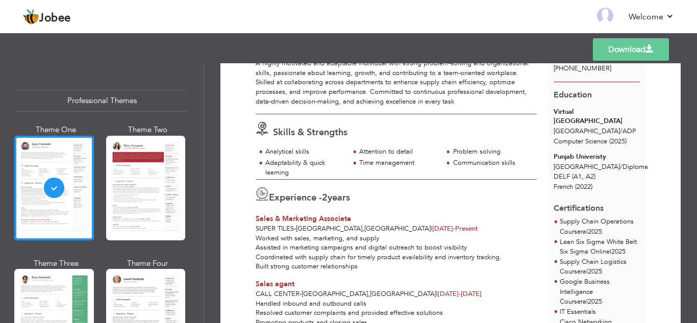
scroll to position [10, 0]
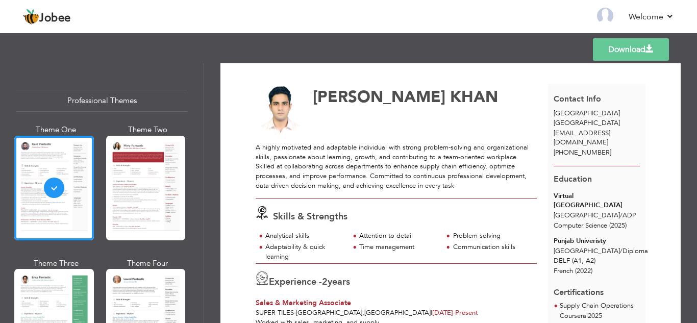
click at [143, 281] on div at bounding box center [146, 321] width 80 height 105
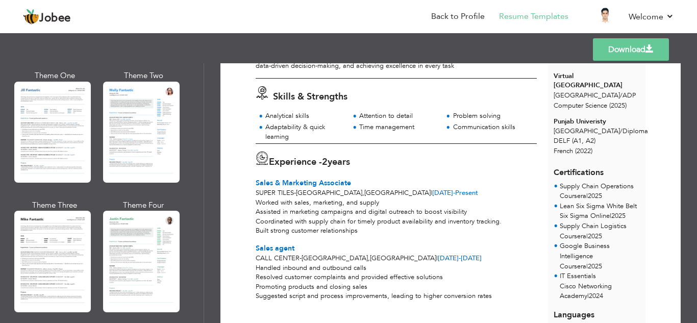
scroll to position [364, 0]
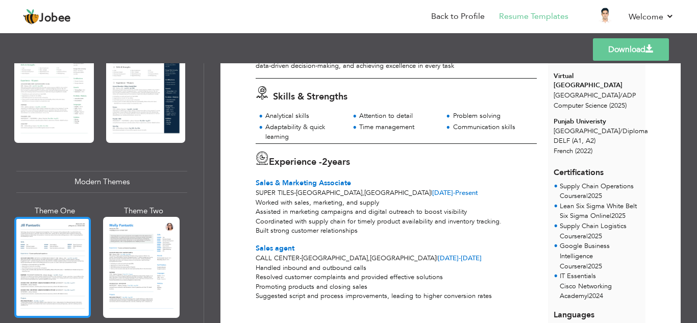
click at [51, 252] on div at bounding box center [52, 267] width 77 height 101
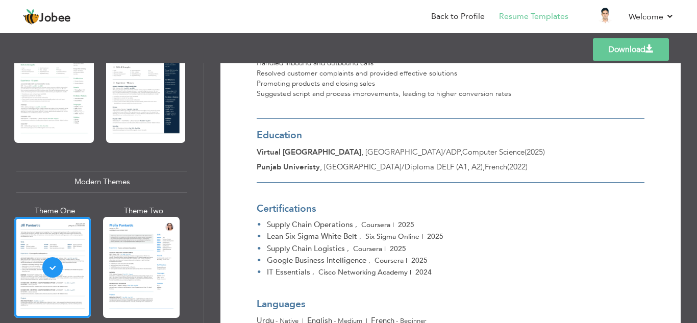
scroll to position [359, 0]
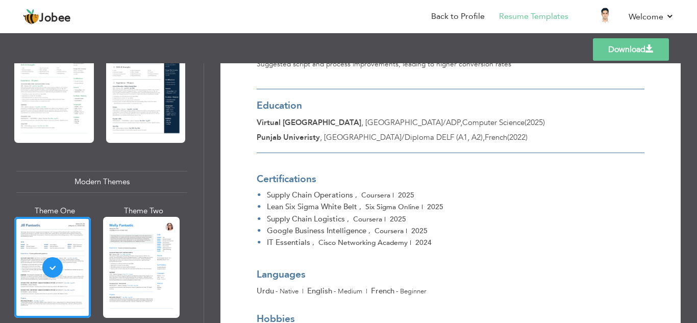
drag, startPoint x: 200, startPoint y: 140, endPoint x: 202, endPoint y: 153, distance: 12.3
click at [202, 153] on div "Professional Themes Theme One Theme Two Theme Three Theme Six" at bounding box center [102, 193] width 204 height 260
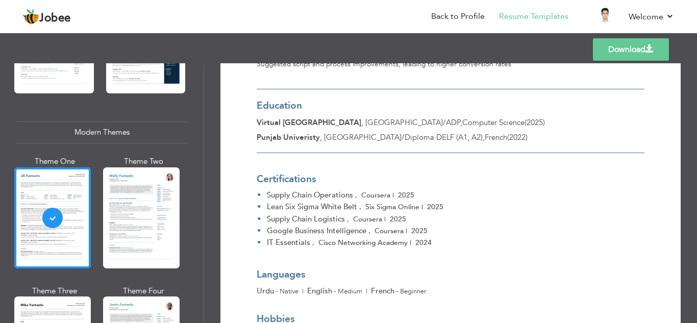
scroll to position [520, 0]
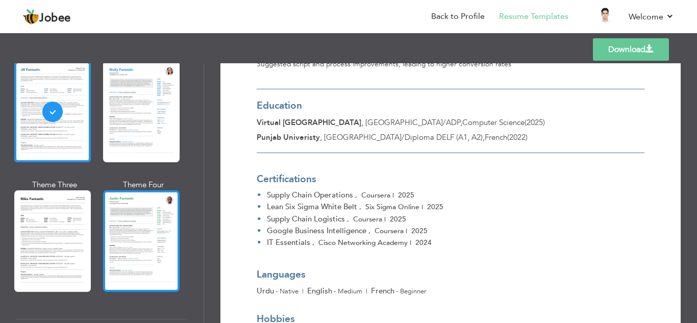
click at [148, 246] on div at bounding box center [141, 240] width 77 height 101
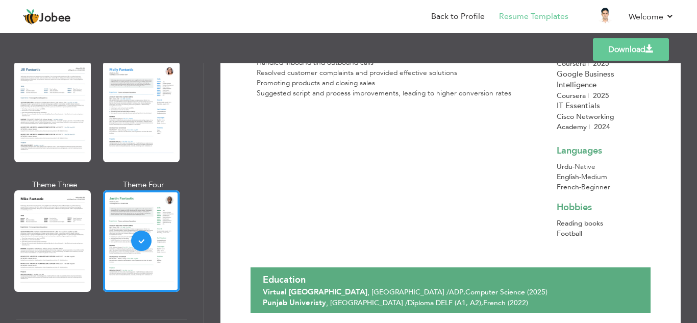
scroll to position [362, 0]
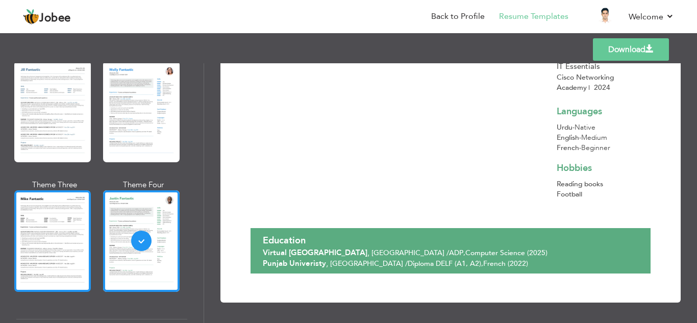
click at [44, 238] on div at bounding box center [52, 240] width 77 height 101
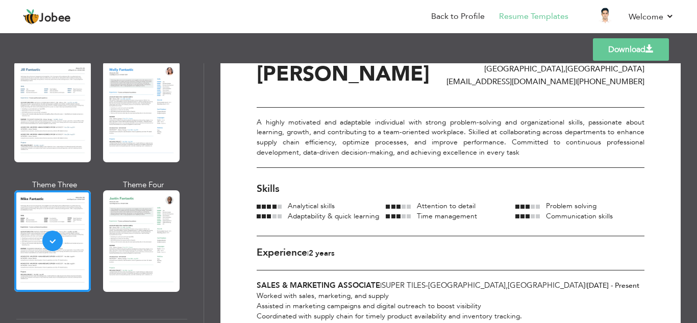
scroll to position [0, 0]
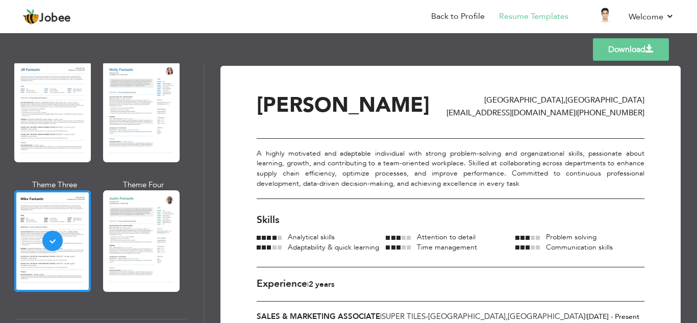
click at [624, 56] on link "Download" at bounding box center [631, 49] width 76 height 22
drag, startPoint x: 199, startPoint y: 142, endPoint x: 204, endPoint y: 167, distance: 26.0
click at [204, 167] on div "Professional Themes Theme One Theme Two Theme Three Theme Four Theme Five" at bounding box center [102, 193] width 204 height 260
drag, startPoint x: 199, startPoint y: 147, endPoint x: 207, endPoint y: 160, distance: 14.9
click at [207, 160] on div "Professional Themes Theme One Theme Two Theme Three Theme Four" at bounding box center [348, 193] width 697 height 260
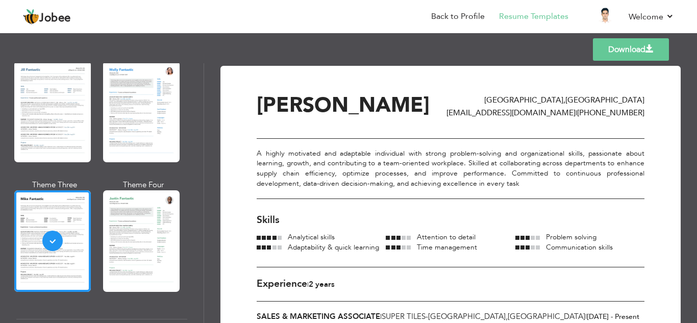
drag, startPoint x: 204, startPoint y: 152, endPoint x: 202, endPoint y: 164, distance: 11.8
click at [202, 164] on div "Professional Themes Theme One Theme Two Theme Three Theme Four Theme Five" at bounding box center [102, 193] width 204 height 260
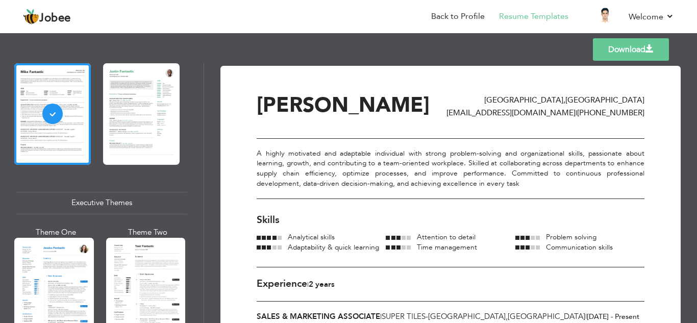
scroll to position [642, 0]
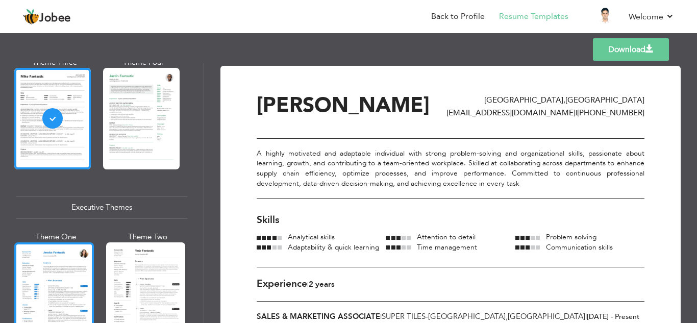
click at [81, 276] on div at bounding box center [54, 294] width 80 height 105
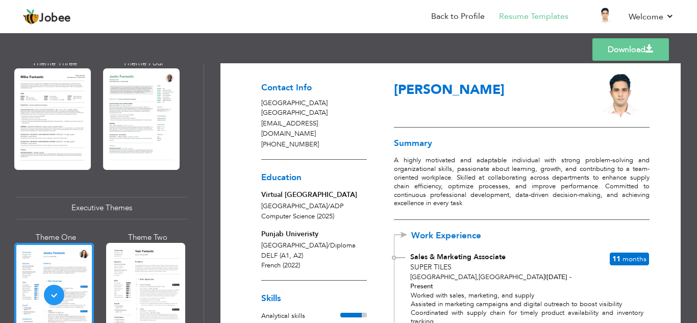
scroll to position [0, 0]
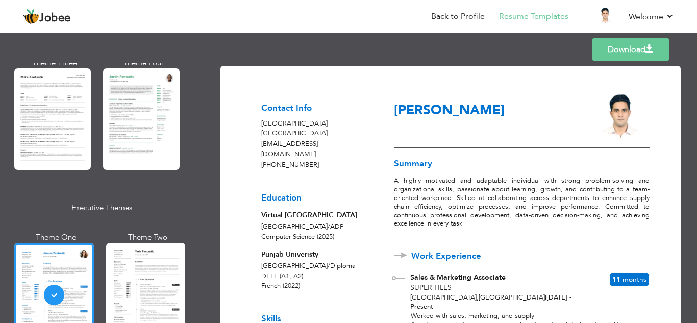
click at [621, 44] on link "Download" at bounding box center [631, 49] width 77 height 22
click at [160, 269] on div at bounding box center [146, 295] width 80 height 105
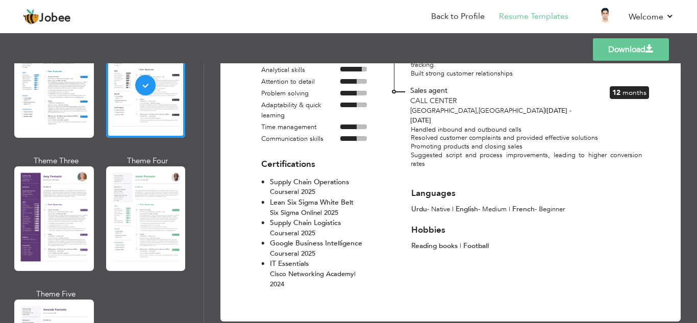
scroll to position [855, 0]
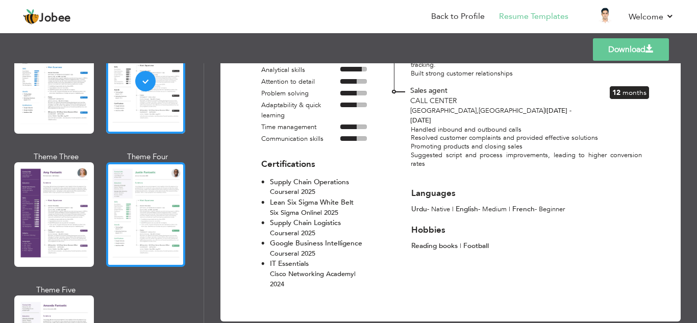
click at [150, 230] on div at bounding box center [146, 214] width 80 height 105
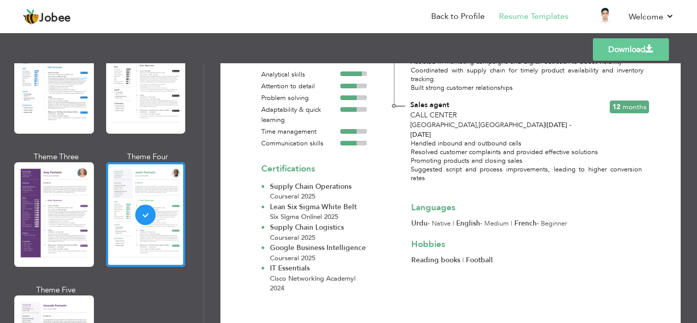
scroll to position [267, 0]
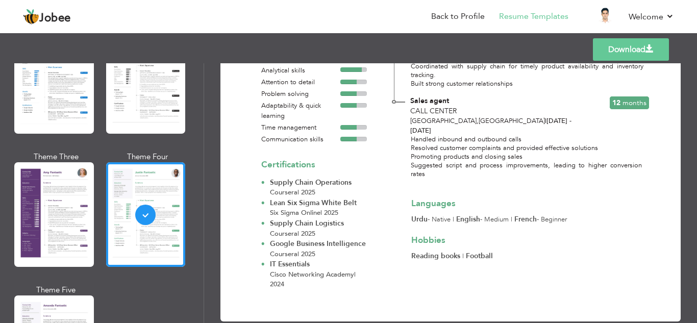
drag, startPoint x: 616, startPoint y: 57, endPoint x: 602, endPoint y: 91, distance: 37.5
click at [616, 55] on link "Download" at bounding box center [631, 49] width 76 height 22
drag, startPoint x: 204, startPoint y: 182, endPoint x: 204, endPoint y: 201, distance: 18.9
click at [204, 201] on div "Professional Themes Theme One Theme Two Theme Three Theme Four Theme Five" at bounding box center [102, 193] width 204 height 260
drag, startPoint x: 204, startPoint y: 185, endPoint x: 200, endPoint y: 199, distance: 14.4
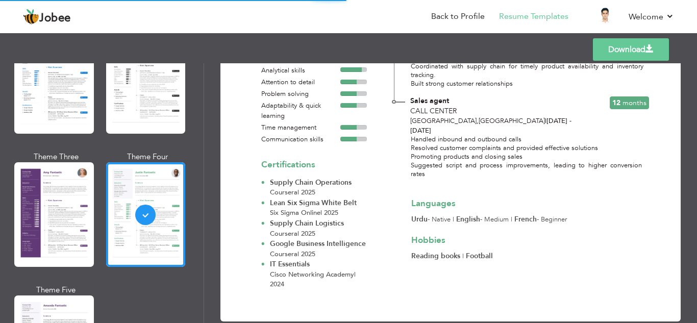
click at [200, 199] on div "Professional Themes Theme One Theme Two Theme Three Theme Four Theme Five" at bounding box center [102, 193] width 204 height 260
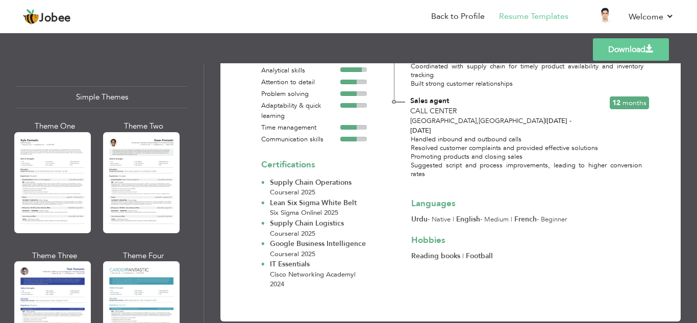
scroll to position [1784, 0]
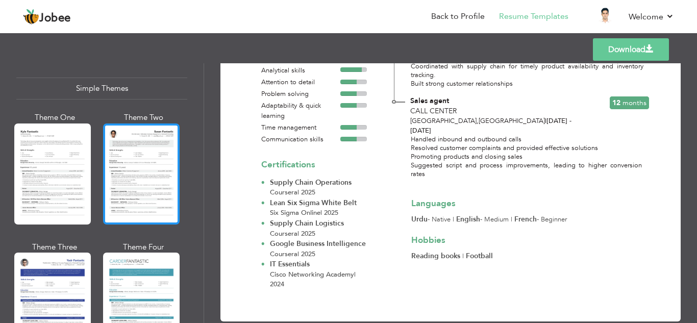
click at [171, 181] on div at bounding box center [141, 174] width 77 height 101
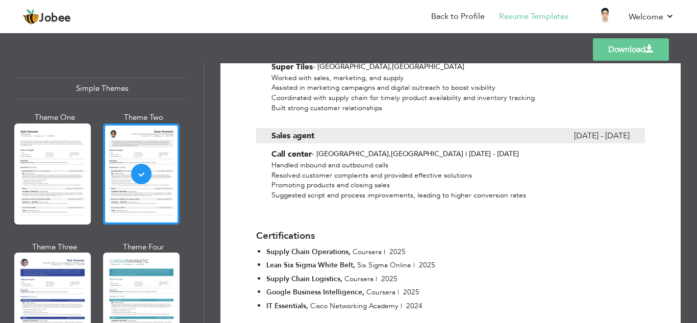
scroll to position [315, 0]
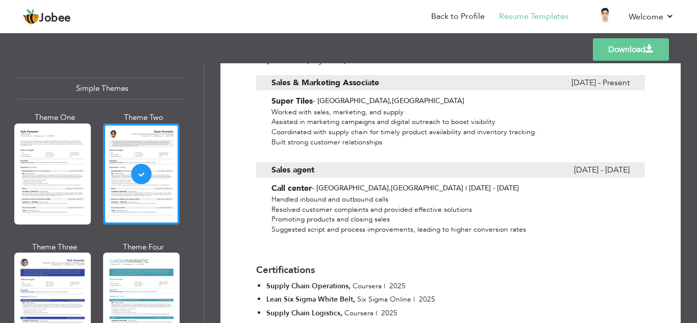
click at [642, 58] on link "Download" at bounding box center [631, 49] width 76 height 22
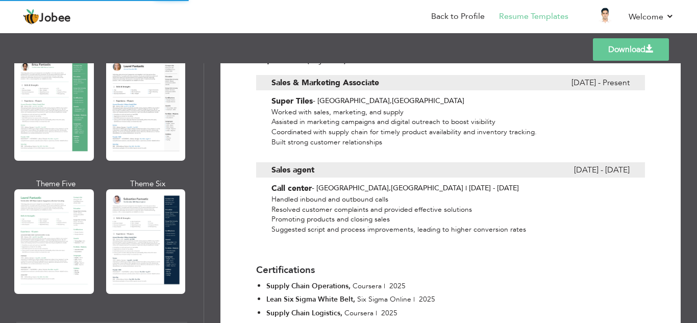
scroll to position [0, 0]
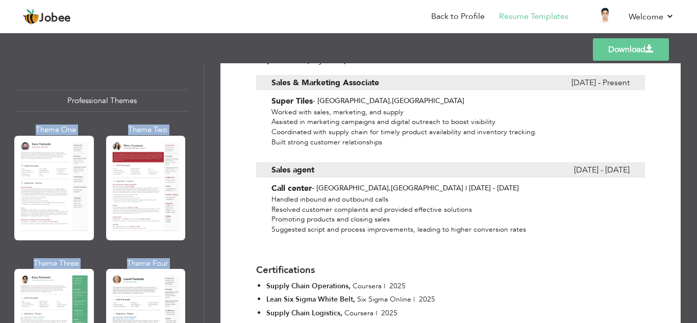
drag, startPoint x: 200, startPoint y: 78, endPoint x: 206, endPoint y: 107, distance: 29.2
click at [206, 107] on div "Professional Themes Theme One Theme Two Theme Three Theme Four" at bounding box center [348, 193] width 697 height 260
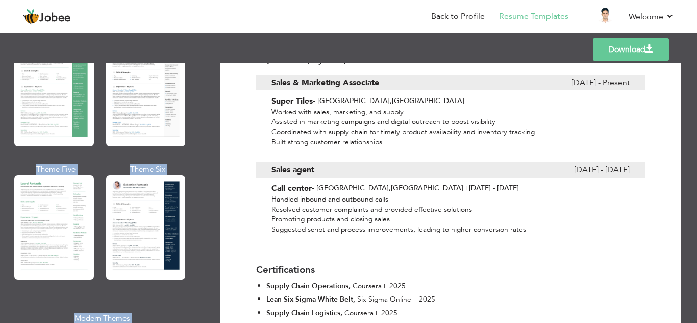
scroll to position [45, 0]
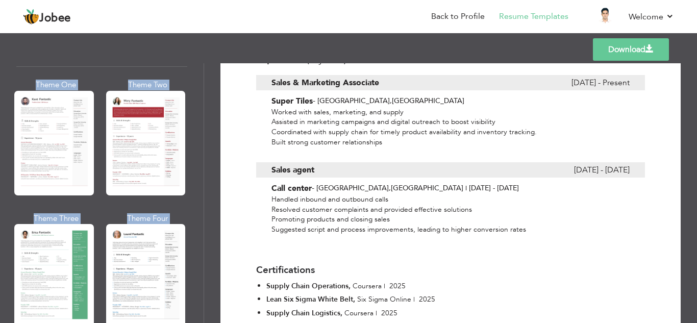
click at [76, 154] on div at bounding box center [54, 143] width 80 height 105
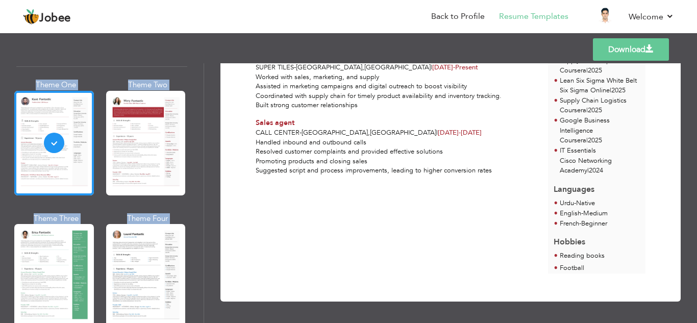
scroll to position [209, 0]
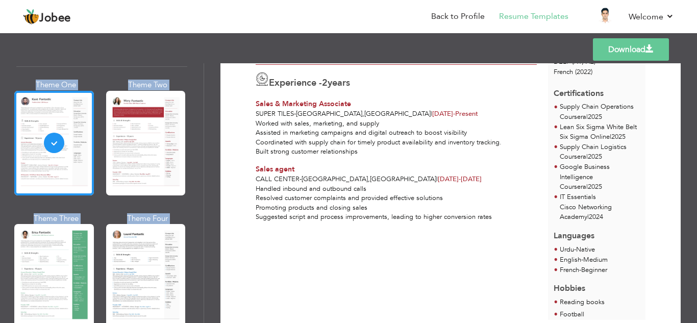
click at [135, 272] on div at bounding box center [146, 276] width 80 height 105
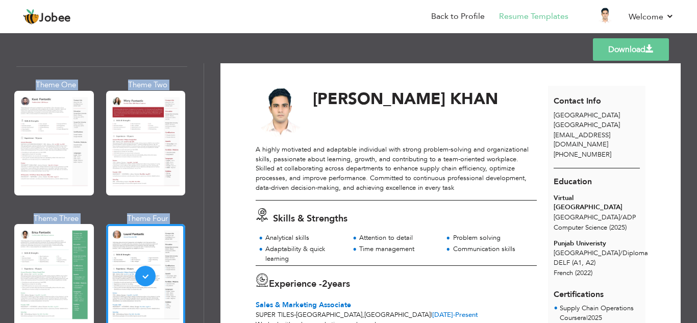
scroll to position [0, 0]
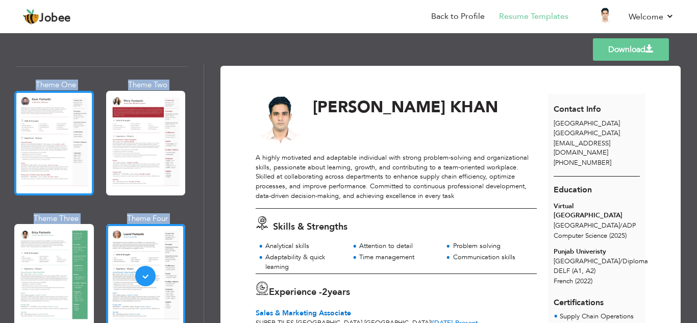
click at [70, 137] on div at bounding box center [54, 143] width 80 height 105
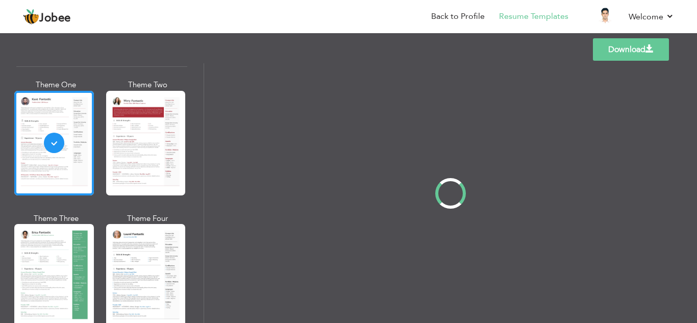
click at [0, 175] on div "Professional Themes Theme One Theme Two Theme Three Theme Four" at bounding box center [348, 193] width 697 height 260
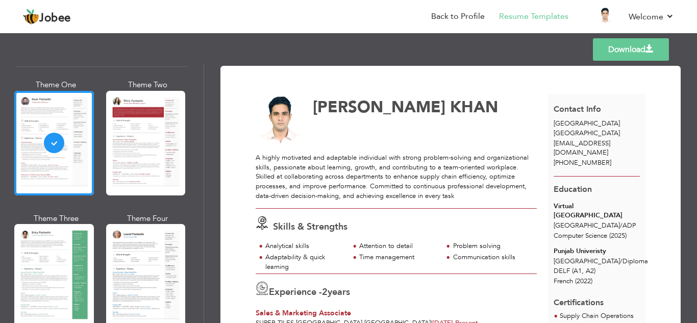
click at [622, 51] on link "Download" at bounding box center [631, 49] width 76 height 22
